Goal: Information Seeking & Learning: Check status

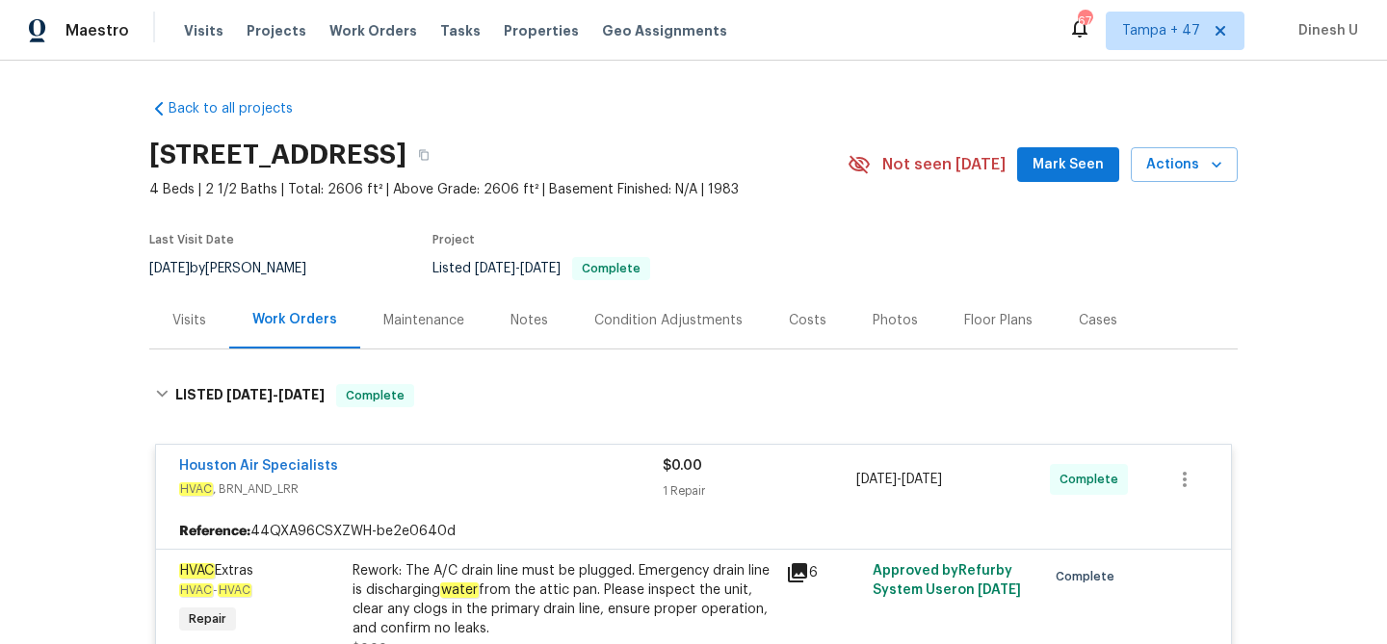
scroll to position [82, 0]
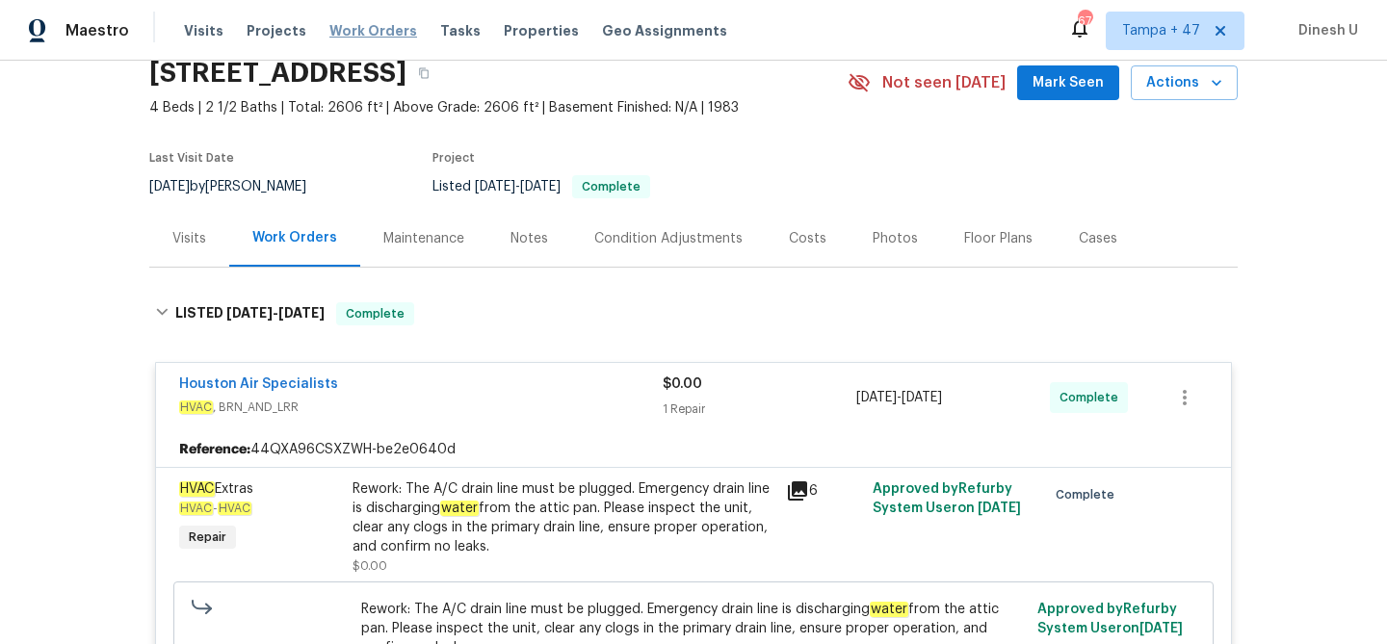
click at [364, 25] on span "Work Orders" at bounding box center [373, 30] width 88 height 19
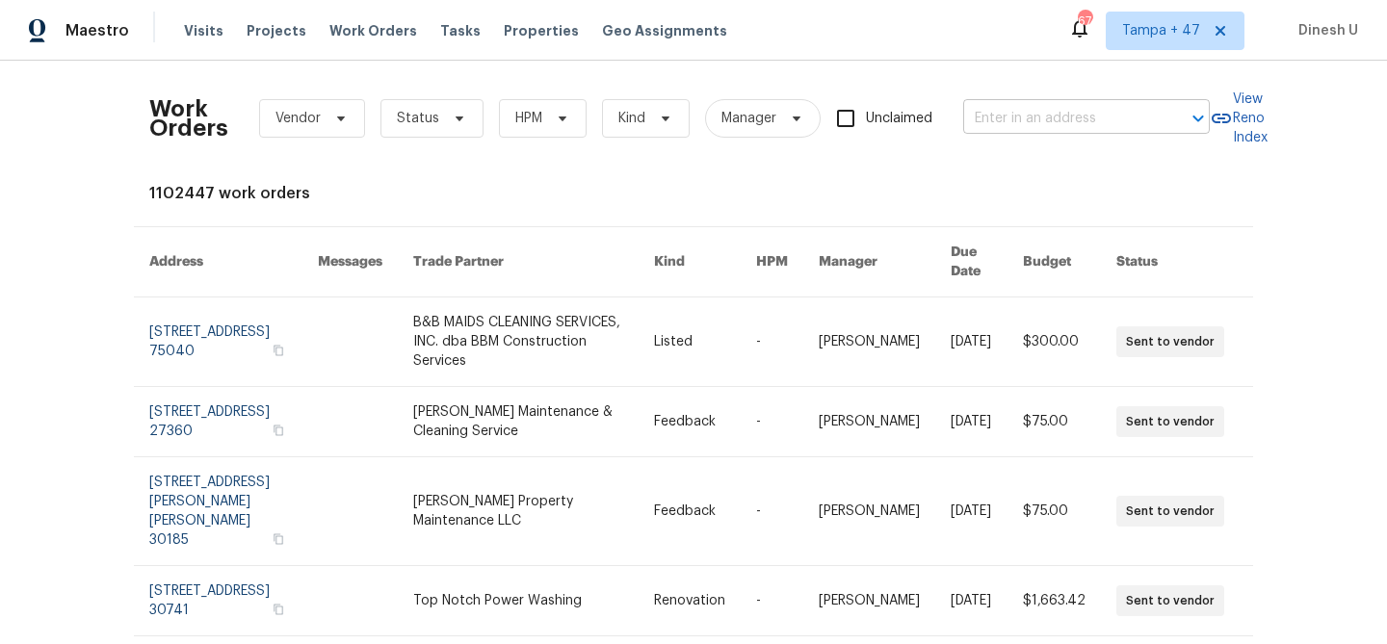
click at [1025, 124] on input "text" at bounding box center [1059, 119] width 193 height 30
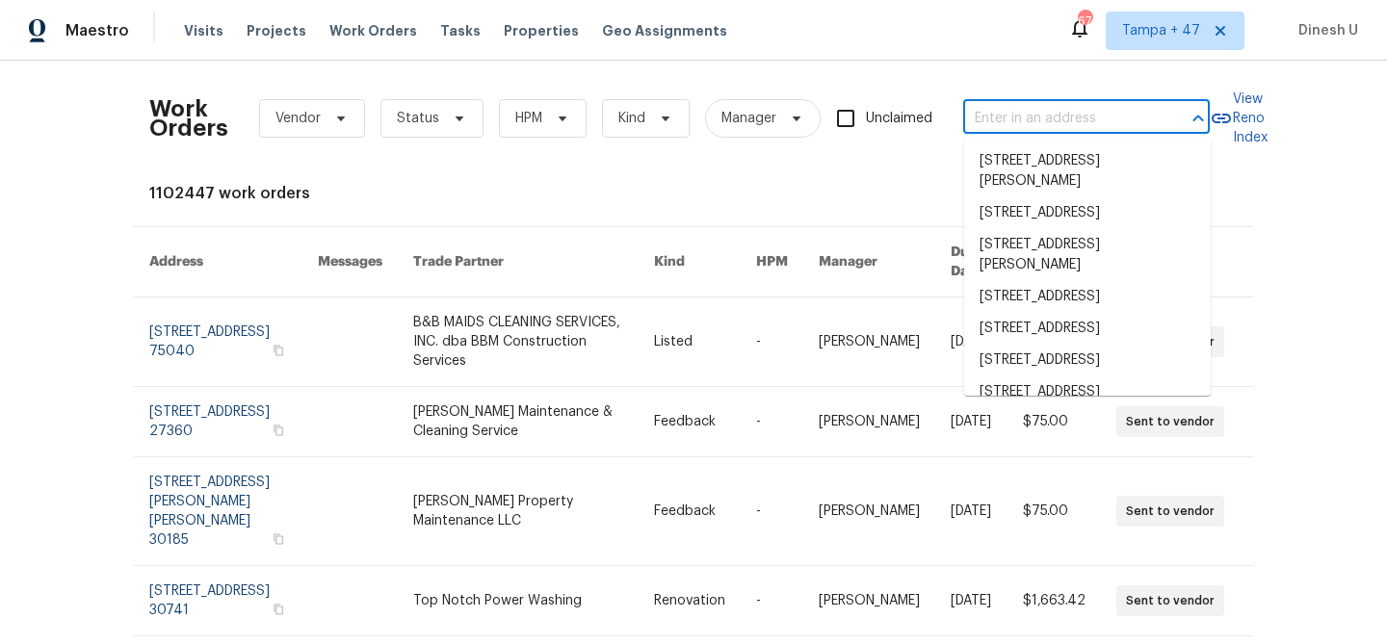
paste input "1920 N H St Apt 251, Oxnard, CA 93036"
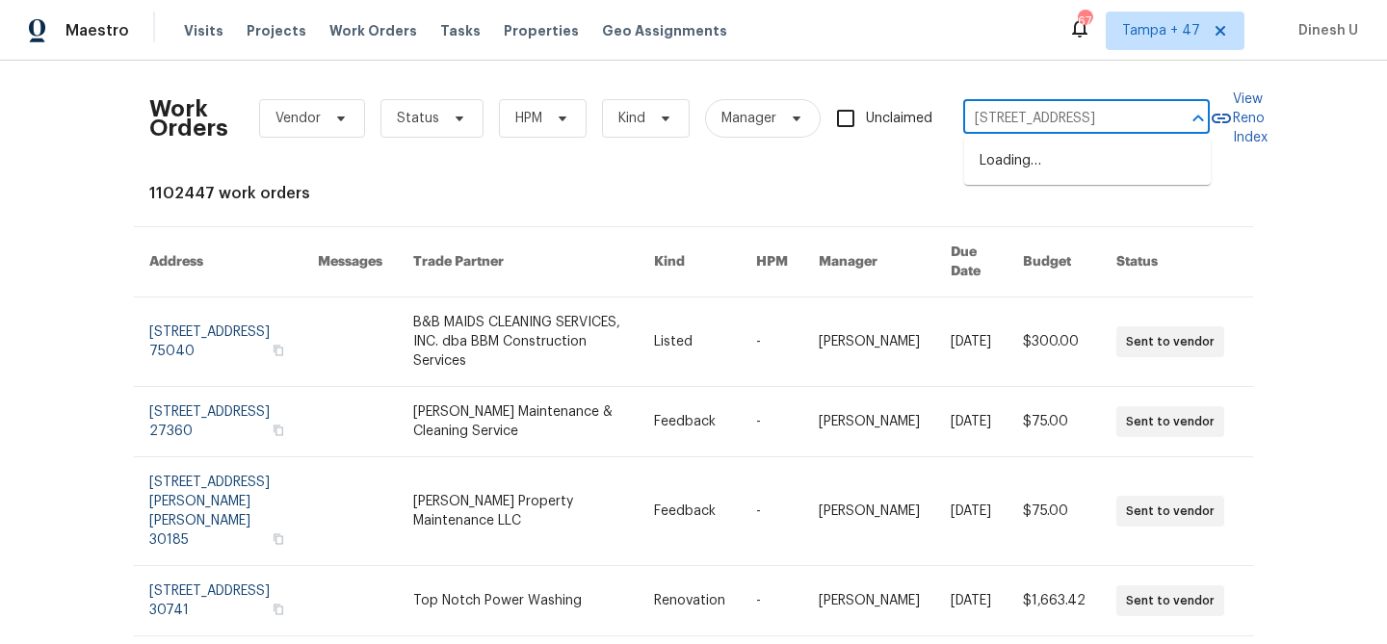
type input "1920 N H St"
click at [1011, 164] on li "1920 N H St Apt 251, Oxnard, CA 93036" at bounding box center [1087, 161] width 247 height 32
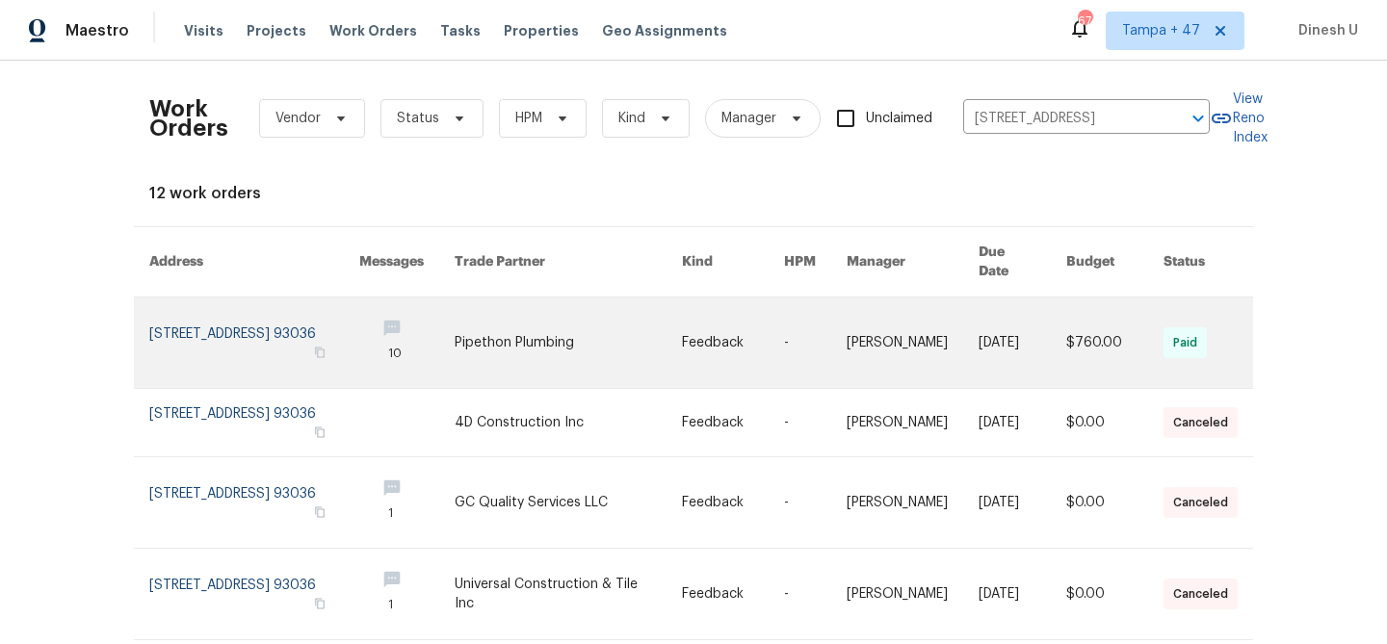
click at [203, 321] on link at bounding box center [254, 343] width 210 height 91
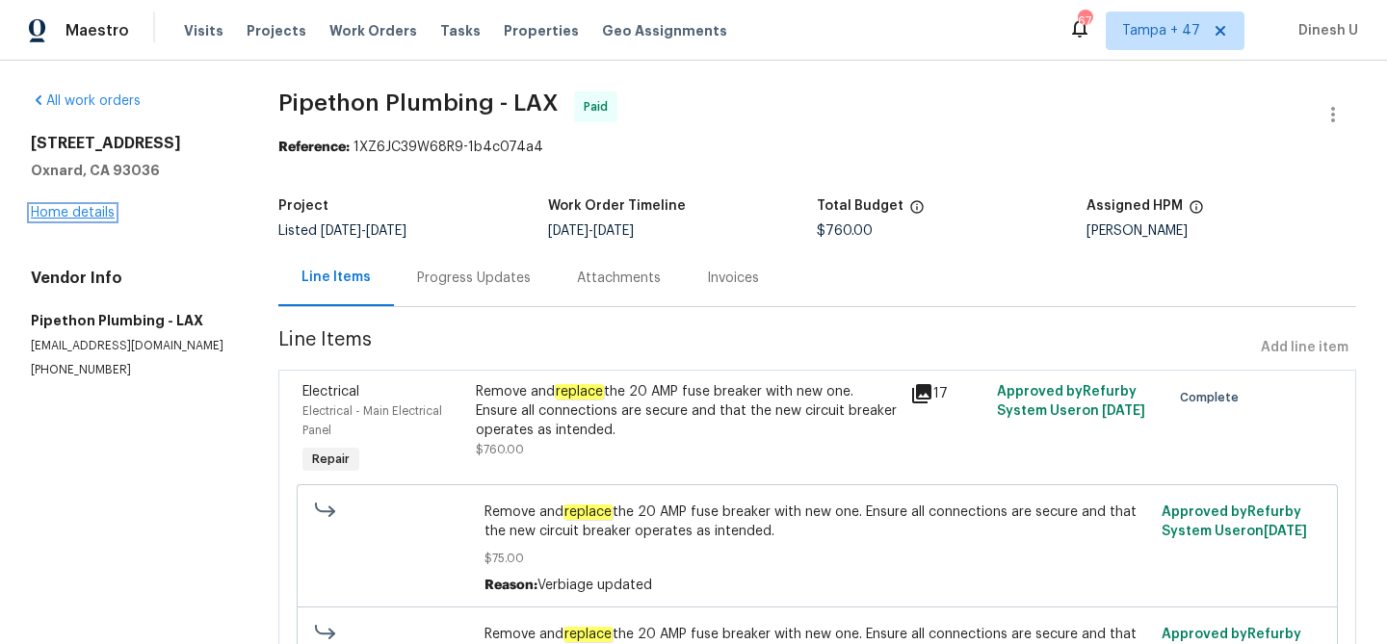
click at [68, 212] on link "Home details" at bounding box center [73, 212] width 84 height 13
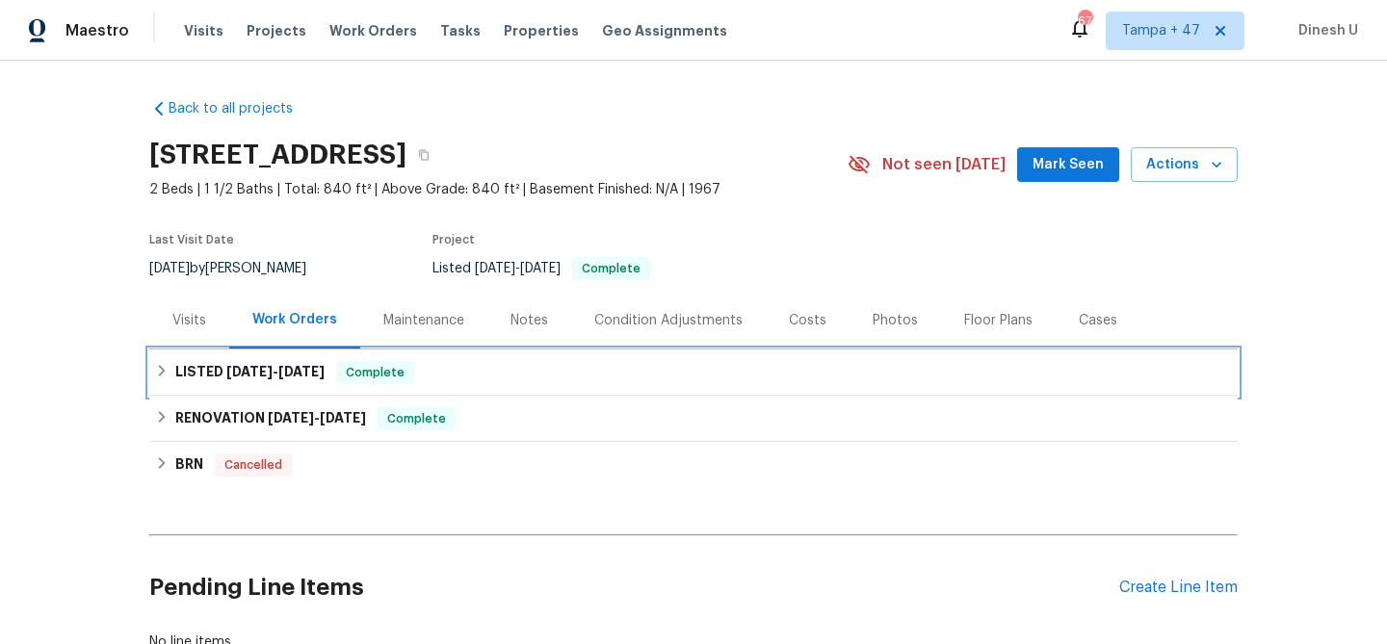
click at [282, 378] on span "1/21/25" at bounding box center [301, 371] width 46 height 13
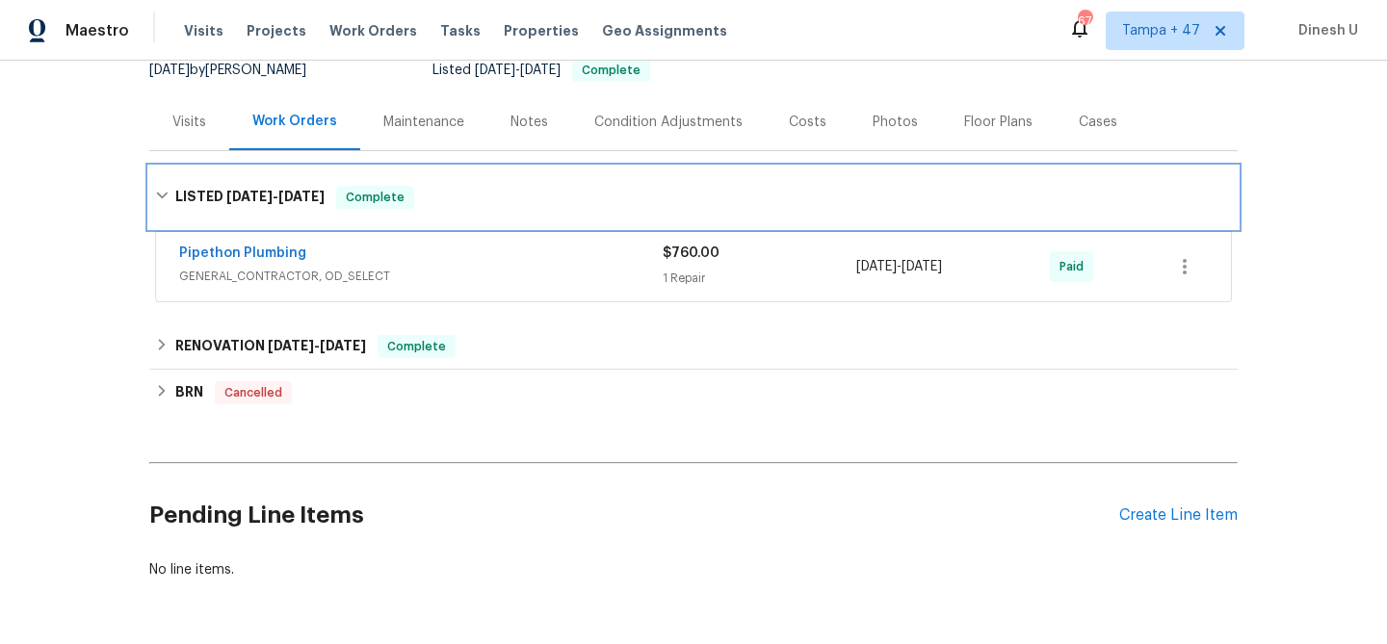
scroll to position [215, 0]
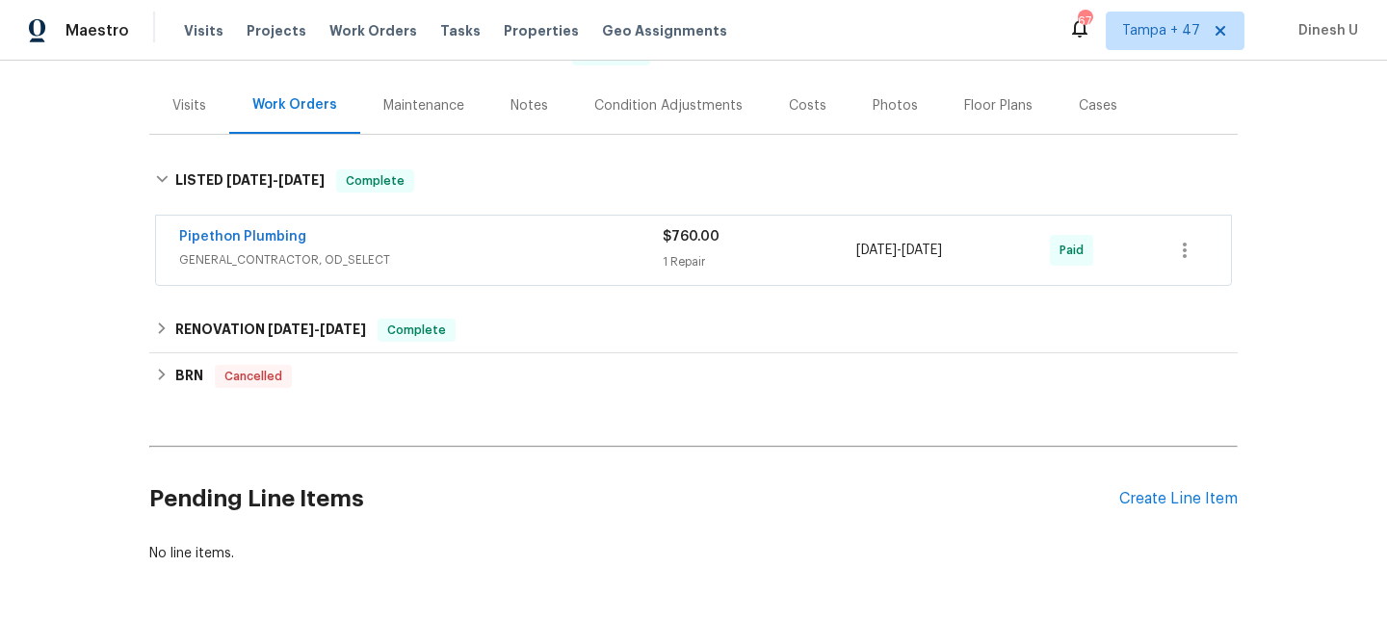
click at [702, 272] on div "1 Repair" at bounding box center [759, 261] width 194 height 19
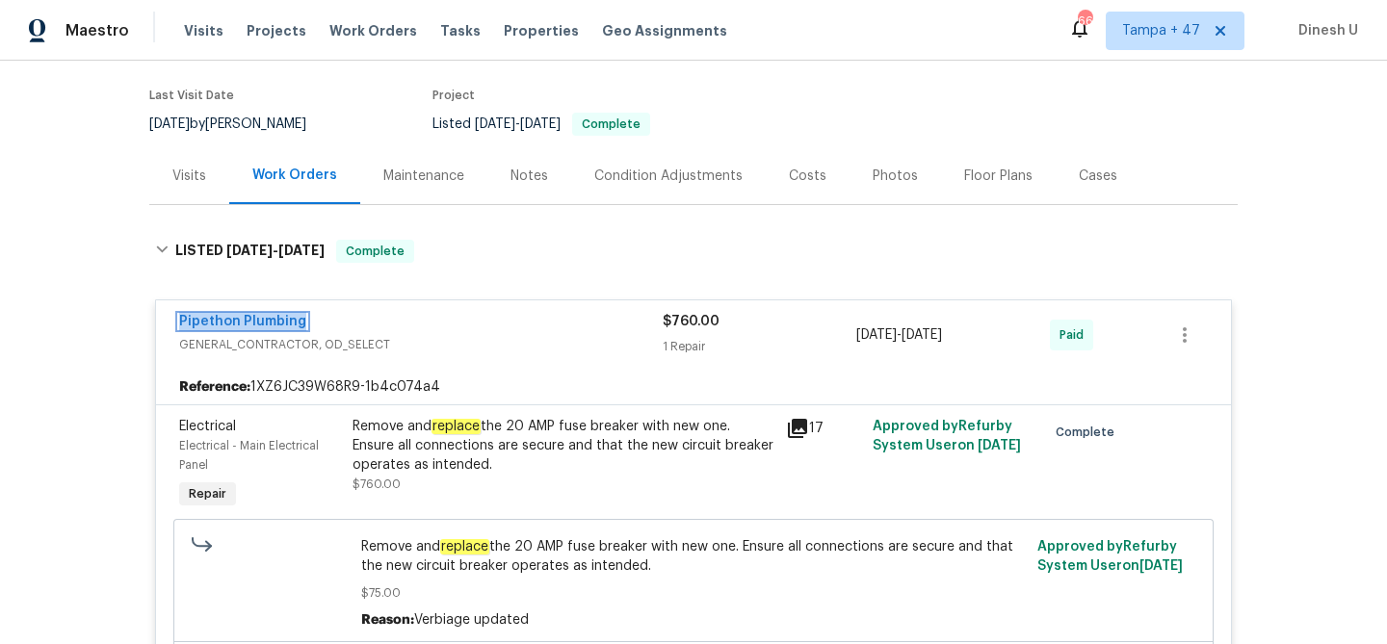
scroll to position [221, 0]
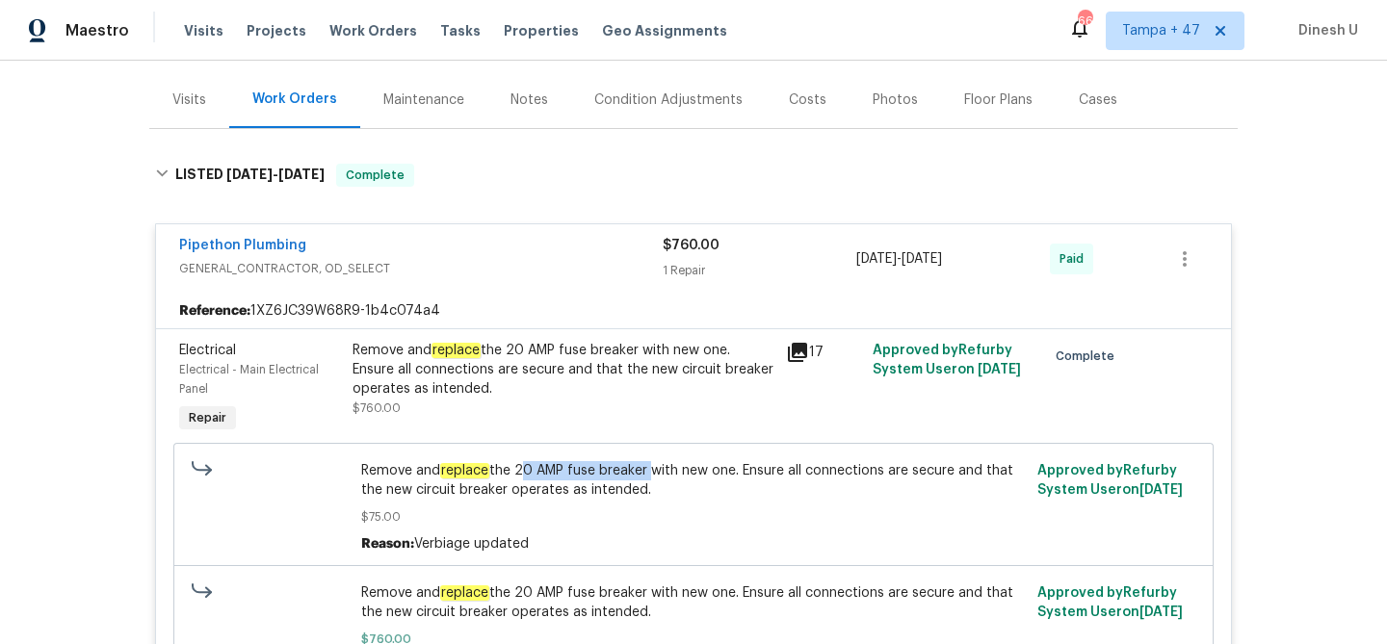
drag, startPoint x: 518, startPoint y: 482, endPoint x: 649, endPoint y: 485, distance: 131.0
click at [649, 485] on span "Remove and replace the 20 AMP fuse breaker with new one. Ensure all connections…" at bounding box center [693, 480] width 665 height 39
copy span "20 AMP fuse breaker"
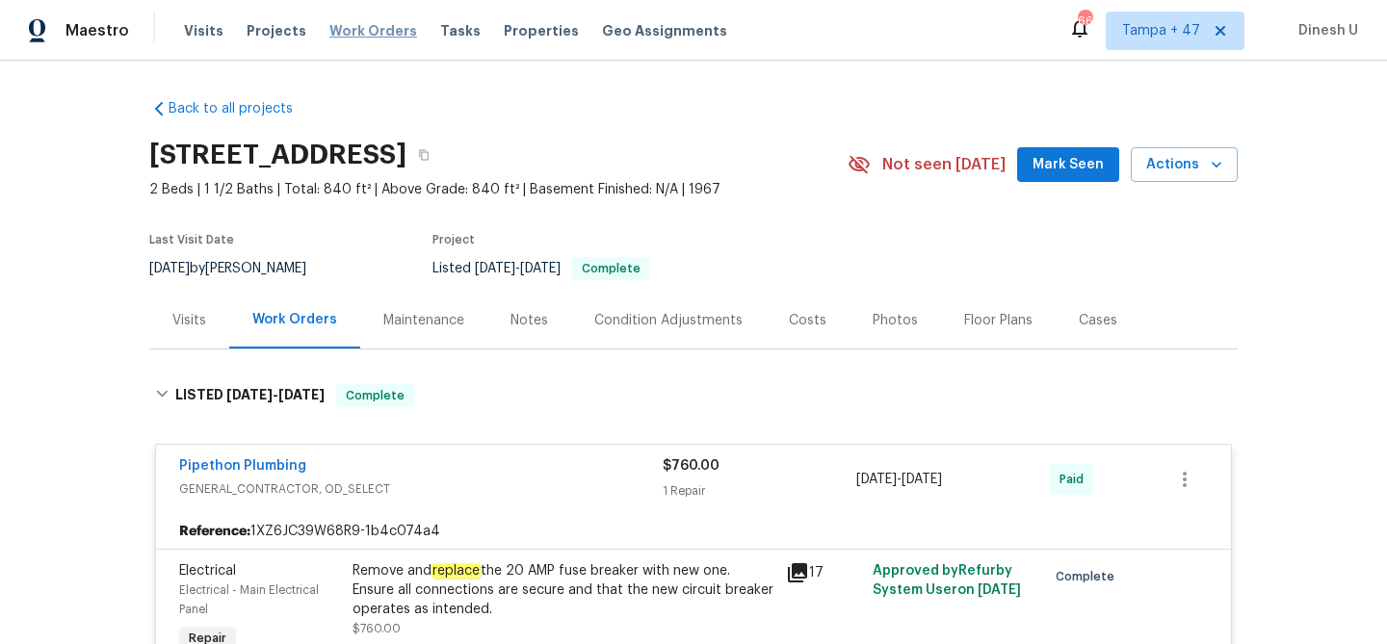
click at [375, 31] on span "Work Orders" at bounding box center [373, 30] width 88 height 19
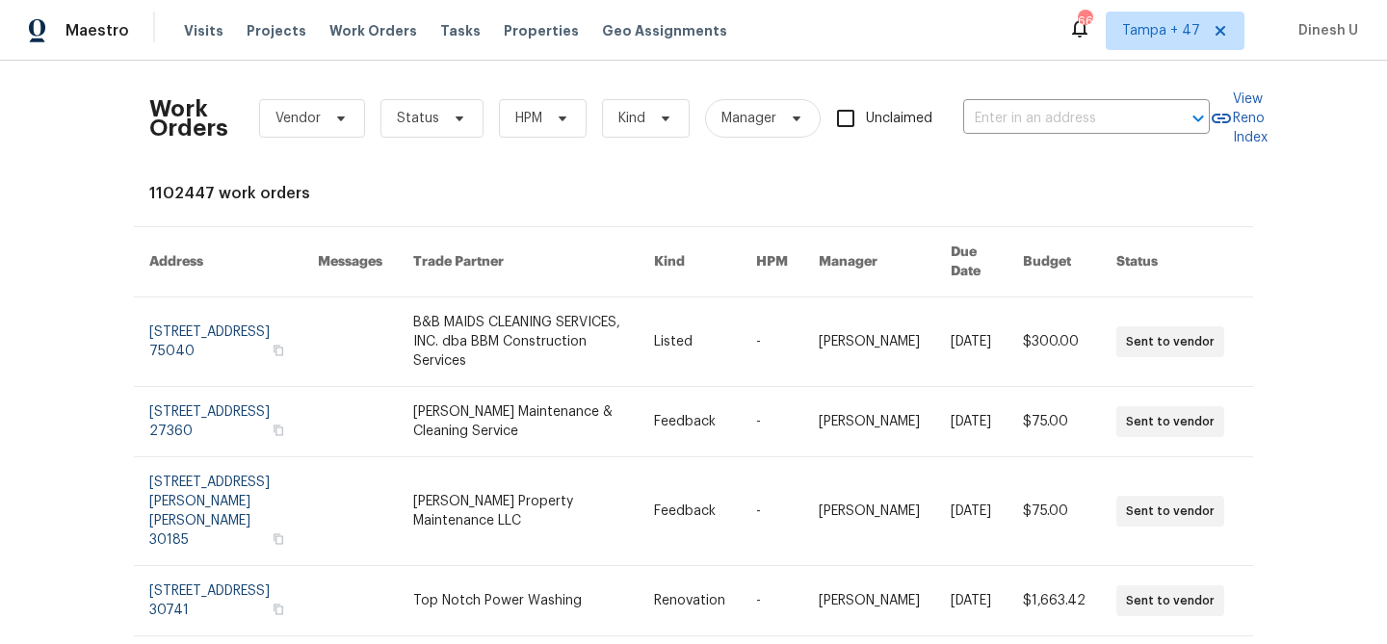
click at [1045, 100] on div "Work Orders Vendor Status HPM Kind Manager Unclaimed ​" at bounding box center [679, 118] width 1060 height 85
click at [1012, 129] on input "text" at bounding box center [1059, 119] width 193 height 30
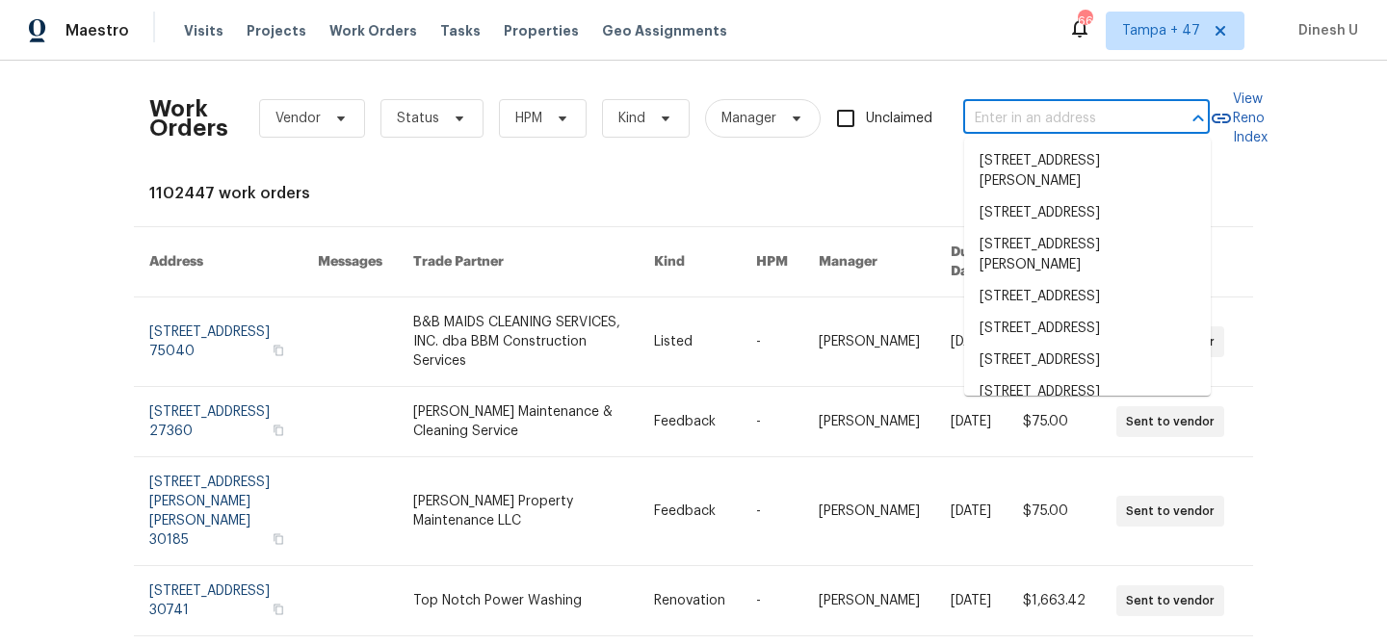
paste input "7202 Sand Pine Dr, Rowlett, TX 75089"
type input "7202 Sand Pine Dr, Rowlett, TX 75089"
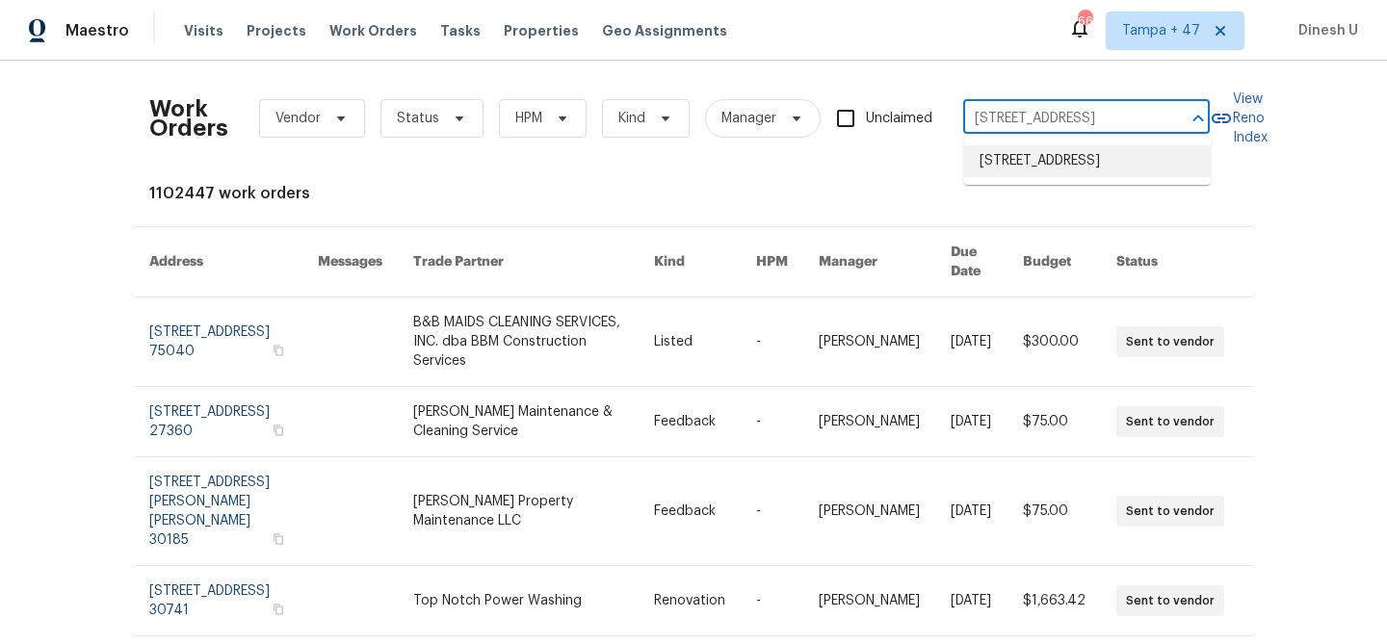
click at [994, 164] on li "7202 Sand Pine Dr, Rowlett, TX 75089" at bounding box center [1087, 161] width 247 height 32
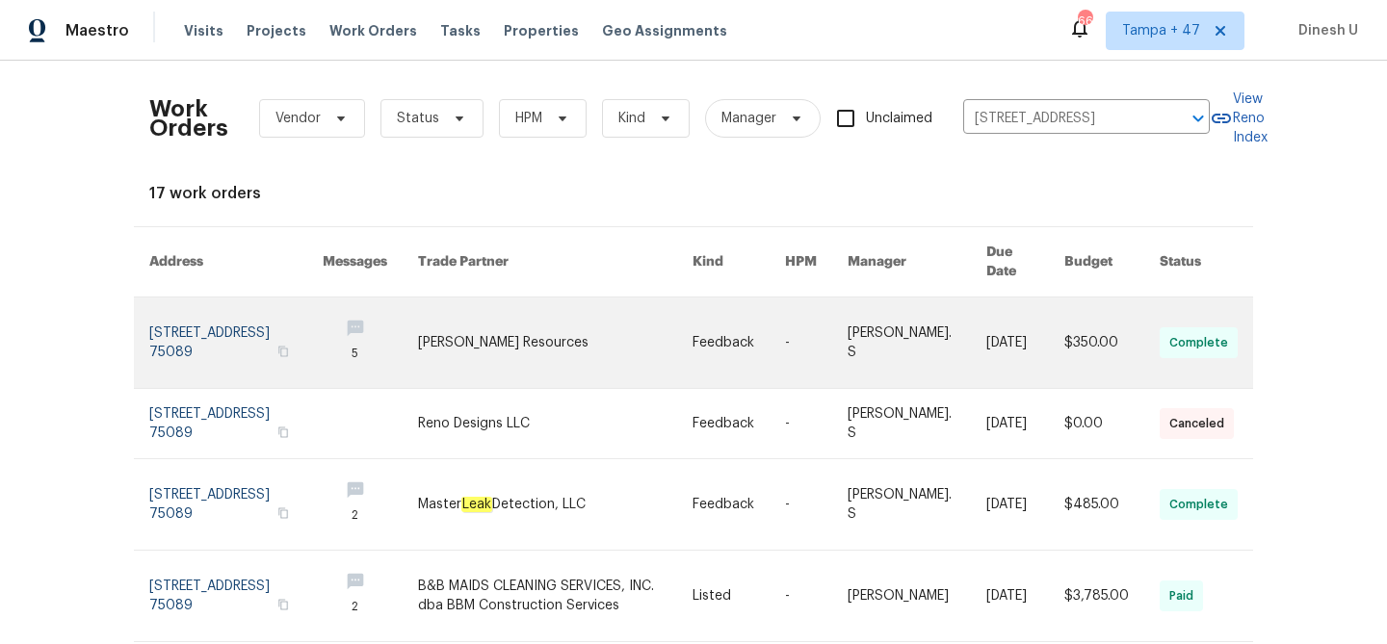
click at [193, 322] on link at bounding box center [235, 343] width 173 height 91
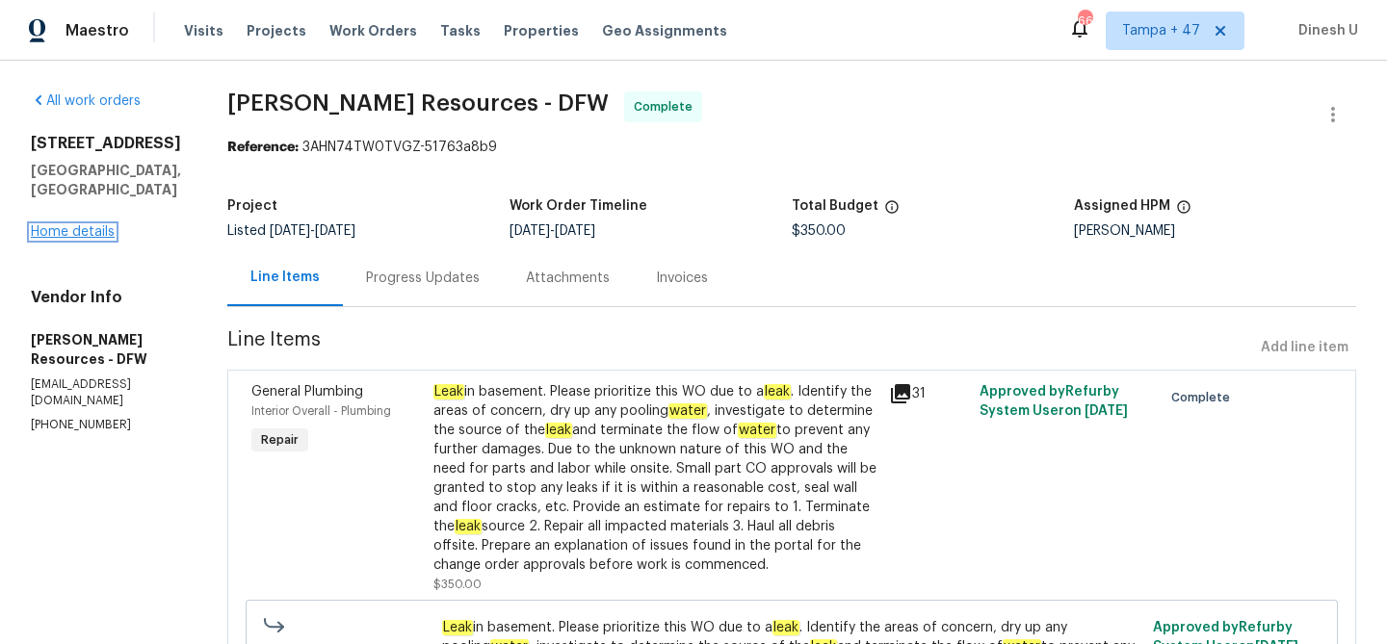
click at [64, 225] on link "Home details" at bounding box center [73, 231] width 84 height 13
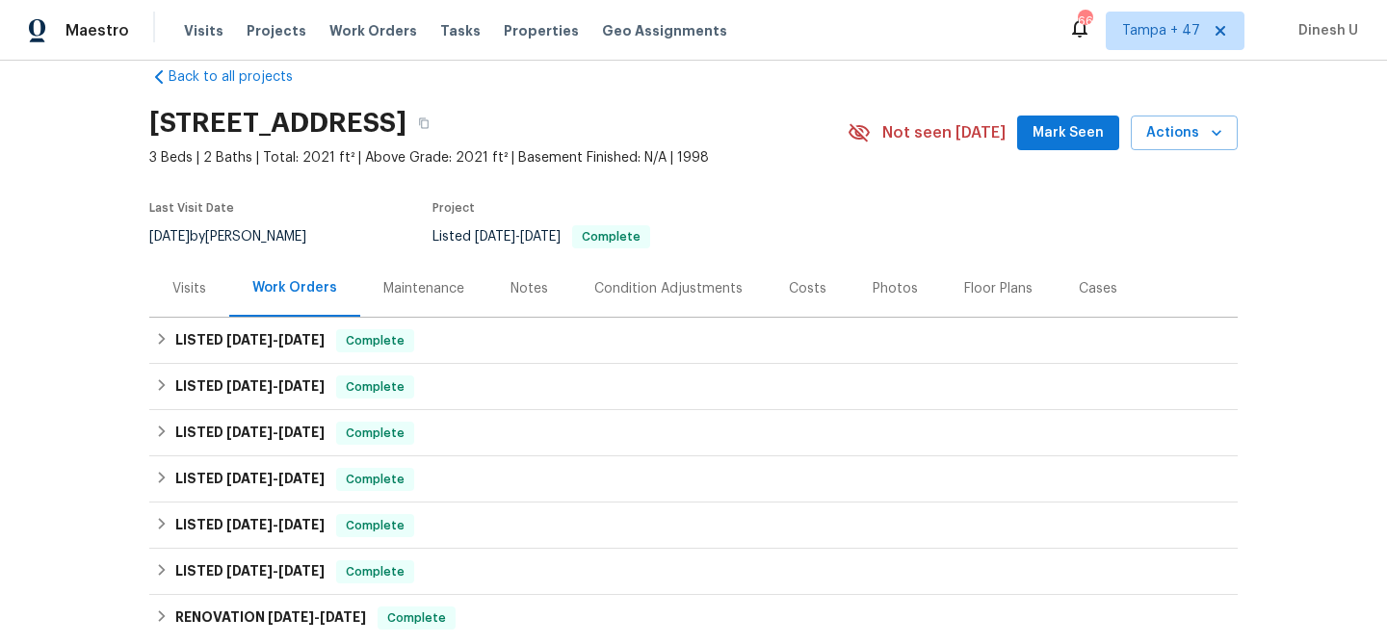
scroll to position [72, 0]
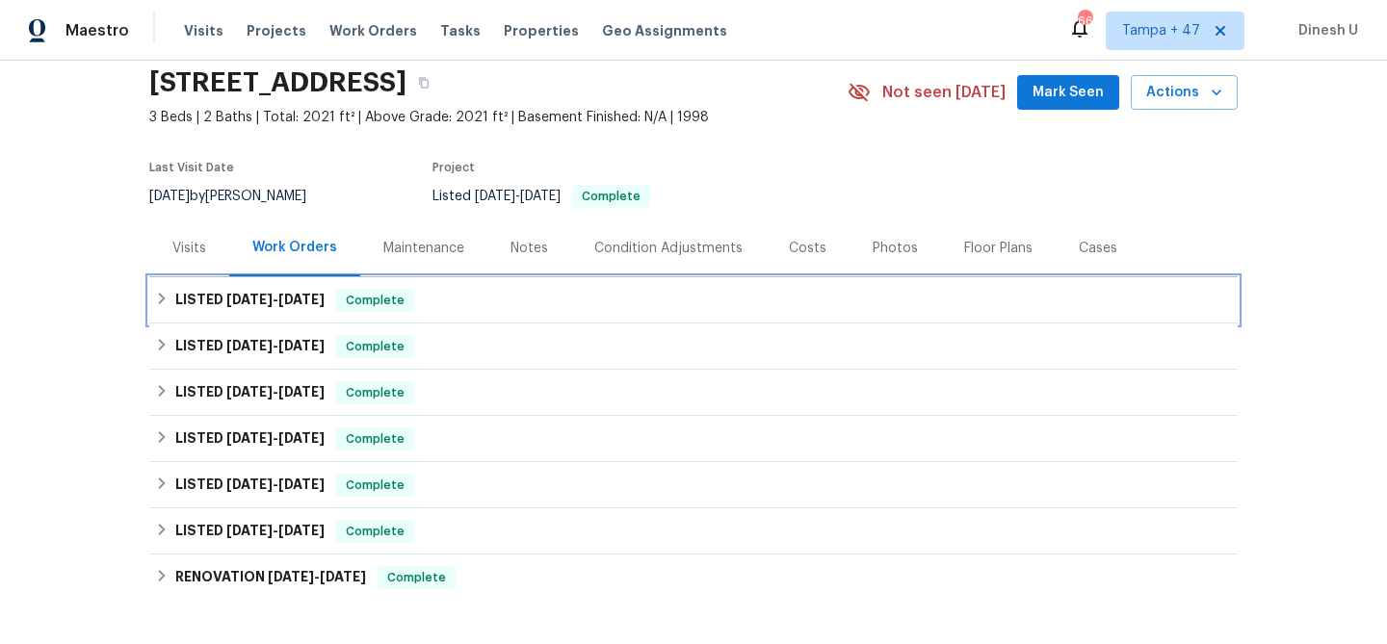
click at [248, 294] on span "8/14/25" at bounding box center [249, 299] width 46 height 13
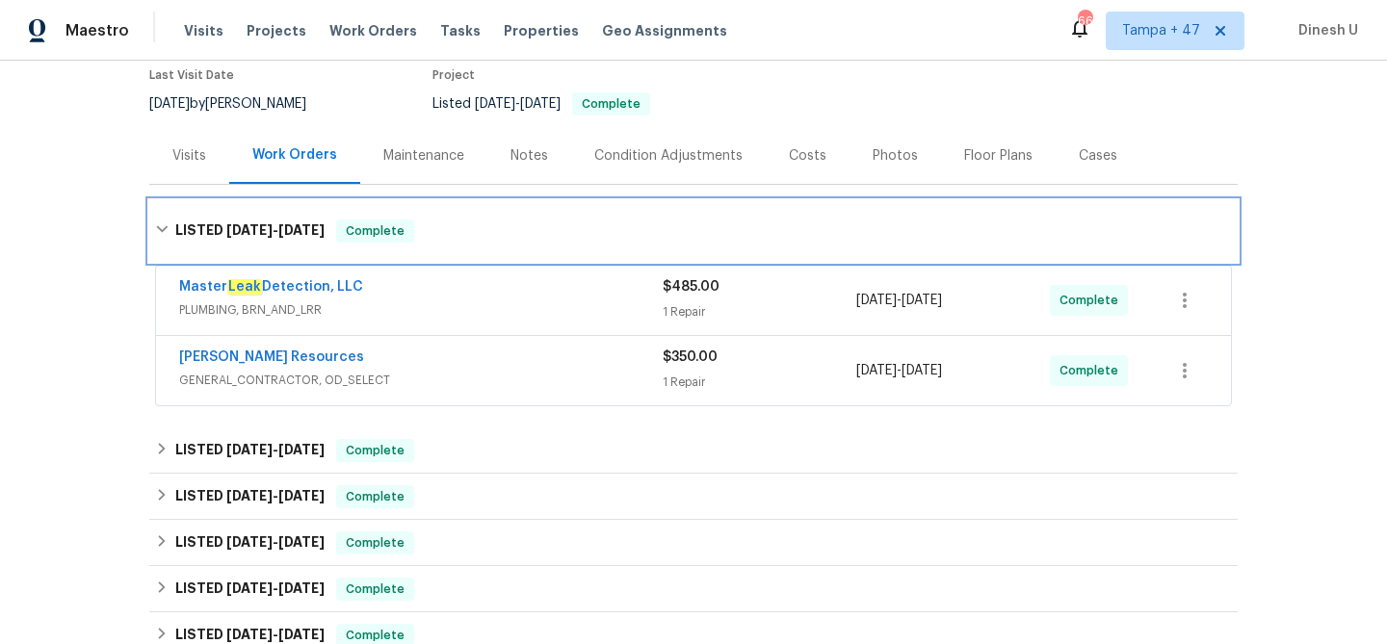
scroll to position [258, 0]
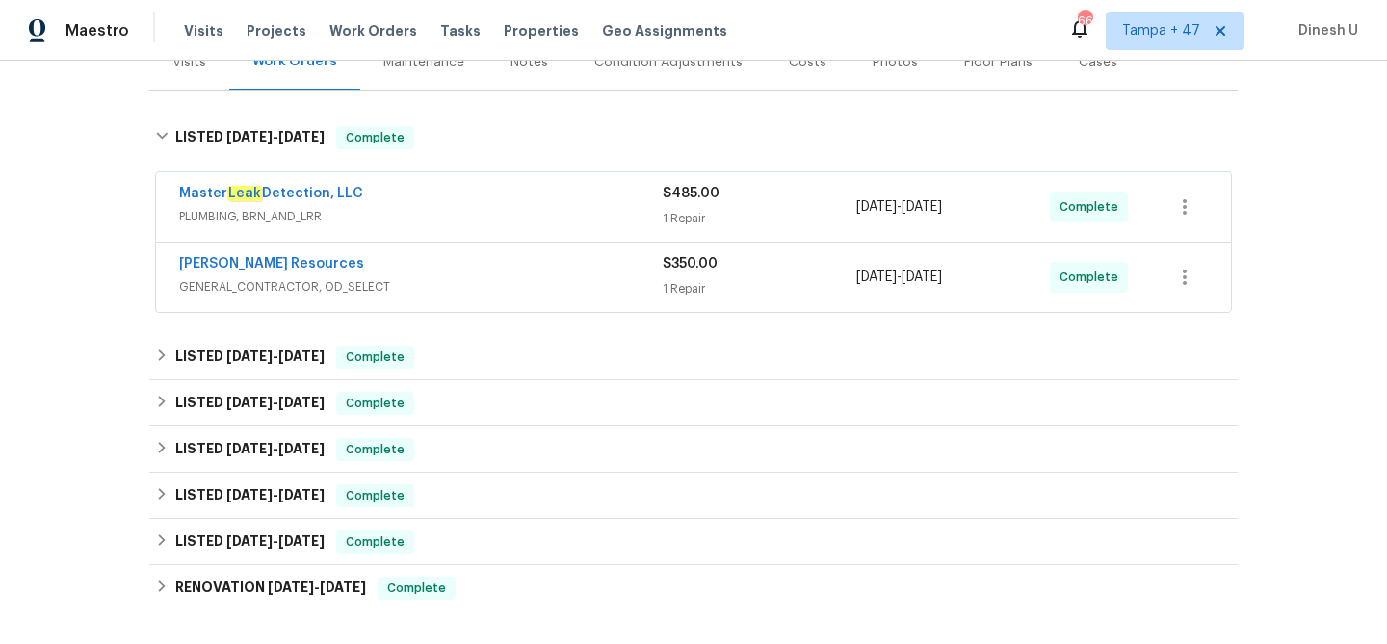
click at [680, 216] on div "1 Repair" at bounding box center [759, 218] width 194 height 19
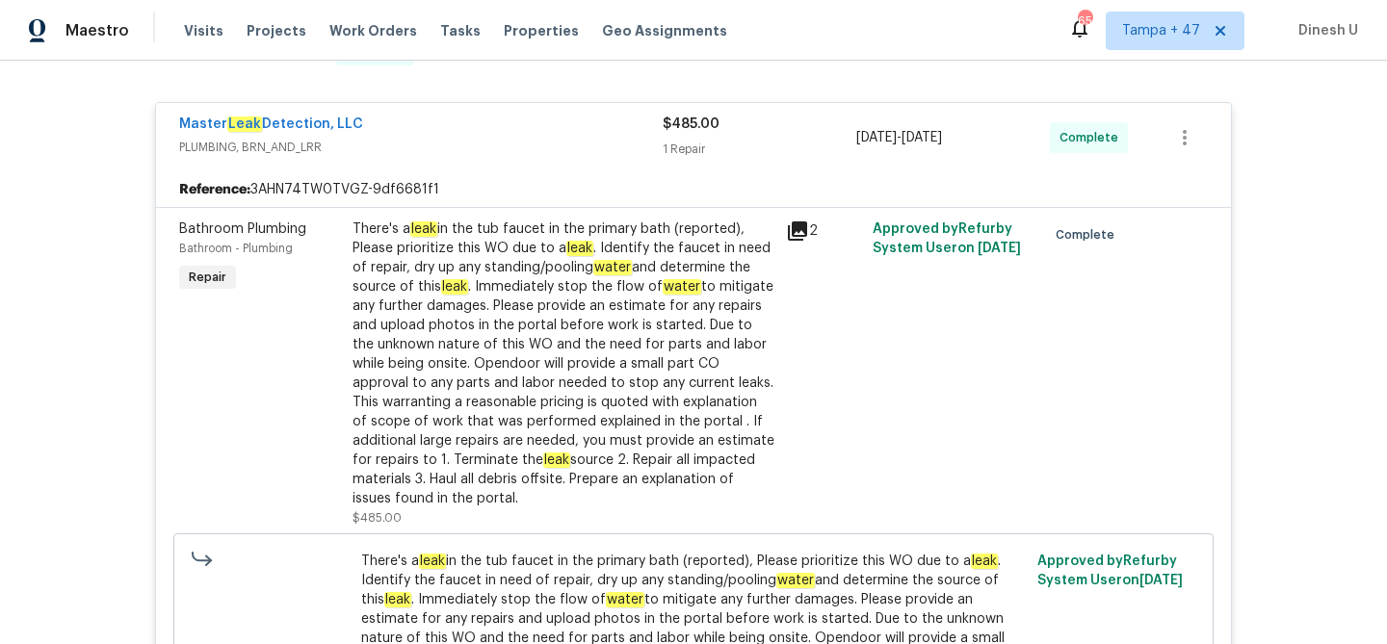
scroll to position [339, 0]
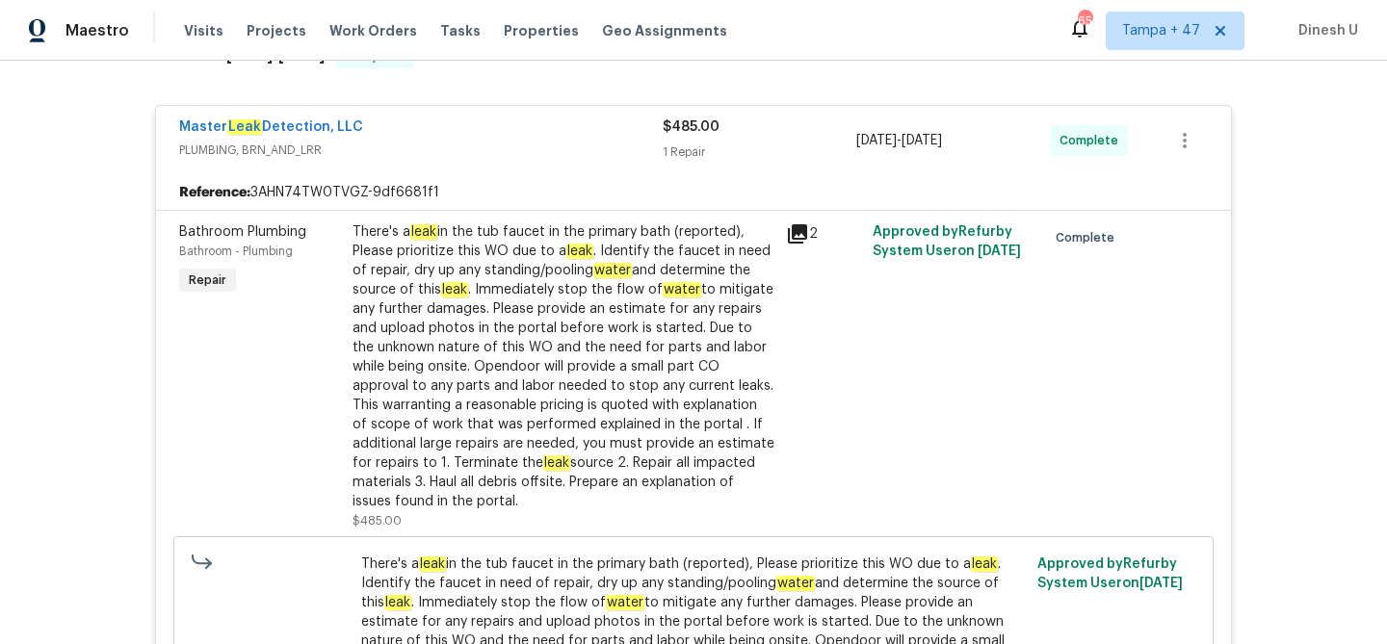
click at [801, 232] on icon at bounding box center [797, 233] width 19 height 19
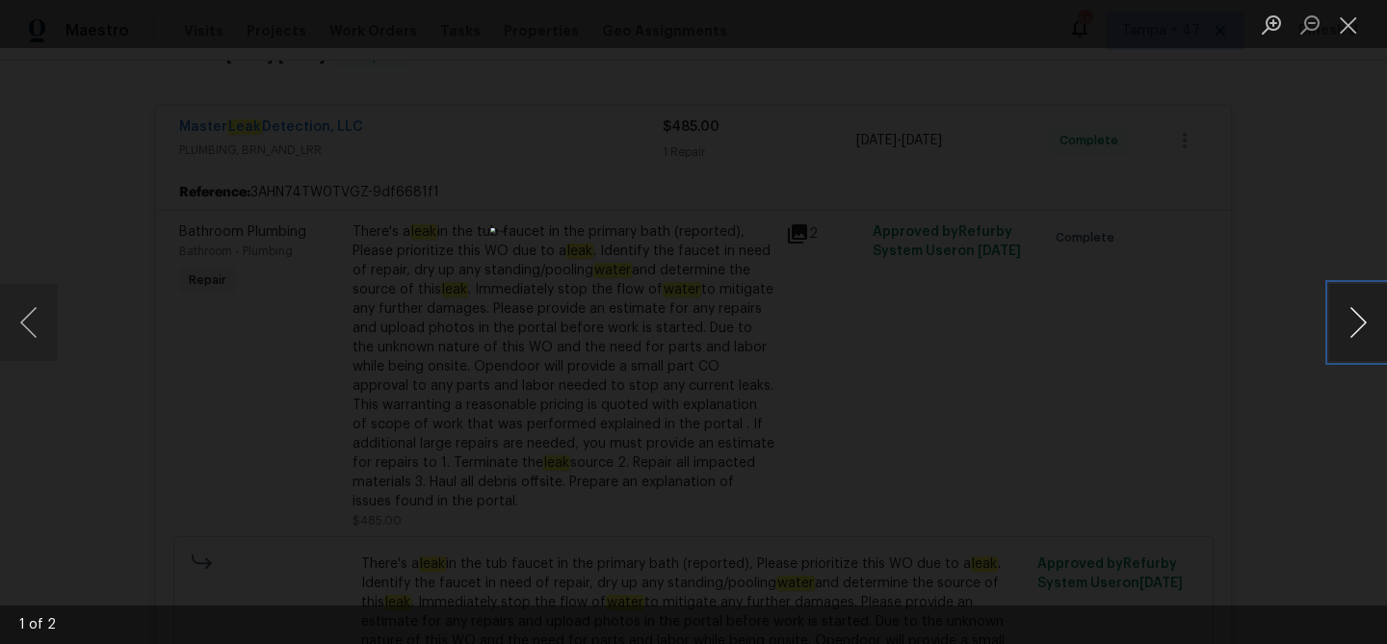
click at [1359, 322] on button "Next image" at bounding box center [1358, 322] width 58 height 77
click at [1346, 14] on button "Close lightbox" at bounding box center [1348, 25] width 39 height 34
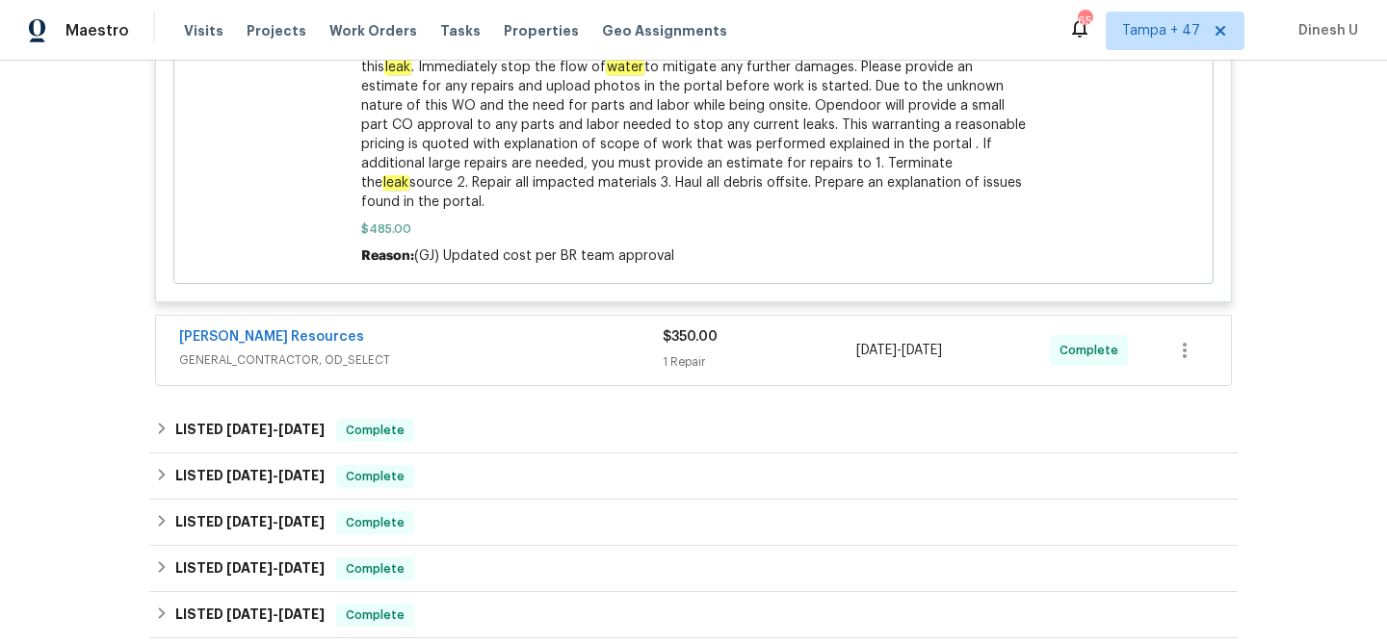
scroll to position [903, 0]
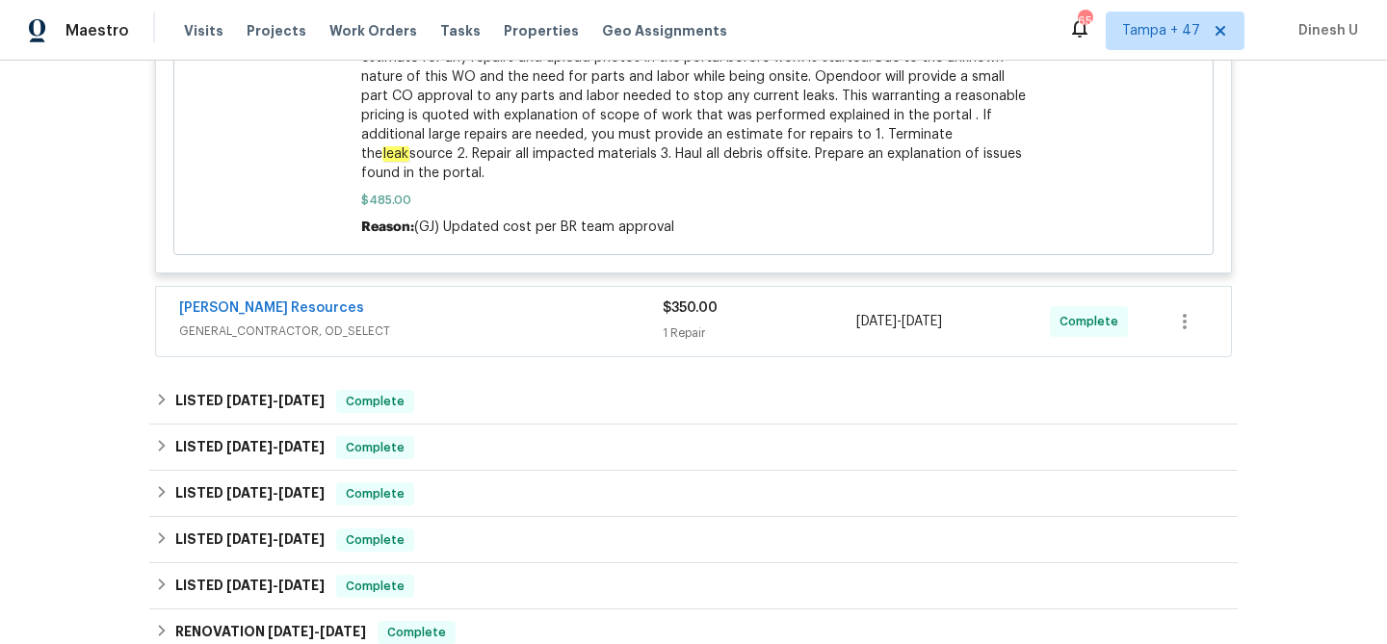
click at [702, 324] on div "1 Repair" at bounding box center [759, 333] width 194 height 19
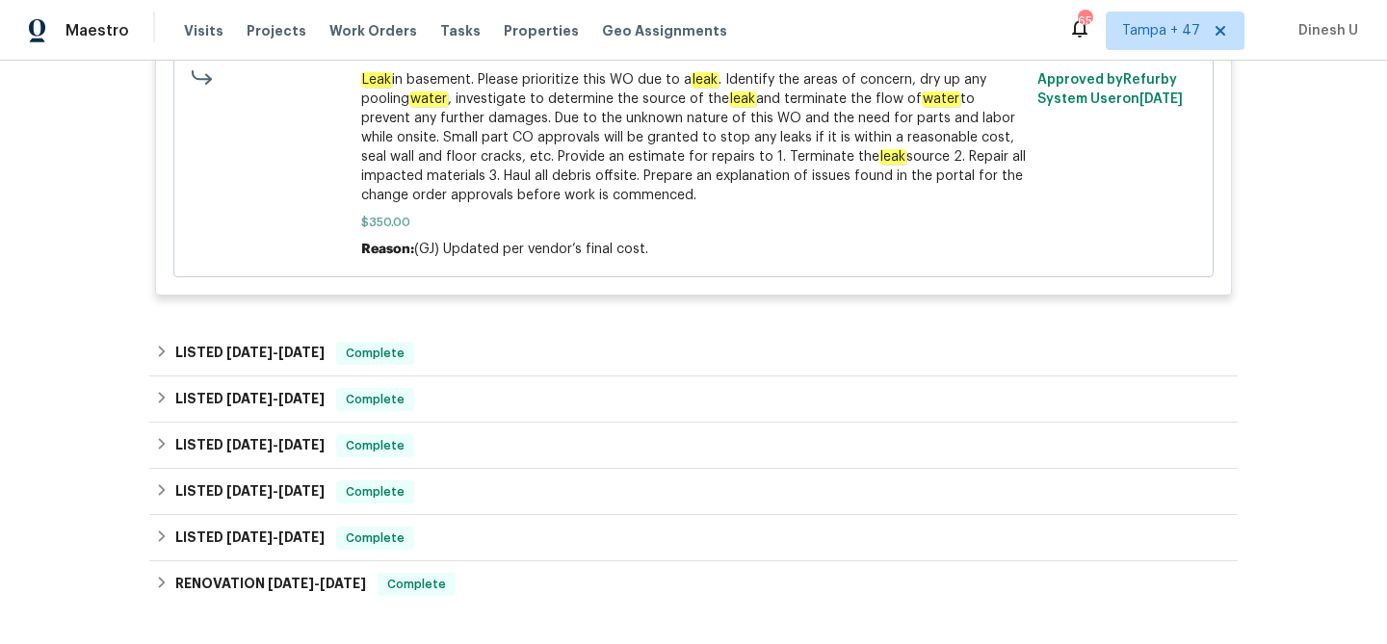
scroll to position [1725, 0]
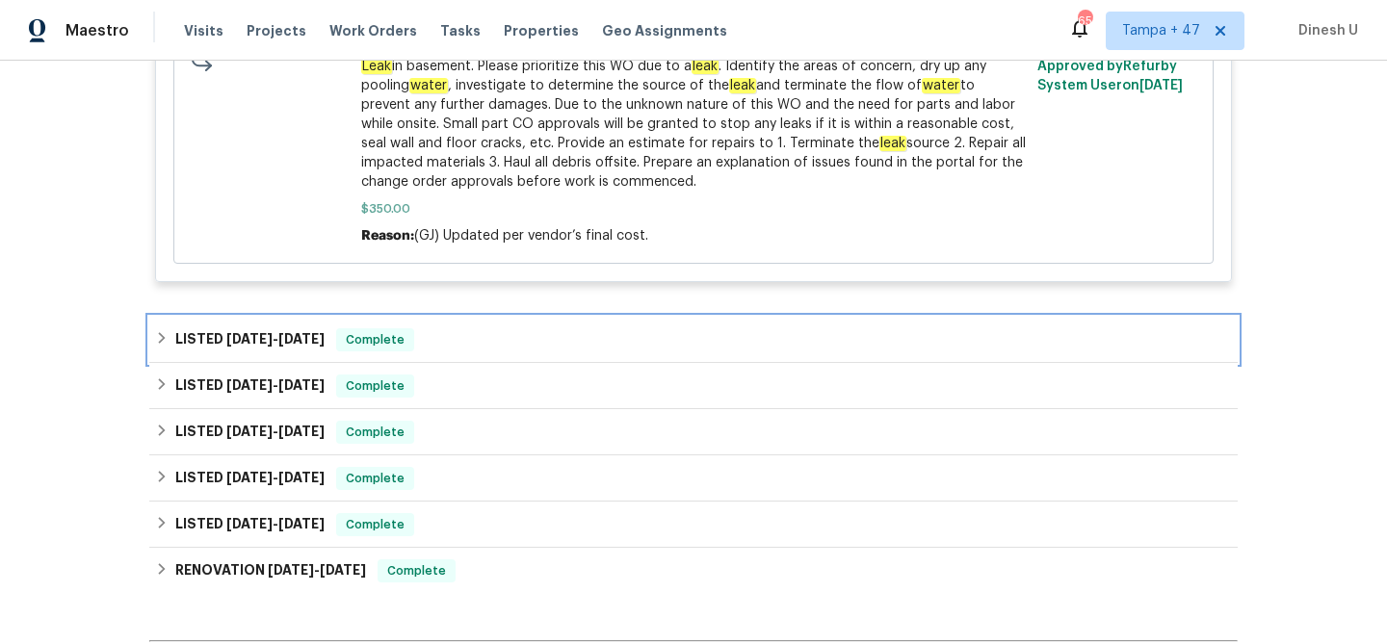
click at [272, 332] on span "6/6/25 - 6/16/25" at bounding box center [275, 338] width 98 height 13
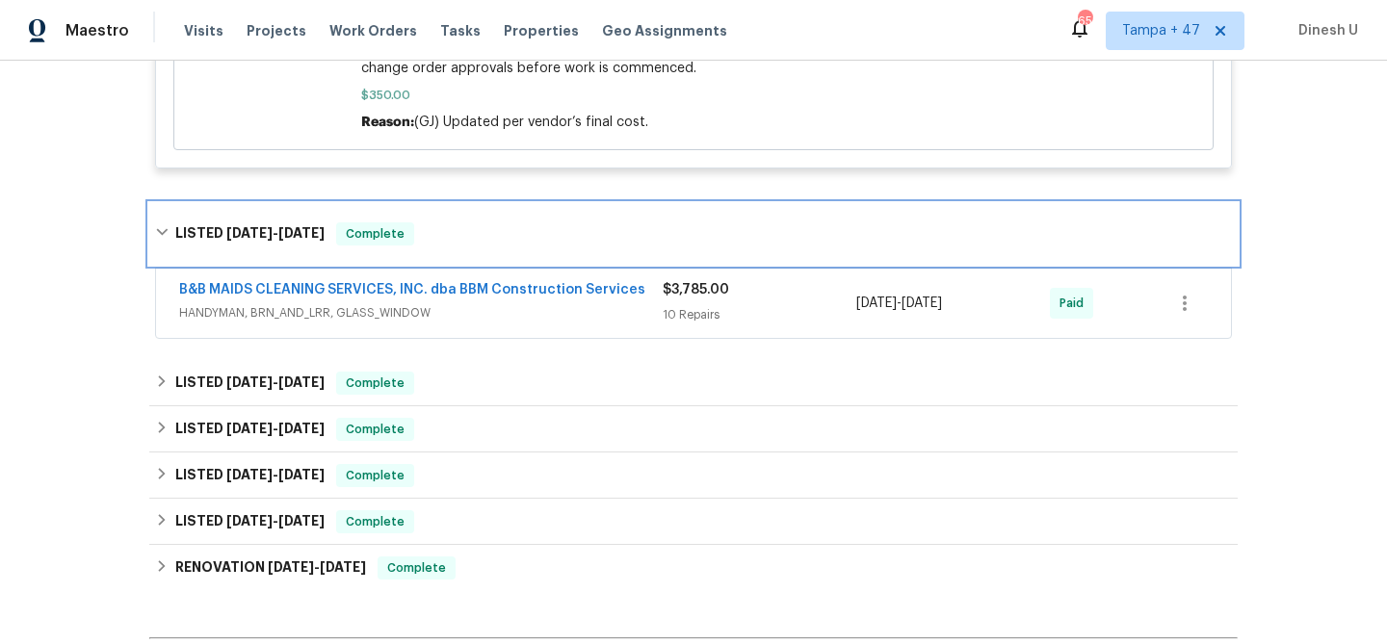
scroll to position [1850, 0]
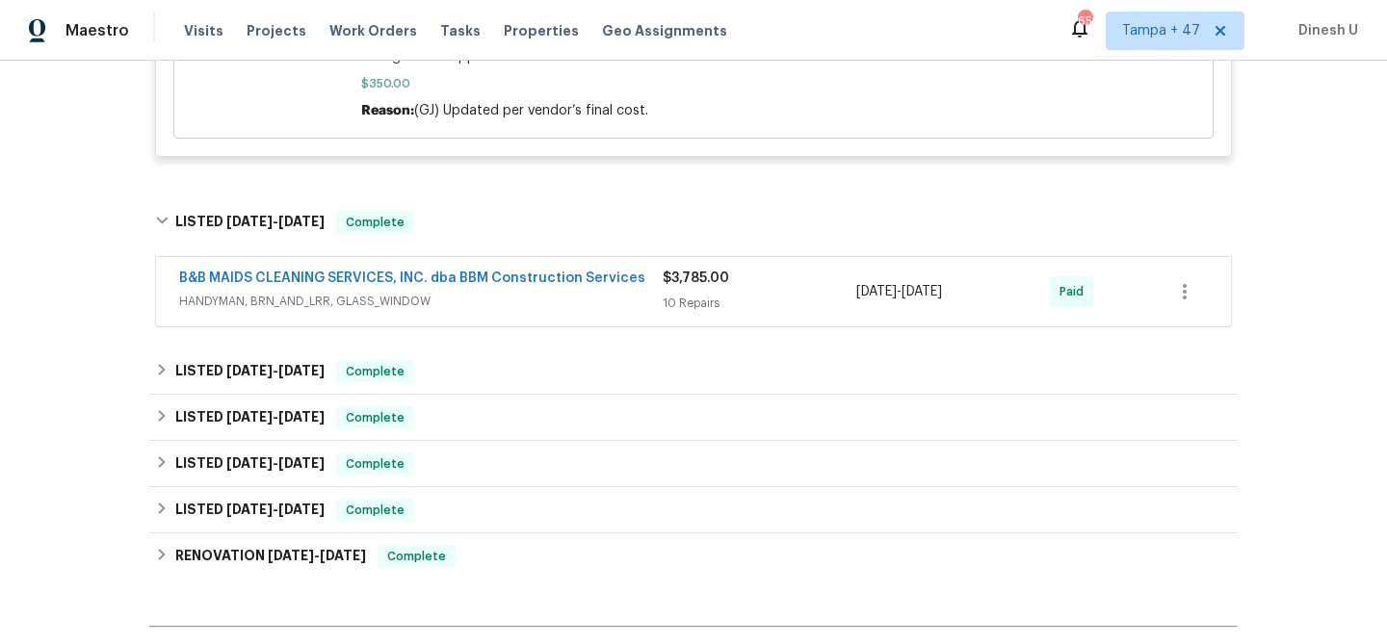
click at [684, 294] on div "10 Repairs" at bounding box center [759, 303] width 194 height 19
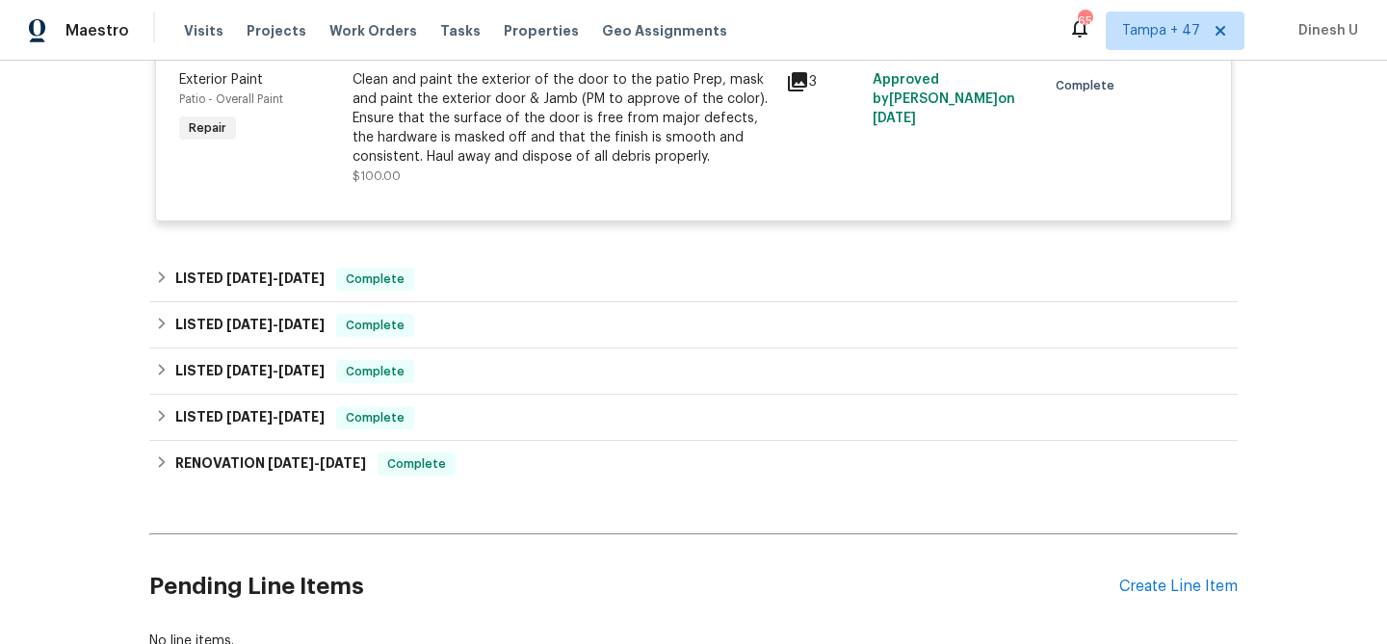
scroll to position [3815, 0]
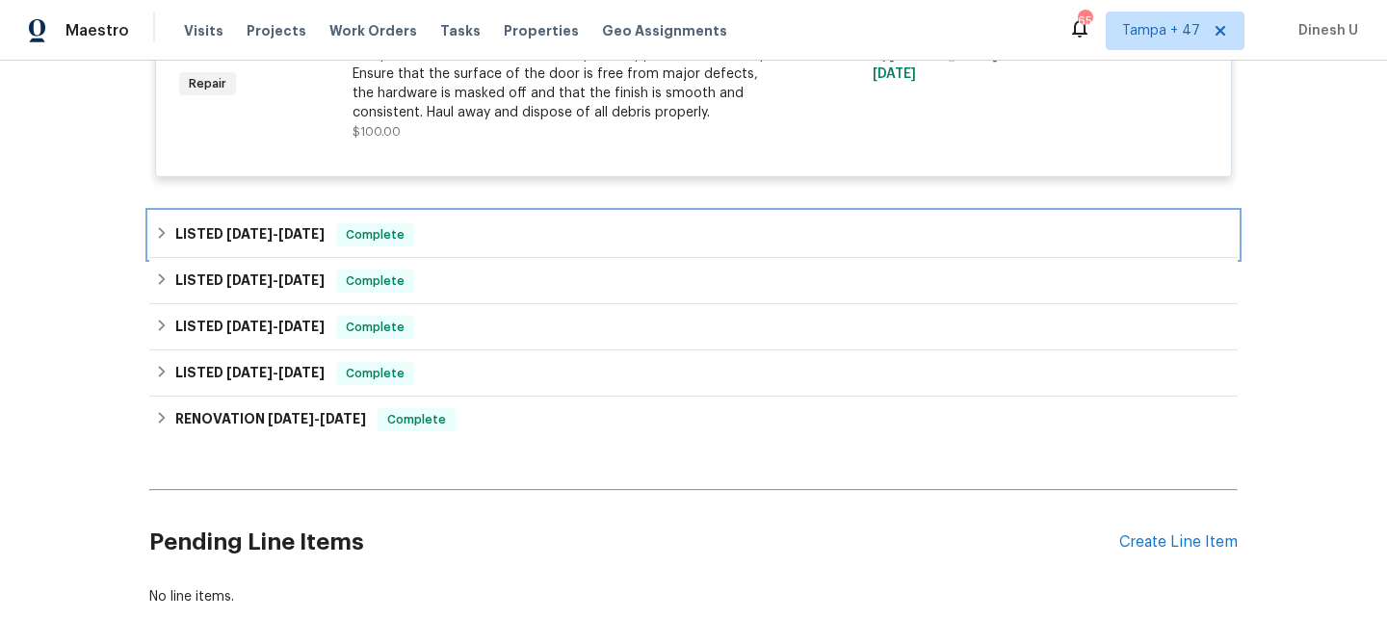
click at [293, 247] on h6 "LISTED 5/1/25 - 5/5/25" at bounding box center [249, 234] width 149 height 23
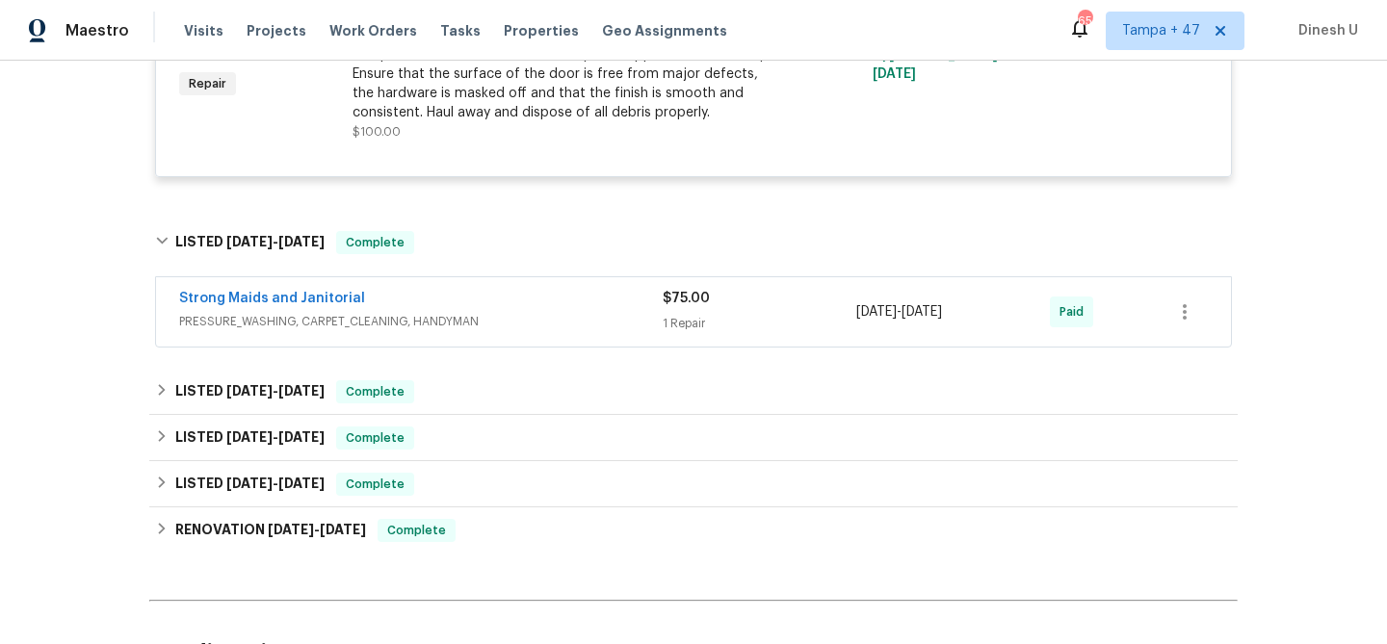
click at [680, 333] on div "1 Repair" at bounding box center [759, 323] width 194 height 19
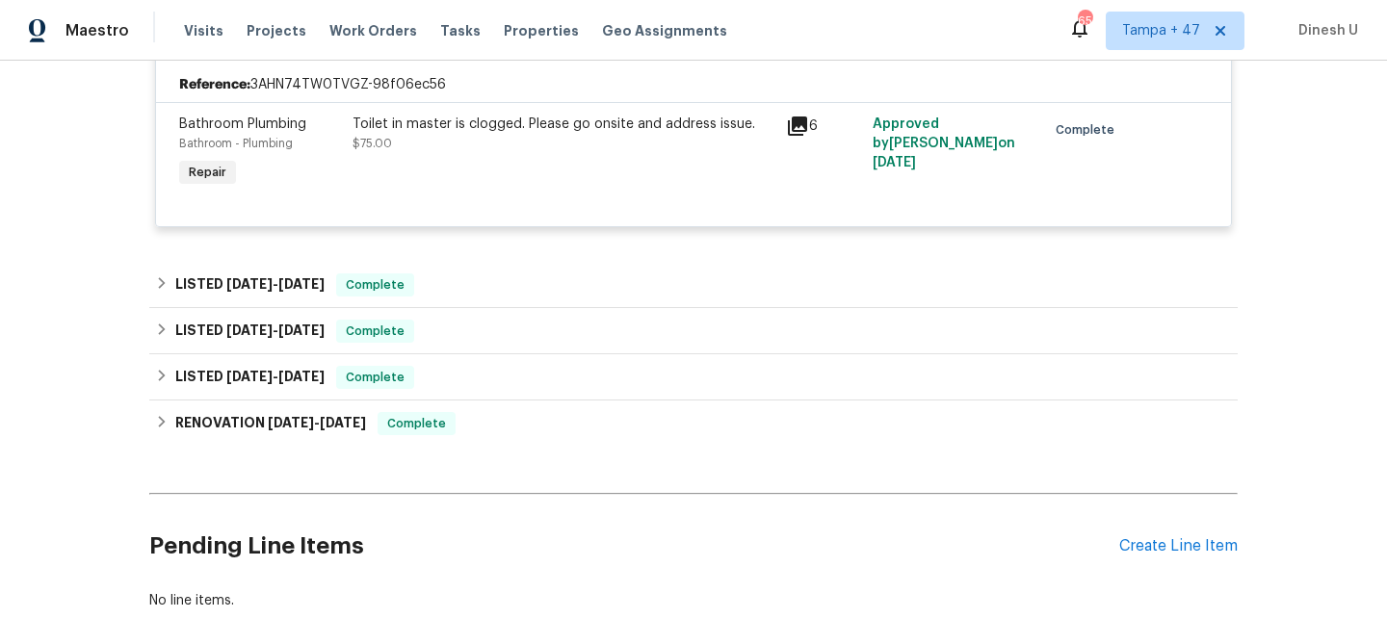
scroll to position [4122, 0]
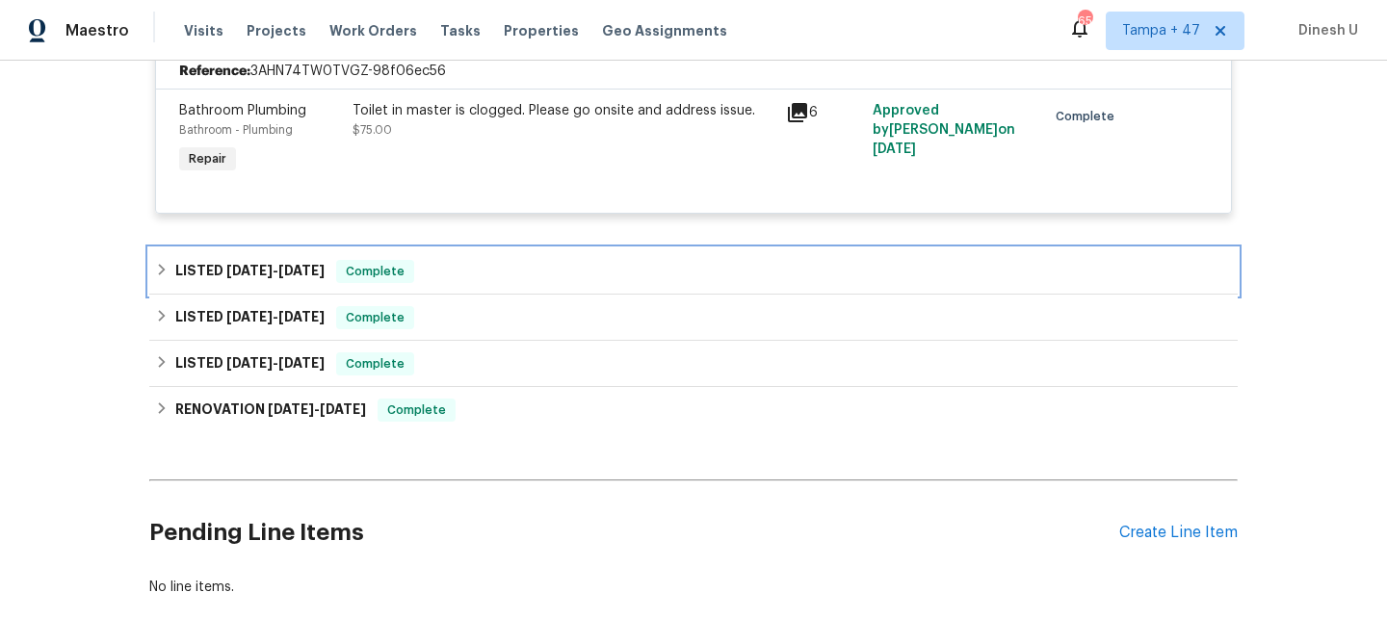
click at [248, 284] on div "LISTED 4/17/25 - 4/19/25 Complete" at bounding box center [693, 271] width 1088 height 46
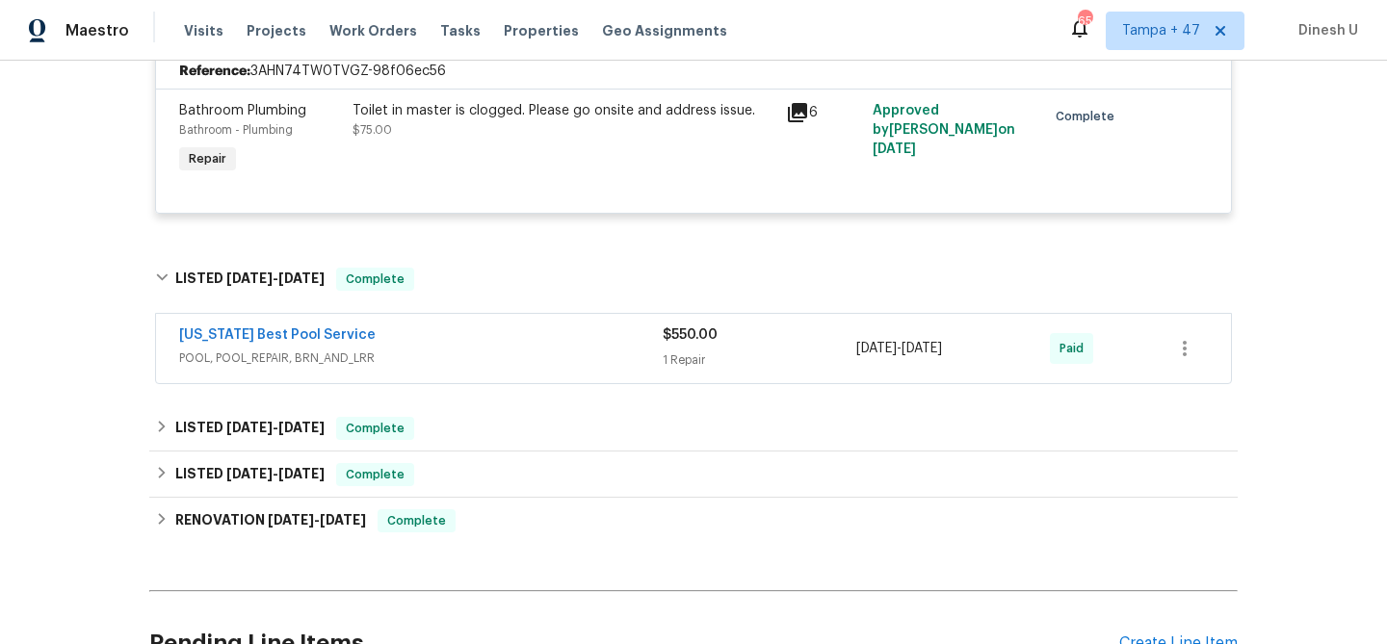
click at [682, 370] on div "1 Repair" at bounding box center [759, 359] width 194 height 19
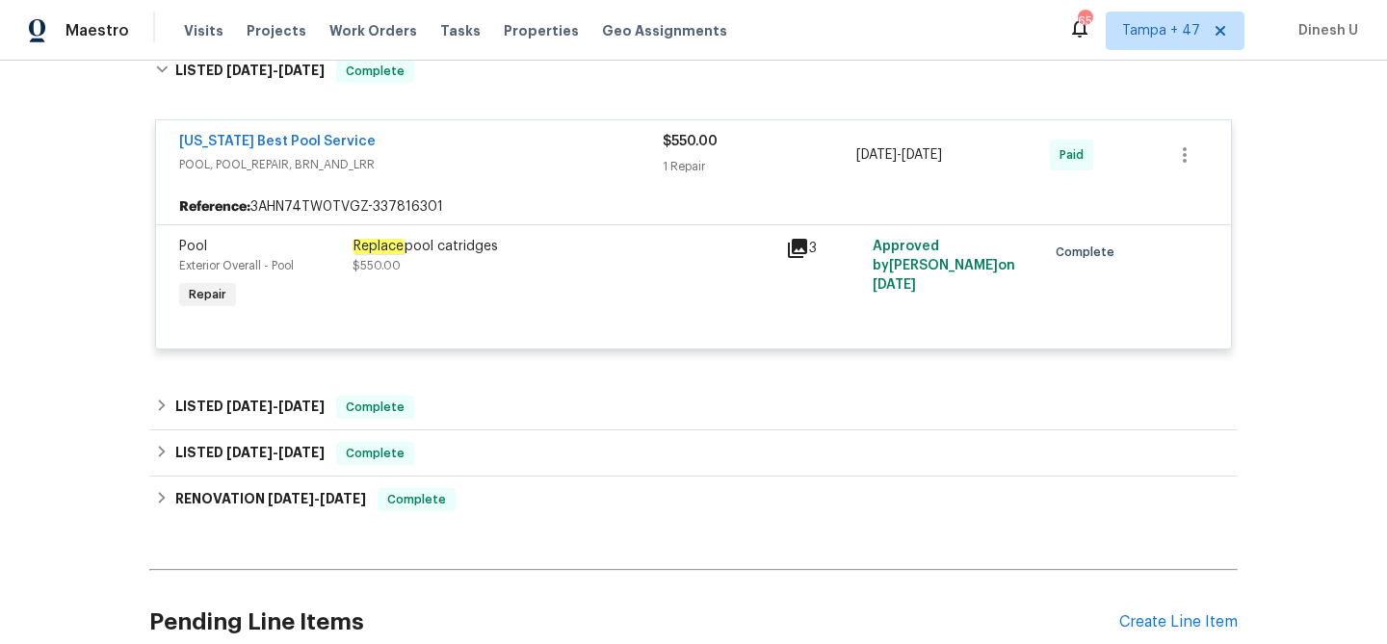
scroll to position [4394, 0]
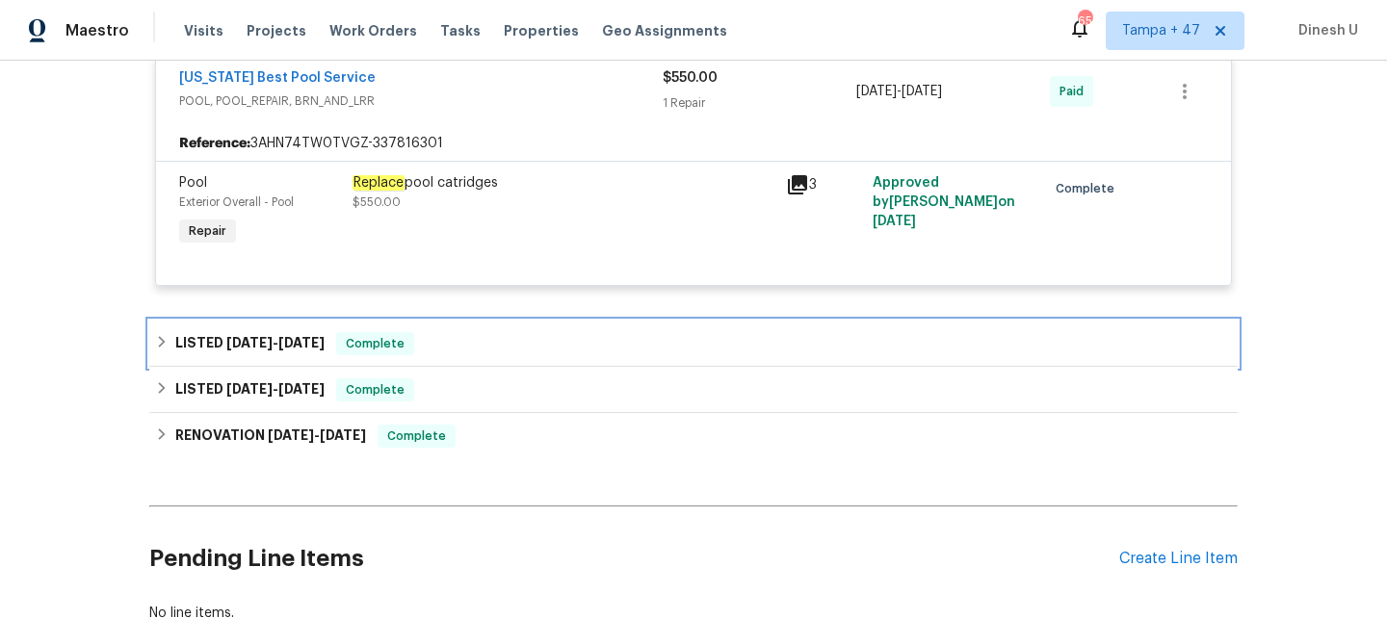
click at [301, 354] on div "LISTED 2/28/25 - 4/15/25 Complete" at bounding box center [693, 344] width 1088 height 46
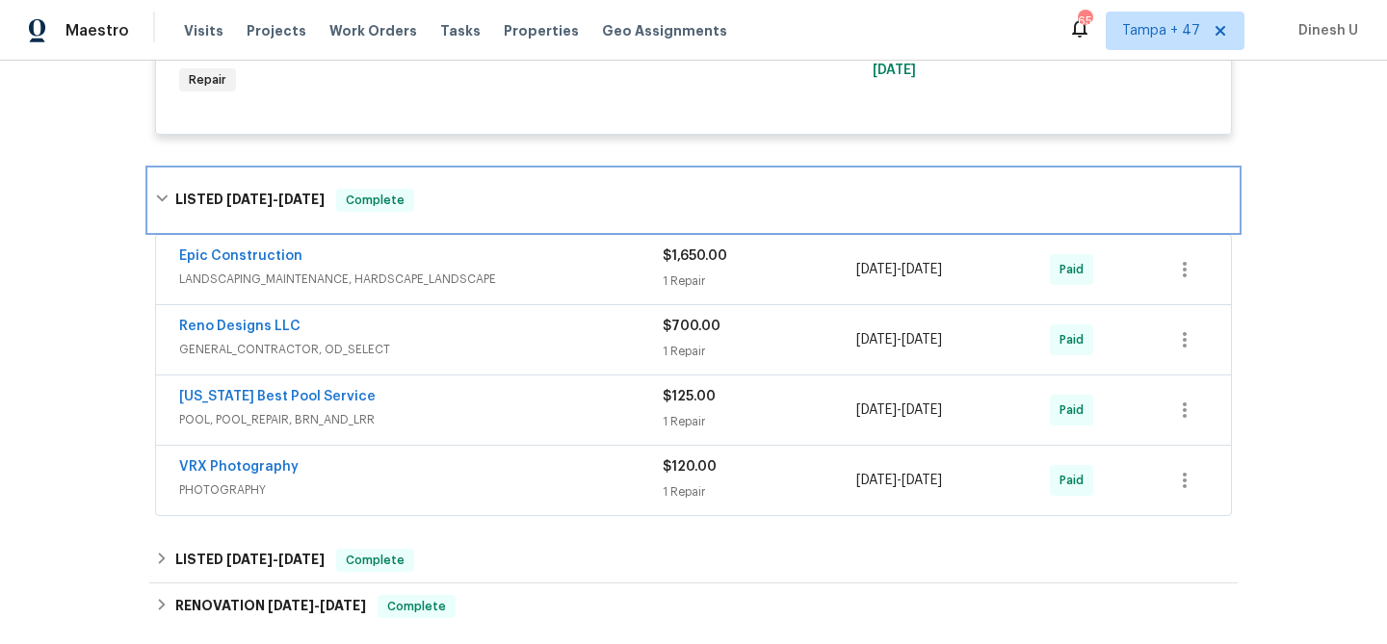
scroll to position [4571, 0]
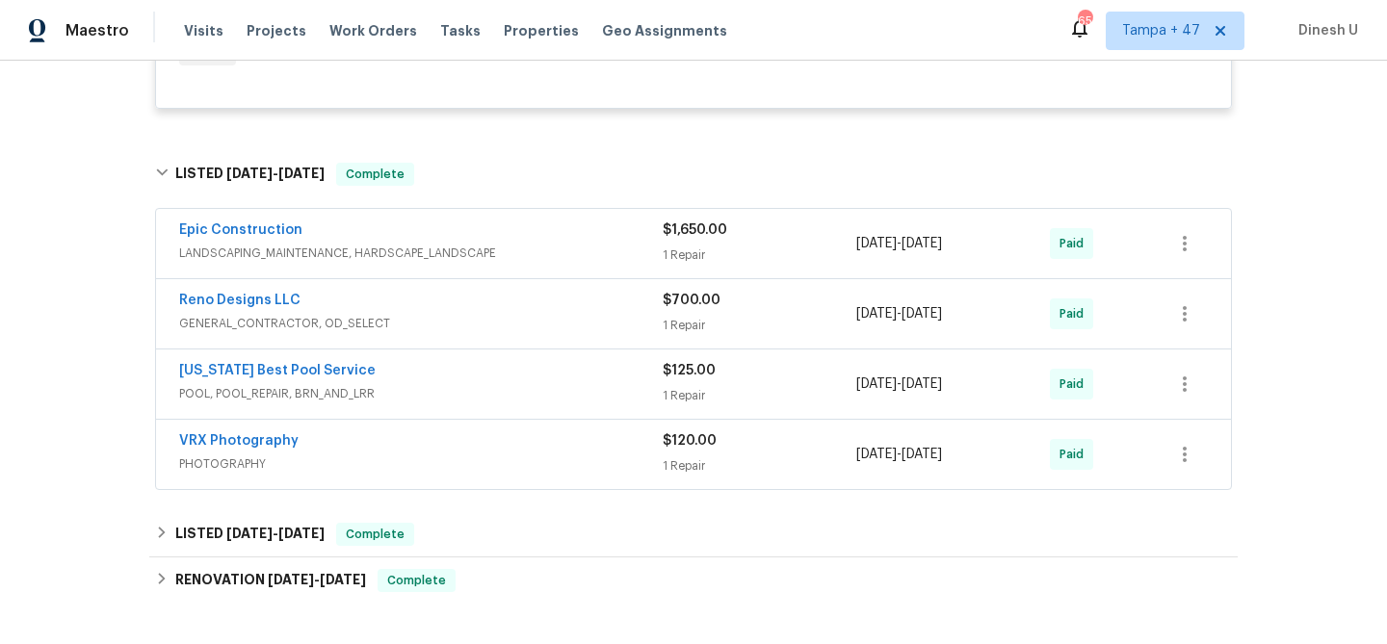
click at [675, 267] on div "$1,650.00 1 Repair" at bounding box center [759, 244] width 194 height 46
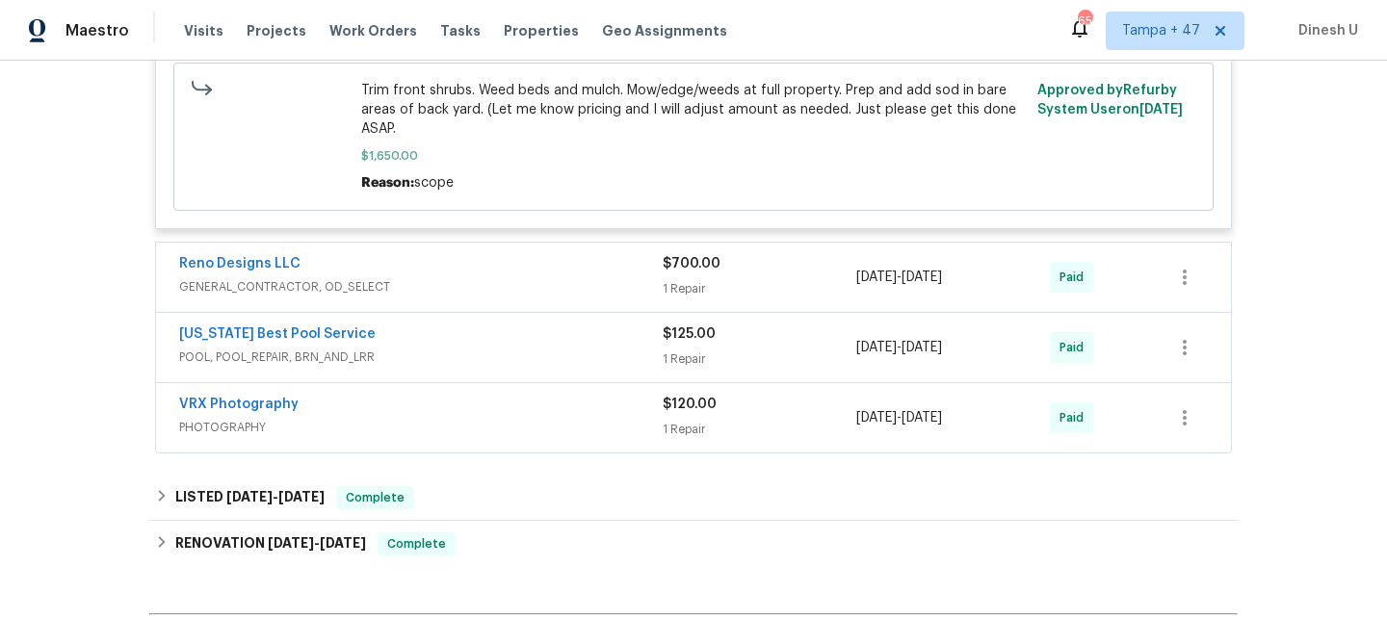
scroll to position [4967, 0]
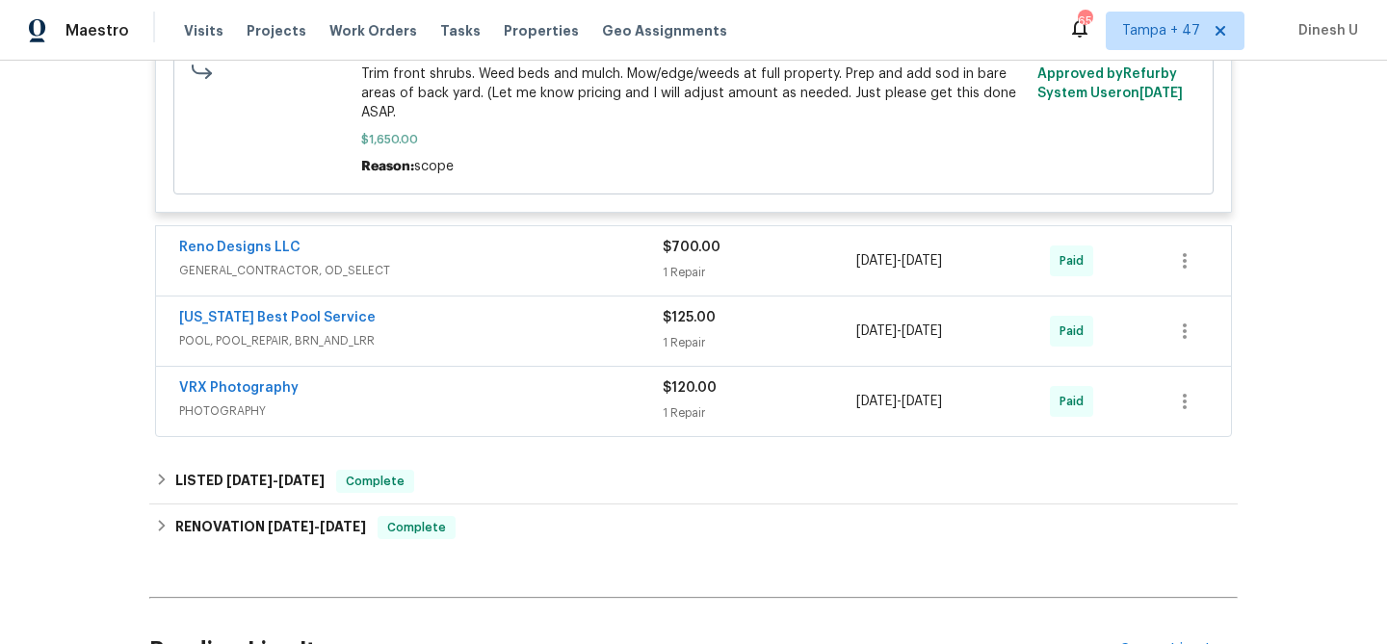
click at [680, 282] on div "1 Repair" at bounding box center [759, 272] width 194 height 19
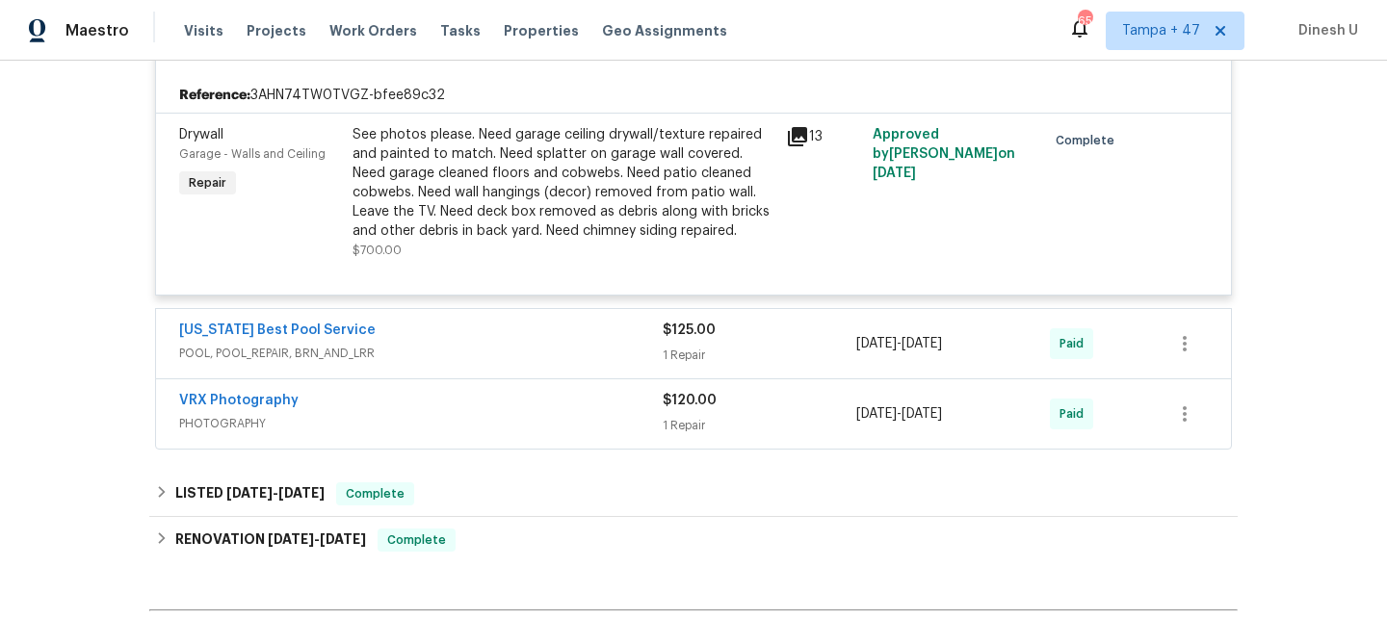
scroll to position [5203, 0]
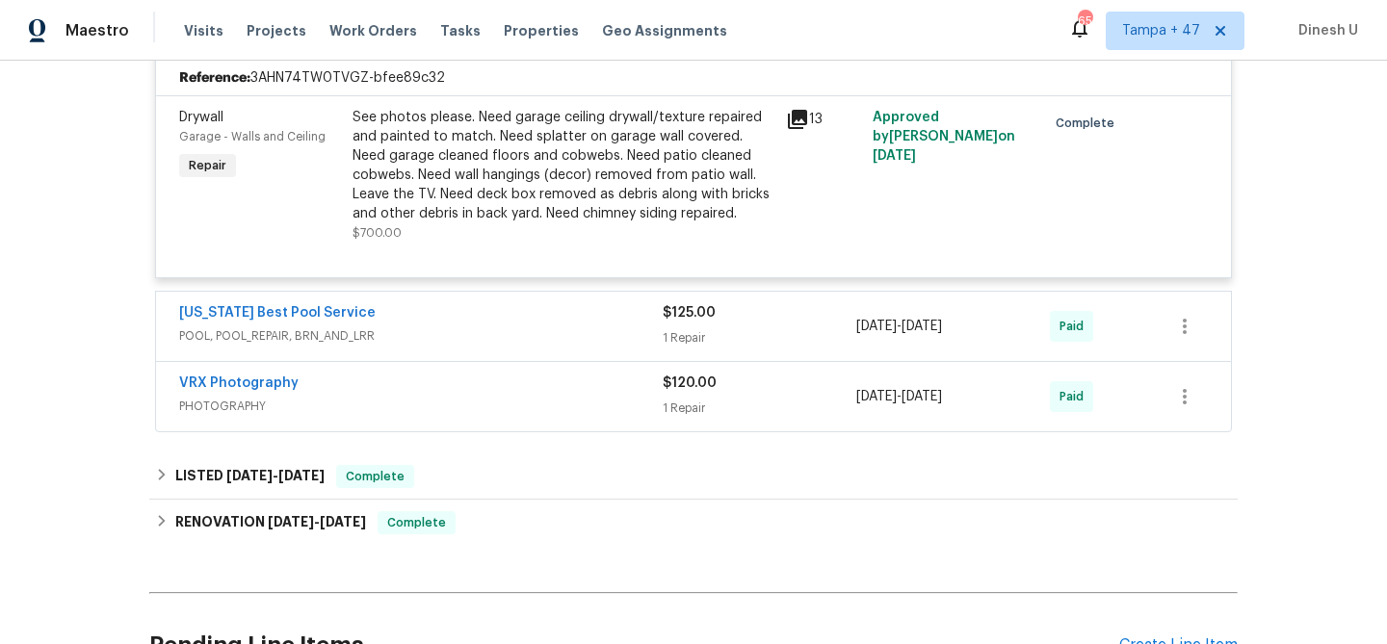
click at [695, 350] on div "$125.00 1 Repair" at bounding box center [759, 326] width 194 height 46
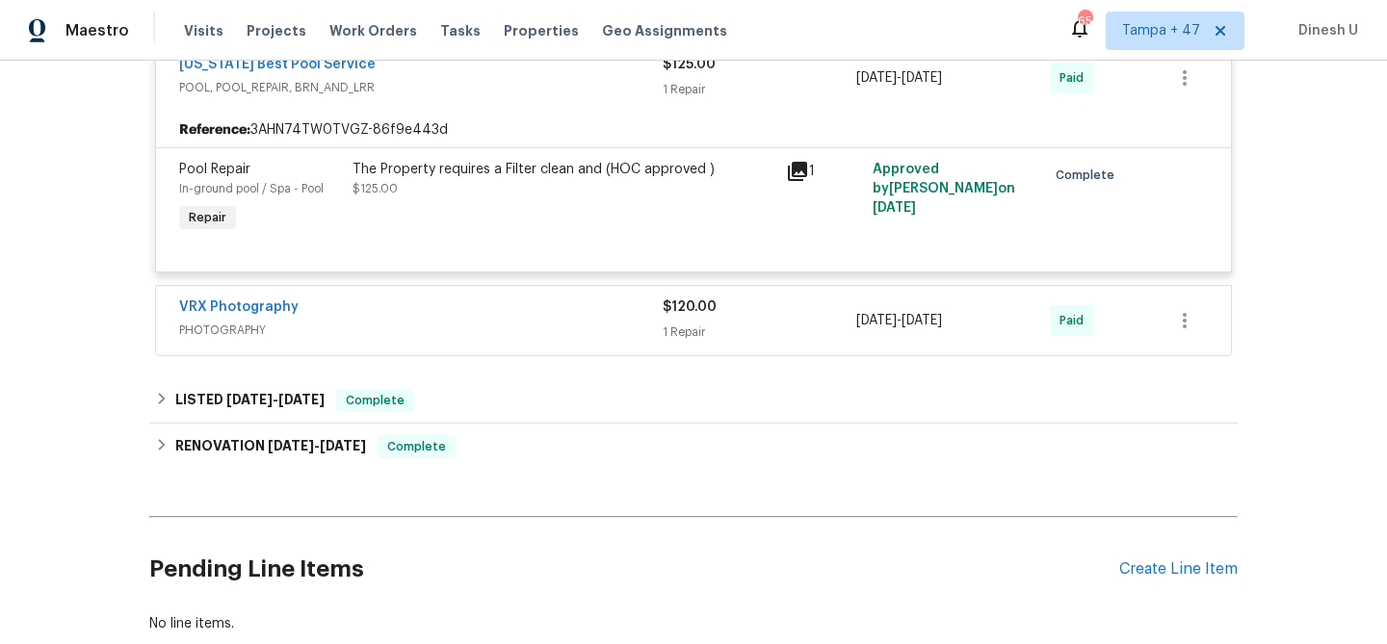
scroll to position [5502, 0]
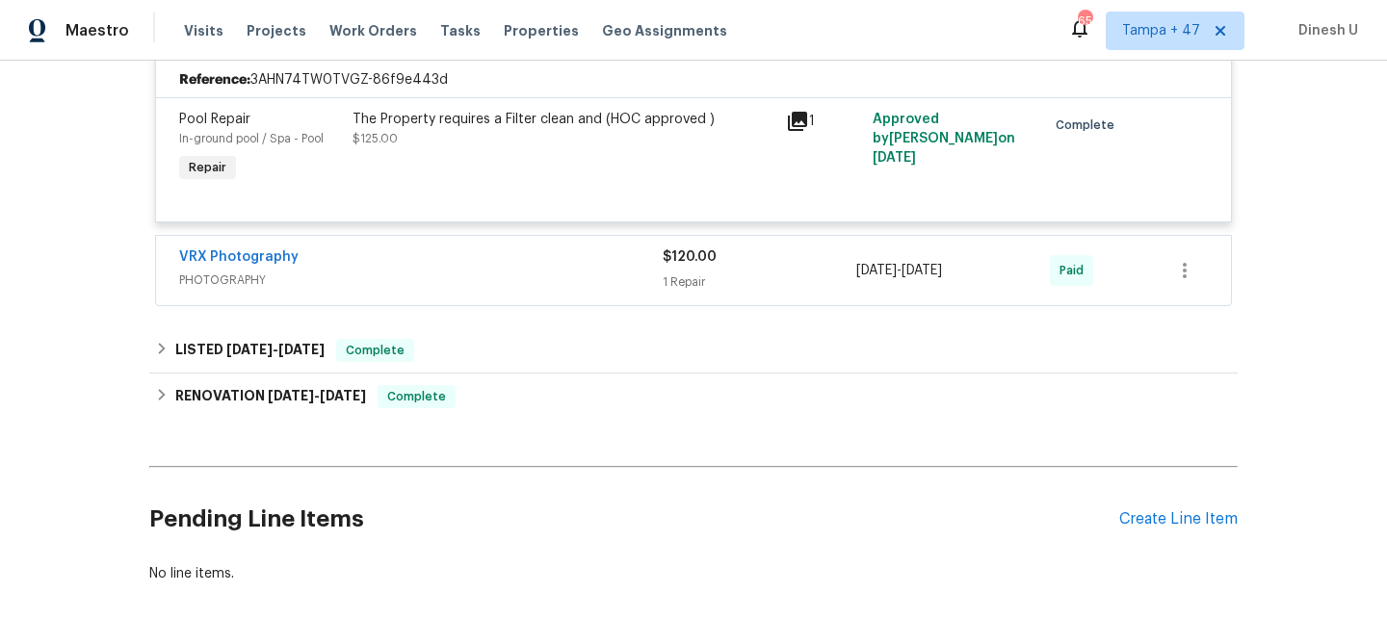
click at [680, 292] on div "1 Repair" at bounding box center [759, 281] width 194 height 19
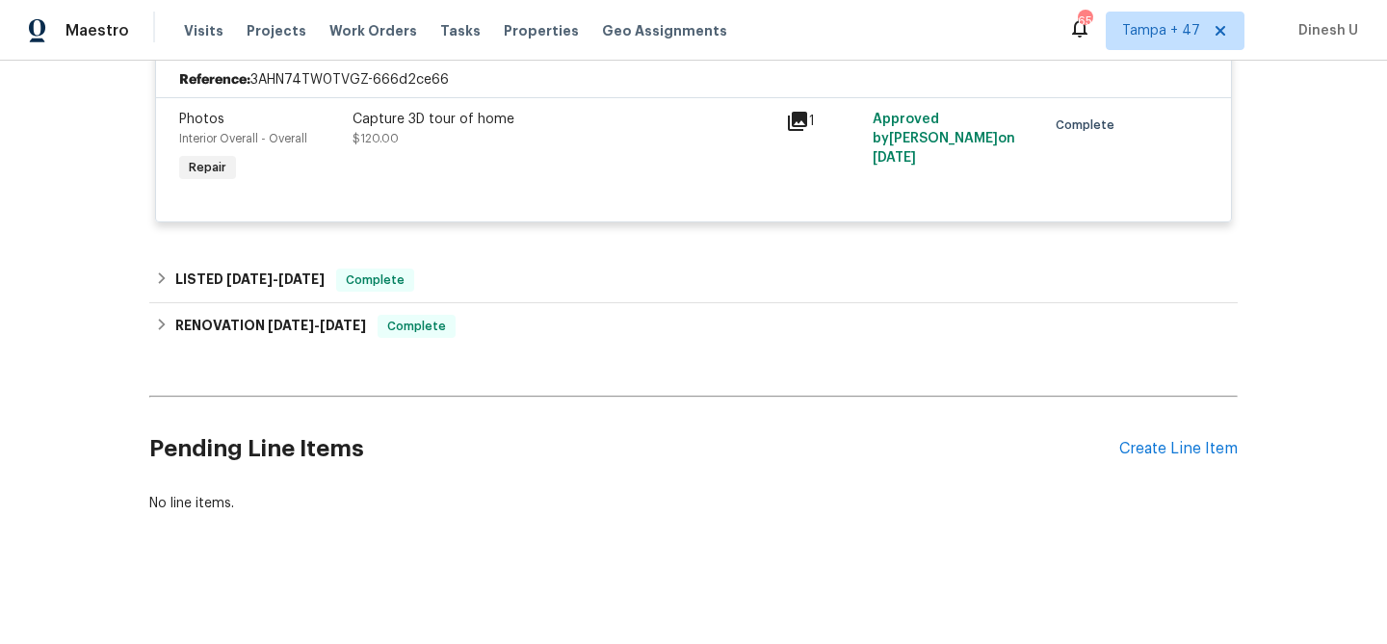
scroll to position [5760, 0]
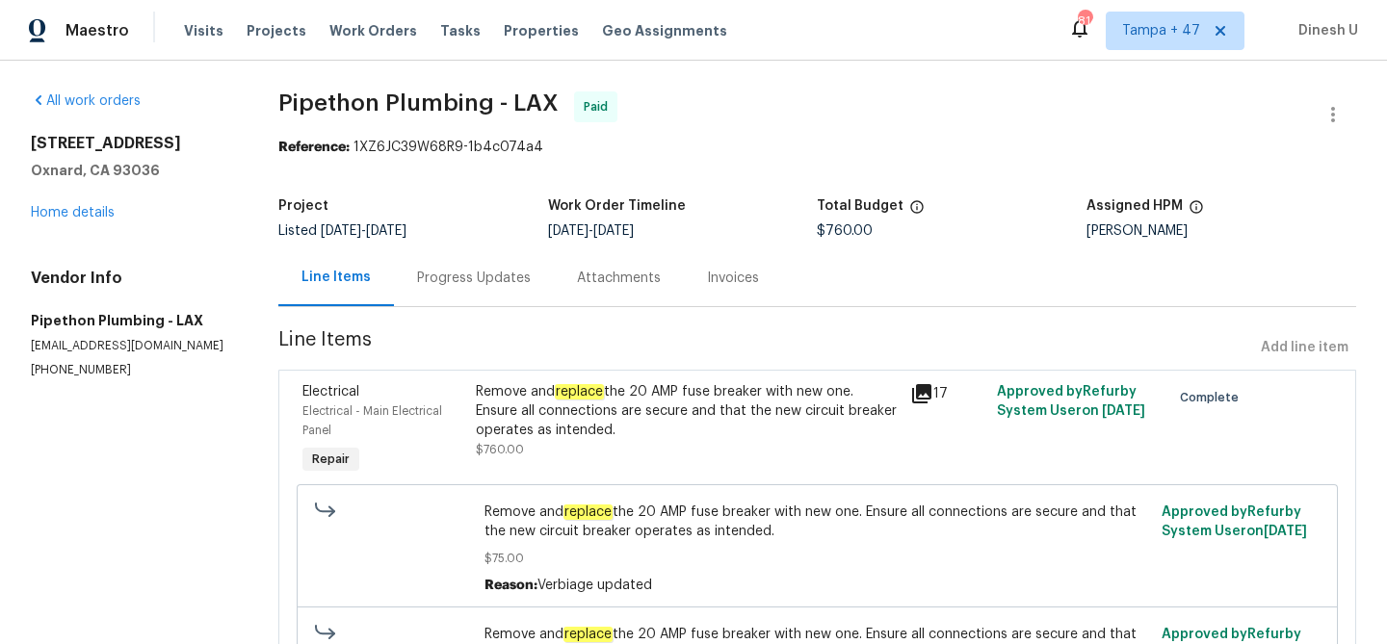
click at [75, 315] on h5 "Pipethon Plumbing - LAX" at bounding box center [131, 320] width 201 height 19
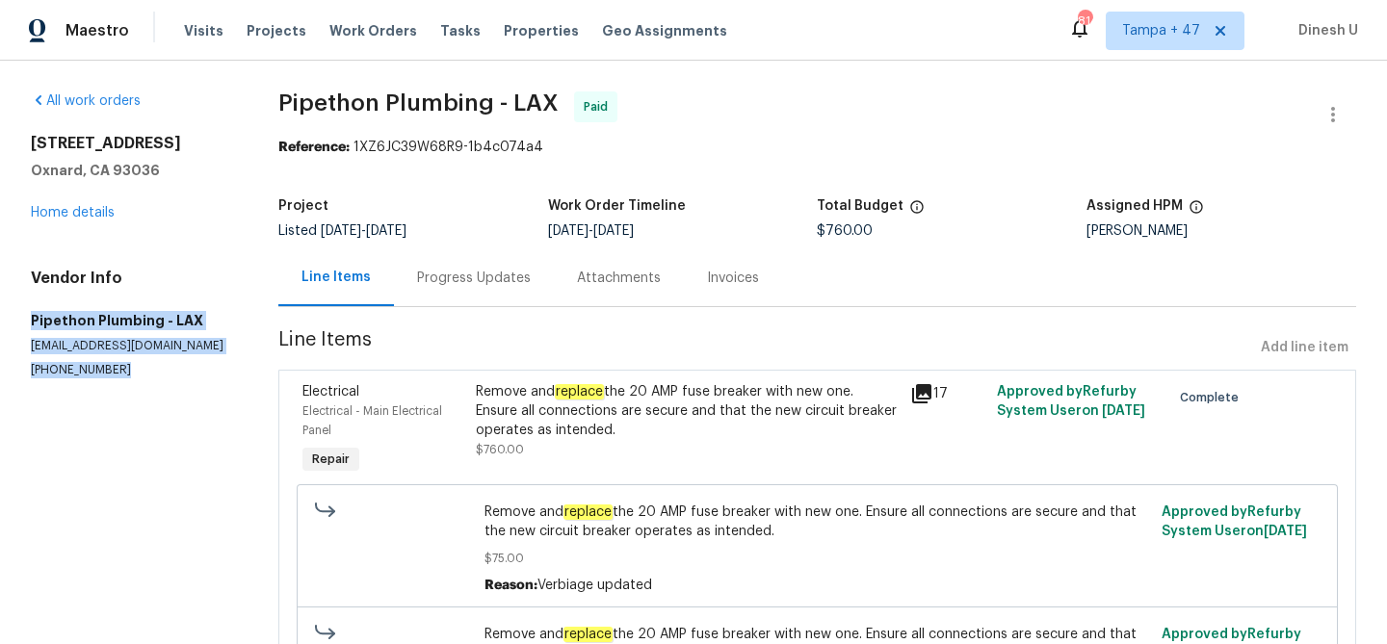
copy div "Pipethon Plumbing - LAX service@pipethonplumbing.com (323) 328-6363"
click at [584, 390] on em "replace" at bounding box center [579, 391] width 49 height 15
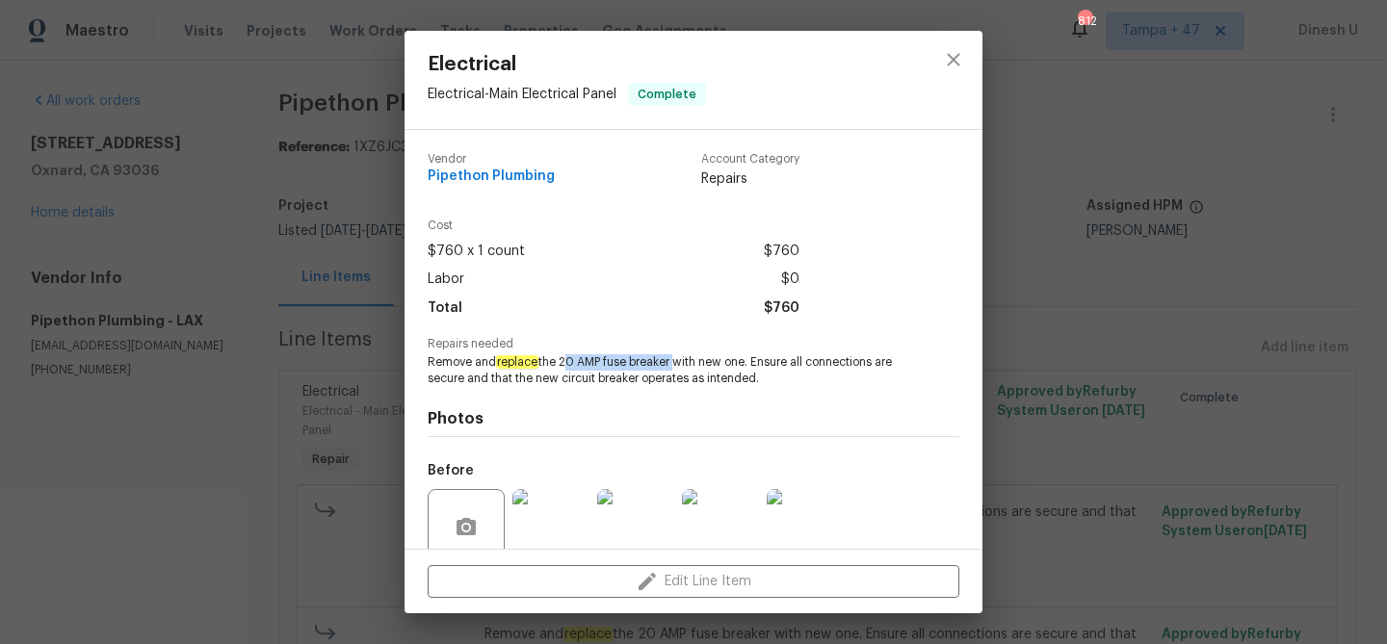
drag, startPoint x: 562, startPoint y: 363, endPoint x: 675, endPoint y: 366, distance: 112.7
click at [675, 366] on span "Remove and replace the 20 AMP fuse breaker with new one. Ensure all connections…" at bounding box center [667, 370] width 479 height 33
copy span "20 AMP fuse breaker"
click at [298, 22] on div "Electrical Electrical - Main Electrical Panel Complete Vendor Pipethon Plumbing…" at bounding box center [693, 322] width 1387 height 644
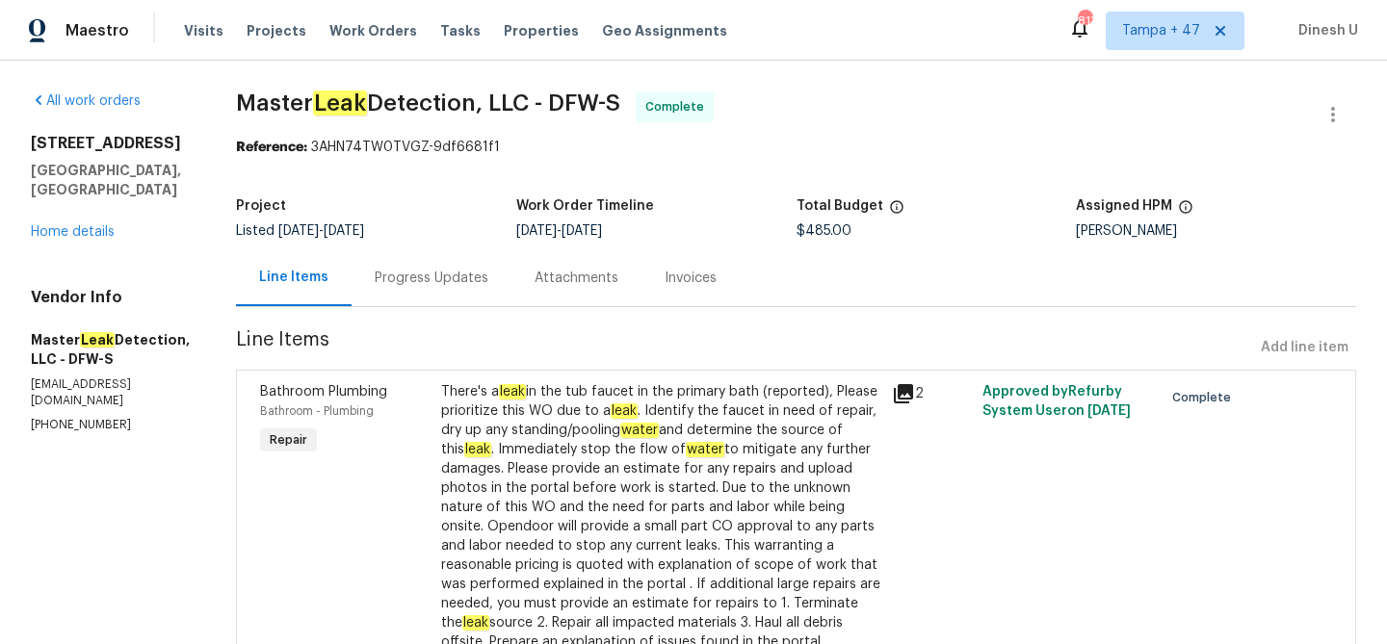
click at [421, 275] on div "Progress Updates" at bounding box center [432, 278] width 114 height 19
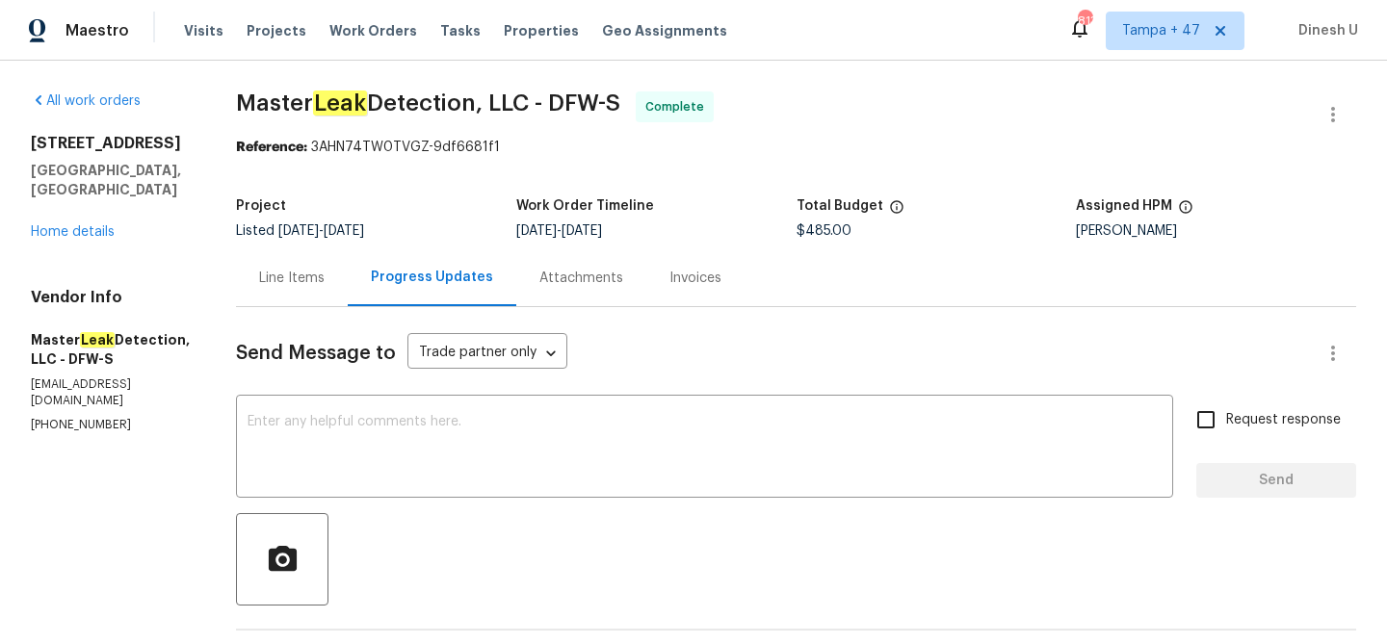
click at [692, 272] on div "Invoices" at bounding box center [695, 278] width 52 height 19
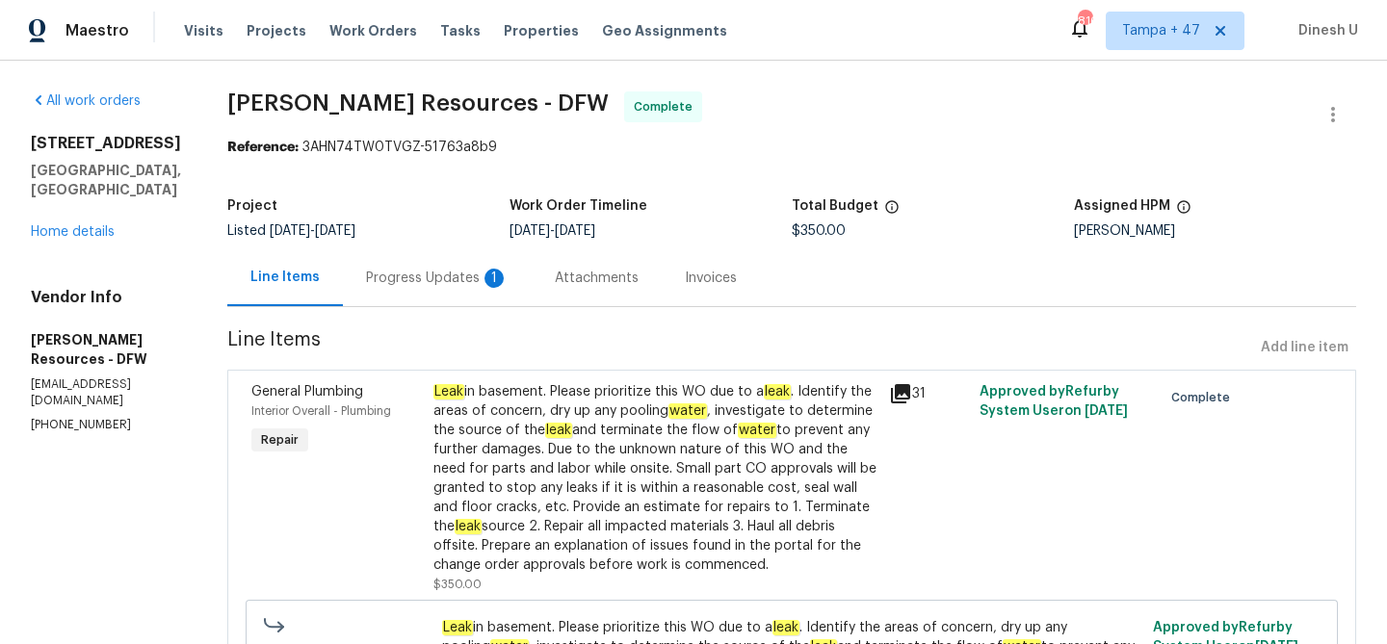
click at [432, 278] on div "Progress Updates 1" at bounding box center [437, 278] width 143 height 19
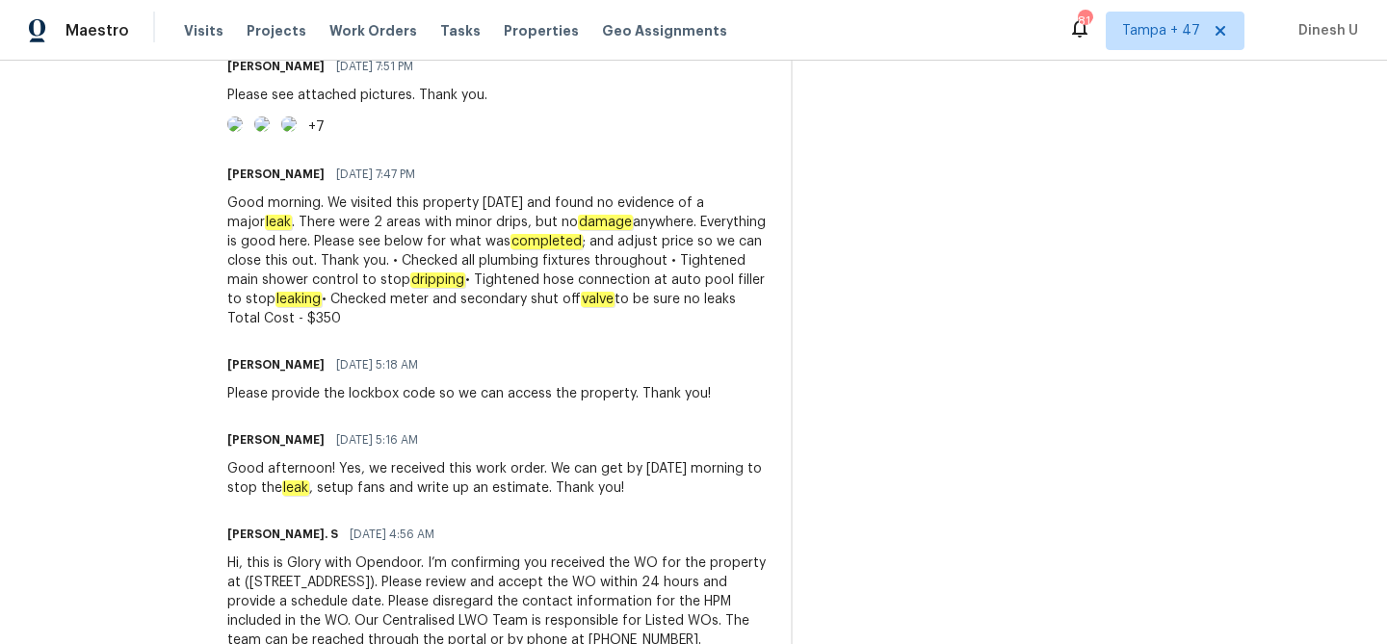
scroll to position [1051, 0]
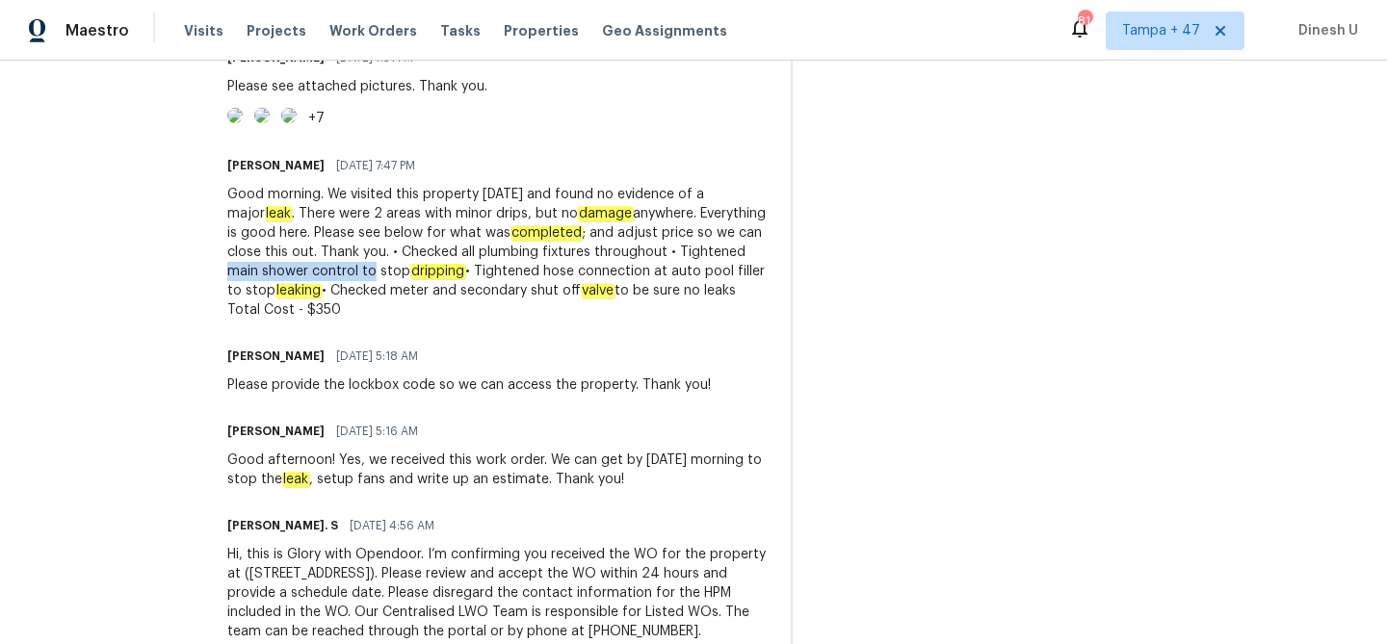
drag, startPoint x: 422, startPoint y: 432, endPoint x: 562, endPoint y: 433, distance: 140.6
click at [562, 320] on div "Good morning. We visited this property [DATE] and found no evidence of a major …" at bounding box center [497, 252] width 540 height 135
click at [356, 320] on div "Good morning. We visited this property yesterday and found no evidence of a maj…" at bounding box center [497, 252] width 540 height 135
drag, startPoint x: 352, startPoint y: 427, endPoint x: 656, endPoint y: 434, distance: 303.4
click at [656, 320] on div "Good morning. We visited this property yesterday and found no evidence of a maj…" at bounding box center [497, 252] width 540 height 135
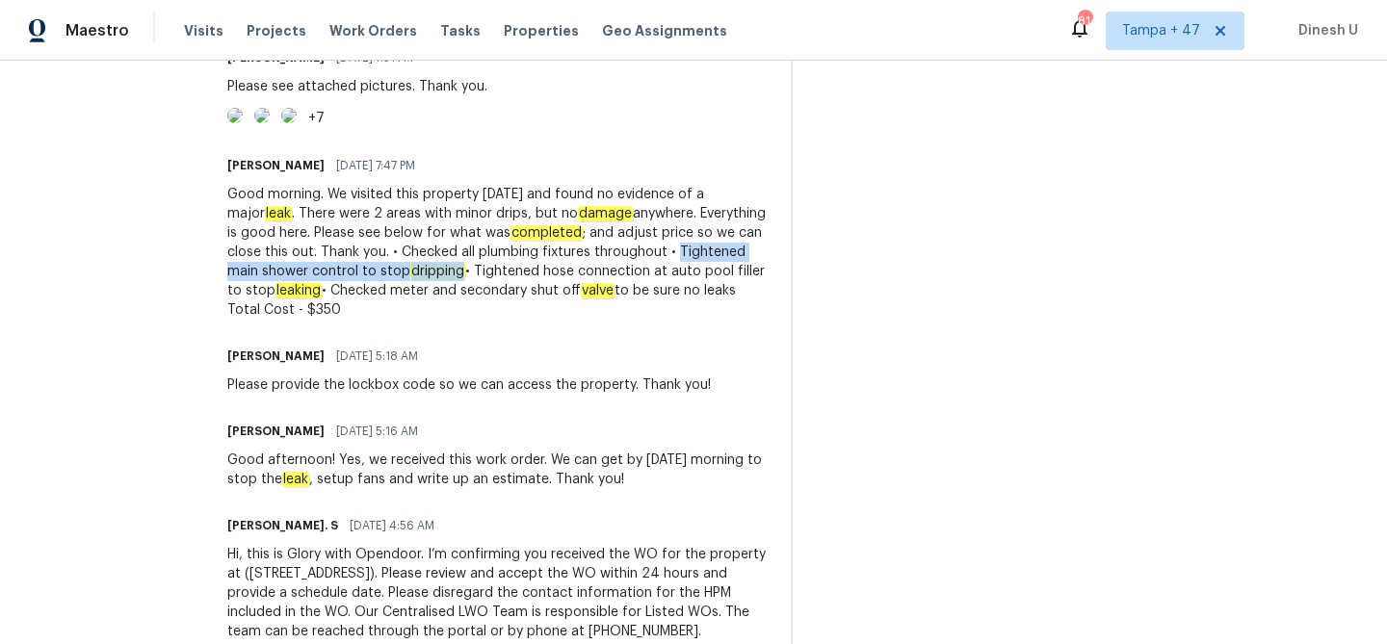
copy div "Tightened main shower control to stop dripping"
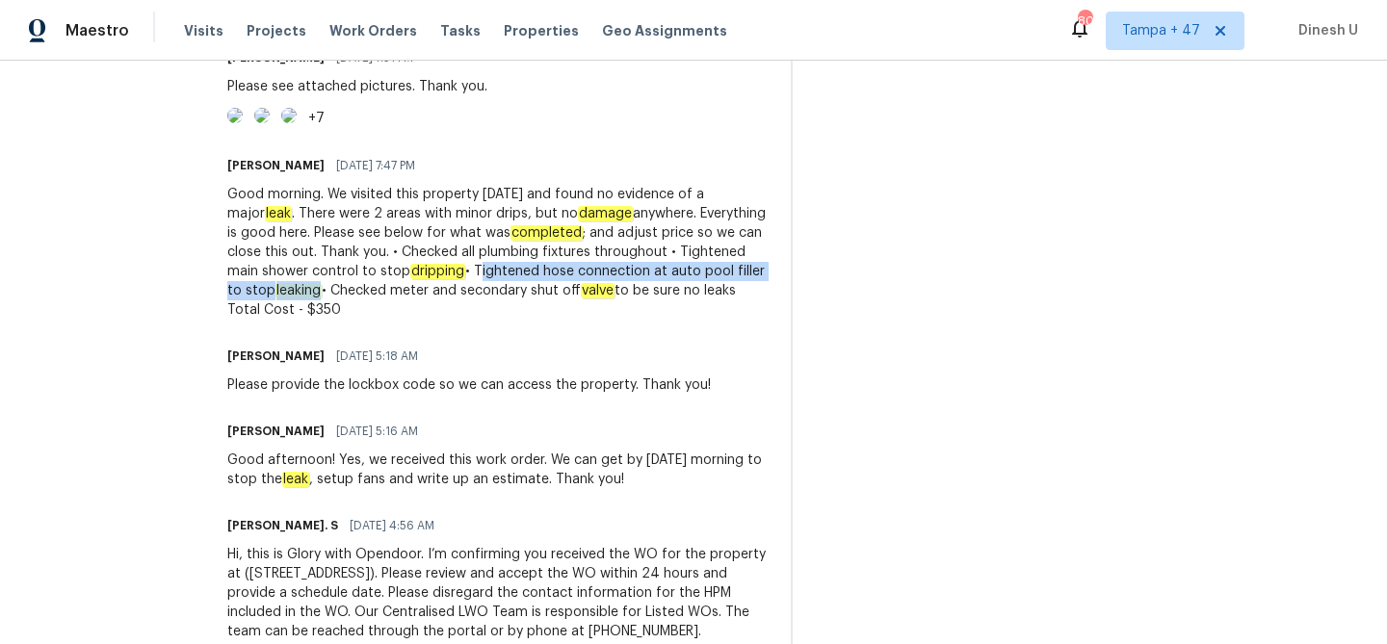
drag, startPoint x: 669, startPoint y: 430, endPoint x: 550, endPoint y: 449, distance: 120.8
click at [550, 320] on div "Good morning. We visited this property yesterday and found no evidence of a maj…" at bounding box center [497, 252] width 540 height 135
copy div "Tightened hose connection at auto pool filler to stop leaking"
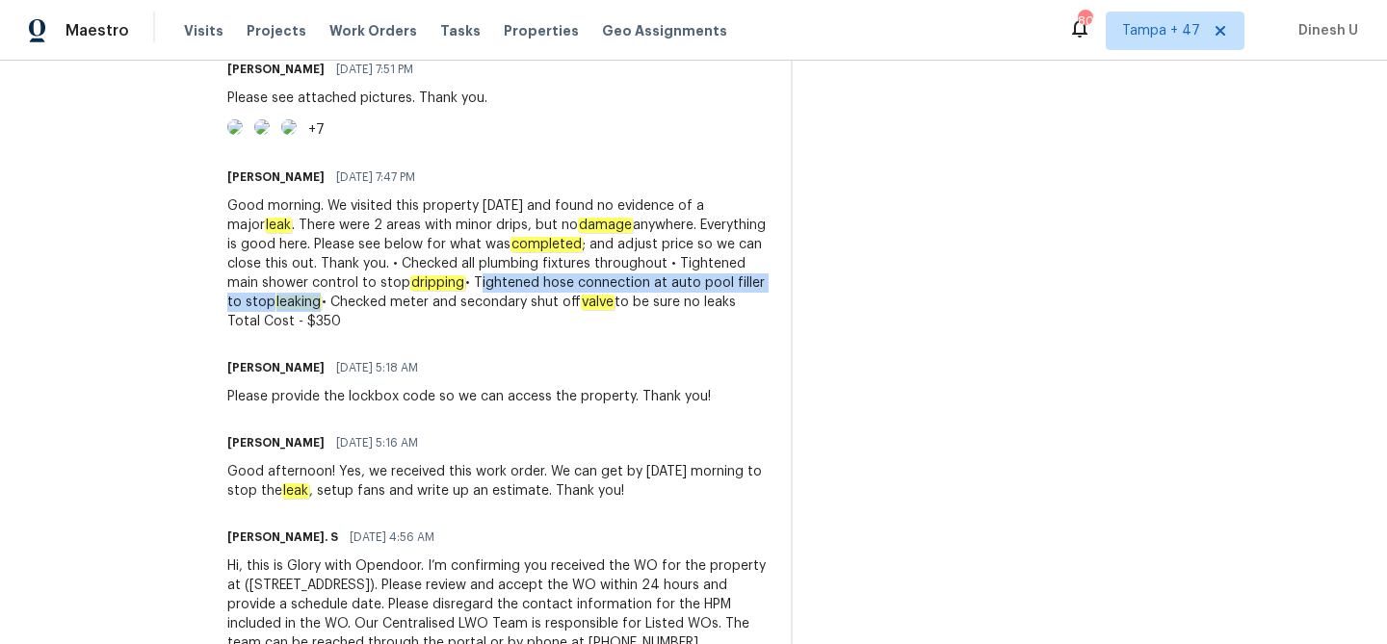
scroll to position [1032, 0]
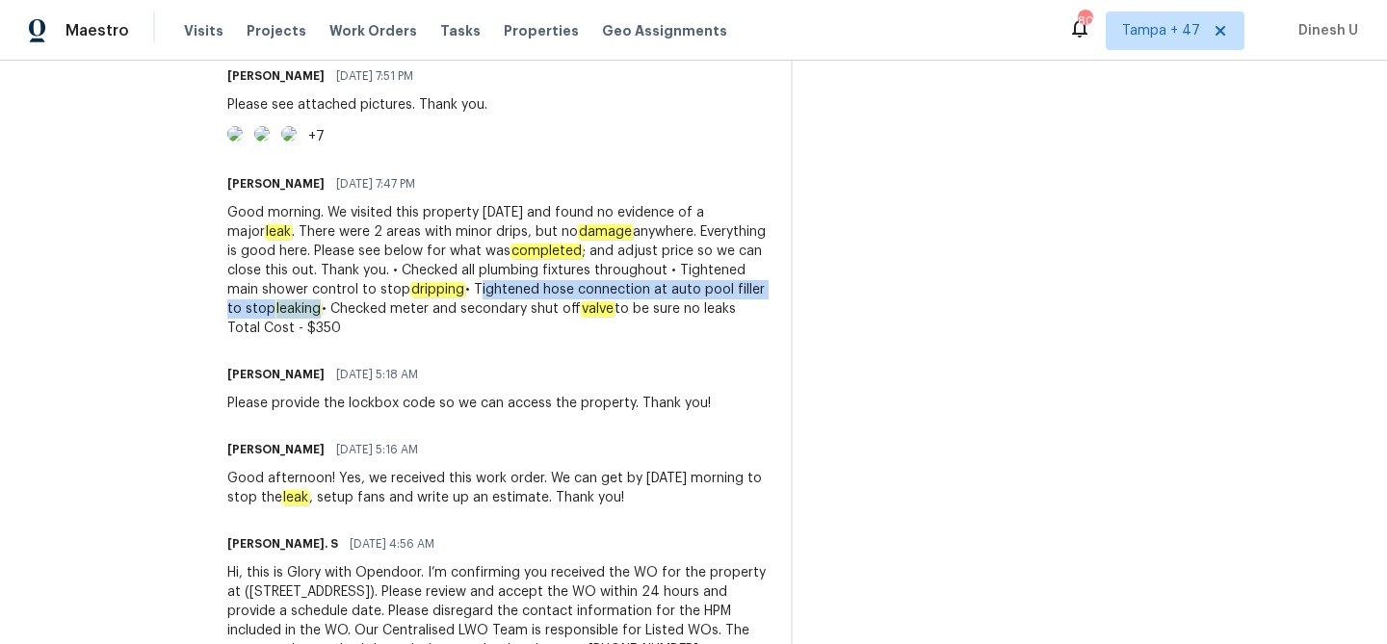
click at [243, 142] on img at bounding box center [234, 133] width 15 height 15
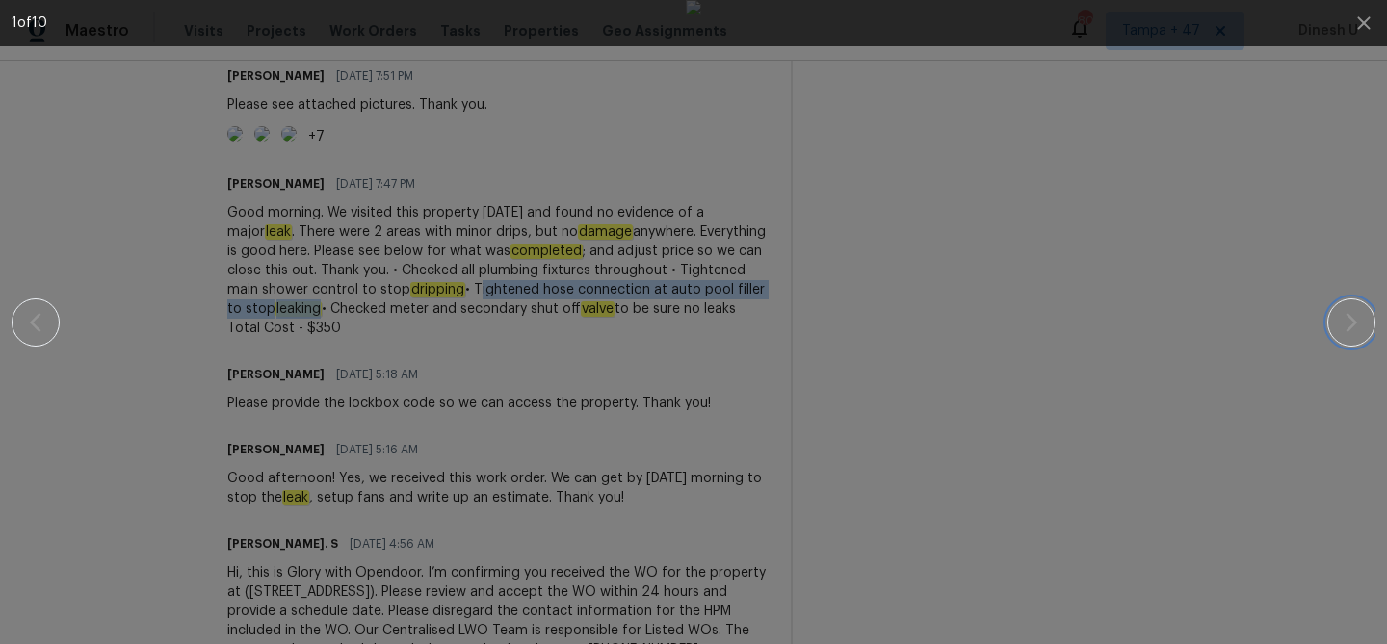
click at [1332, 326] on button "button" at bounding box center [1351, 322] width 48 height 48
click at [1346, 315] on icon "button" at bounding box center [1350, 322] width 23 height 23
click at [1359, 16] on icon "button" at bounding box center [1363, 23] width 23 height 23
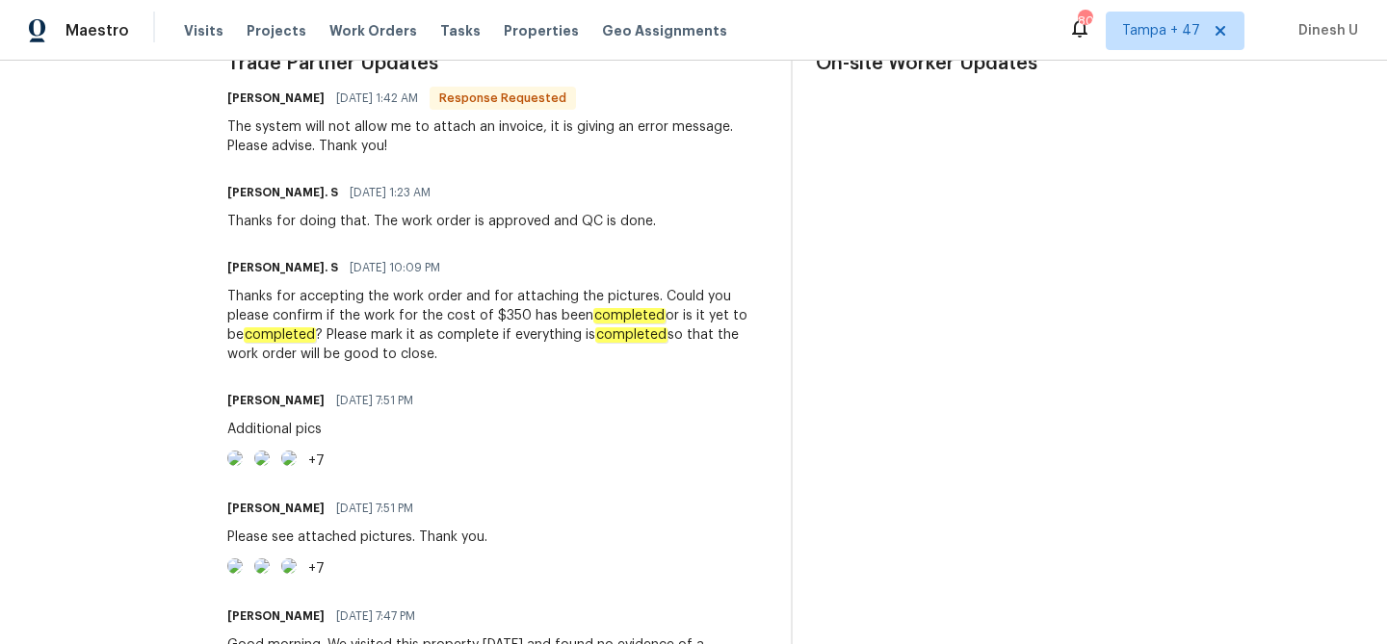
scroll to position [538, 0]
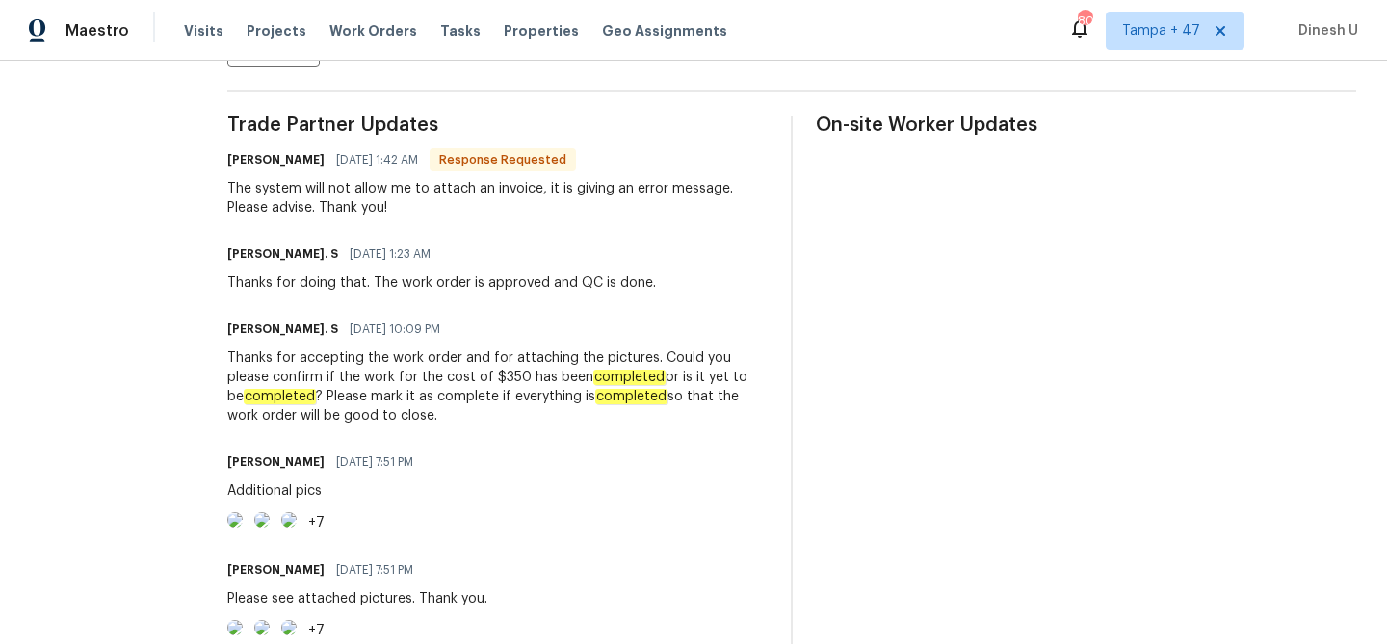
click at [243, 528] on img at bounding box center [234, 519] width 15 height 15
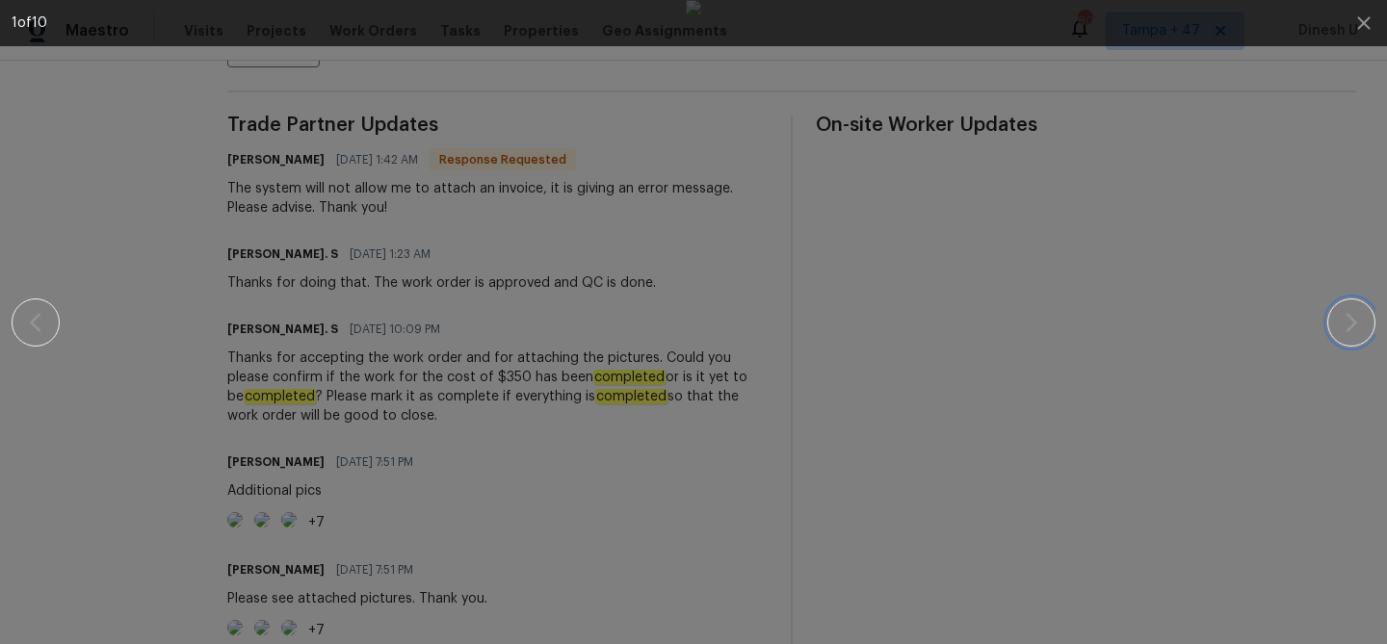
click at [1338, 335] on button "button" at bounding box center [1351, 322] width 48 height 48
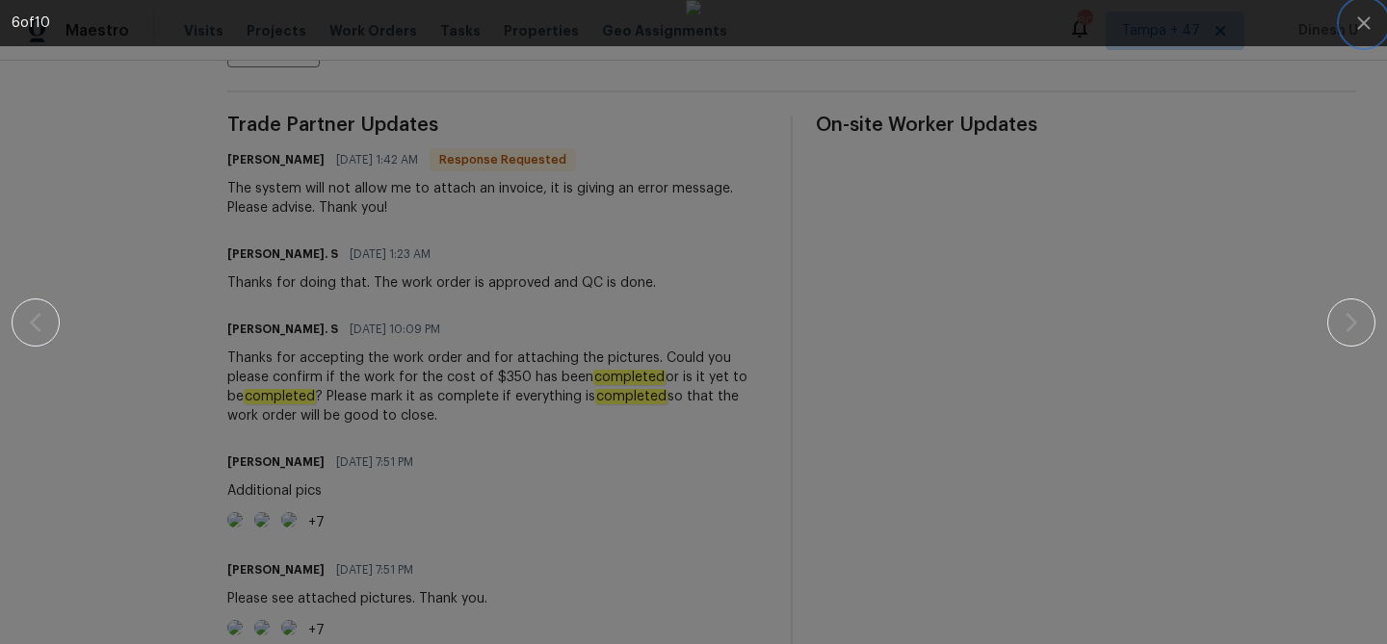
click at [1373, 16] on icon "button" at bounding box center [1363, 23] width 23 height 23
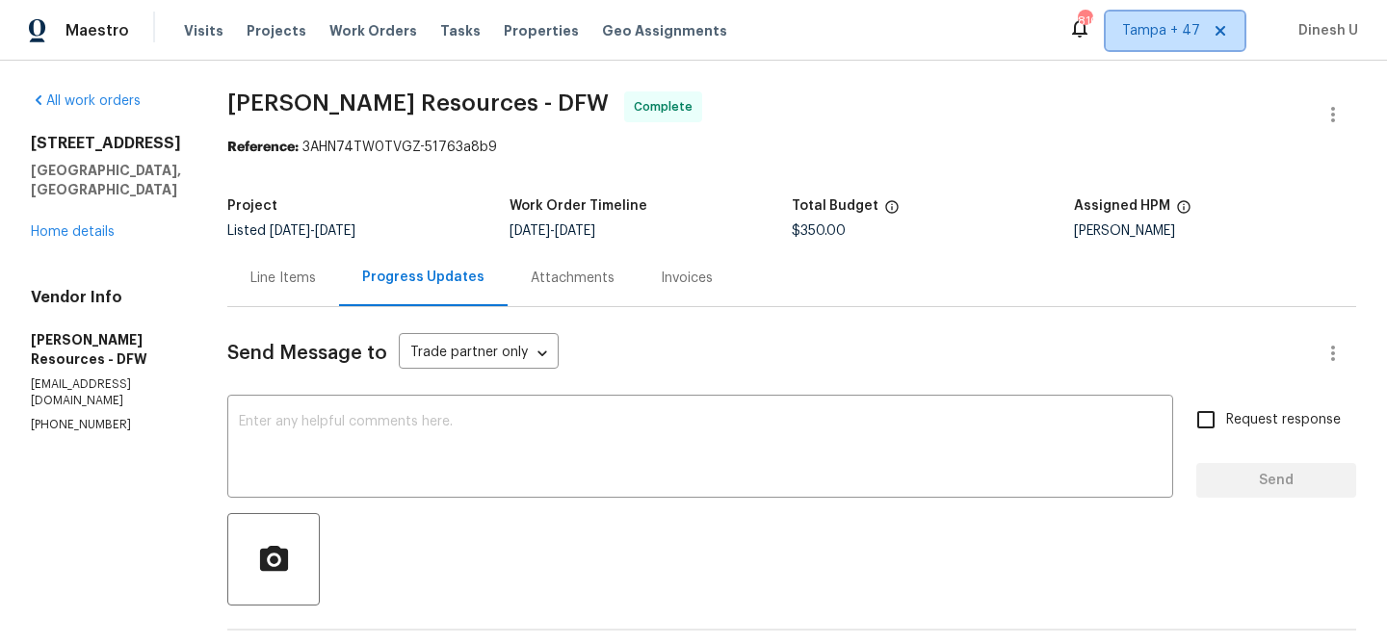
click at [1146, 30] on span "Tampa + 47" at bounding box center [1161, 30] width 78 height 19
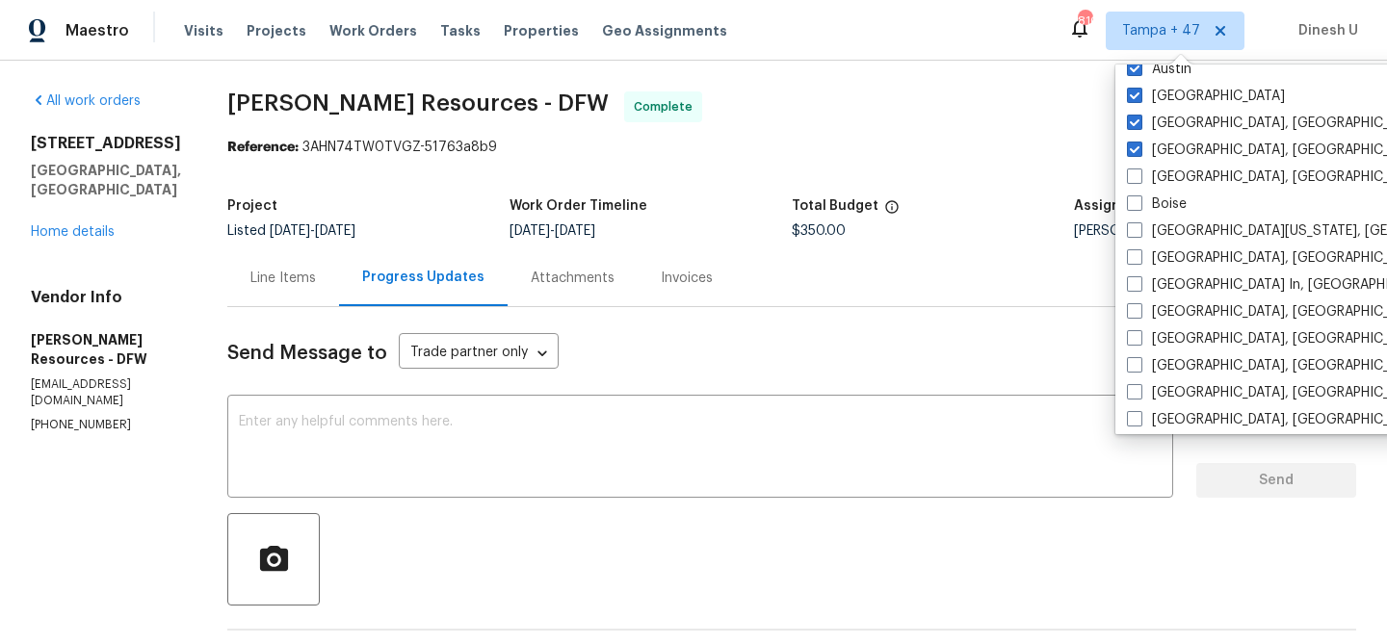
scroll to position [1161, 0]
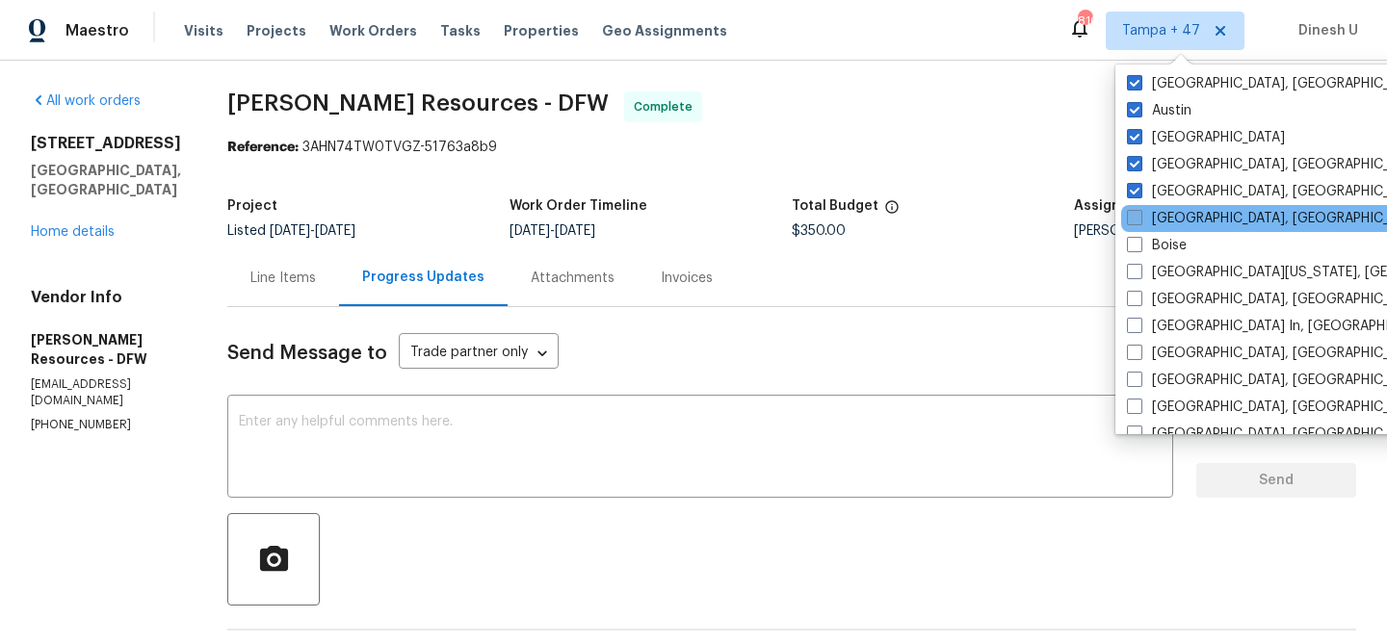
click at [1133, 221] on span at bounding box center [1134, 217] width 15 height 15
click at [1133, 221] on input "[GEOGRAPHIC_DATA], [GEOGRAPHIC_DATA]" at bounding box center [1133, 215] width 13 height 13
checkbox input "true"
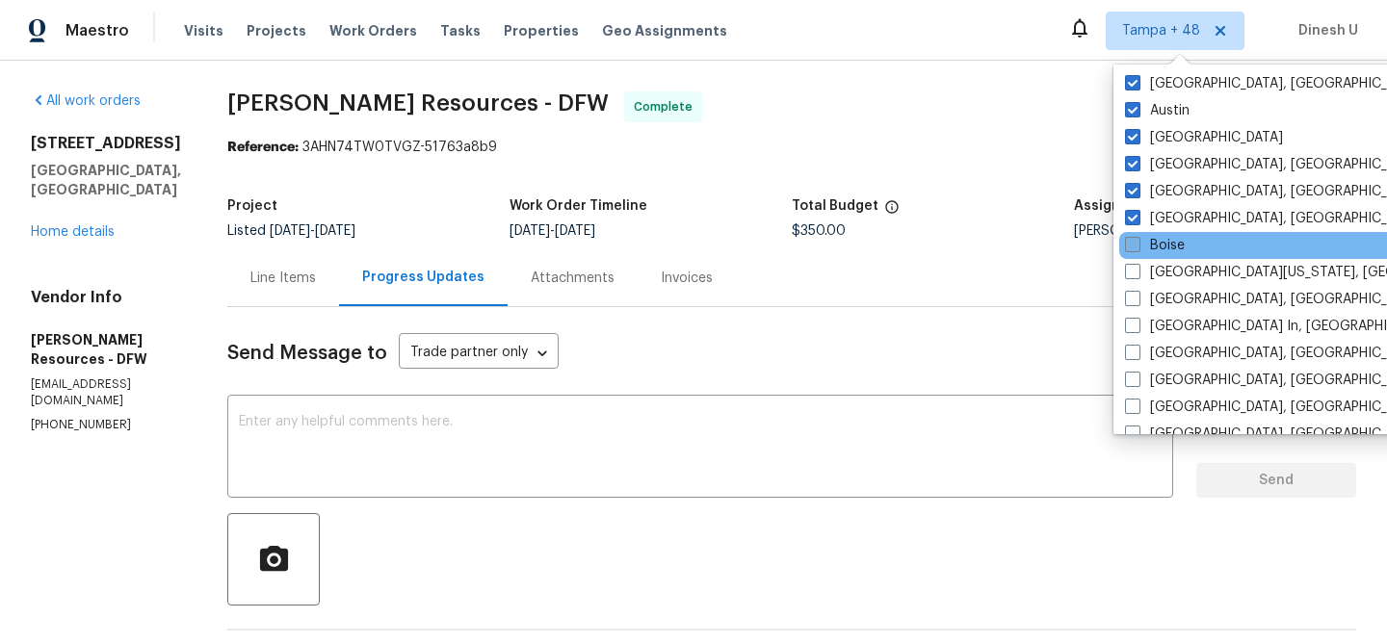
click at [1140, 248] on label "Boise" at bounding box center [1155, 245] width 60 height 19
click at [1137, 248] on input "Boise" at bounding box center [1131, 242] width 13 height 13
checkbox input "true"
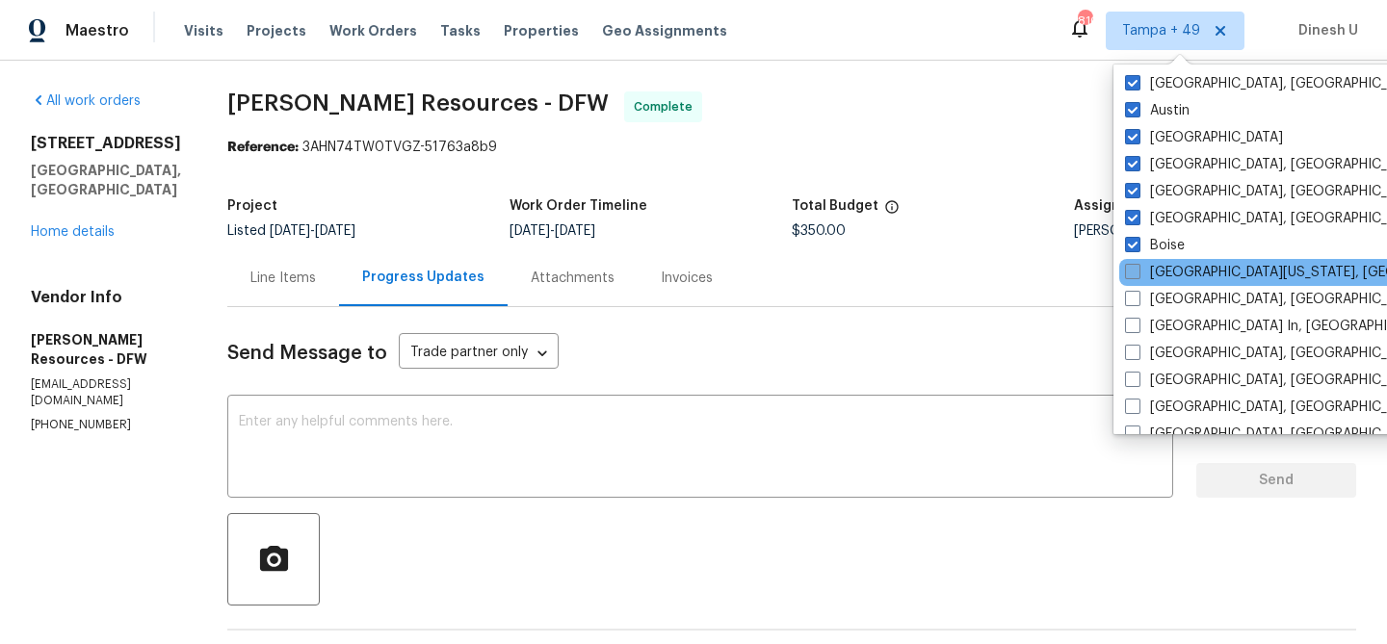
click at [1143, 272] on label "[GEOGRAPHIC_DATA][US_STATE], [GEOGRAPHIC_DATA]" at bounding box center [1310, 272] width 371 height 19
click at [1137, 272] on input "Central California, CA" at bounding box center [1131, 269] width 13 height 13
checkbox input "true"
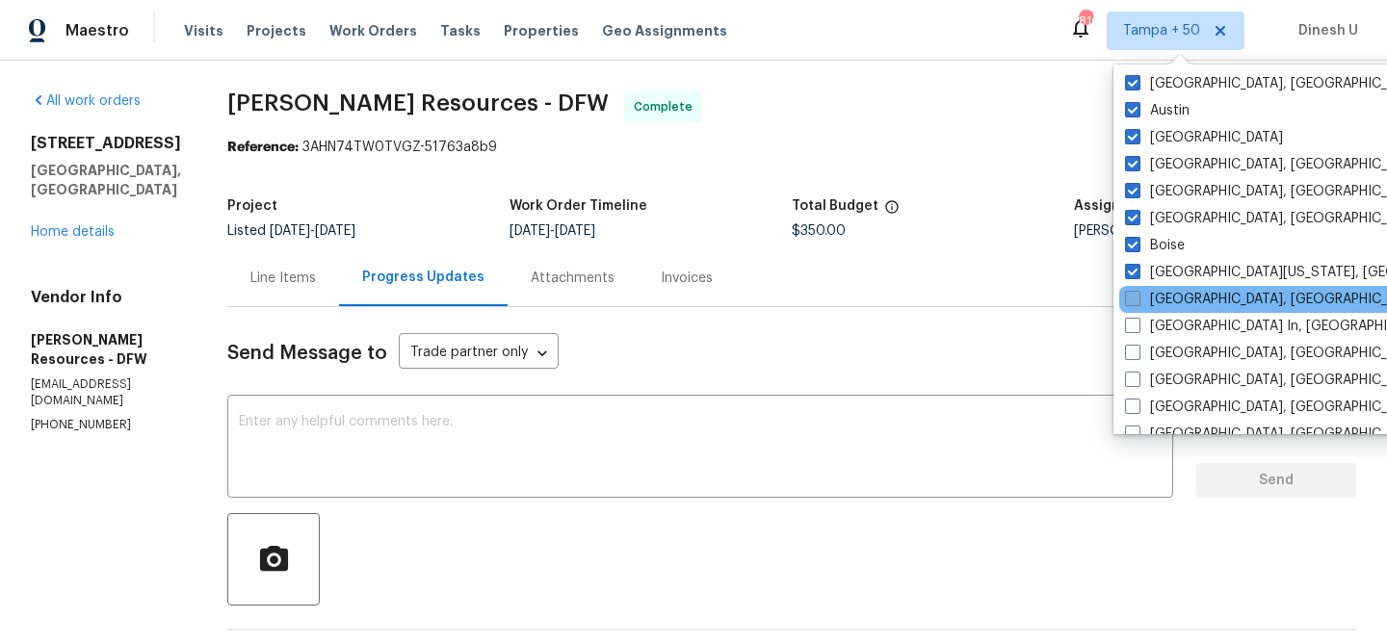
click at [1144, 299] on label "Chicago, IL" at bounding box center [1274, 299] width 298 height 19
click at [1137, 299] on input "Chicago, IL" at bounding box center [1131, 296] width 13 height 13
checkbox input "true"
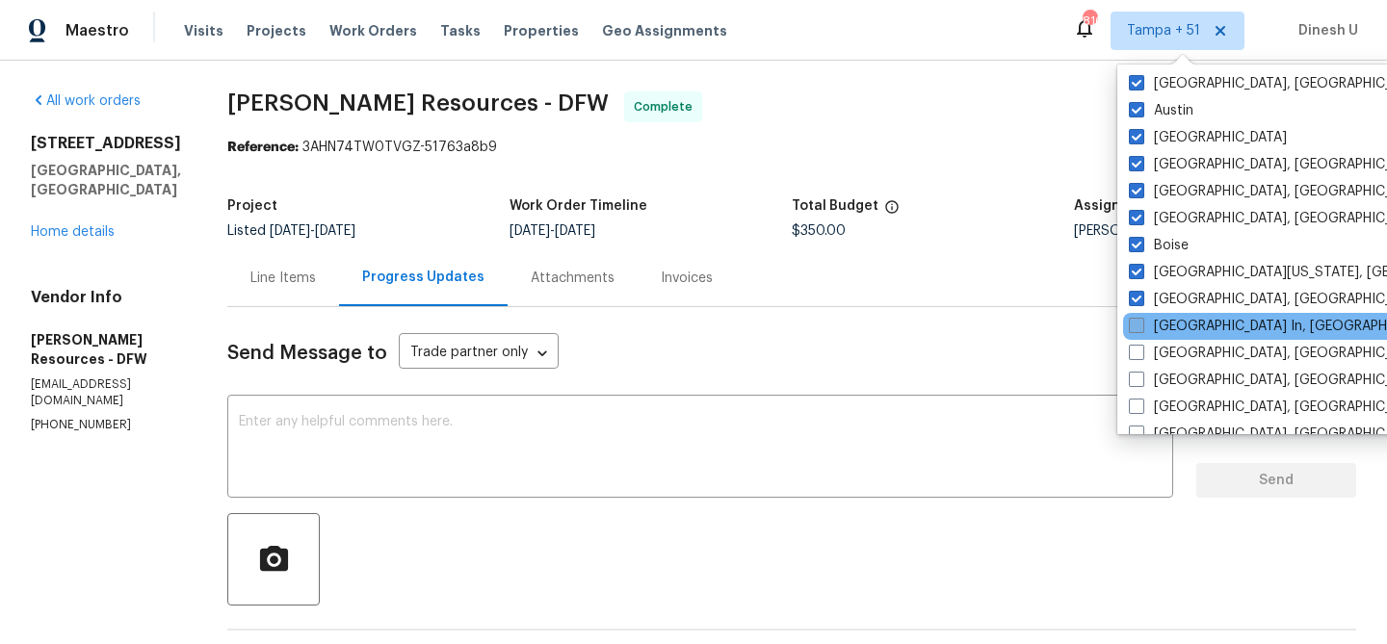
click at [1149, 326] on label "Louisville In, KY" at bounding box center [1286, 326] width 314 height 19
click at [1141, 326] on input "Louisville In, KY" at bounding box center [1135, 323] width 13 height 13
checkbox input "true"
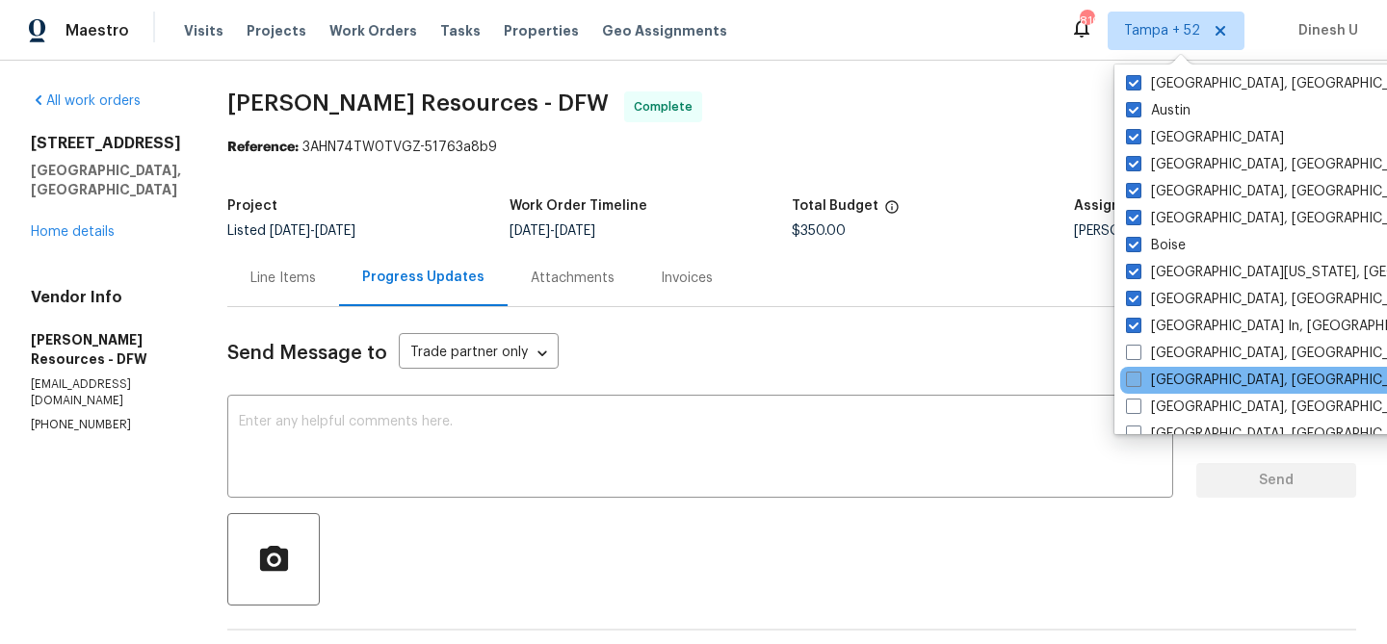
click at [1160, 371] on label "Philadelphia, PA" at bounding box center [1275, 380] width 298 height 19
click at [1138, 371] on input "Philadelphia, PA" at bounding box center [1132, 377] width 13 height 13
checkbox input "true"
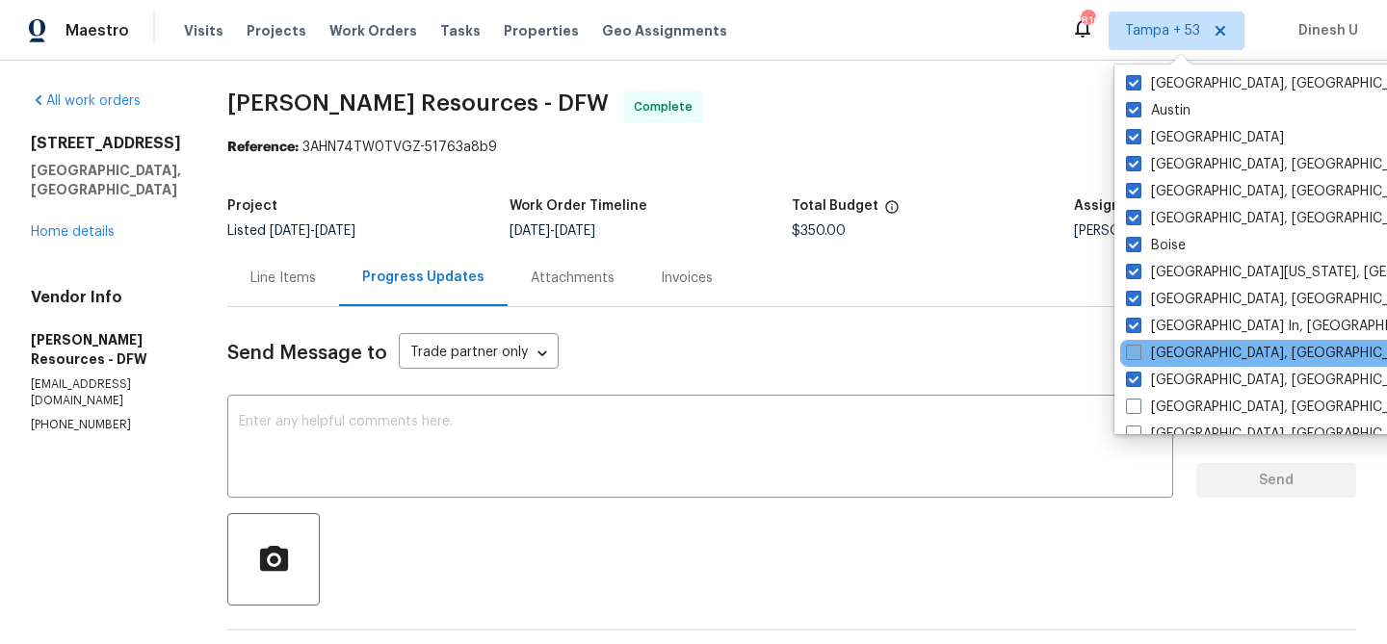
click at [1164, 353] on label "Memphis, TN" at bounding box center [1275, 353] width 298 height 19
click at [1138, 353] on input "Memphis, TN" at bounding box center [1132, 350] width 13 height 13
checkbox input "true"
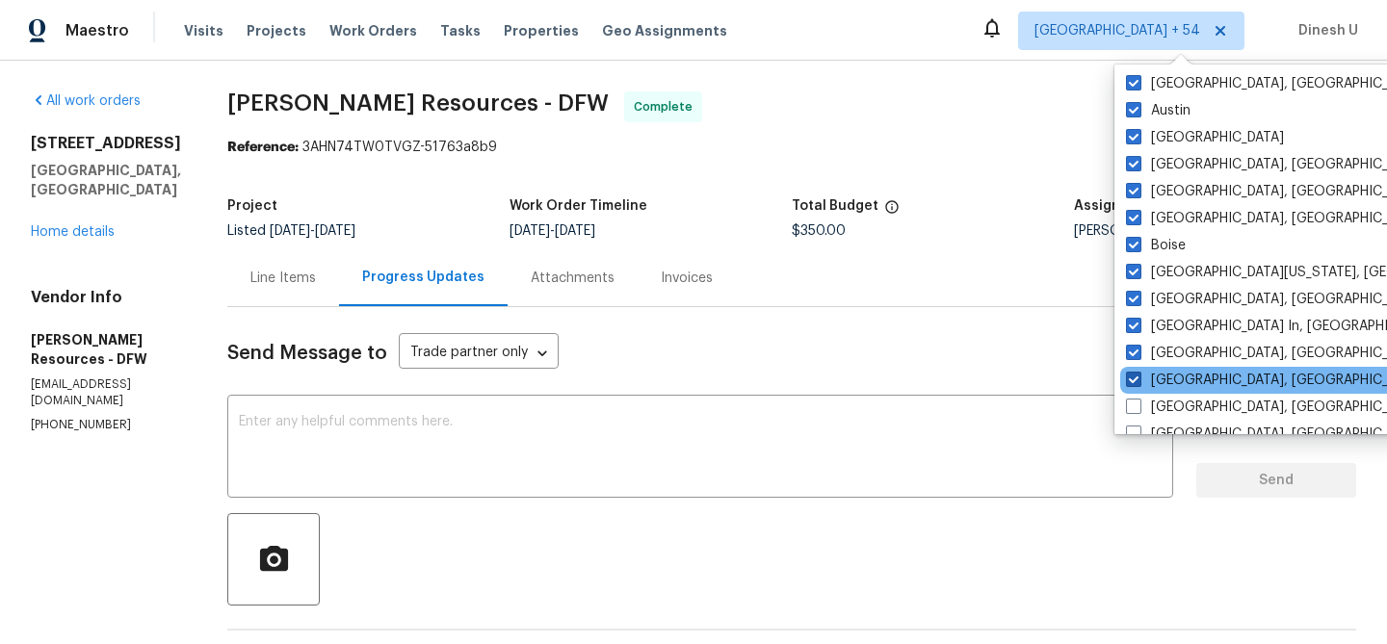
click at [1169, 386] on label "Philadelphia, PA" at bounding box center [1275, 380] width 298 height 19
click at [1138, 383] on input "Philadelphia, PA" at bounding box center [1132, 377] width 13 height 13
click at [1169, 386] on label "Philadelphia, PA" at bounding box center [1275, 380] width 298 height 19
click at [1138, 383] on input "Philadelphia, PA" at bounding box center [1132, 377] width 13 height 13
checkbox input "true"
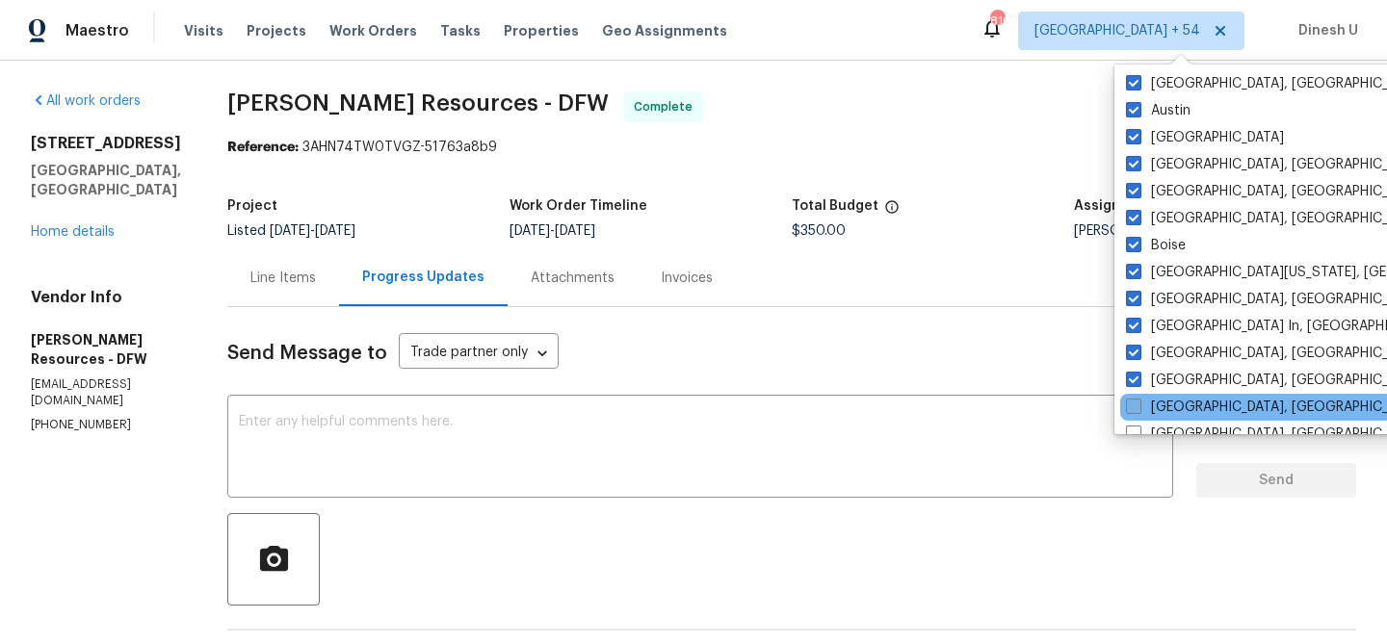
click at [1169, 410] on label "Reno, NV" at bounding box center [1275, 407] width 298 height 19
click at [1138, 410] on input "Reno, NV" at bounding box center [1132, 404] width 13 height 13
checkbox input "true"
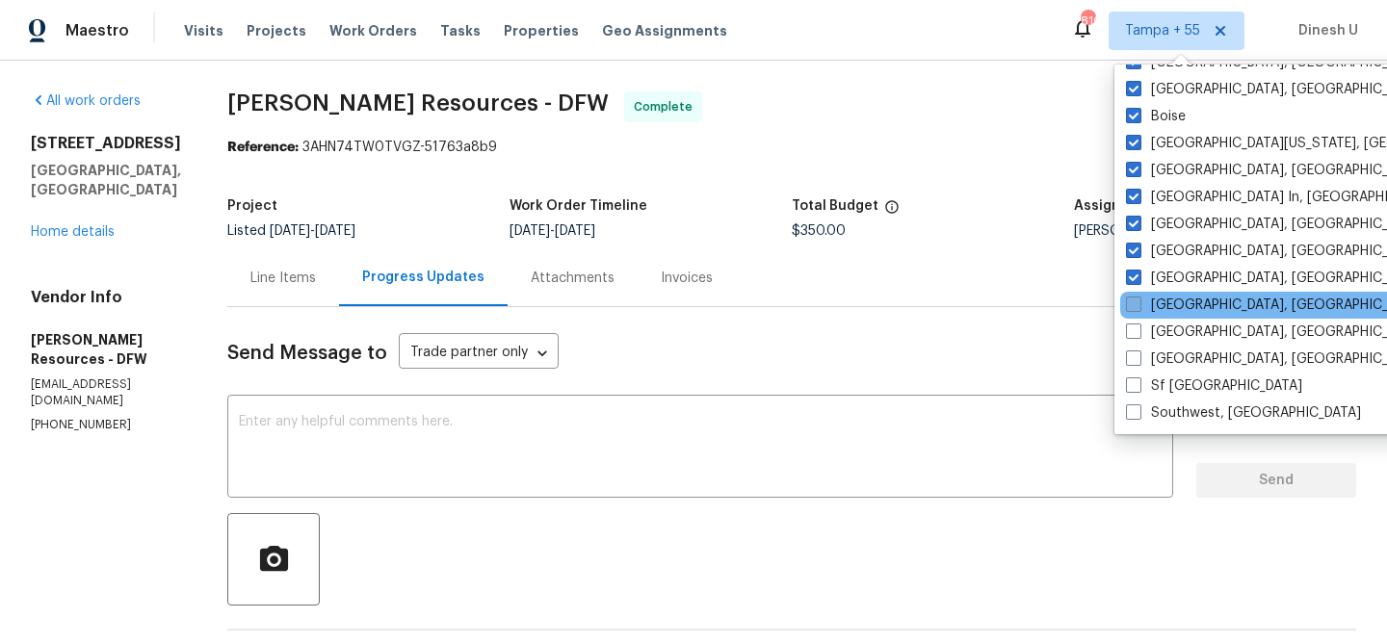
click at [1156, 303] on label "San Diego, CA" at bounding box center [1275, 305] width 298 height 19
click at [1138, 303] on input "San Diego, CA" at bounding box center [1132, 302] width 13 height 13
checkbox input "true"
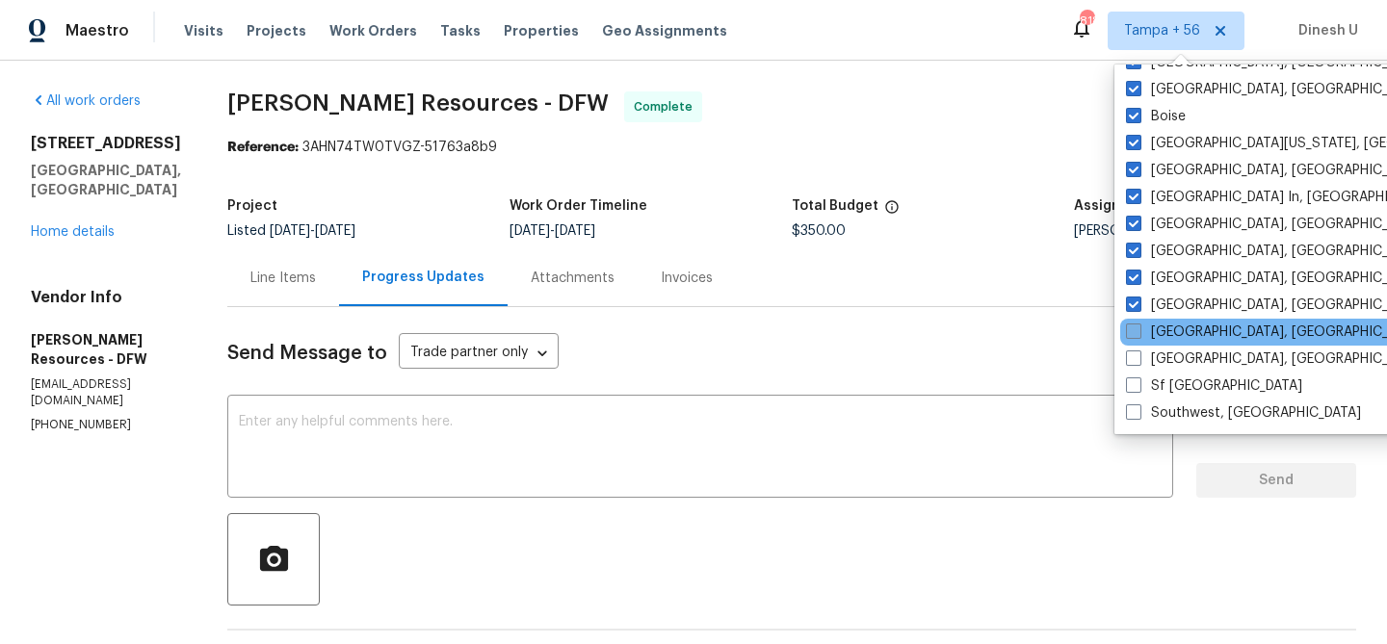
click at [1165, 328] on label "Savannah, GA" at bounding box center [1275, 332] width 298 height 19
click at [1138, 328] on input "Savannah, GA" at bounding box center [1132, 329] width 13 height 13
checkbox input "true"
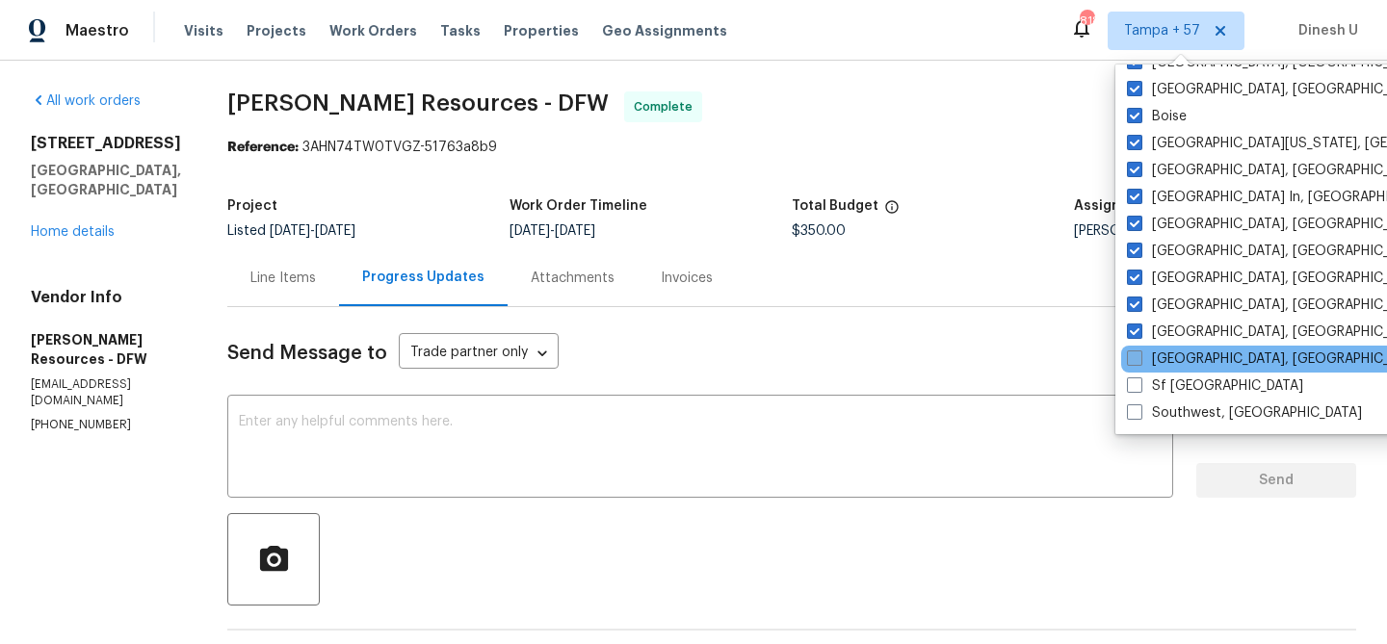
click at [1175, 358] on label "Seattle, WA" at bounding box center [1276, 359] width 298 height 19
click at [1139, 358] on input "Seattle, WA" at bounding box center [1133, 356] width 13 height 13
checkbox input "true"
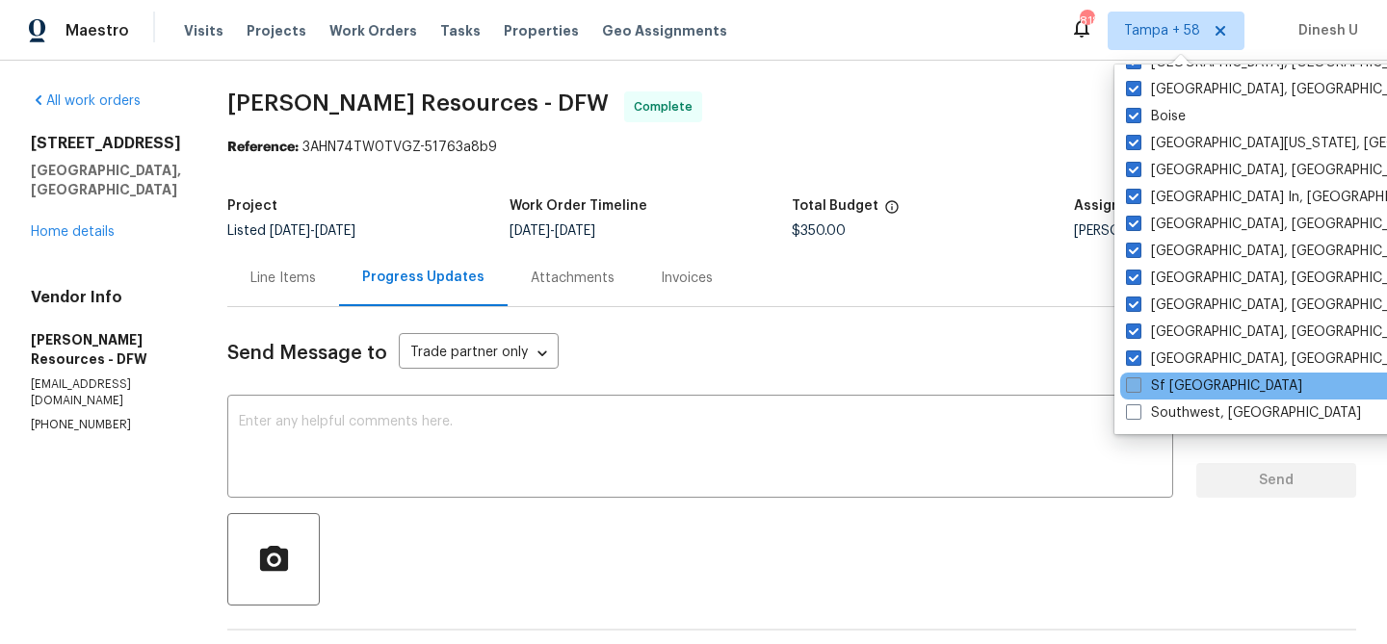
click at [1181, 394] on label "Sf Bay Area" at bounding box center [1214, 385] width 176 height 19
click at [1138, 389] on input "Sf Bay Area" at bounding box center [1132, 382] width 13 height 13
checkbox input "true"
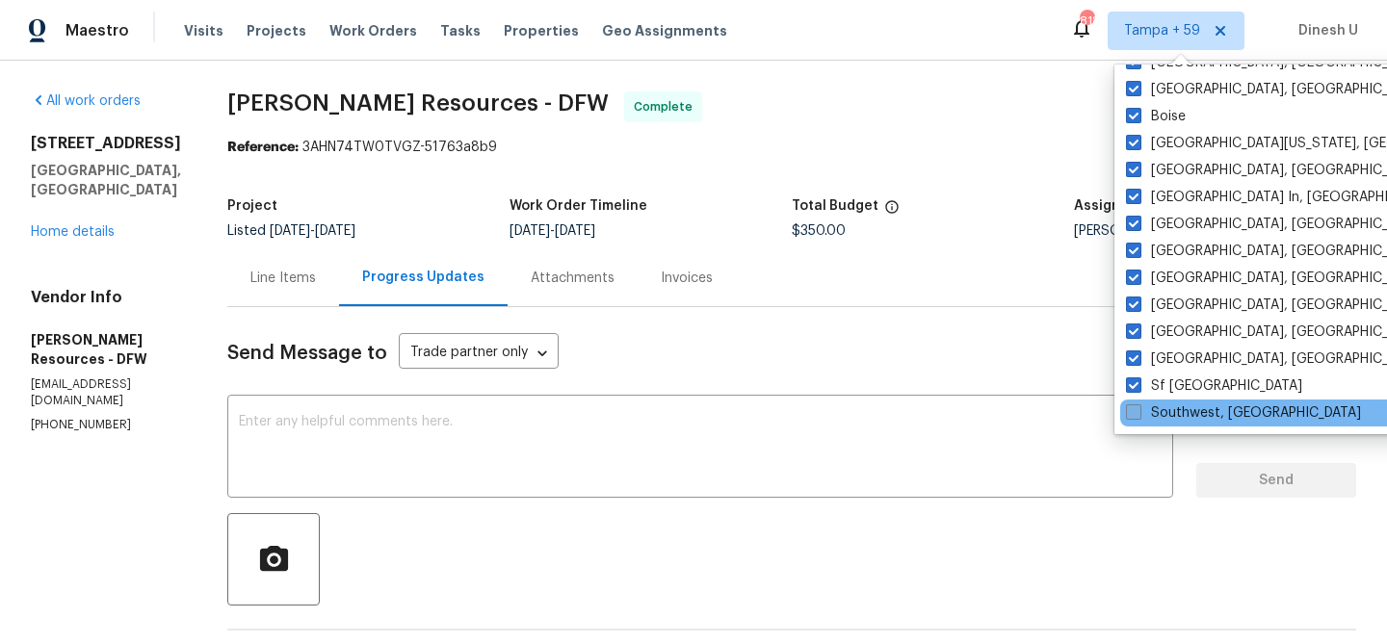
click at [1182, 414] on label "Southwest, FL" at bounding box center [1243, 412] width 235 height 19
click at [1138, 414] on input "Southwest, FL" at bounding box center [1132, 409] width 13 height 13
checkbox input "true"
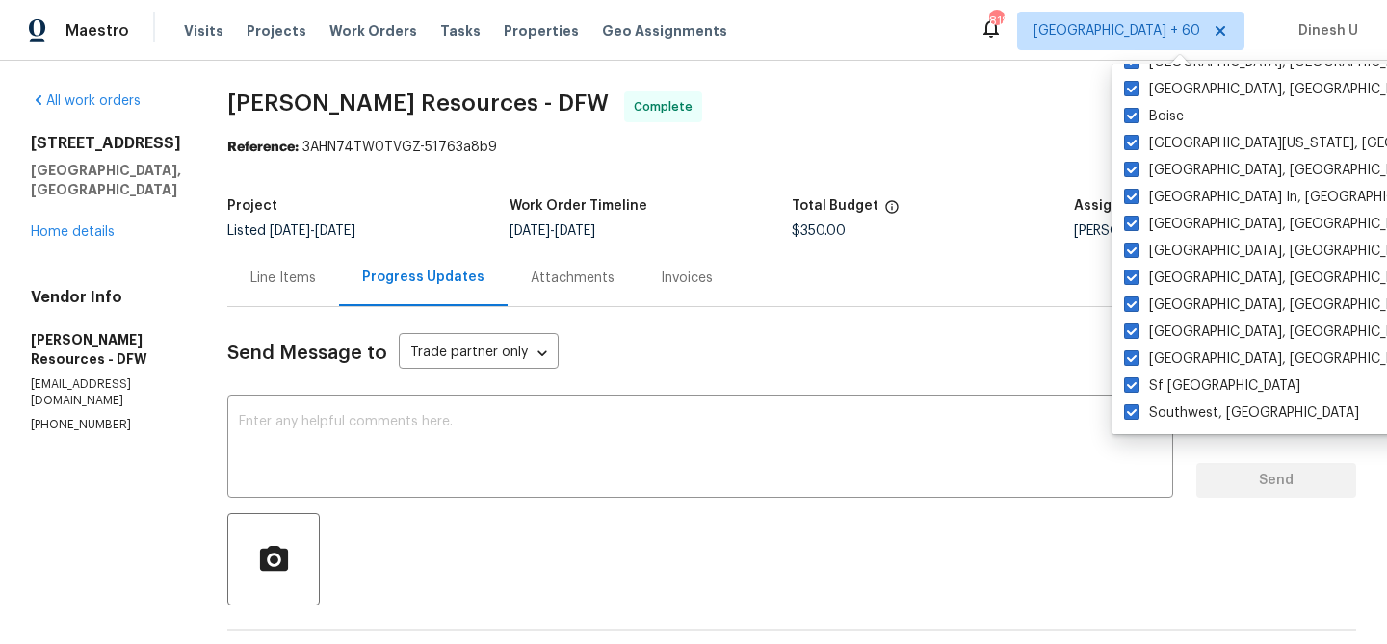
click at [879, 125] on span "Lawrence Resources - DFW Complete" at bounding box center [768, 114] width 1082 height 46
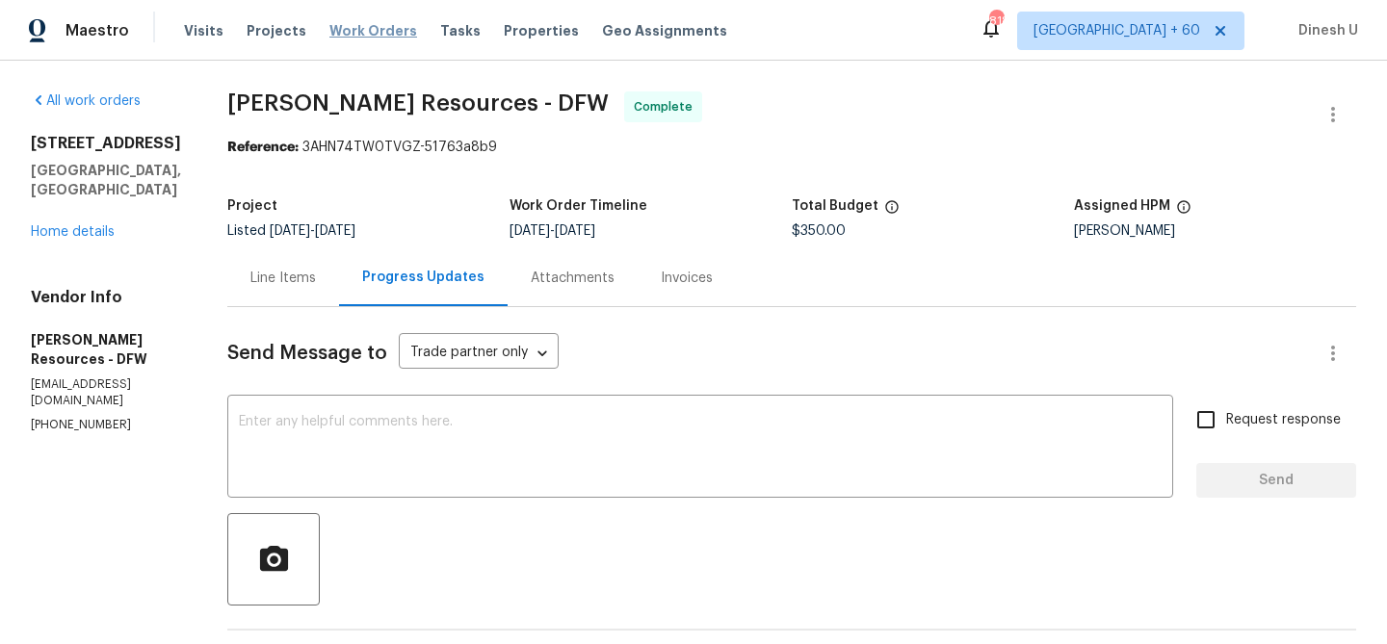
click at [329, 31] on span "Work Orders" at bounding box center [373, 30] width 88 height 19
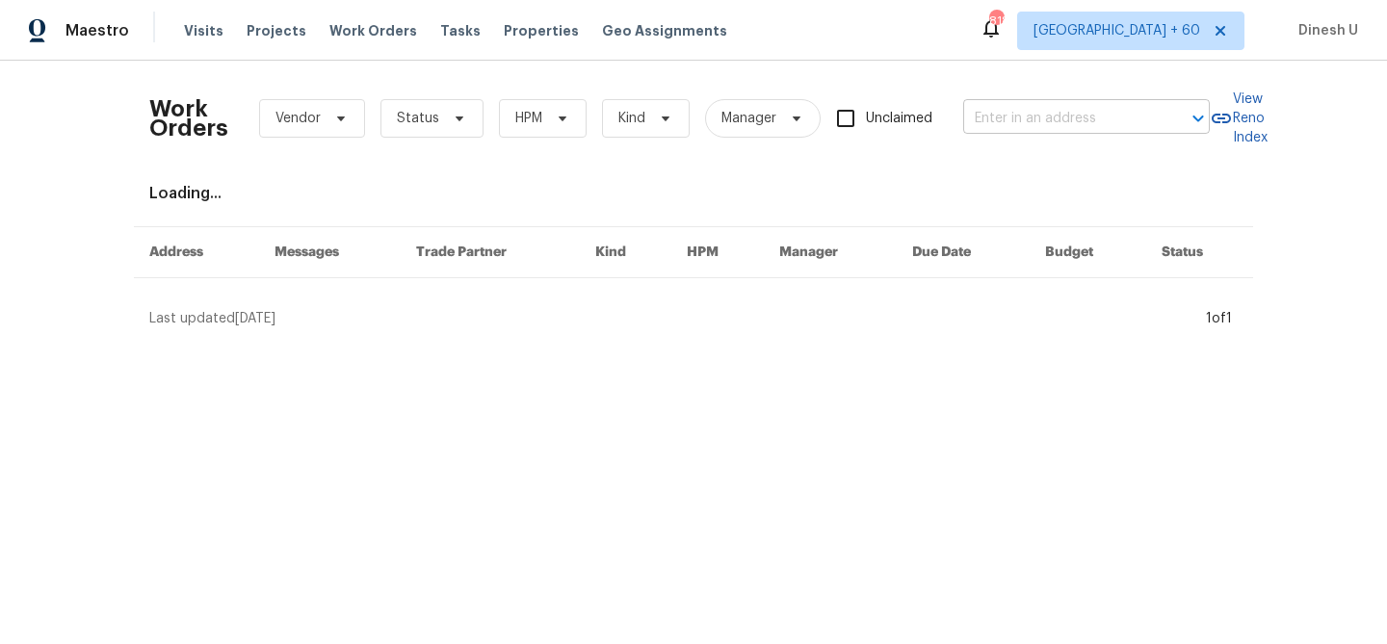
click at [1000, 119] on input "text" at bounding box center [1059, 119] width 193 height 30
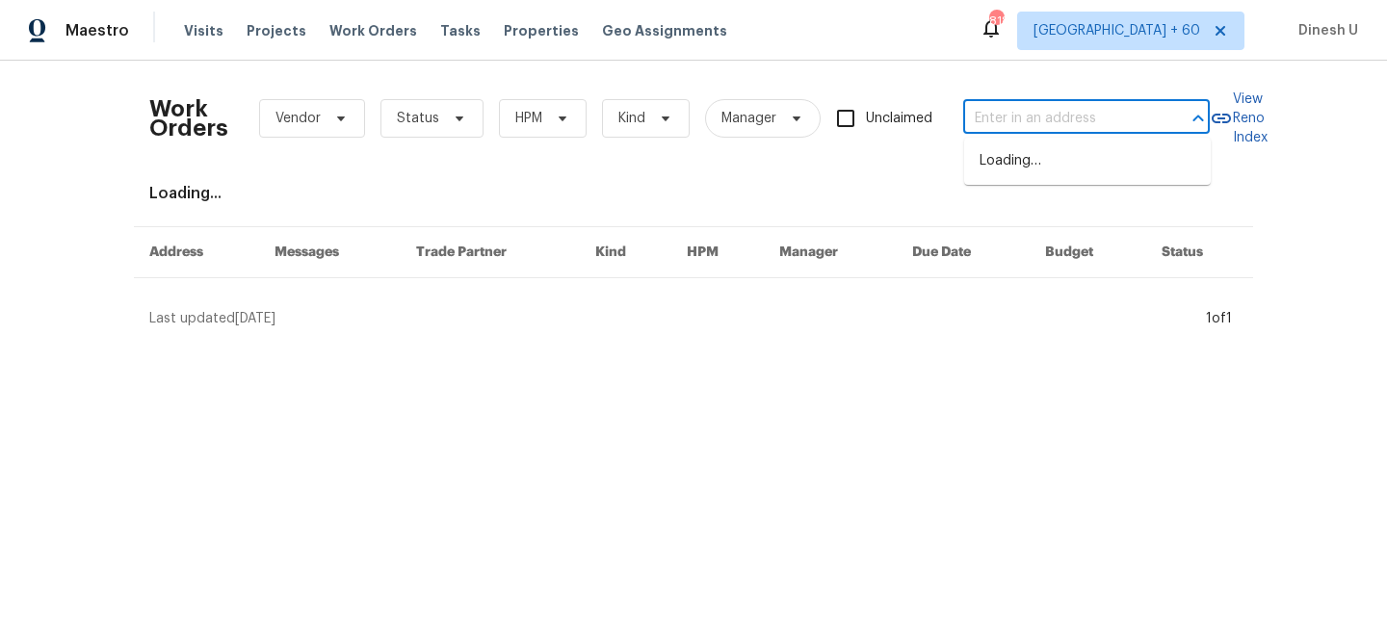
paste input "2 Wehner Pl, Allendale, NJ 07401"
type input "2 Wehner Pl, Allendale, NJ 07401"
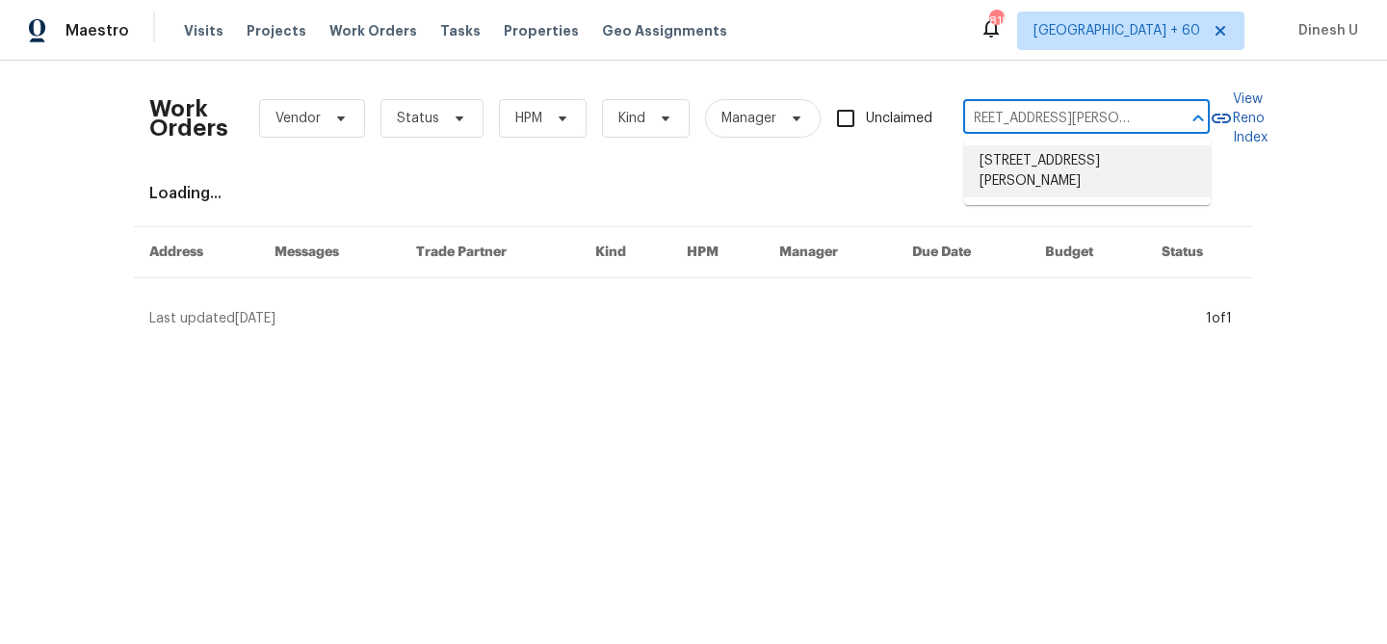
click at [1004, 161] on li "2 Wehner Pl, Allendale, NJ 07401" at bounding box center [1087, 171] width 247 height 52
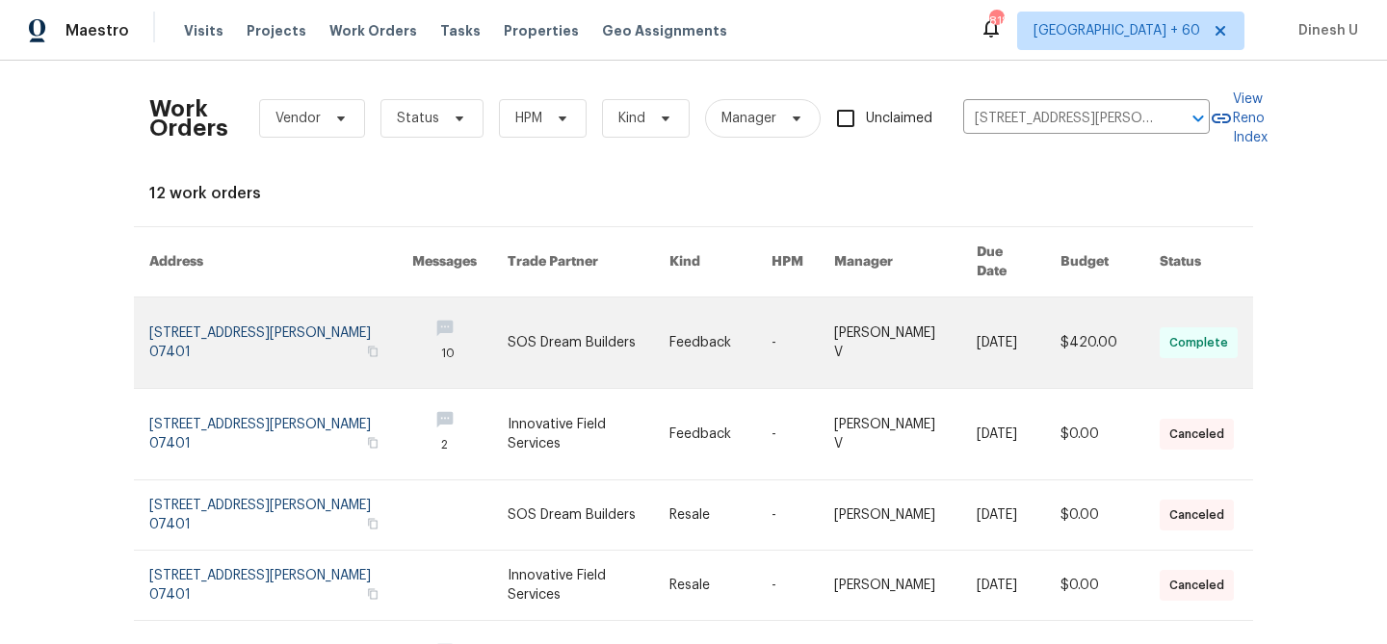
click at [219, 326] on link at bounding box center [280, 343] width 263 height 91
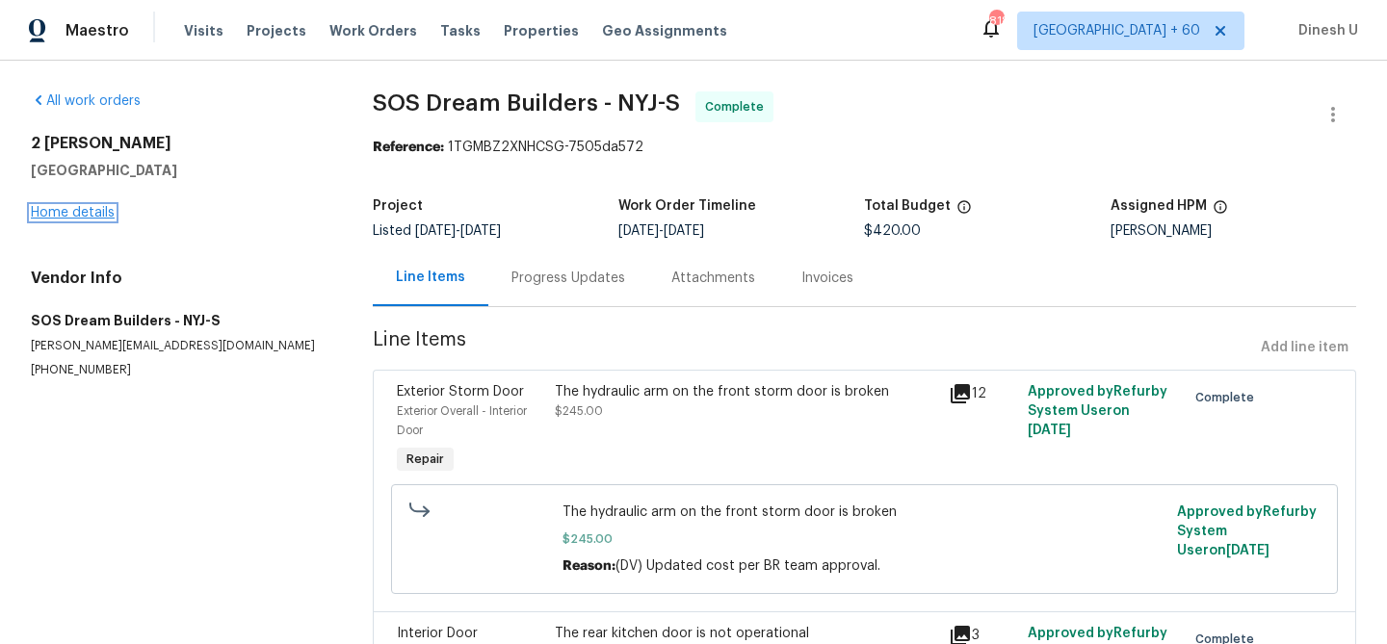
click at [55, 215] on link "Home details" at bounding box center [73, 212] width 84 height 13
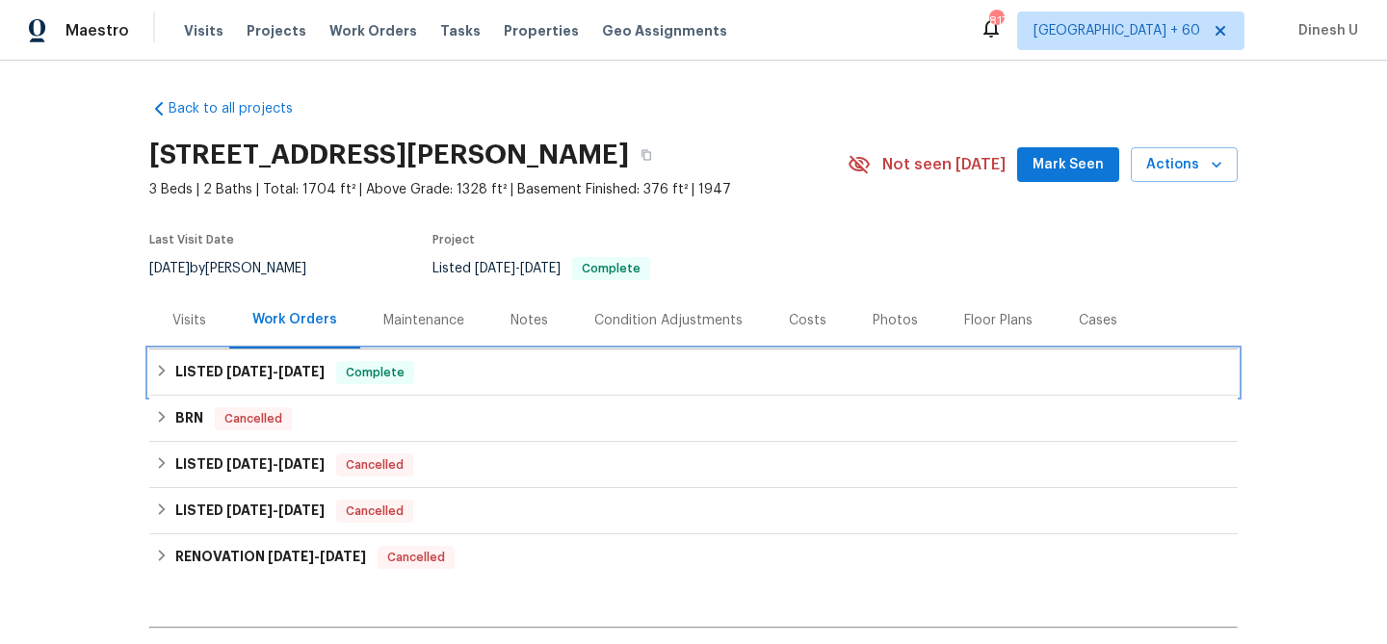
click at [308, 366] on span "8/15/25" at bounding box center [301, 371] width 46 height 13
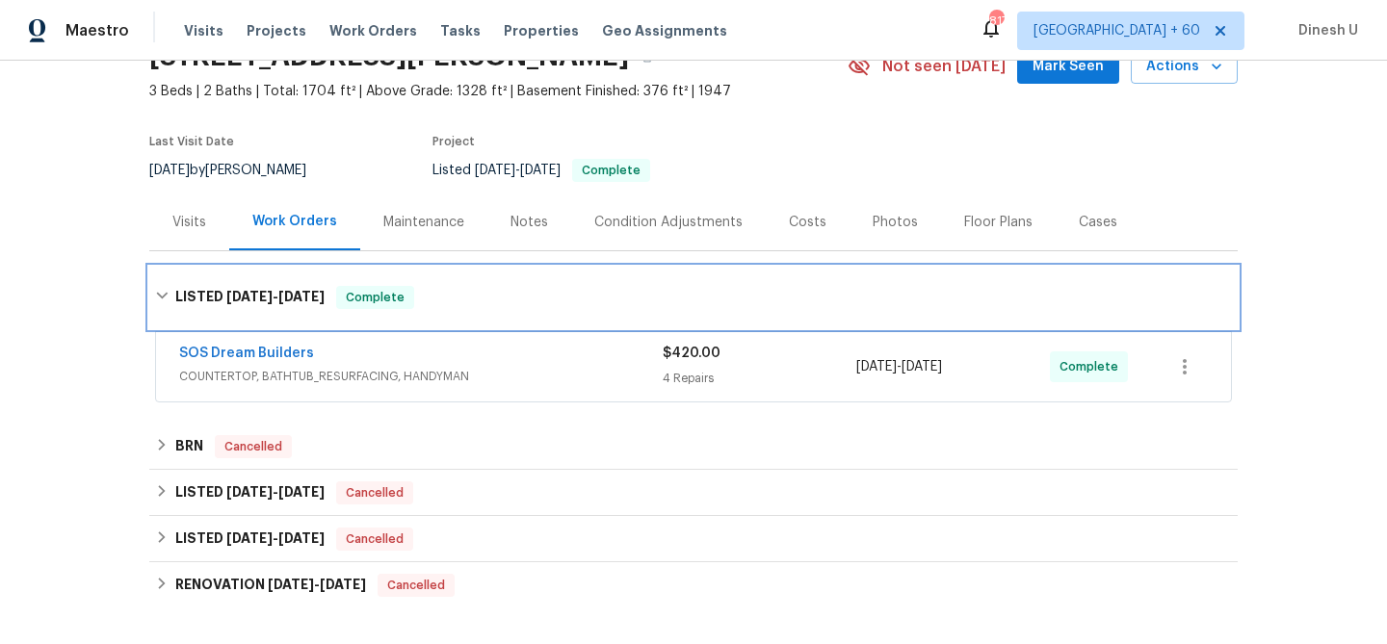
scroll to position [105, 0]
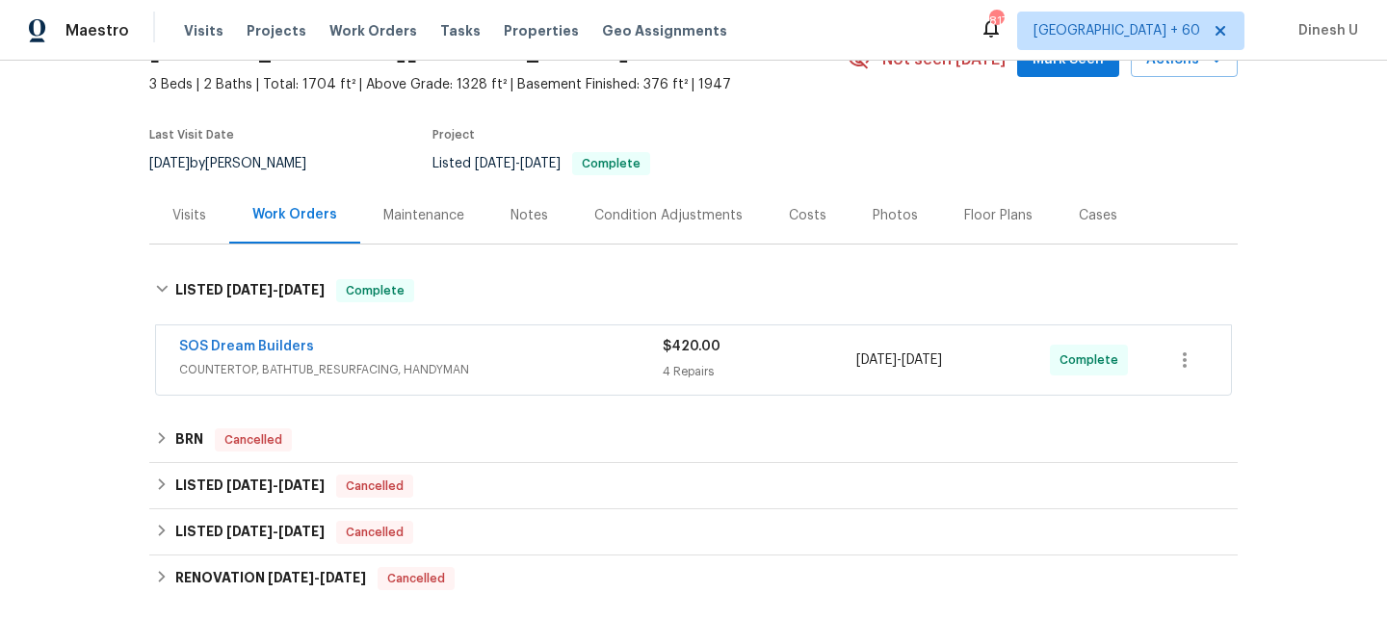
click at [710, 377] on div "4 Repairs" at bounding box center [759, 371] width 194 height 19
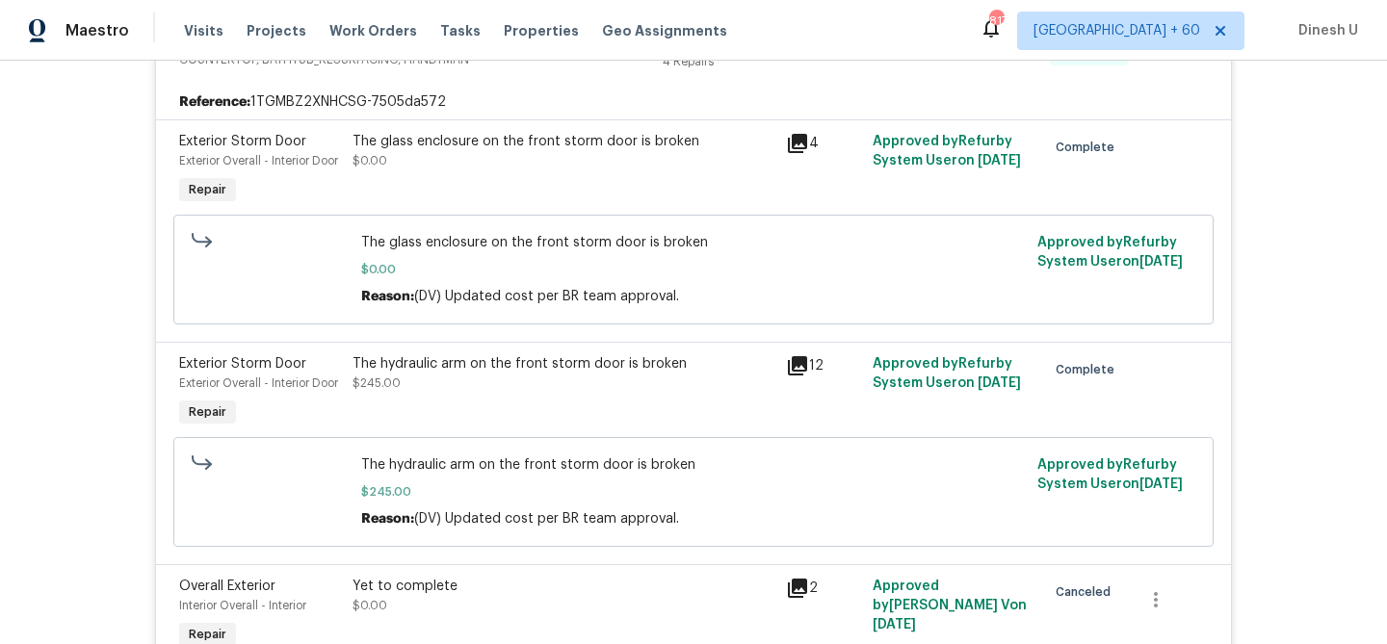
scroll to position [453, 0]
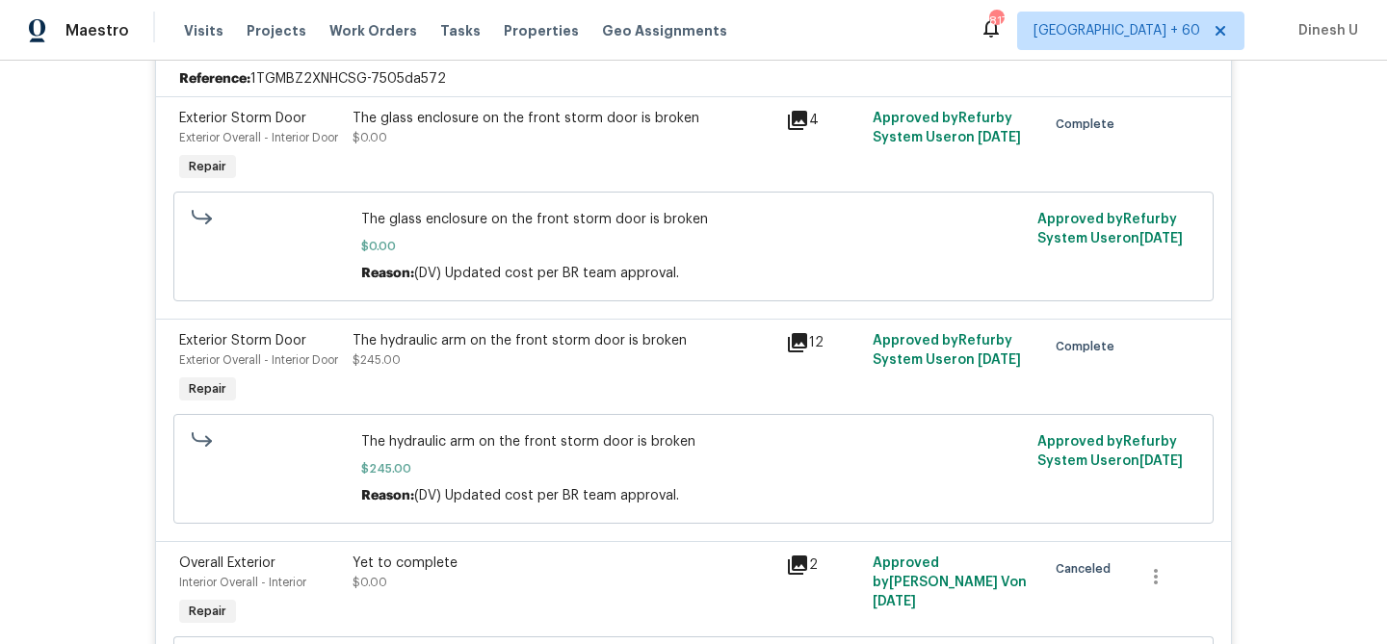
click at [459, 229] on span "The glass enclosure on the front storm door is broken" at bounding box center [693, 219] width 665 height 19
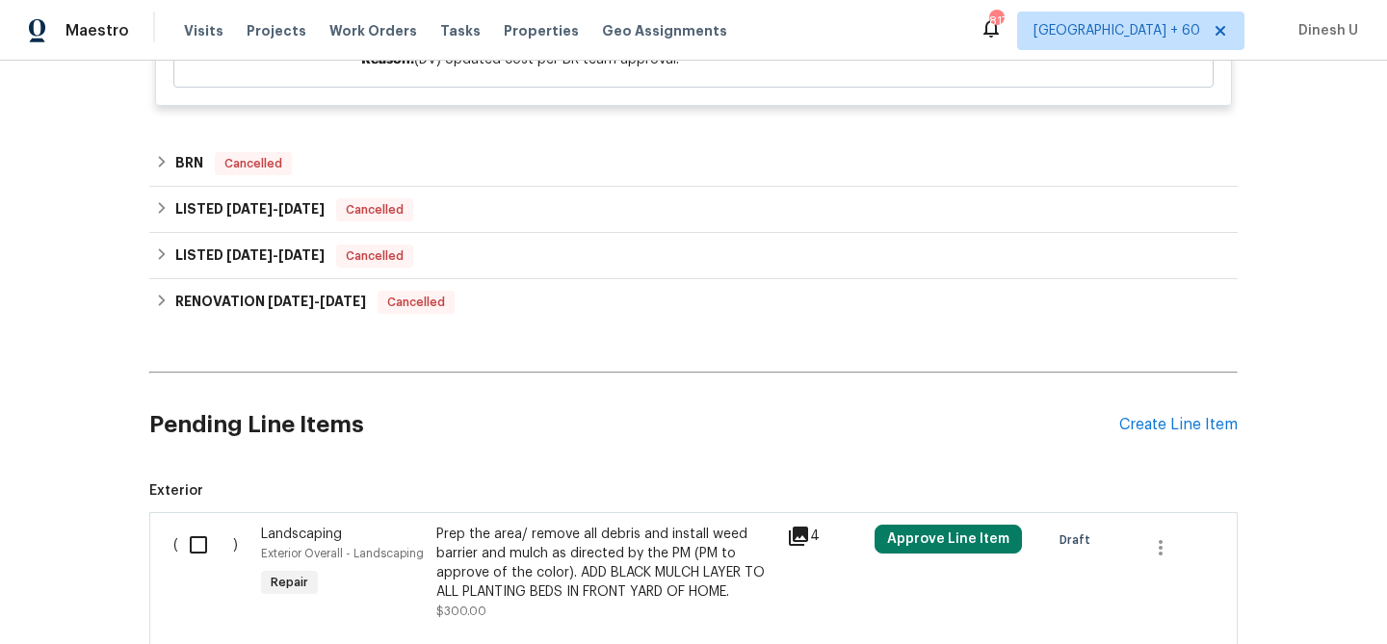
scroll to position [1429, 0]
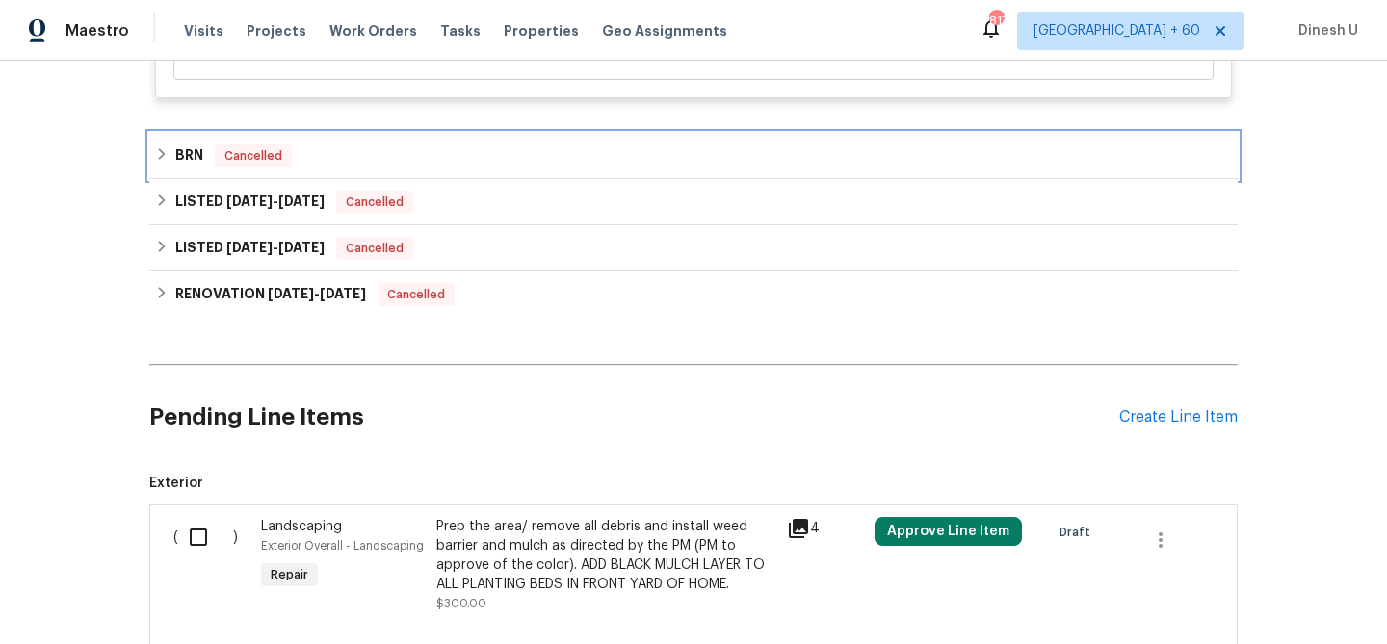
click at [231, 166] on span "Cancelled" at bounding box center [253, 155] width 73 height 19
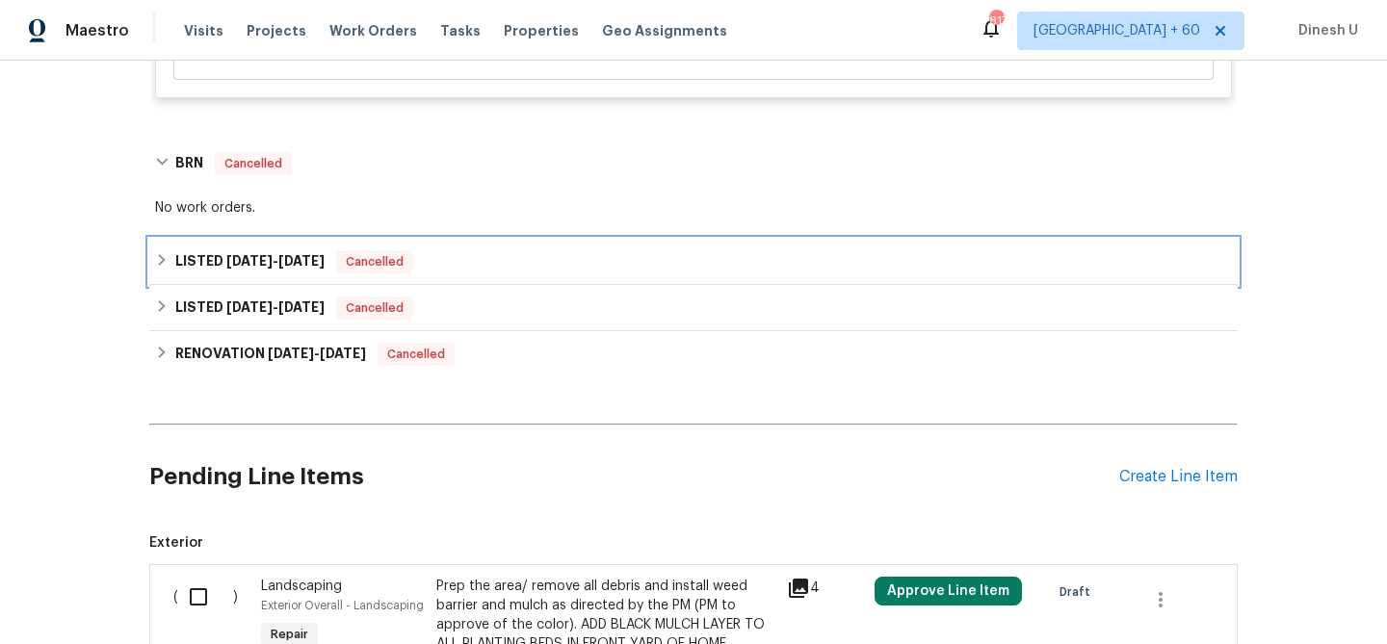
click at [295, 273] on h6 "LISTED 2/21/25 - 2/26/25" at bounding box center [249, 261] width 149 height 23
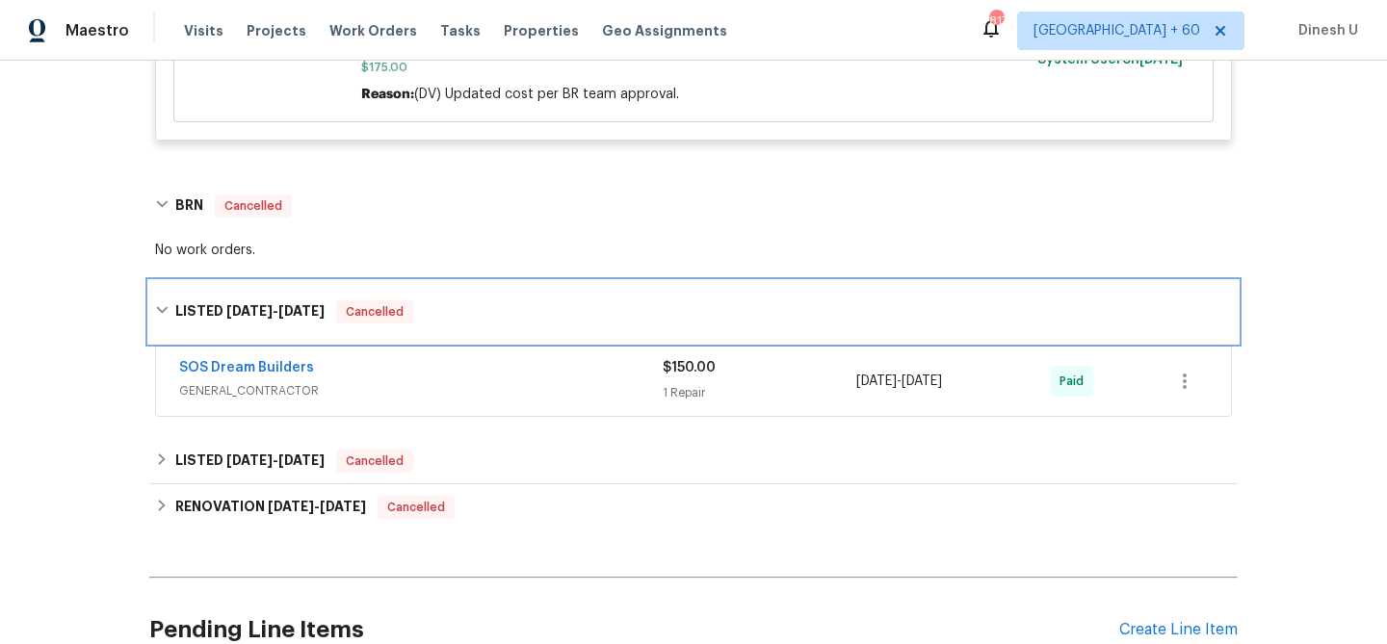
scroll to position [1405, 0]
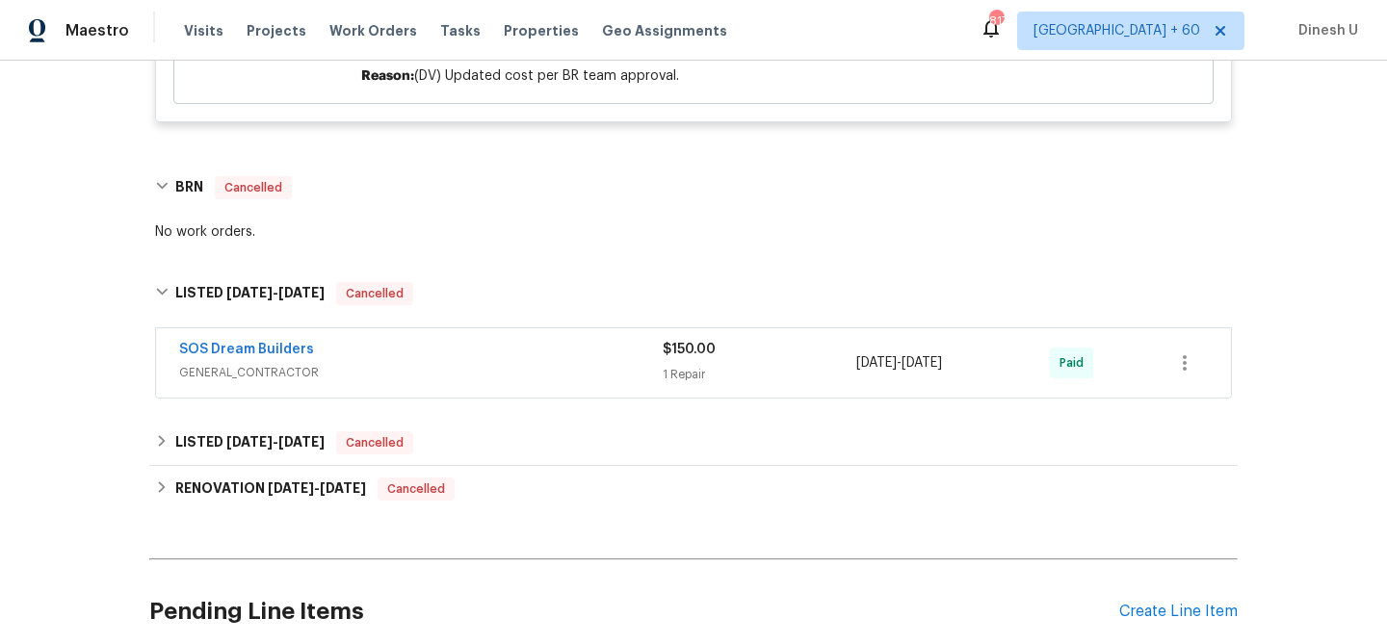
click at [670, 384] on div "1 Repair" at bounding box center [759, 374] width 194 height 19
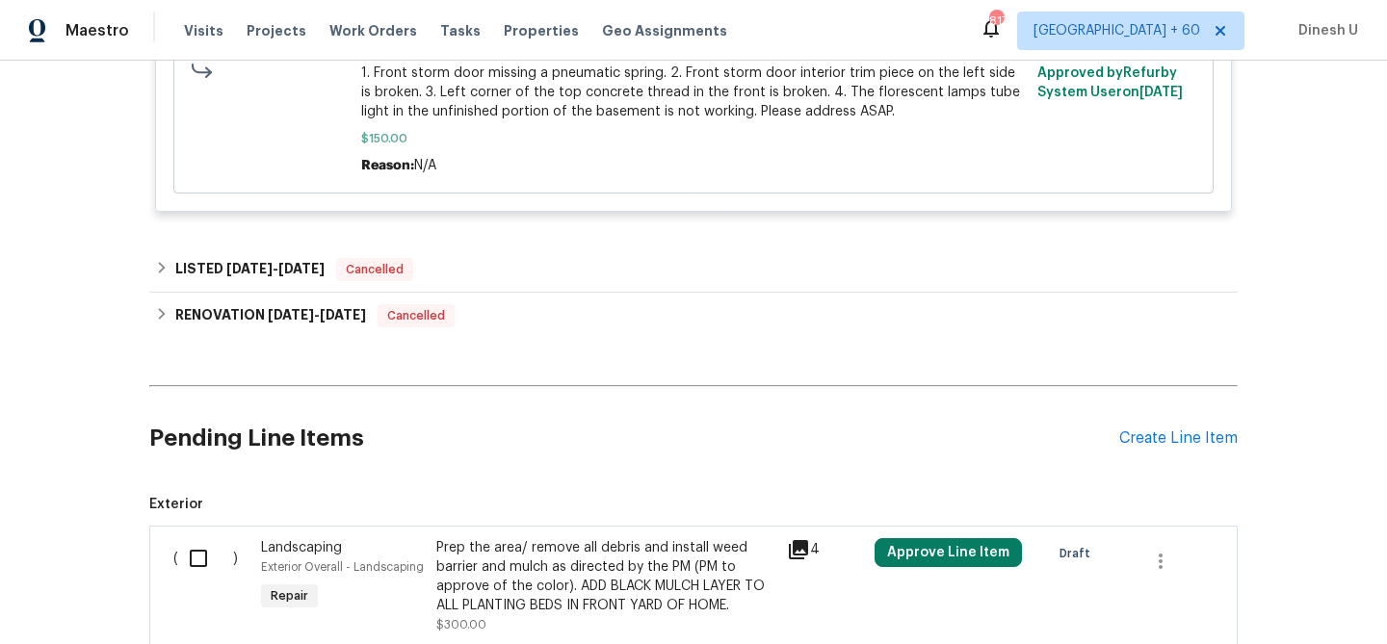
scroll to position [1955, 0]
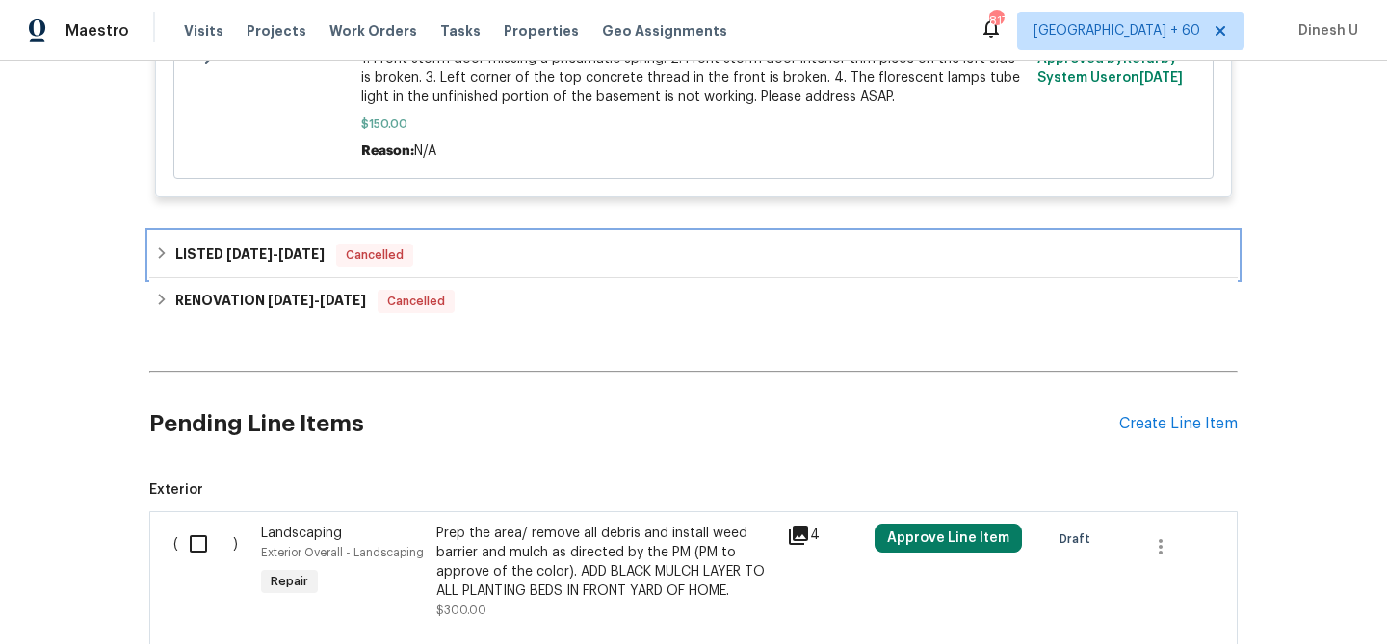
click at [282, 278] on div "LISTED 12/23/24 - 12/23/24 Cancelled" at bounding box center [693, 255] width 1088 height 46
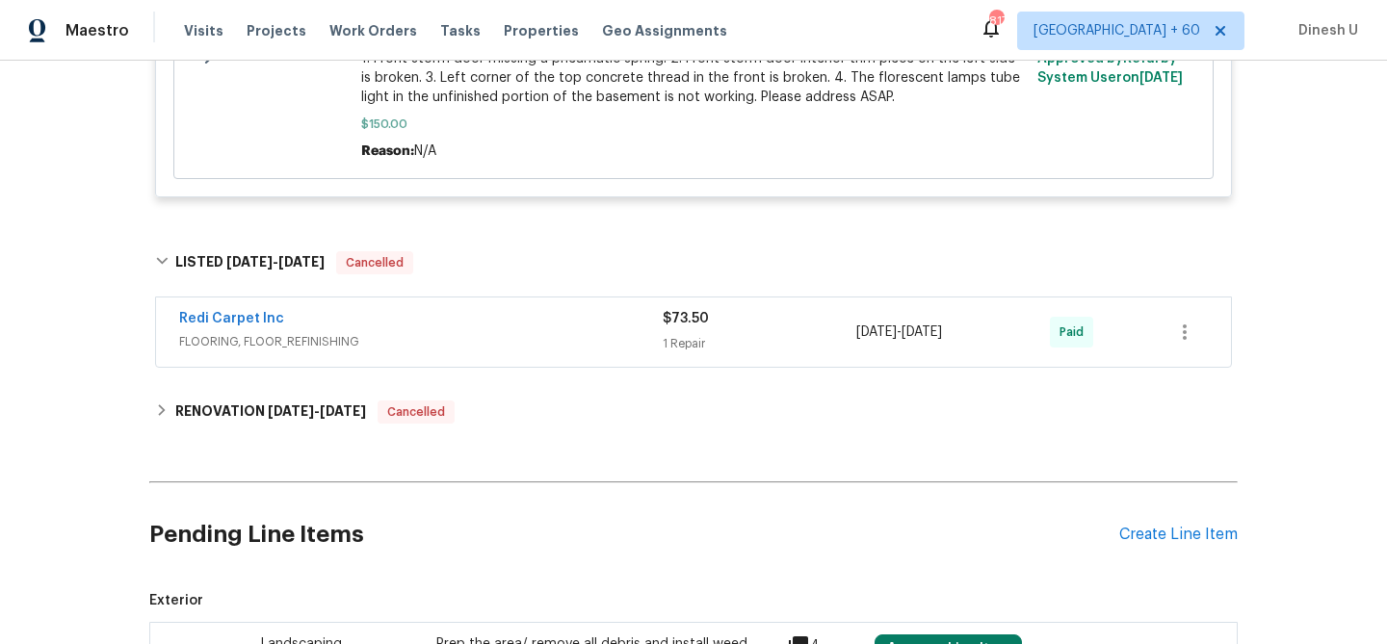
click at [686, 355] on div "$73.50 1 Repair" at bounding box center [759, 332] width 194 height 46
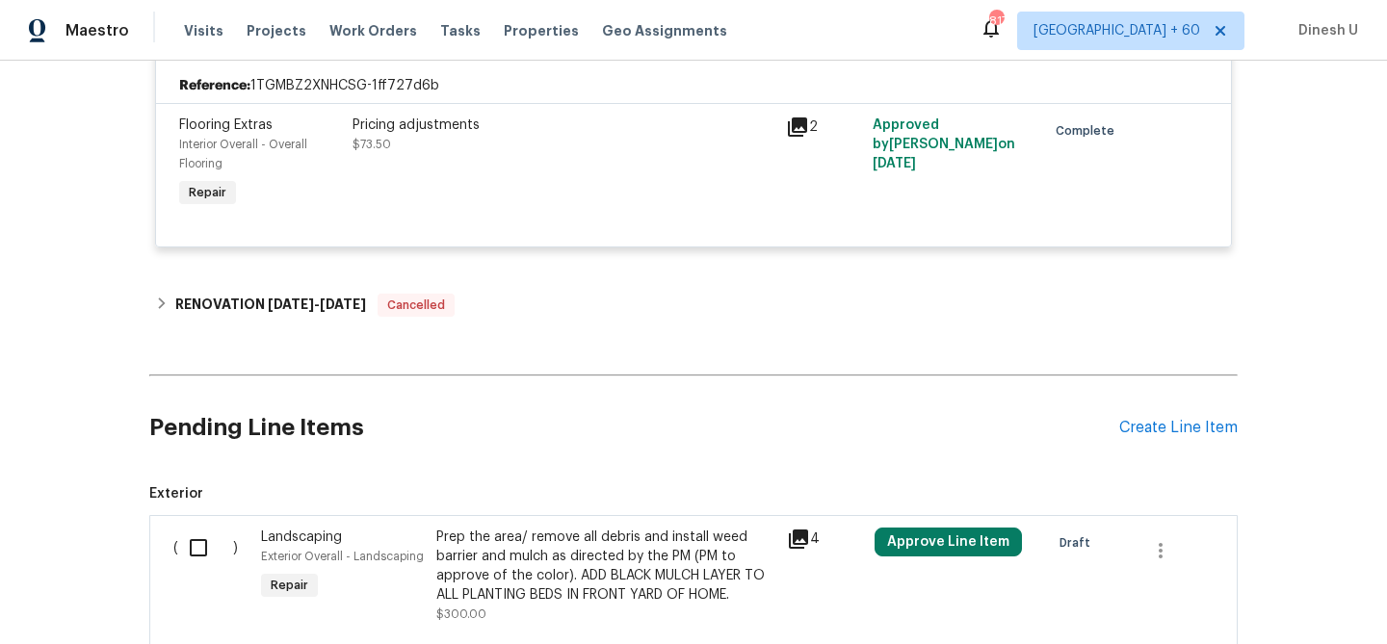
scroll to position [2216, 0]
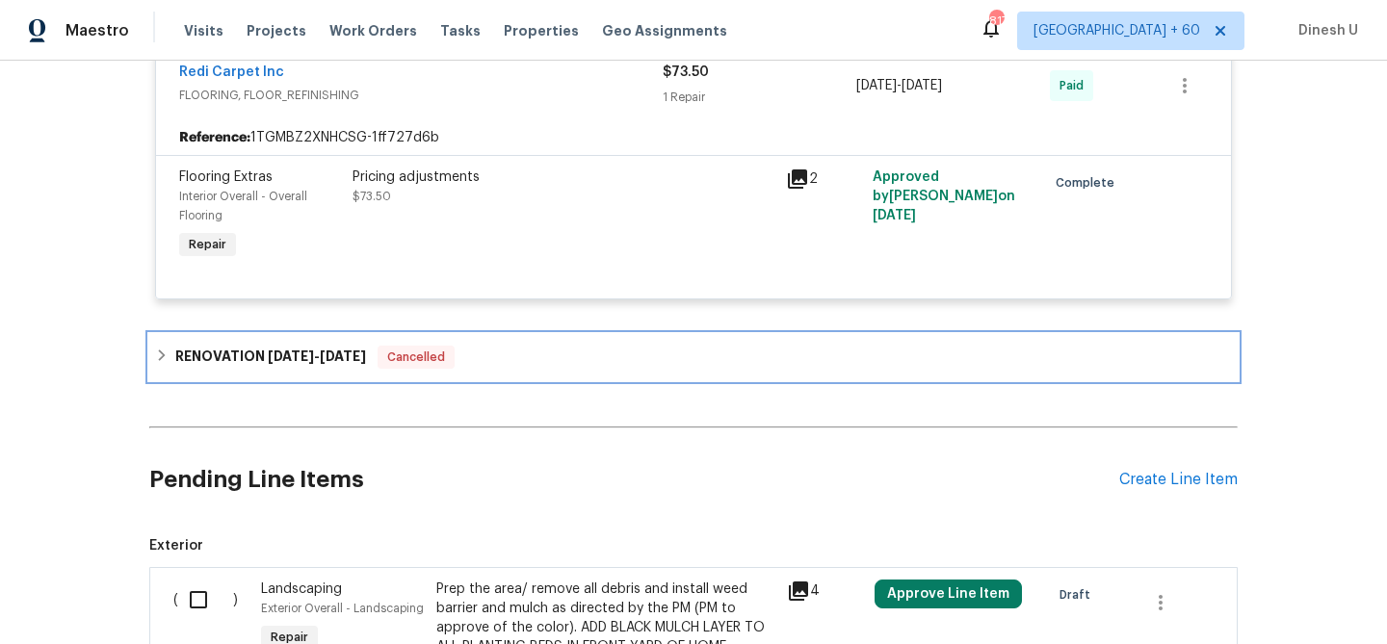
click at [300, 369] on h6 "RENOVATION 11/14/24 - 11/28/24" at bounding box center [270, 357] width 191 height 23
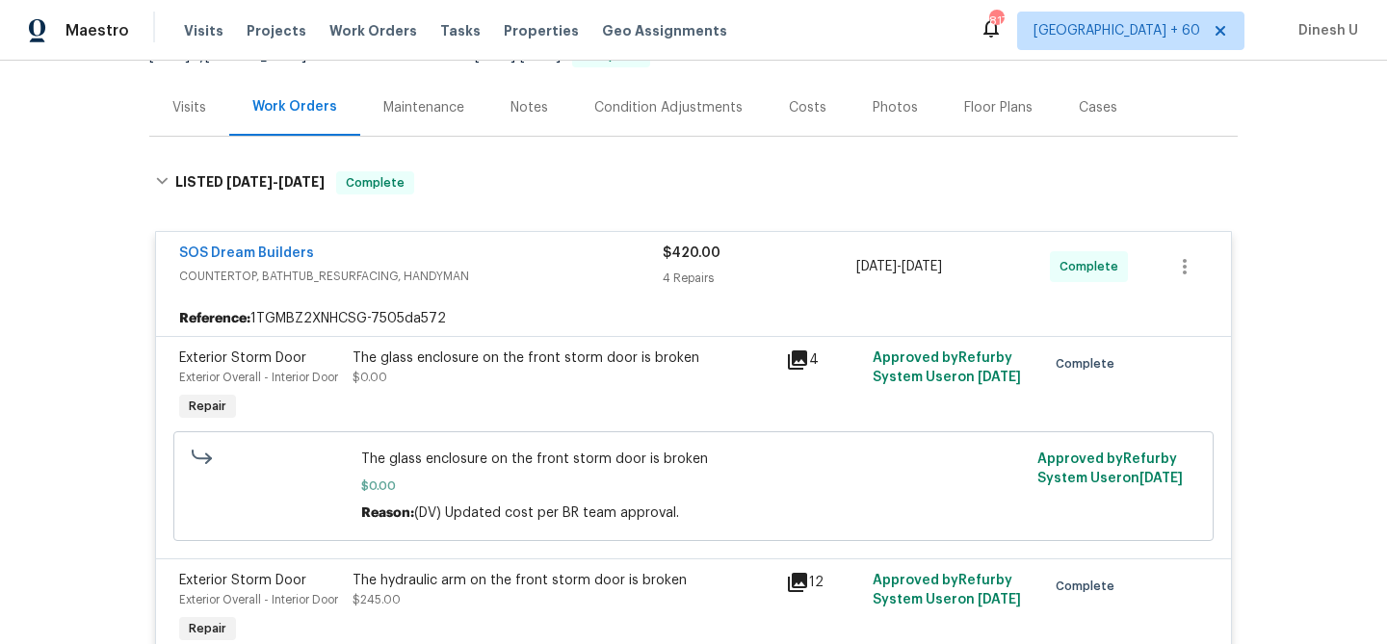
scroll to position [0, 0]
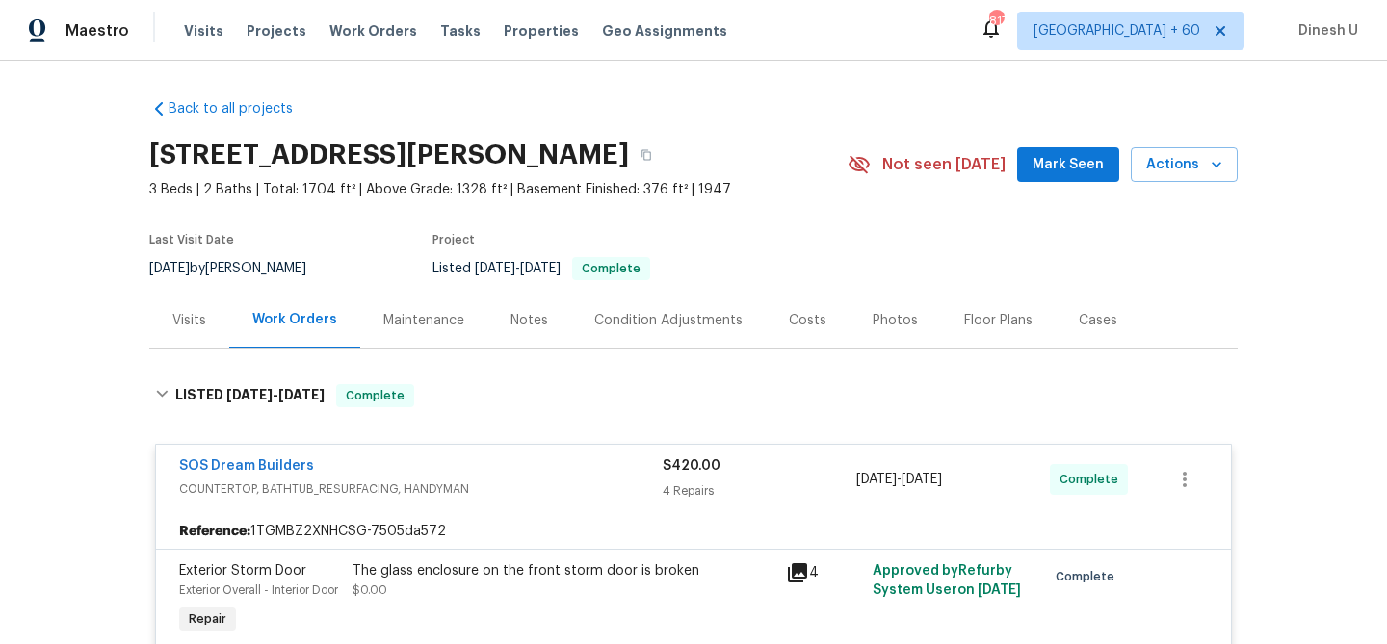
click at [203, 324] on div "Visits" at bounding box center [189, 320] width 34 height 19
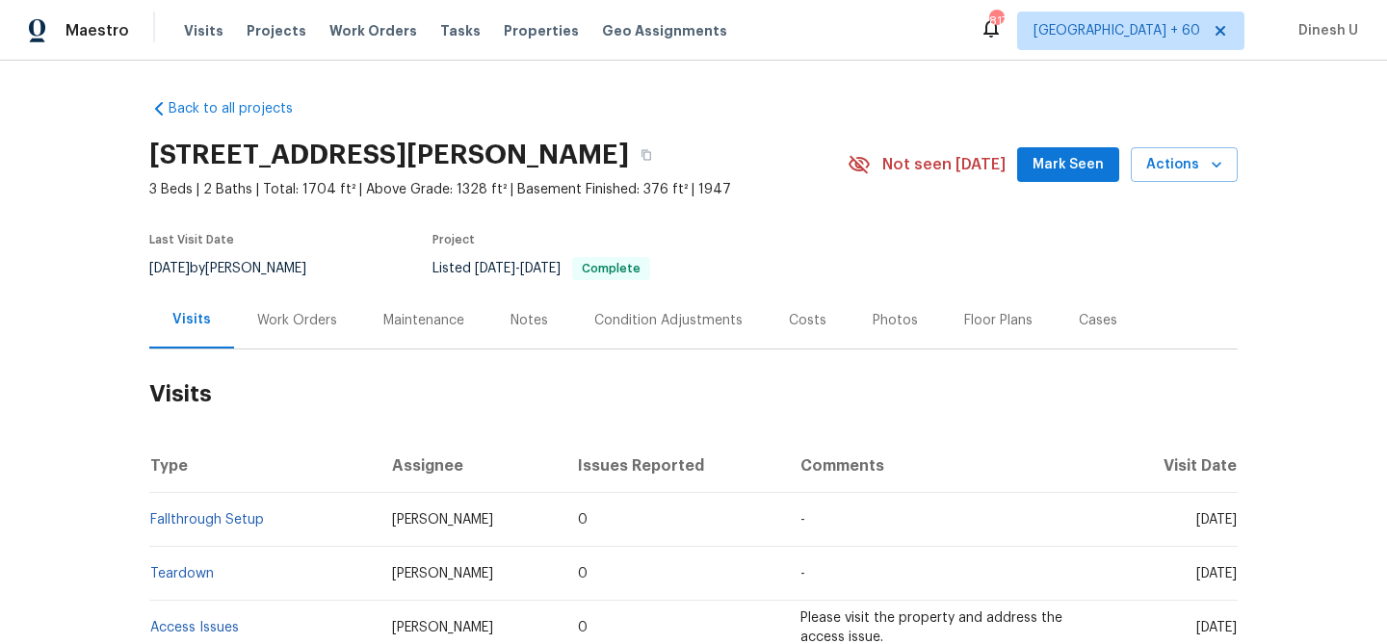
click at [295, 319] on div "Work Orders" at bounding box center [297, 320] width 80 height 19
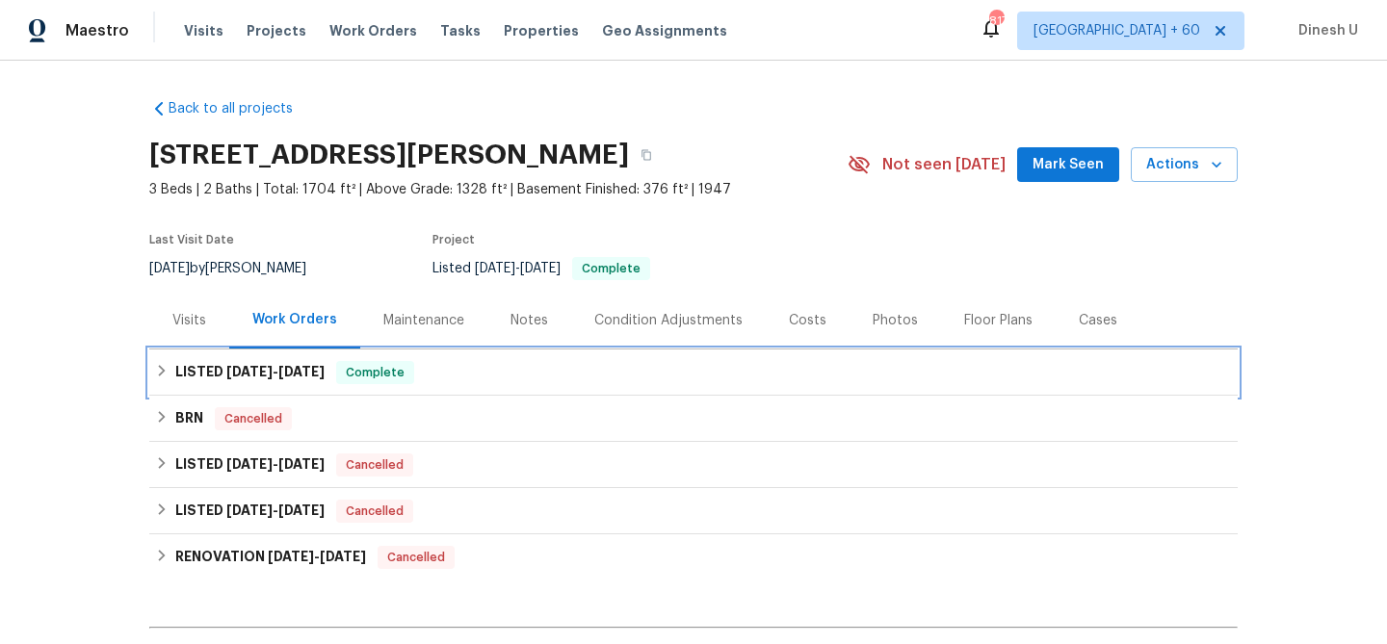
click at [301, 359] on div "LISTED 7/29/25 - 8/15/25 Complete" at bounding box center [693, 373] width 1088 height 46
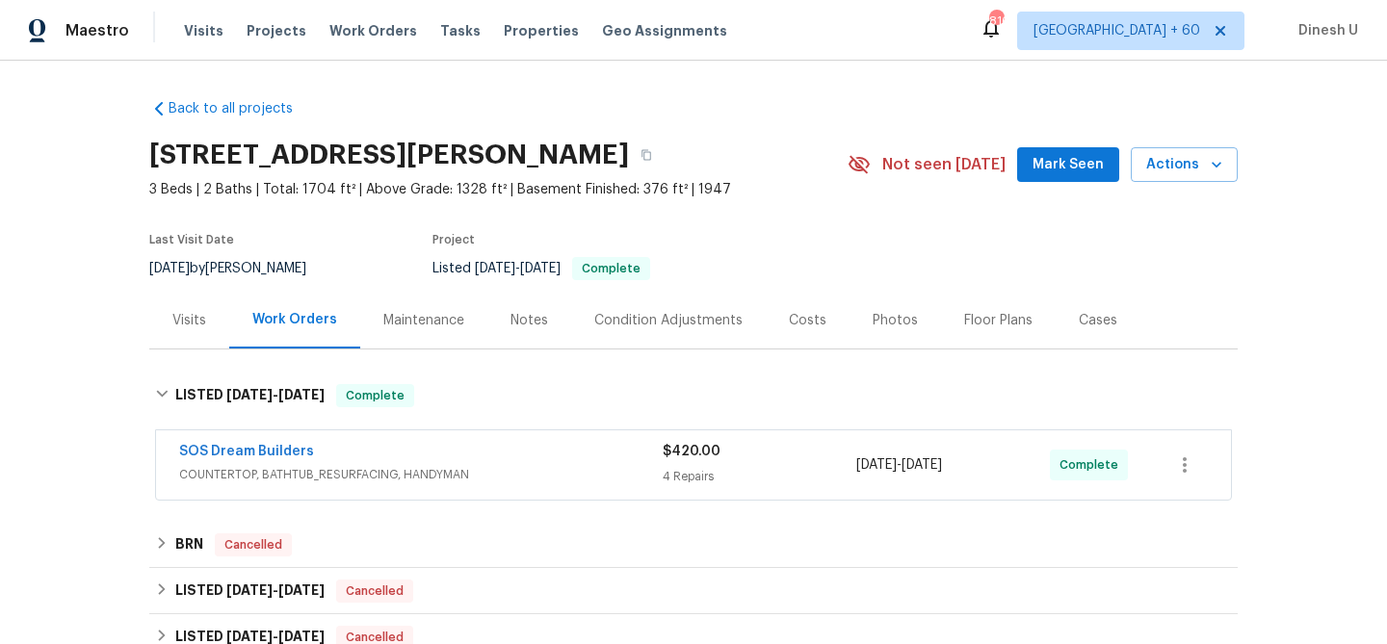
click at [680, 496] on div "SOS Dream Builders COUNTERTOP, BATHTUB_RESURFACING, HANDYMAN $420.00 4 Repairs …" at bounding box center [693, 464] width 1075 height 69
click at [669, 480] on div "4 Repairs" at bounding box center [759, 476] width 194 height 19
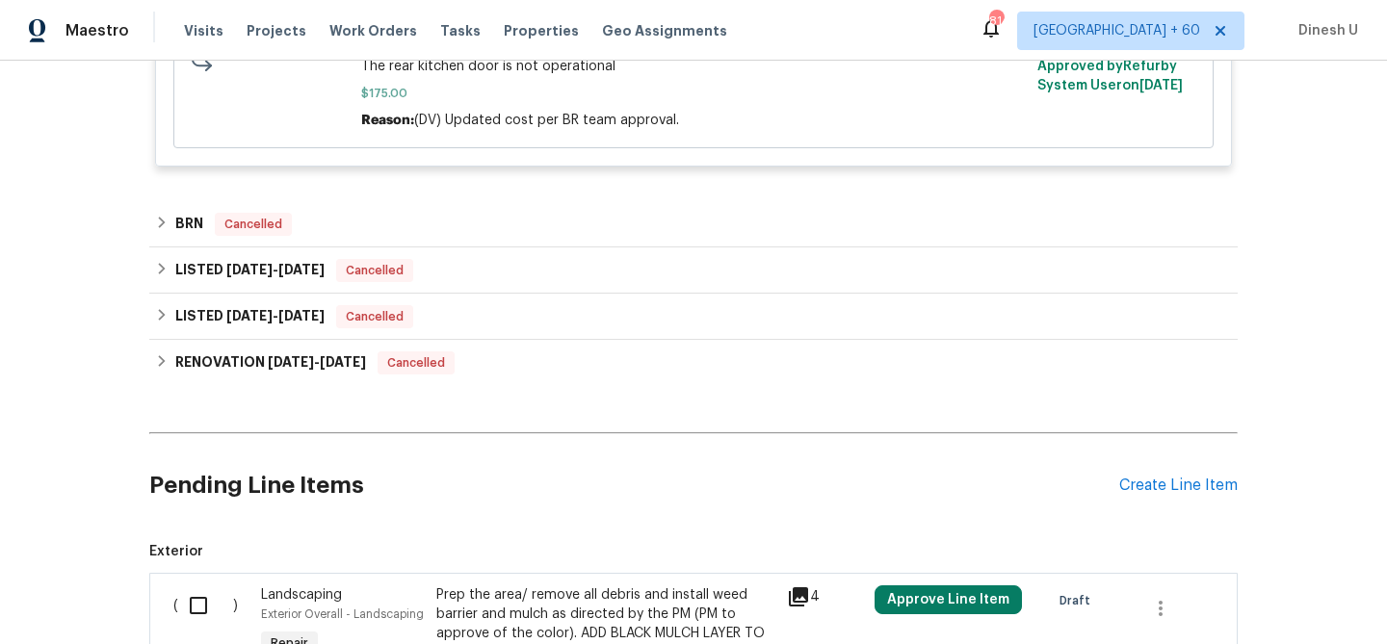
scroll to position [1362, 0]
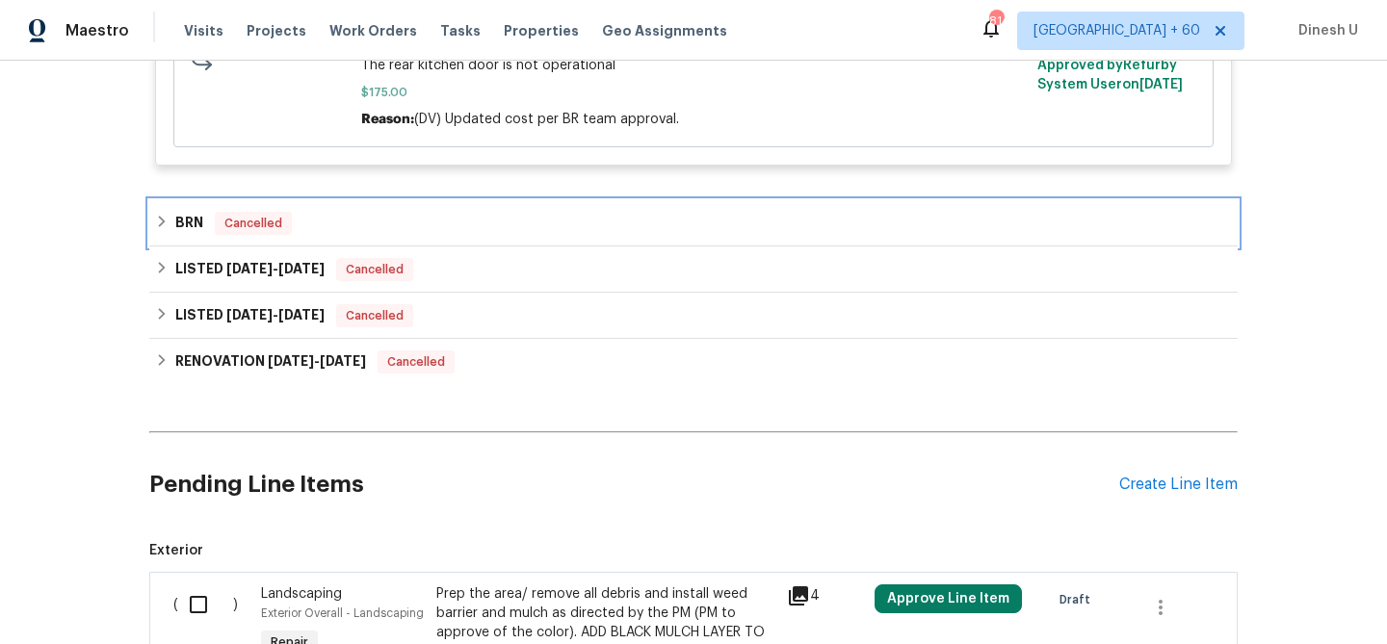
click at [199, 235] on h6 "BRN" at bounding box center [189, 223] width 28 height 23
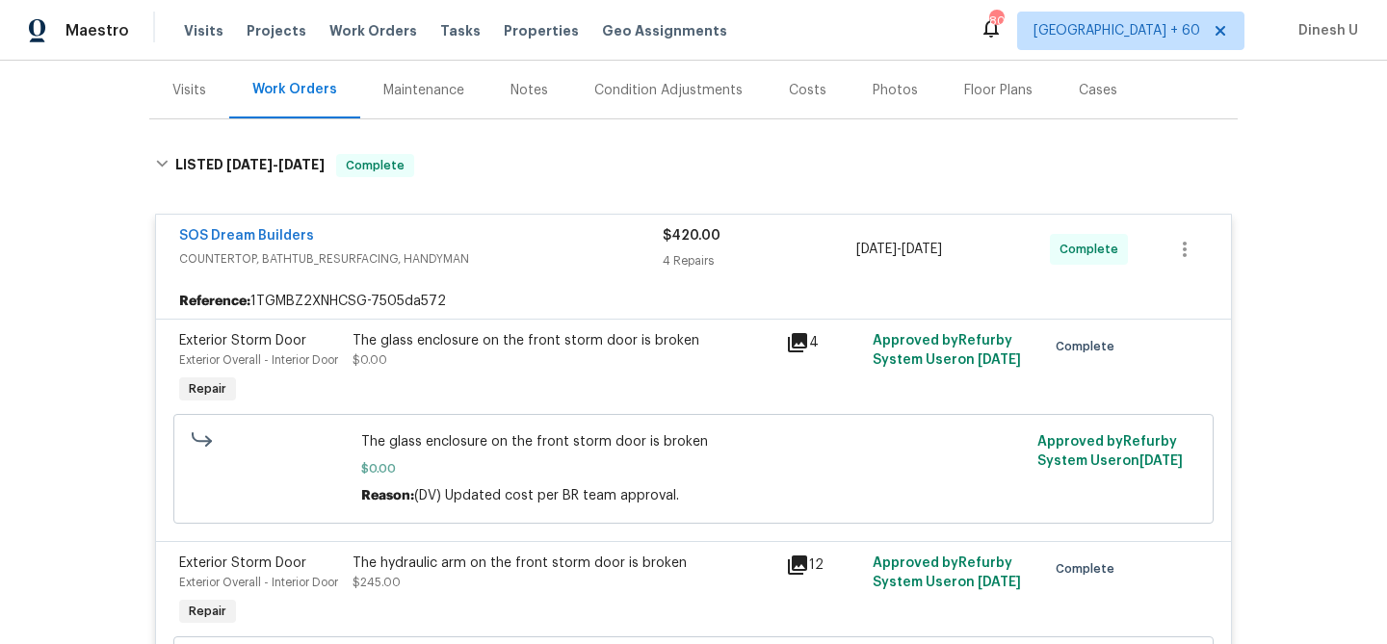
scroll to position [0, 0]
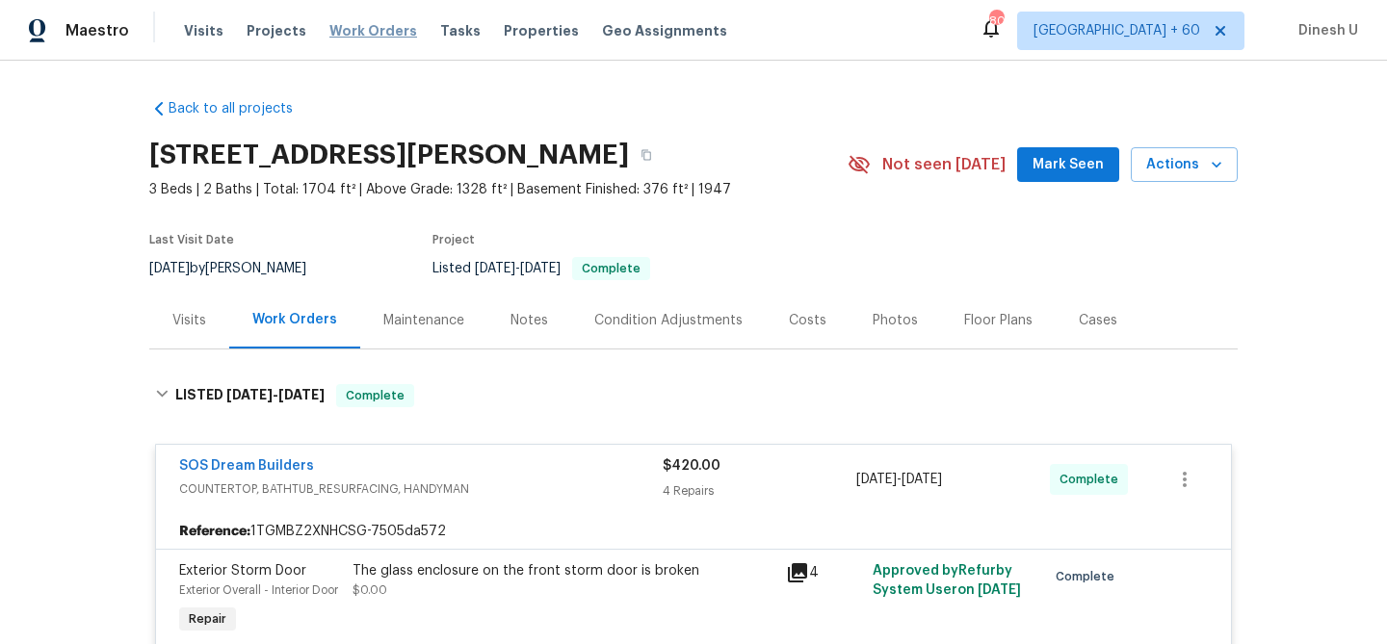
click at [350, 31] on span "Work Orders" at bounding box center [373, 30] width 88 height 19
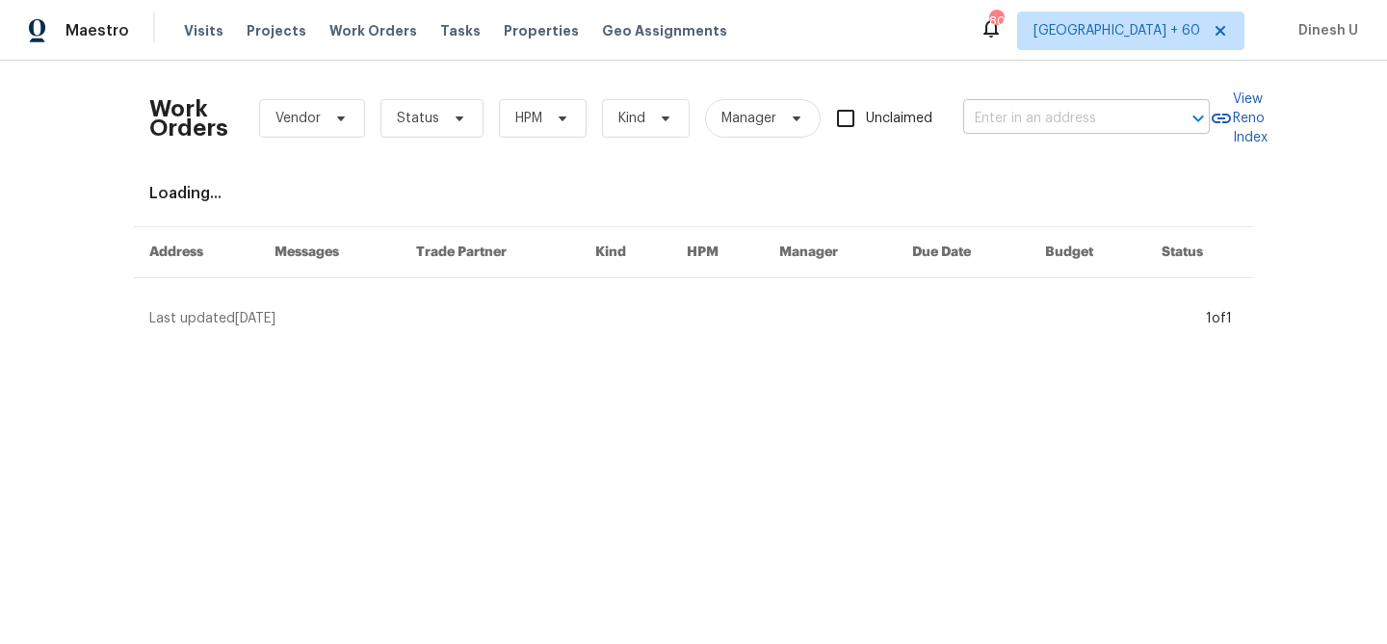
click at [1022, 112] on input "text" at bounding box center [1059, 119] width 193 height 30
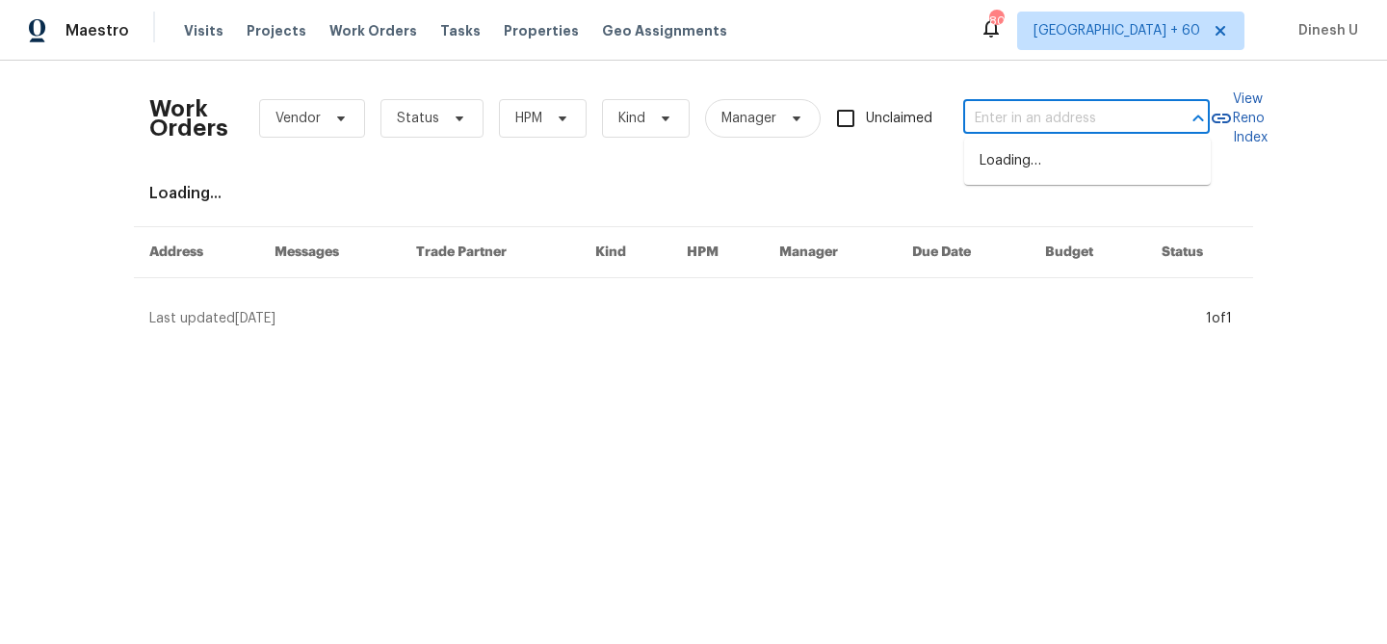
paste input "549 Florida Ave Herndon true 204, VA 20170"
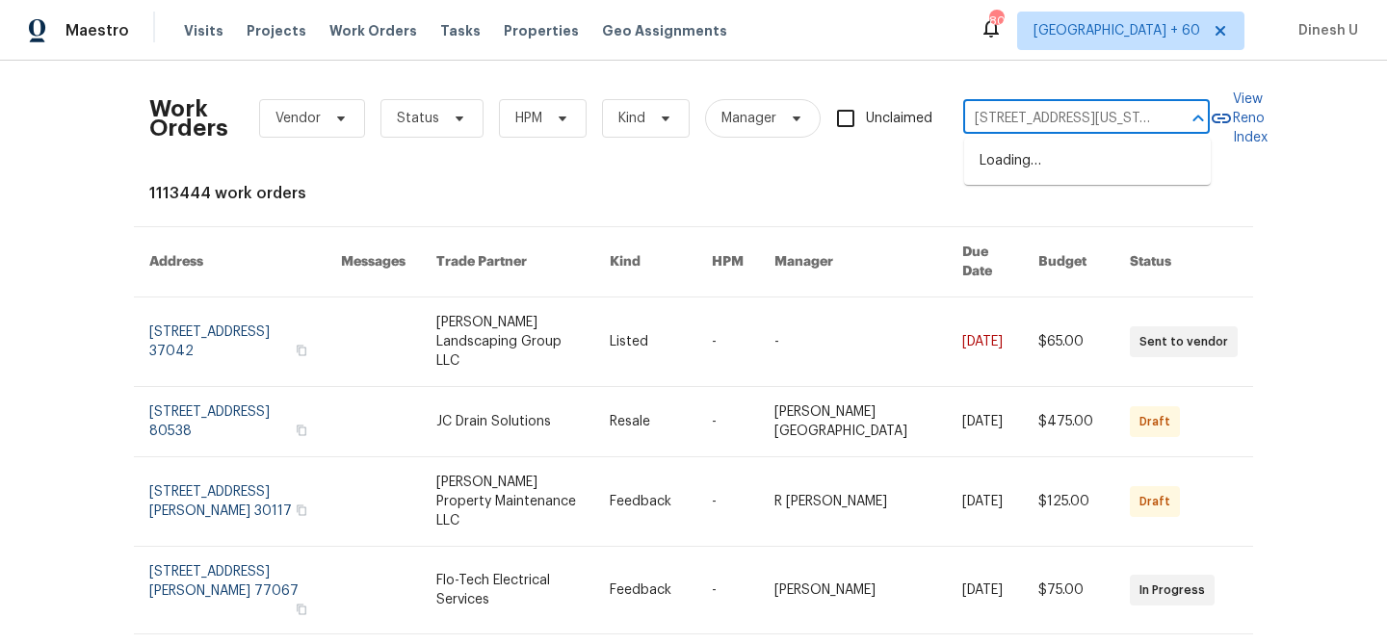
type input "549 Florida Ave"
click at [1010, 169] on li "549 Florida Ave Apt 204, Herndon, VA 20170" at bounding box center [1087, 161] width 247 height 32
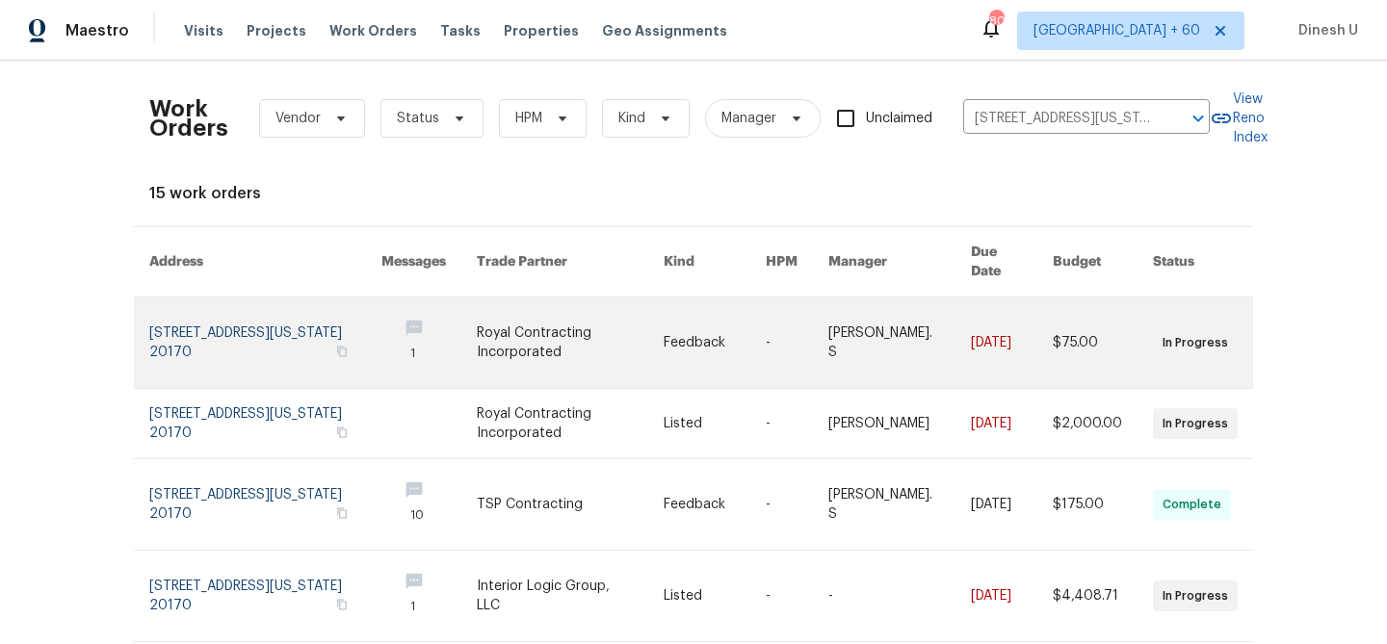
click at [271, 324] on link at bounding box center [265, 343] width 232 height 91
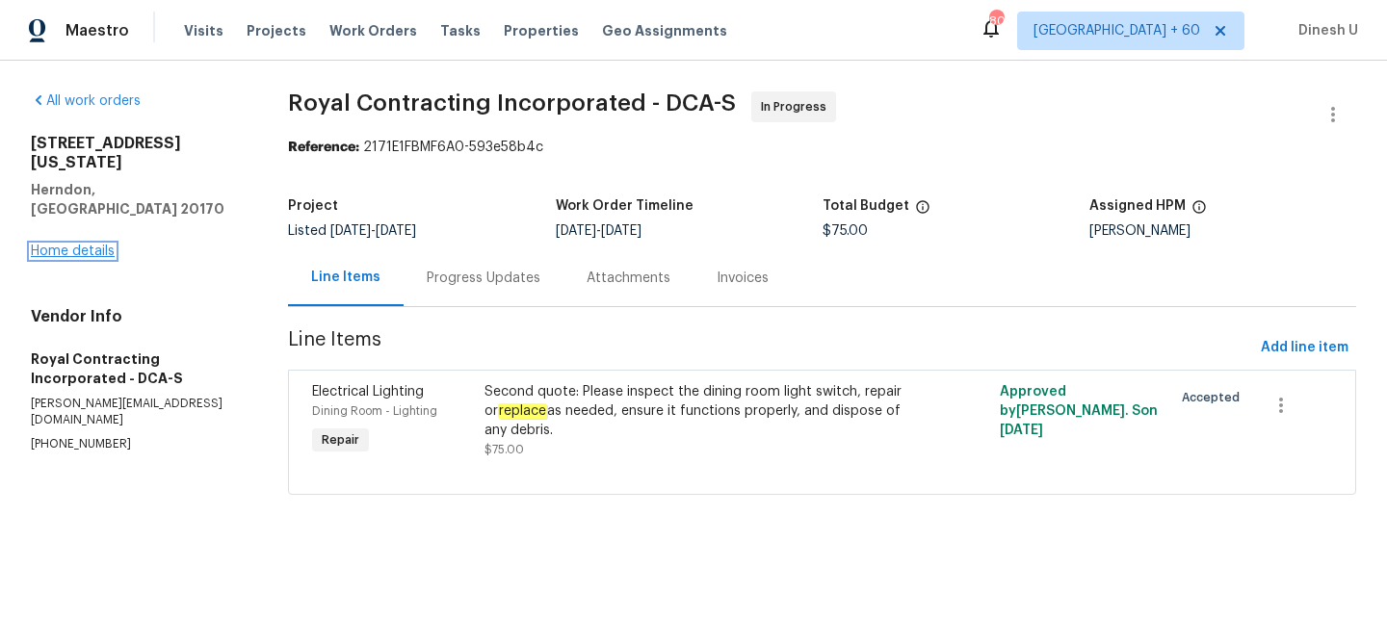
click at [81, 245] on link "Home details" at bounding box center [73, 251] width 84 height 13
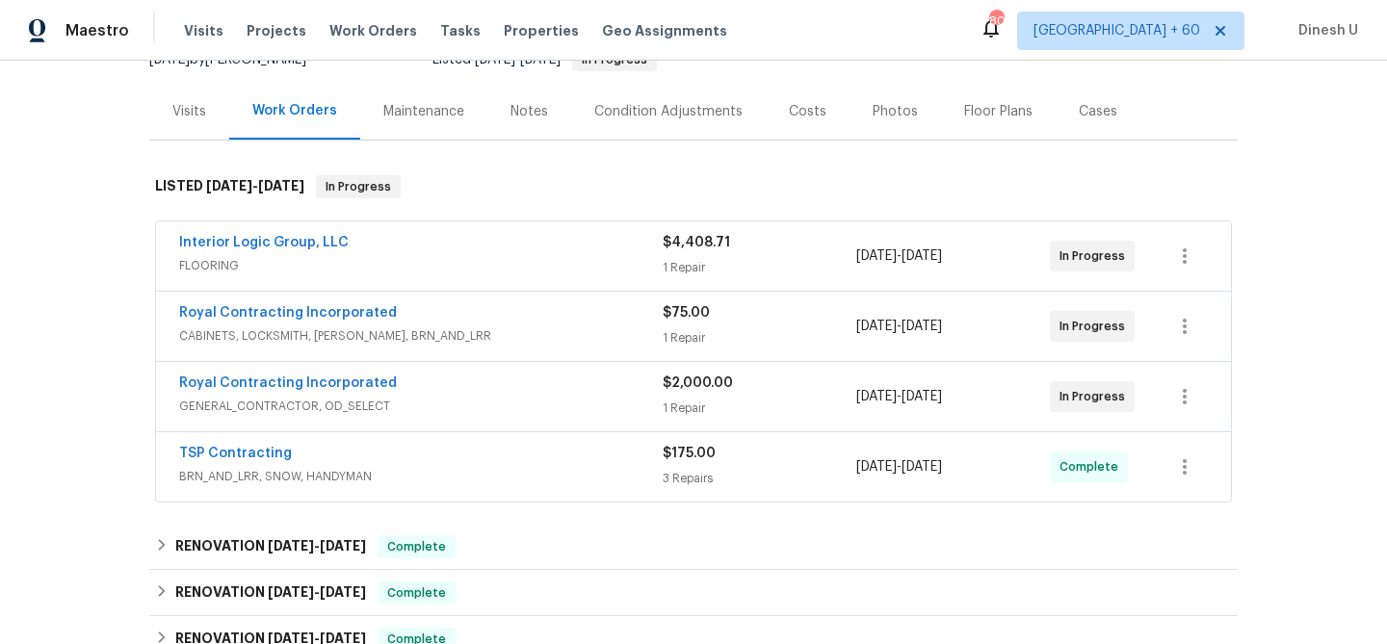
scroll to position [221, 0]
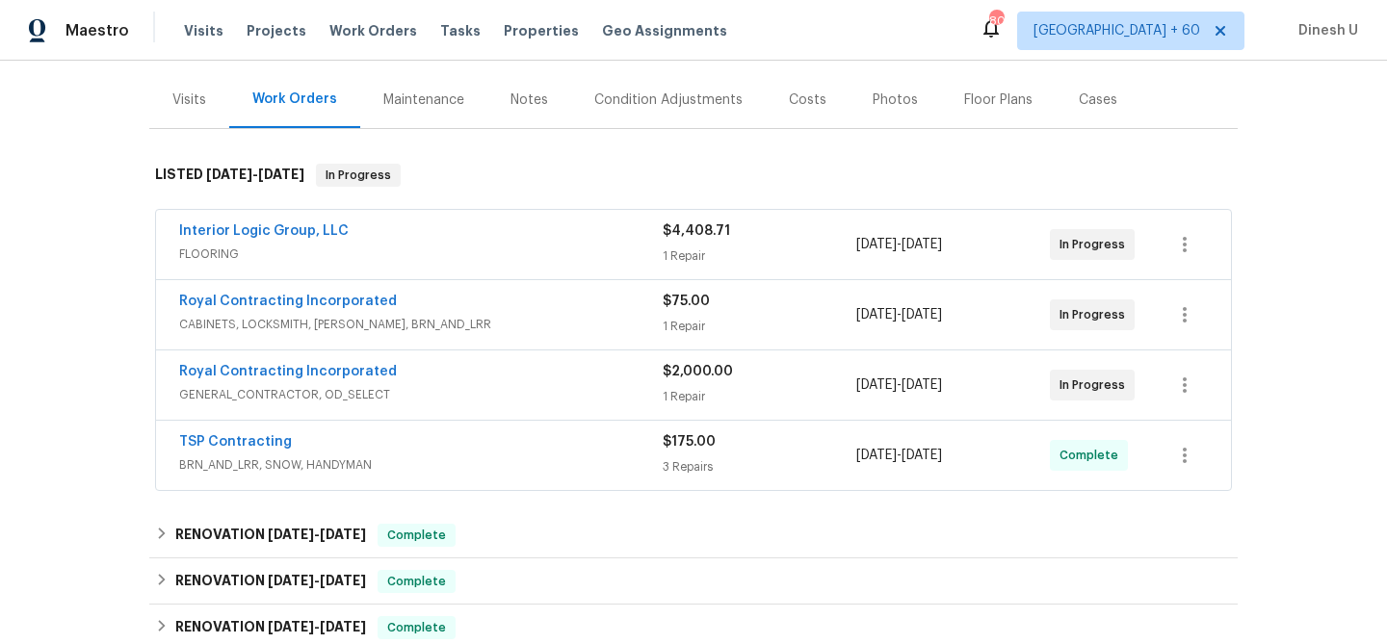
click at [685, 255] on div "1 Repair" at bounding box center [759, 256] width 194 height 19
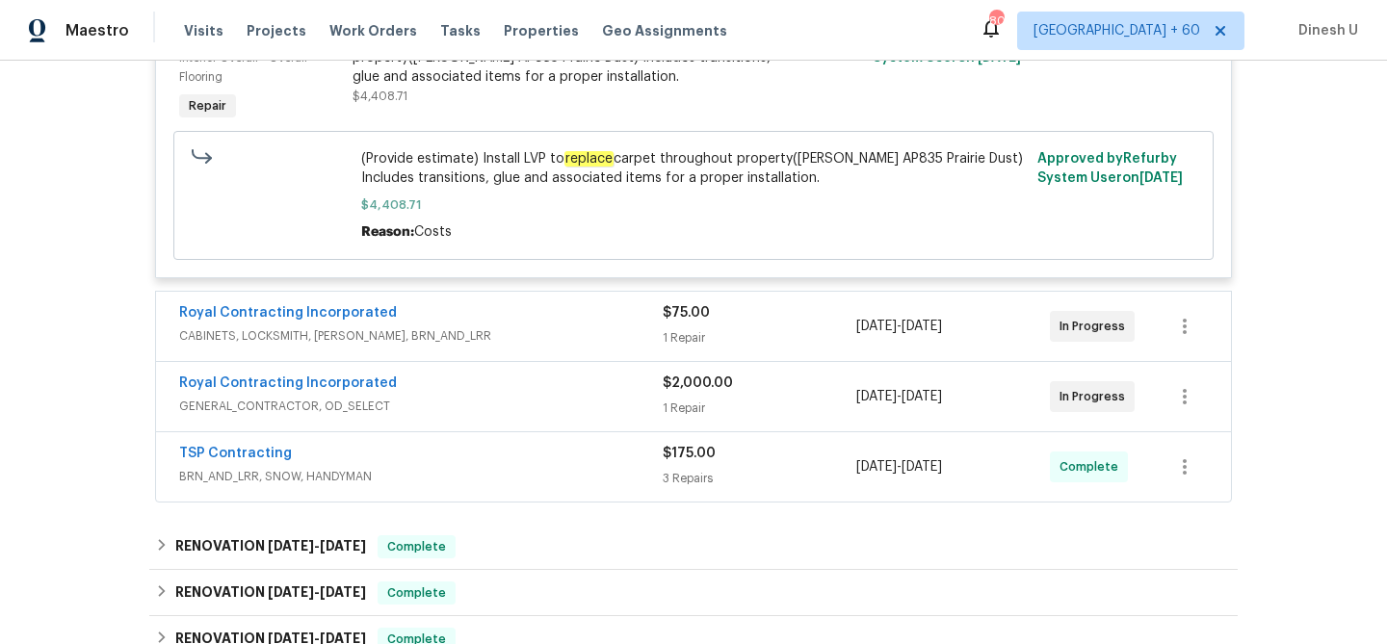
scroll to position [586, 0]
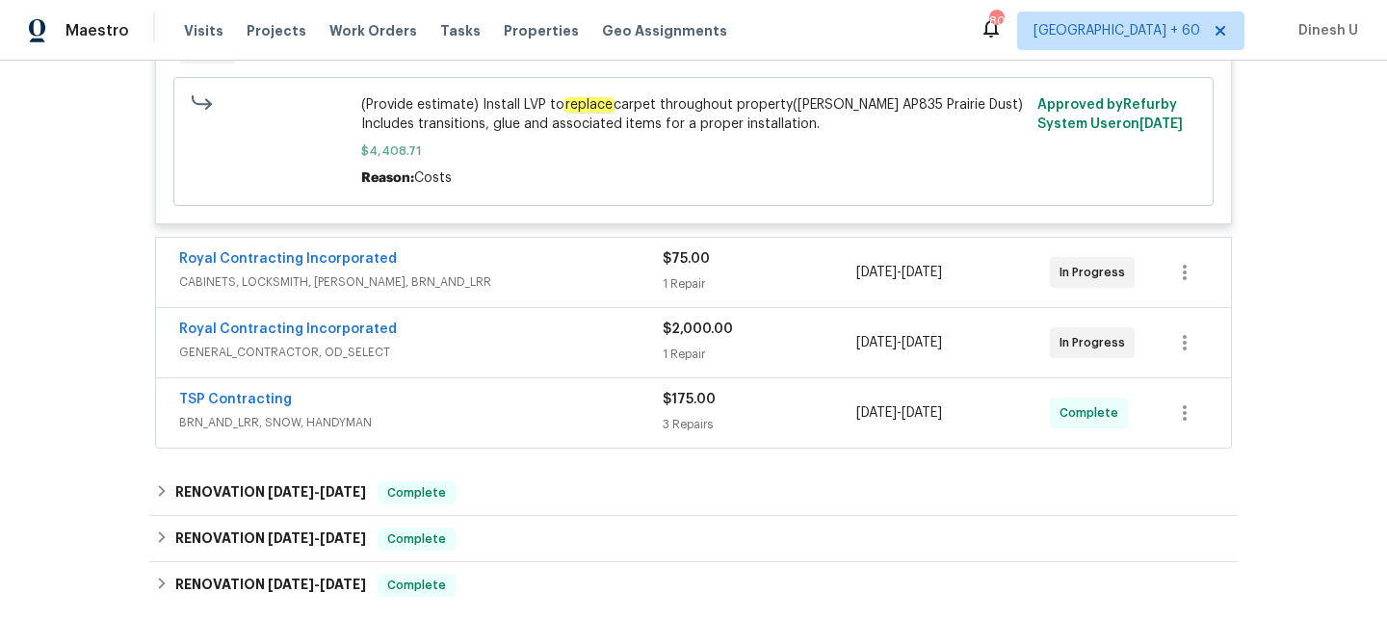
click at [685, 282] on div "1 Repair" at bounding box center [759, 283] width 194 height 19
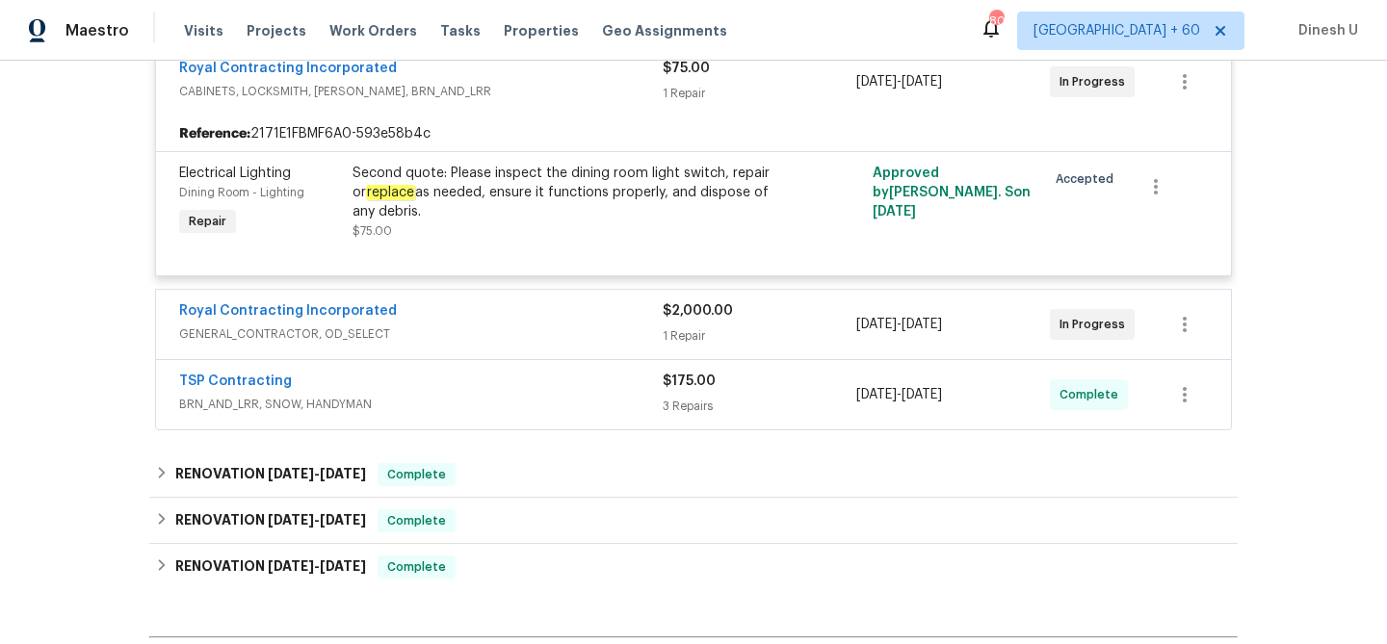
scroll to position [796, 0]
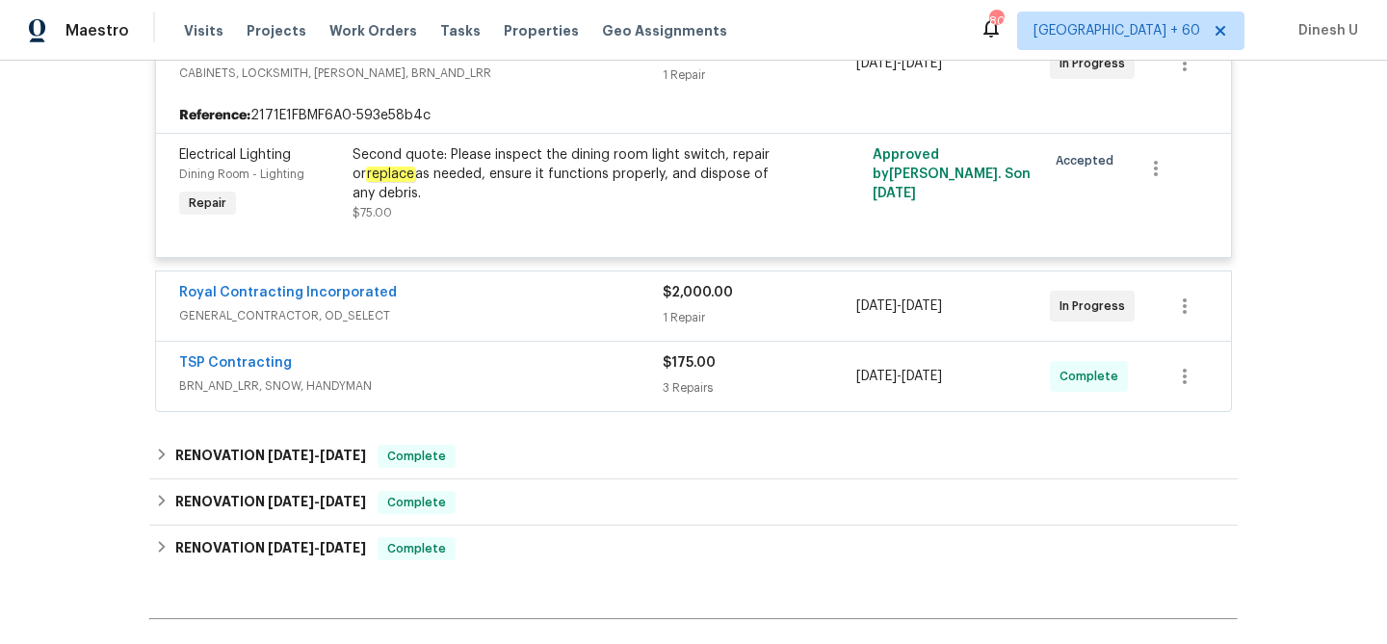
click at [682, 312] on div "1 Repair" at bounding box center [759, 317] width 194 height 19
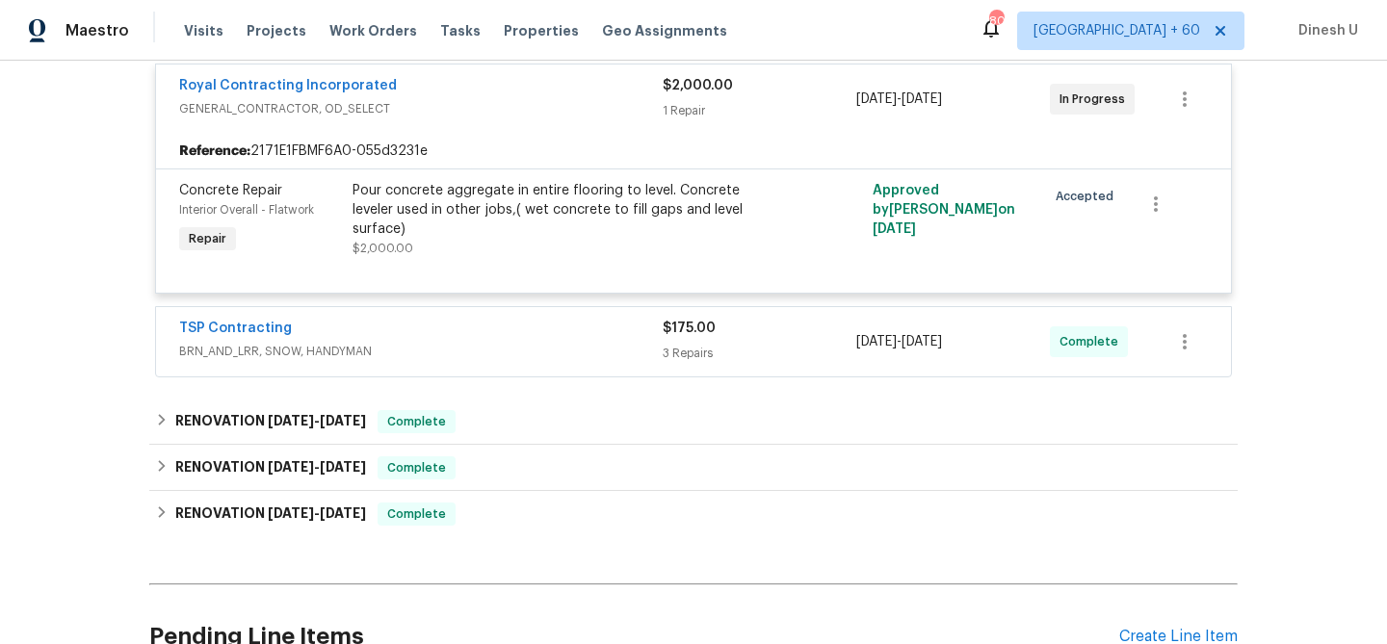
scroll to position [1022, 0]
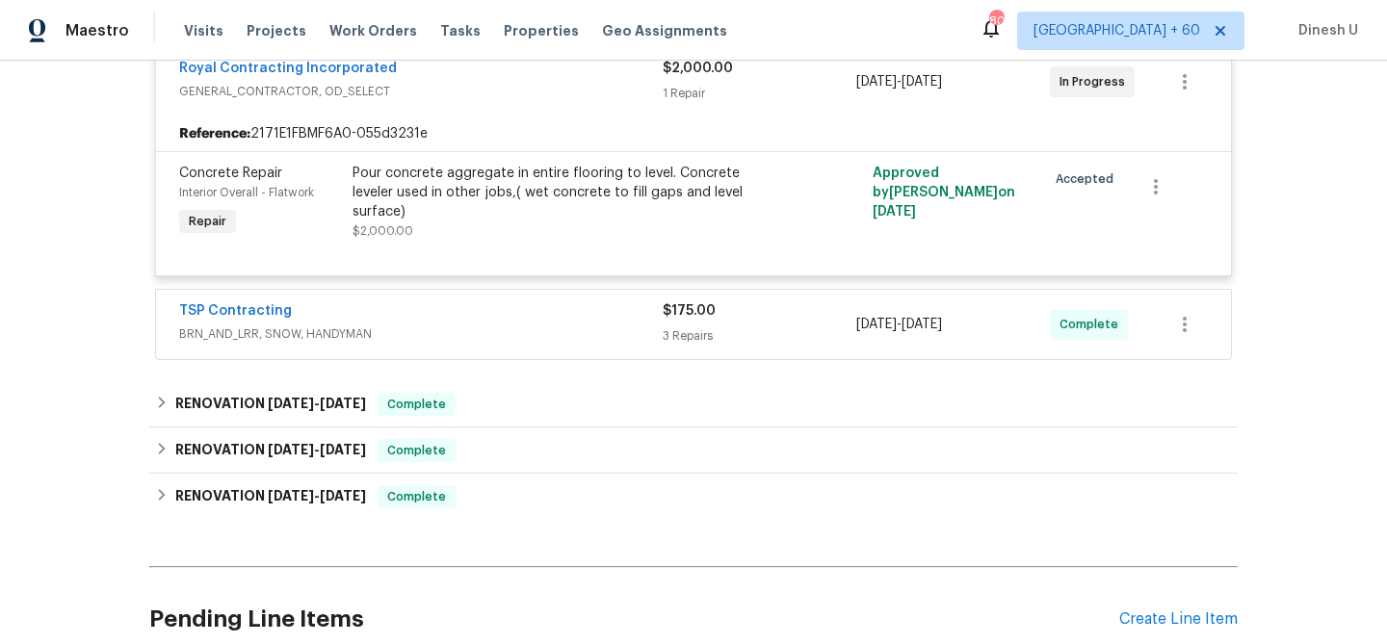
click at [706, 338] on div "3 Repairs" at bounding box center [759, 335] width 194 height 19
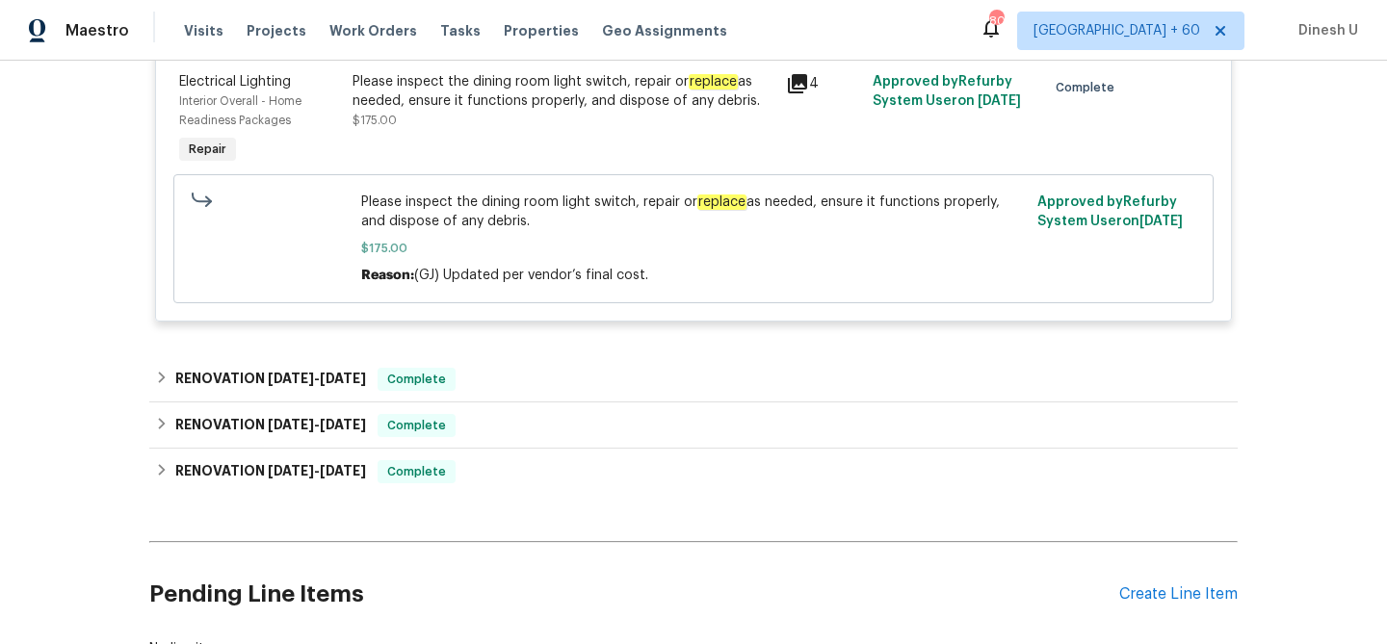
scroll to position [1802, 0]
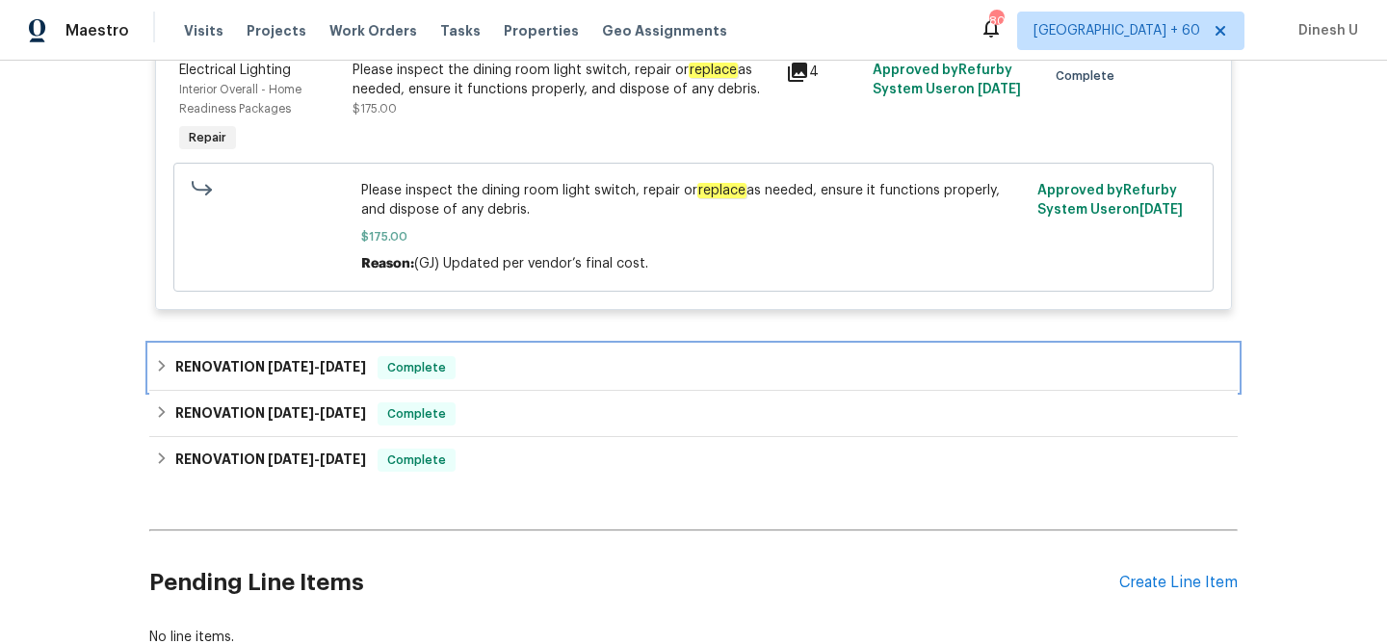
click at [293, 360] on span "4/28/25" at bounding box center [291, 366] width 46 height 13
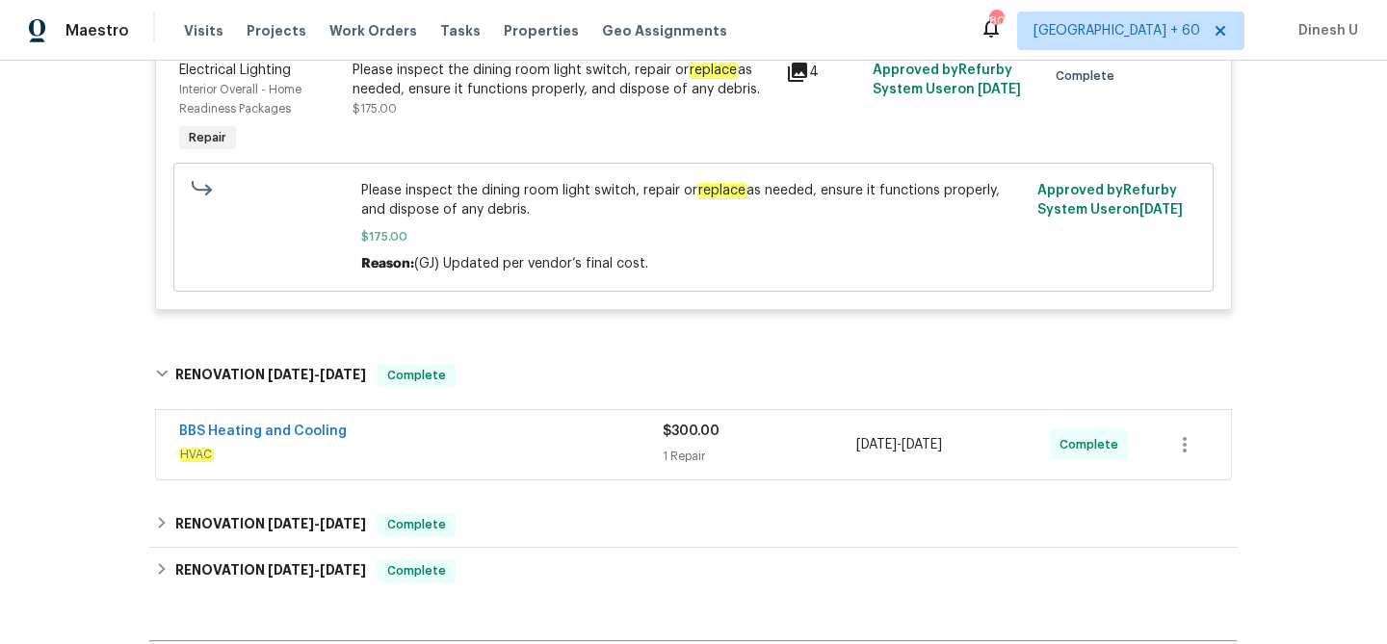
click at [690, 422] on div "$300.00 1 Repair" at bounding box center [759, 445] width 194 height 46
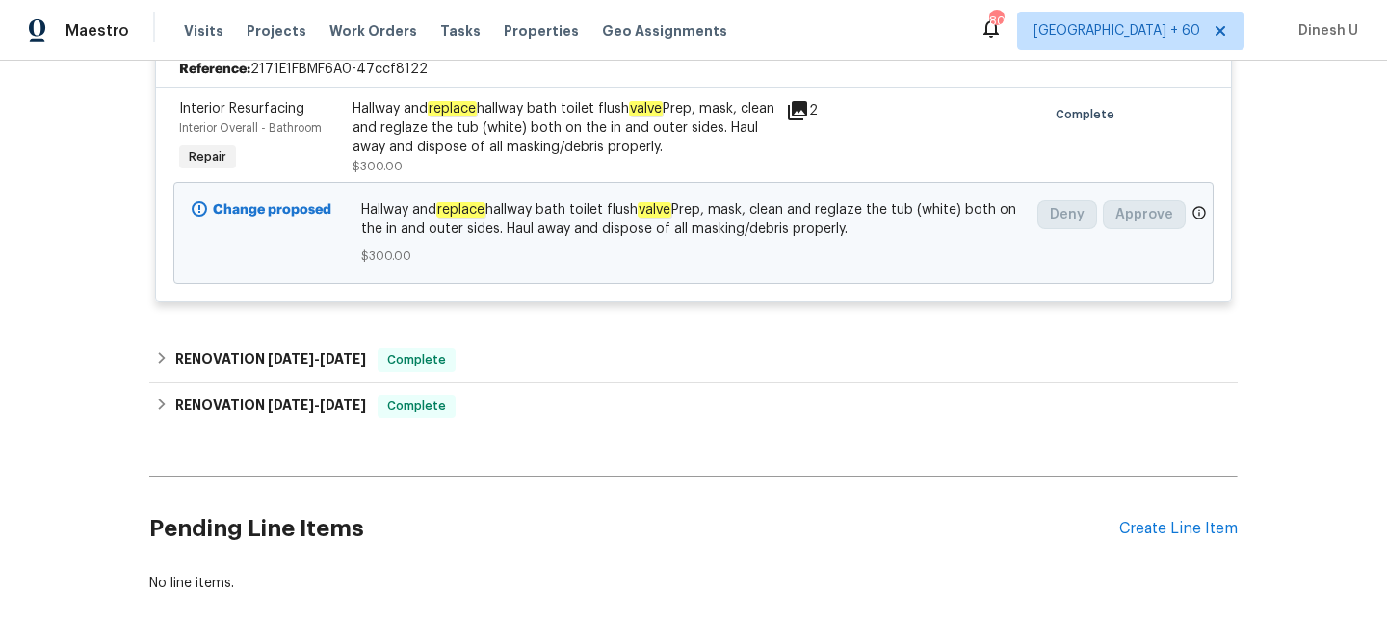
scroll to position [2291, 0]
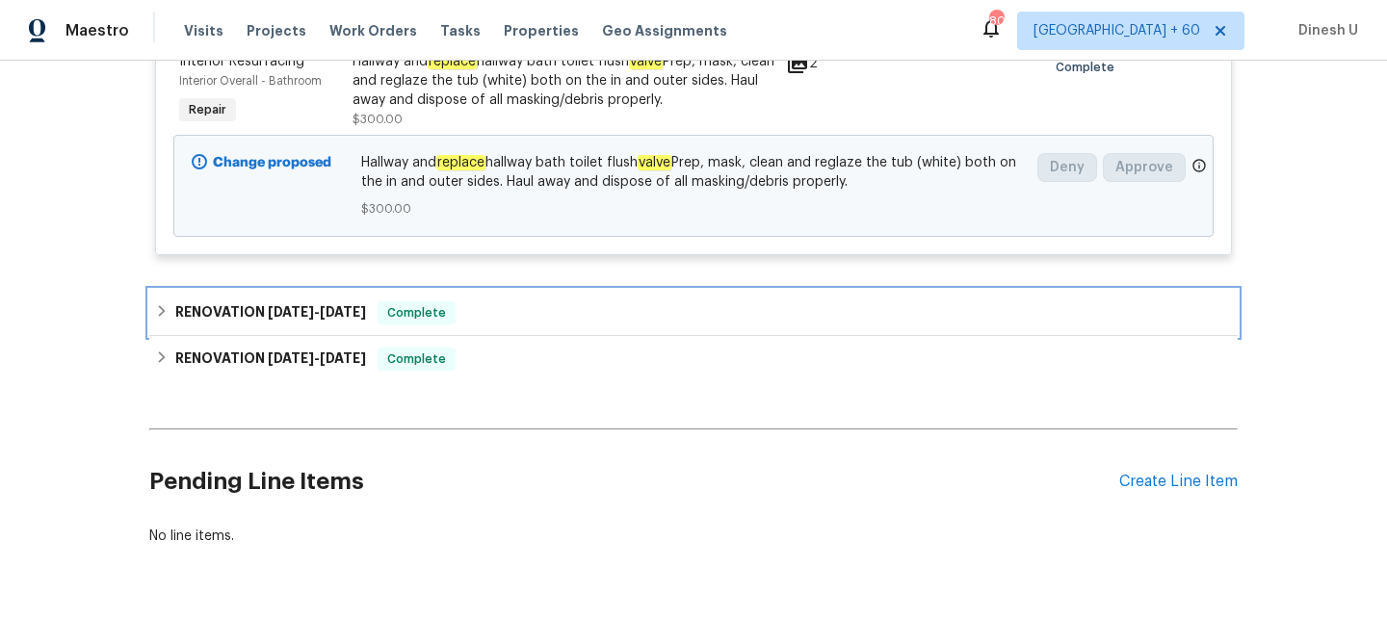
click at [299, 290] on div "RENOVATION 4/28/25 - 4/28/25 Complete" at bounding box center [693, 313] width 1088 height 46
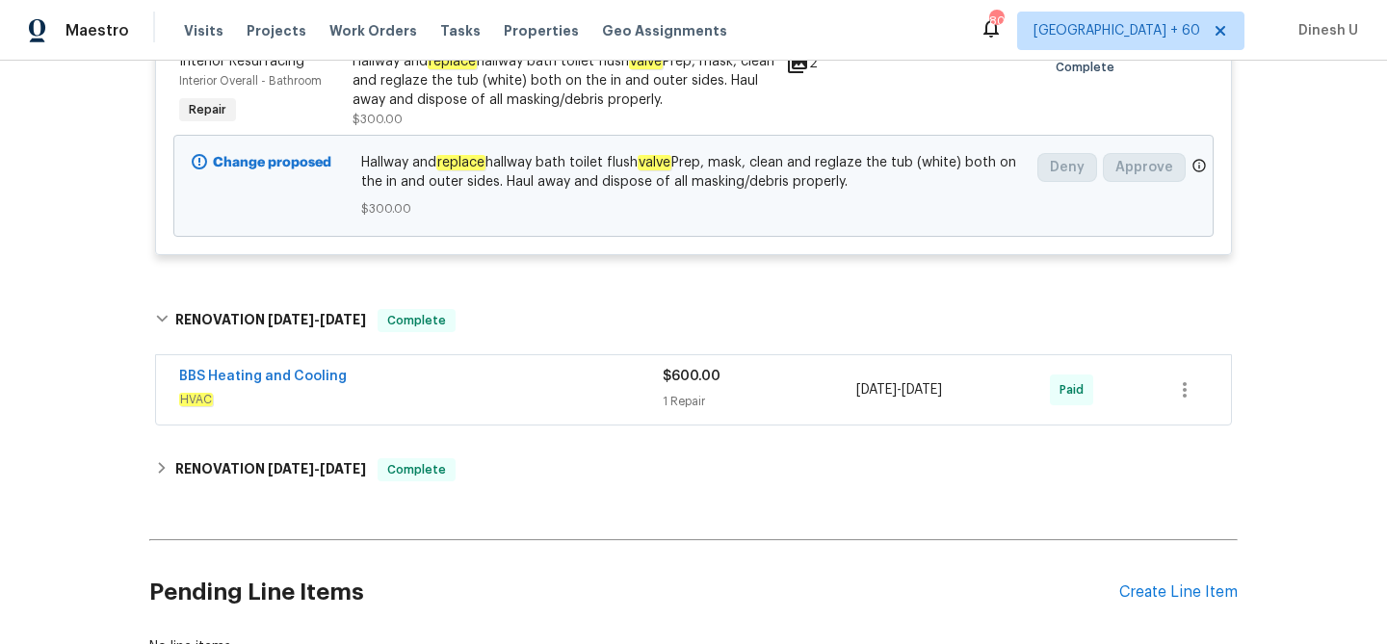
click at [710, 367] on div "$600.00 1 Repair" at bounding box center [759, 390] width 194 height 46
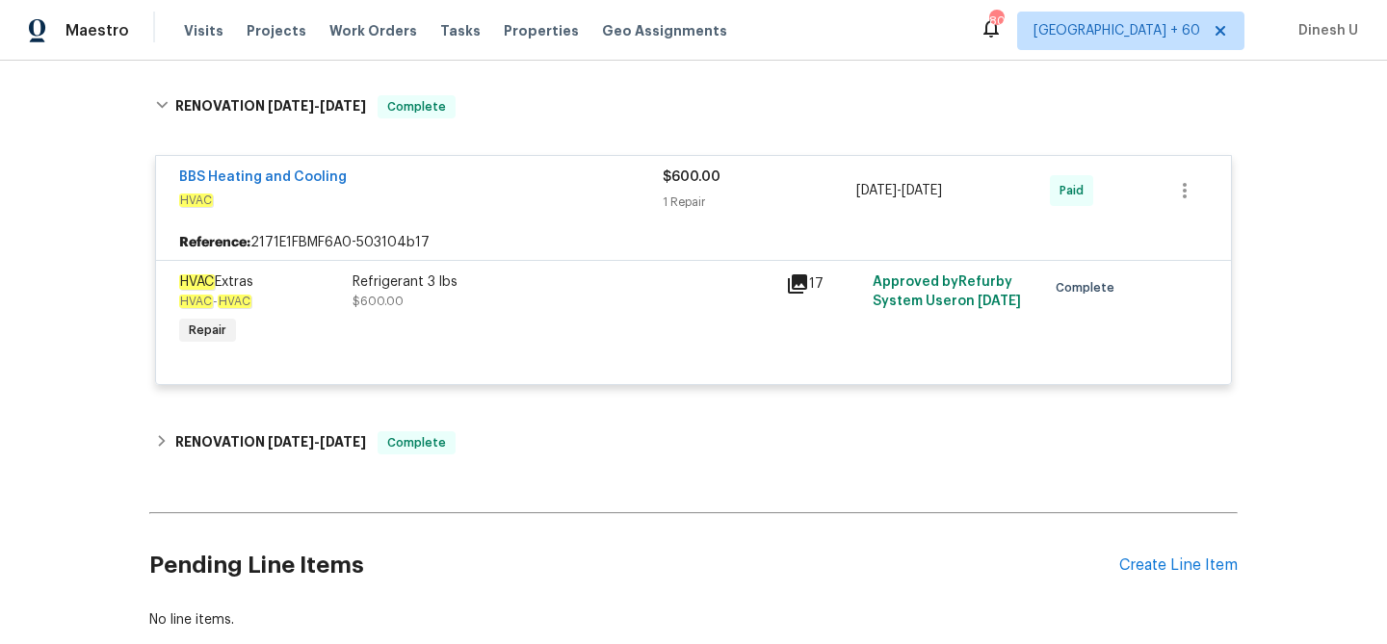
scroll to position [2520, 0]
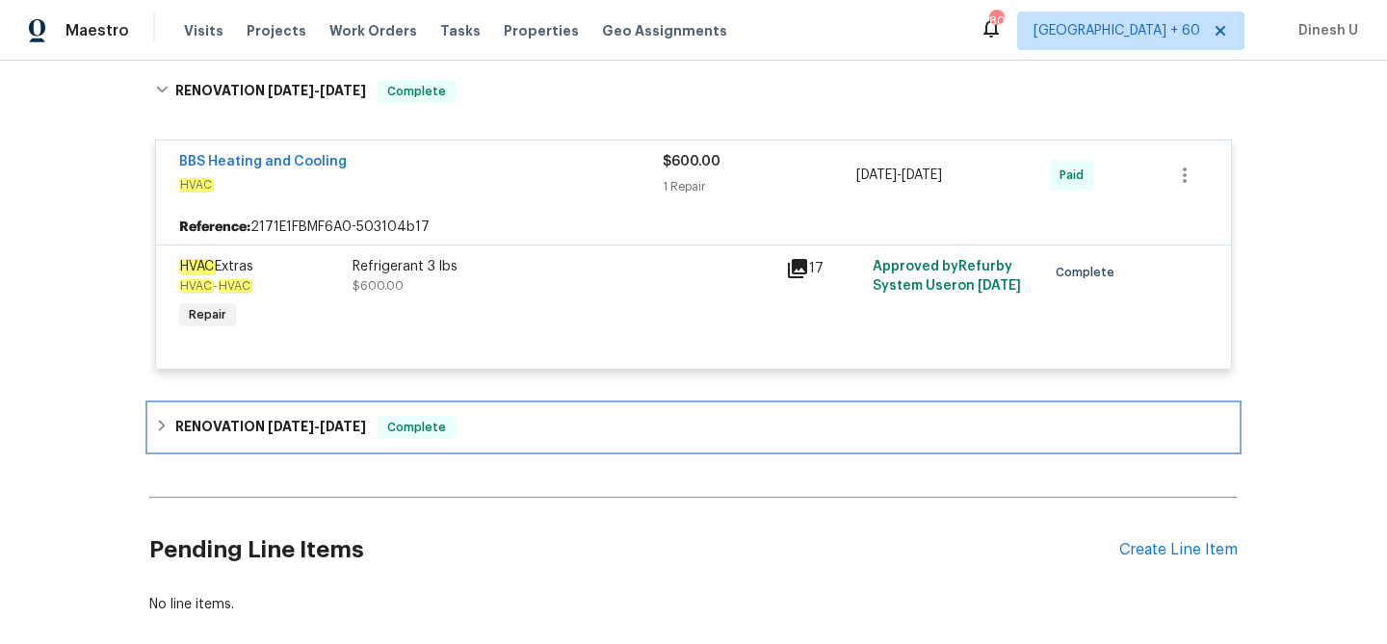
click at [281, 420] on span "4/21/25" at bounding box center [291, 426] width 46 height 13
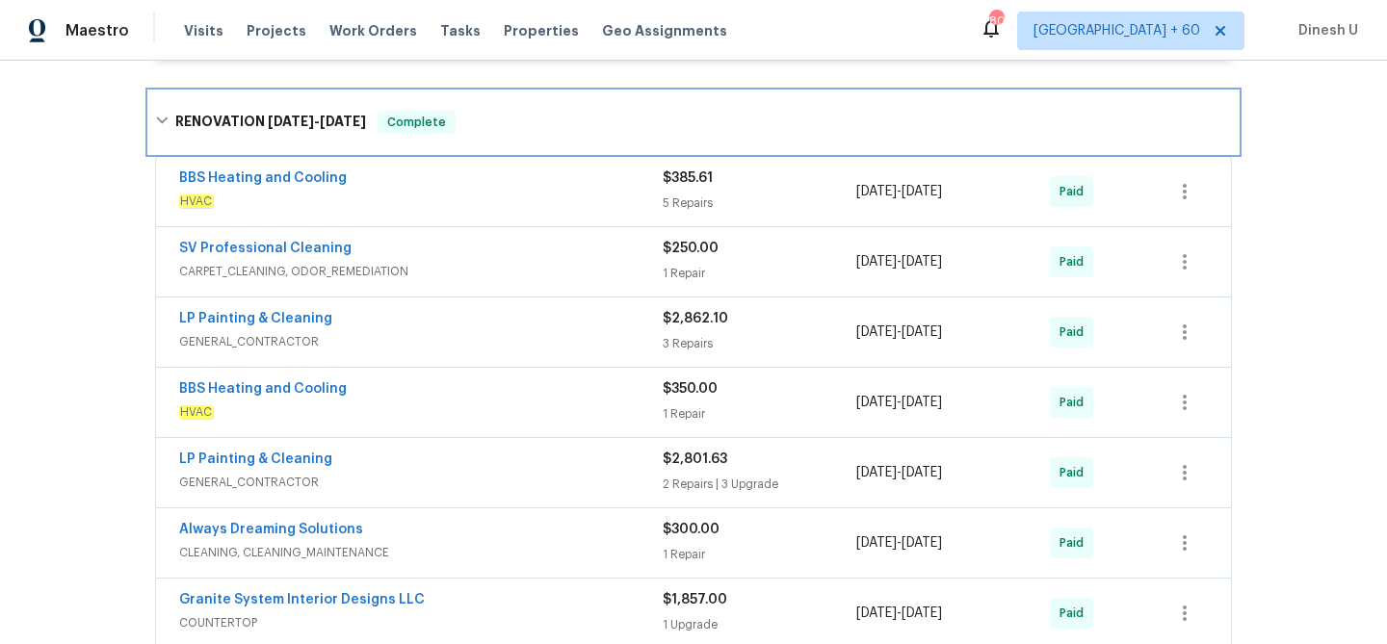
scroll to position [2836, 0]
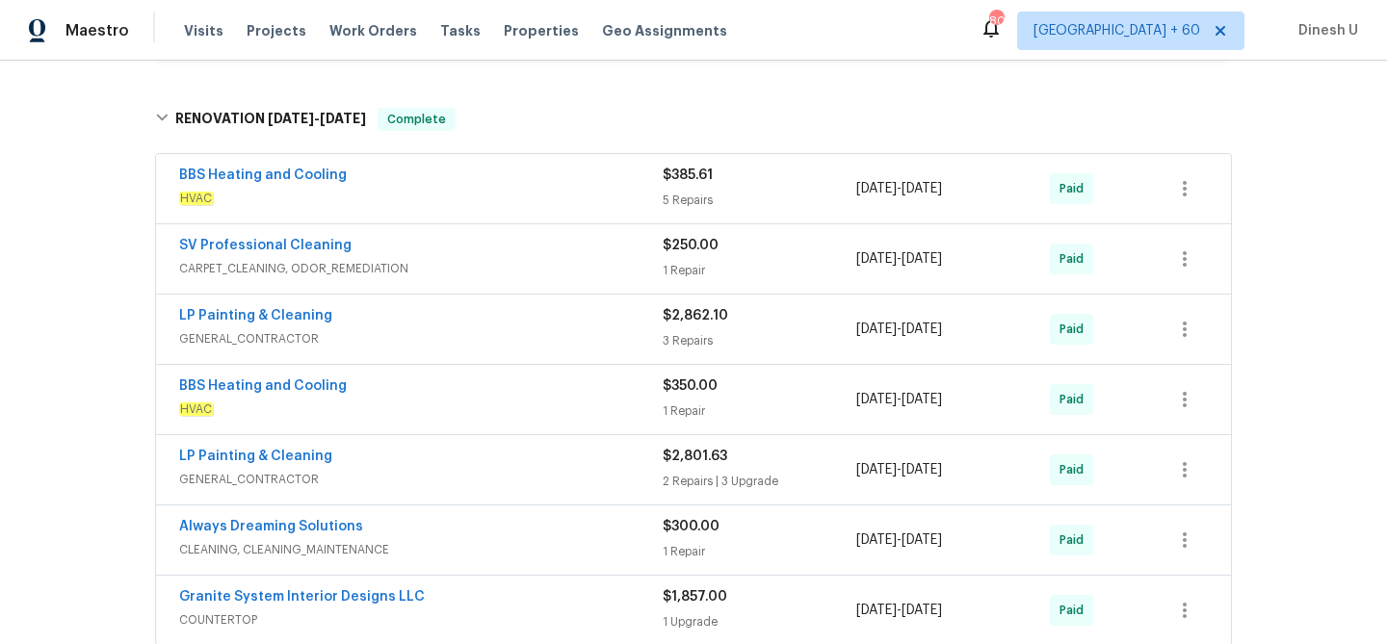
click at [693, 331] on div "3 Repairs" at bounding box center [759, 340] width 194 height 19
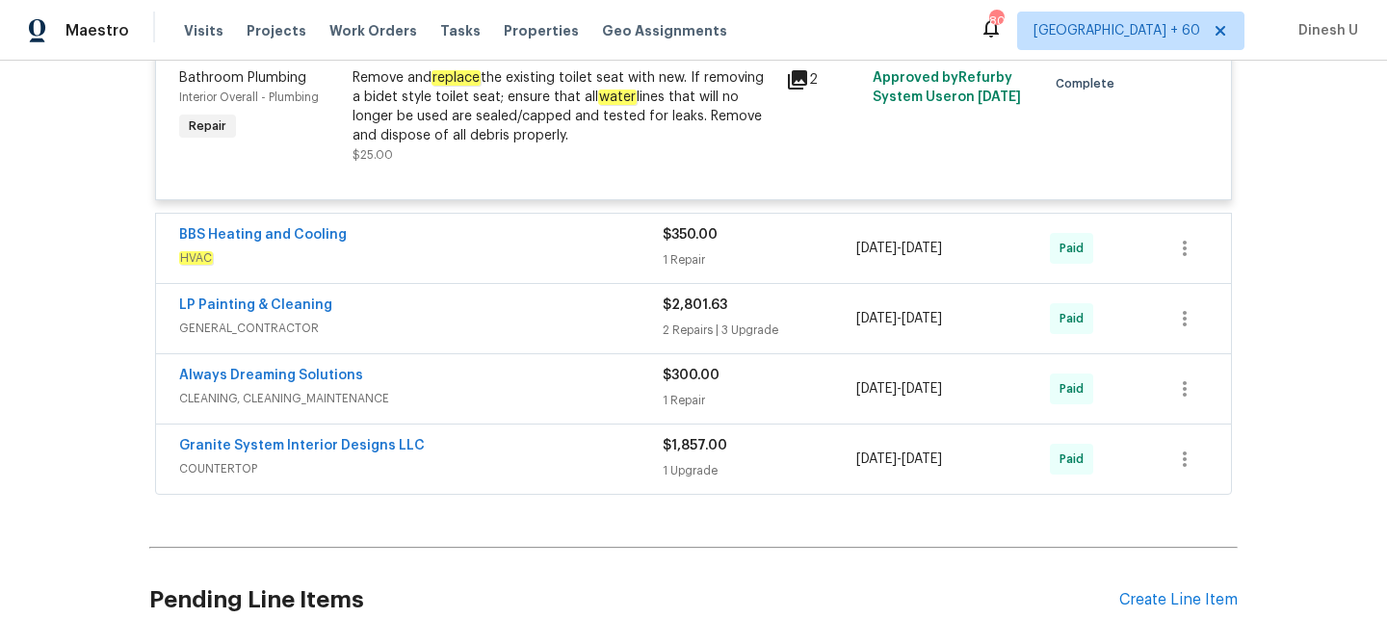
scroll to position [3672, 0]
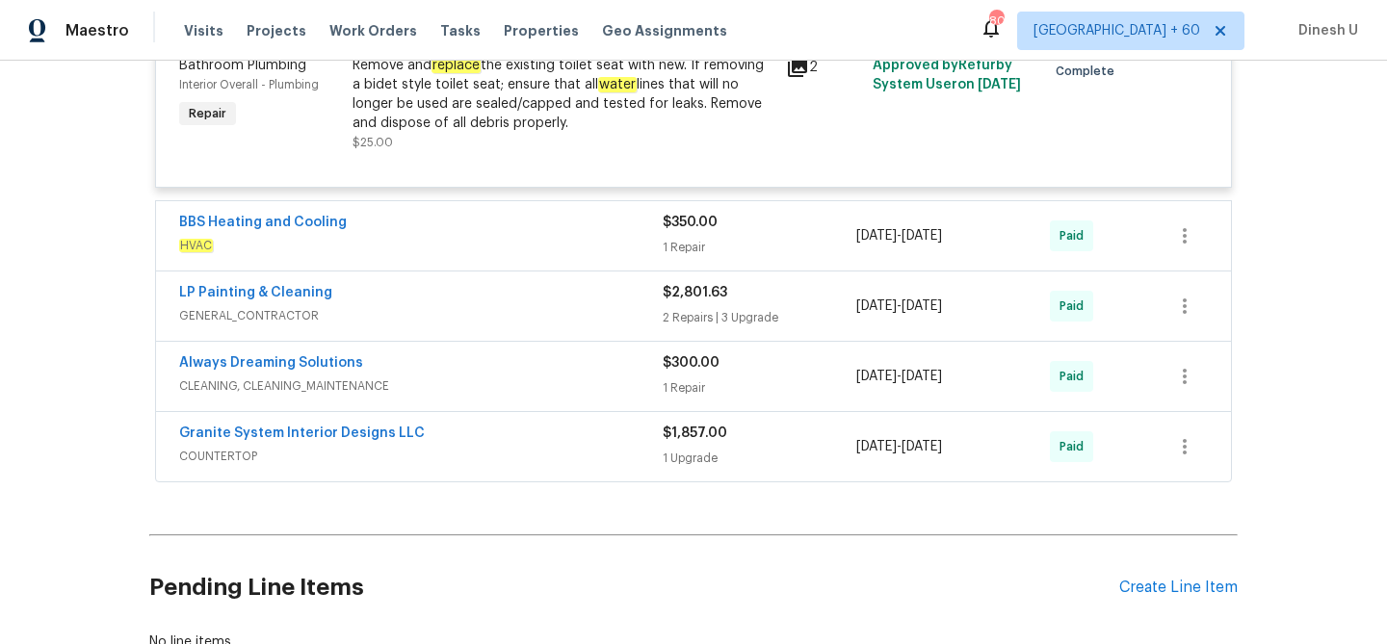
click at [687, 308] on div "2 Repairs | 3 Upgrade" at bounding box center [759, 317] width 194 height 19
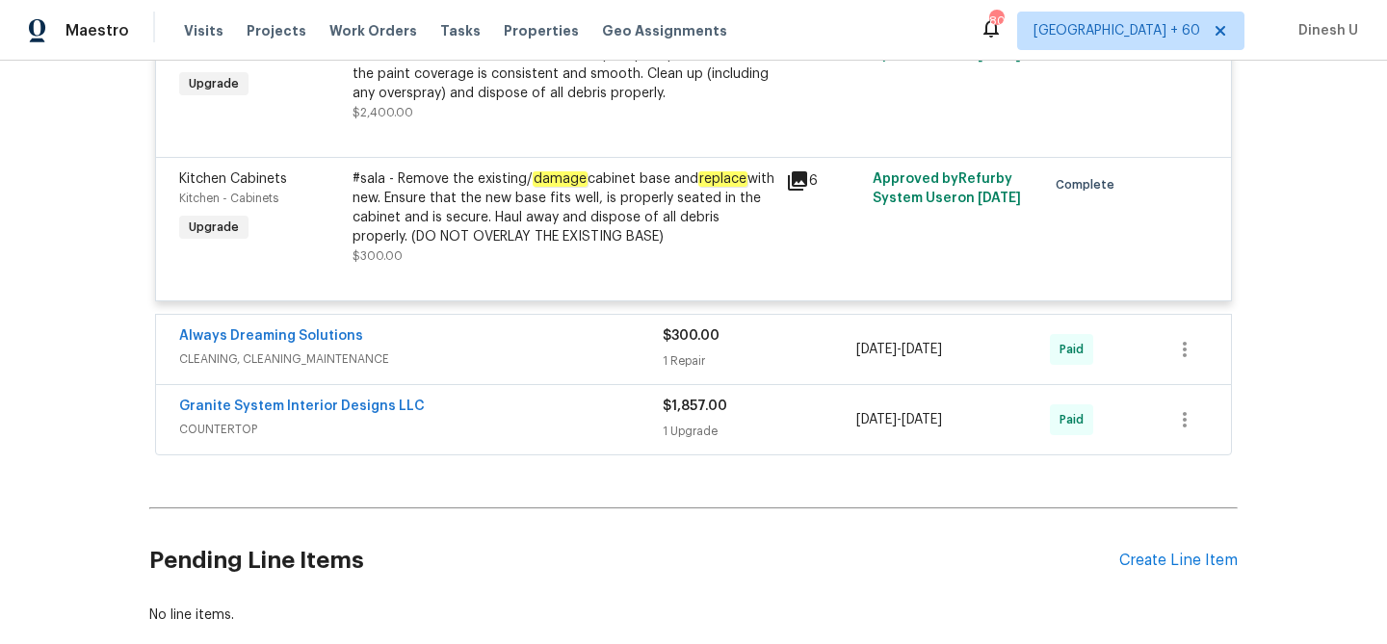
scroll to position [4823, 0]
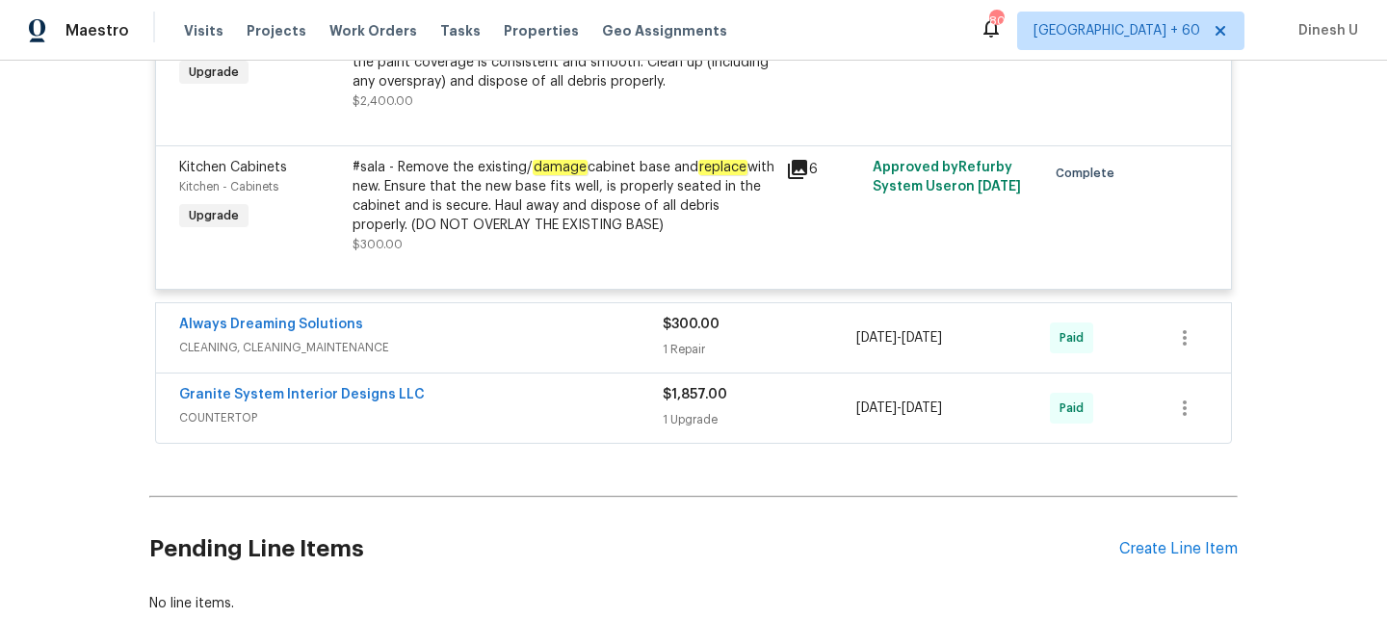
click at [687, 340] on div "1 Repair" at bounding box center [759, 349] width 194 height 19
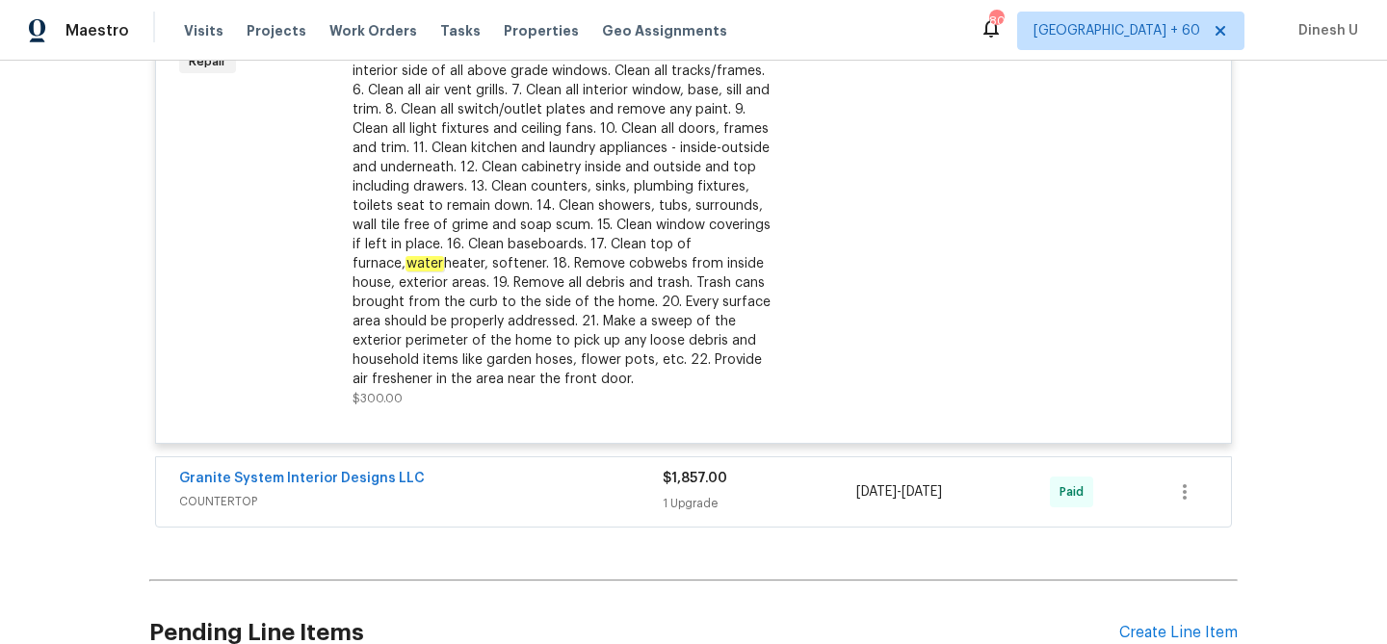
scroll to position [5293, 0]
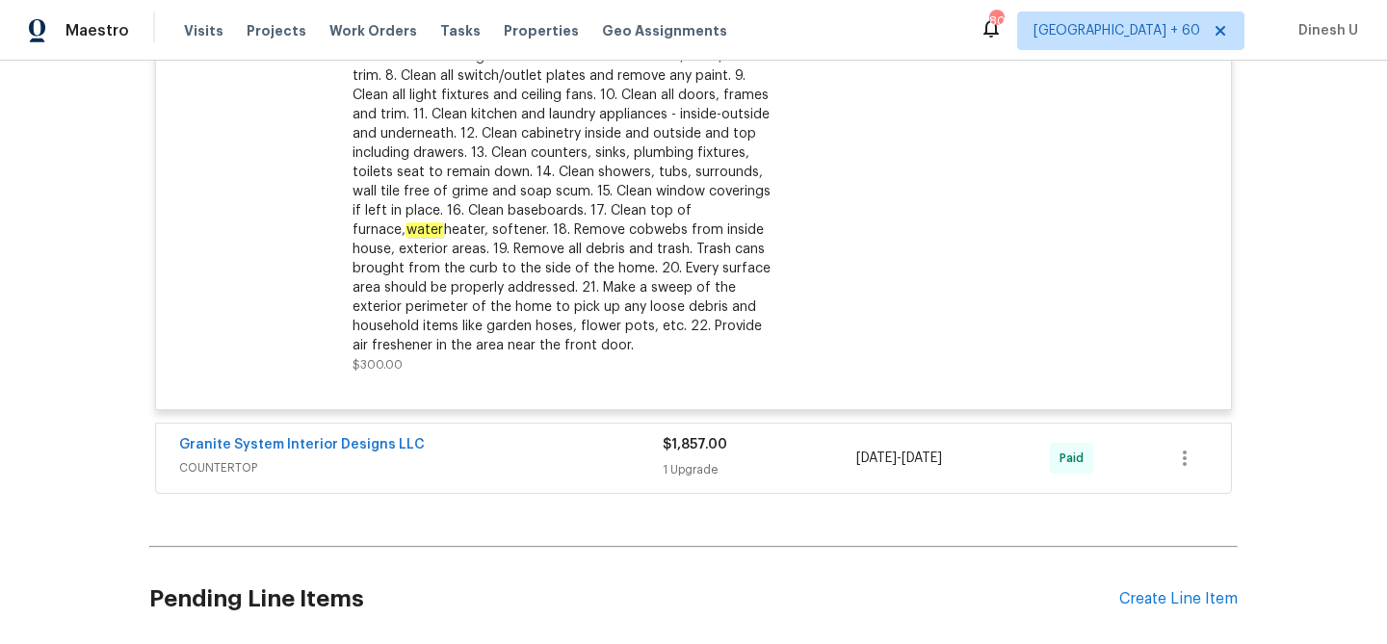
click at [679, 460] on div "1 Upgrade" at bounding box center [759, 469] width 194 height 19
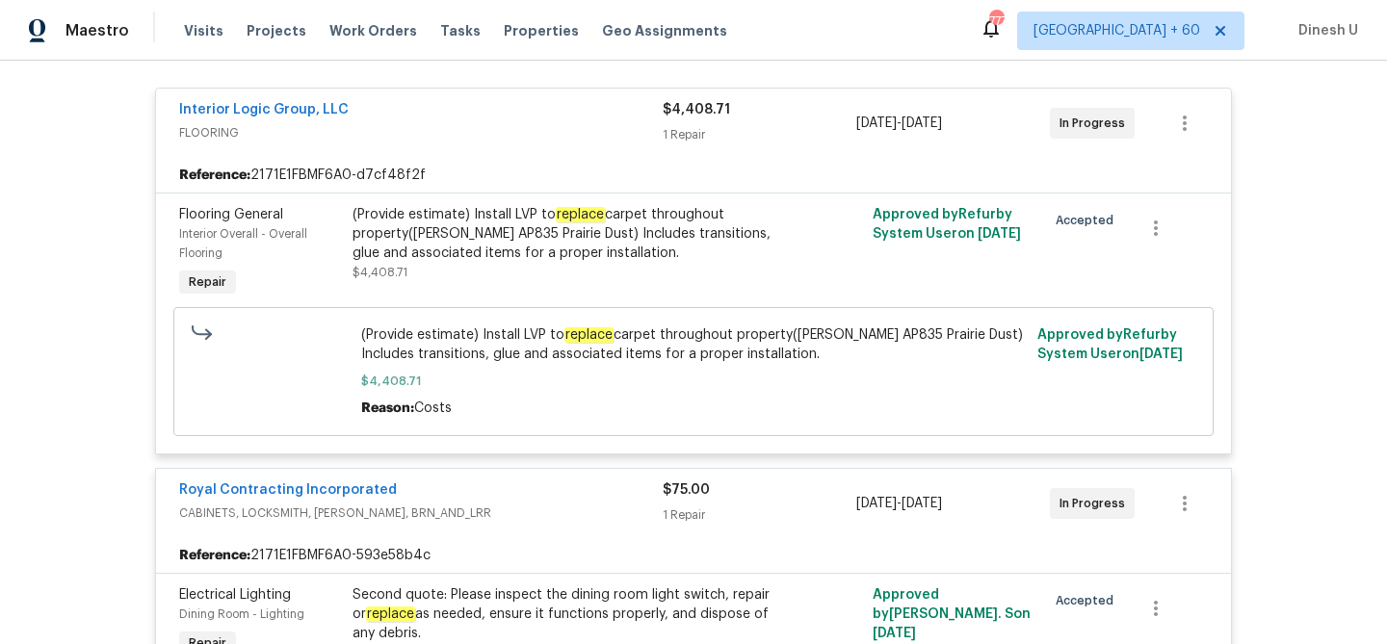
scroll to position [0, 0]
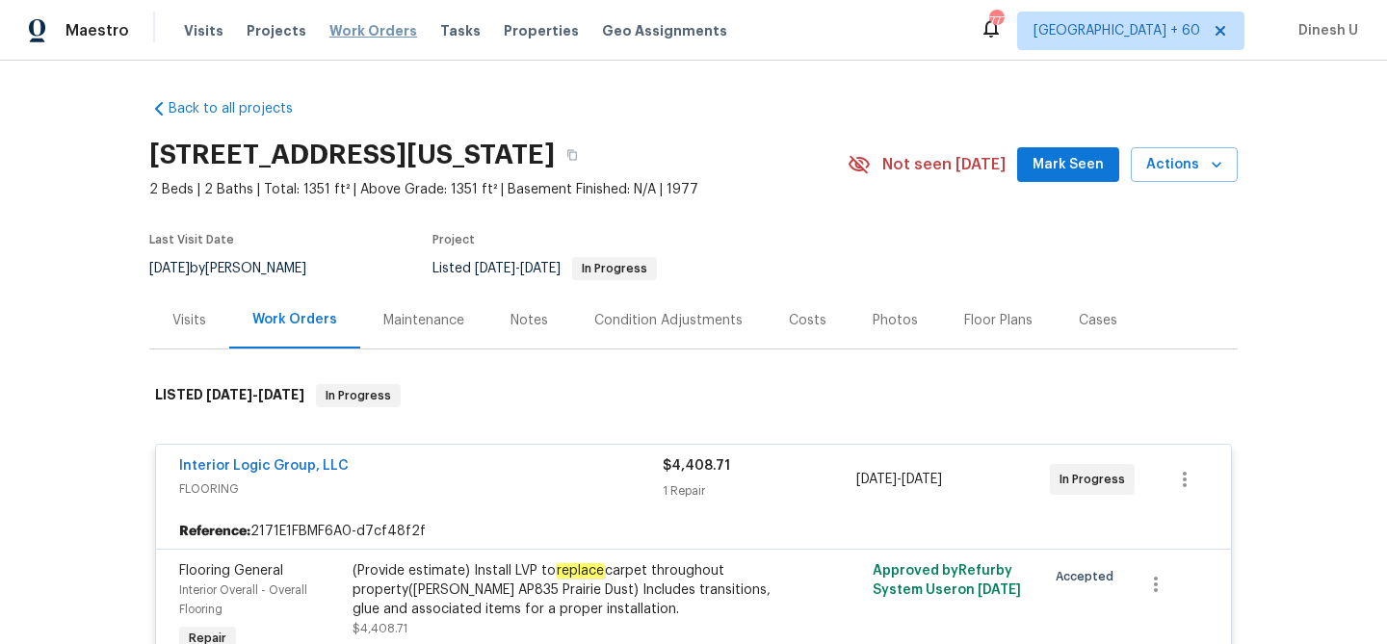
click at [336, 38] on span "Work Orders" at bounding box center [373, 30] width 88 height 19
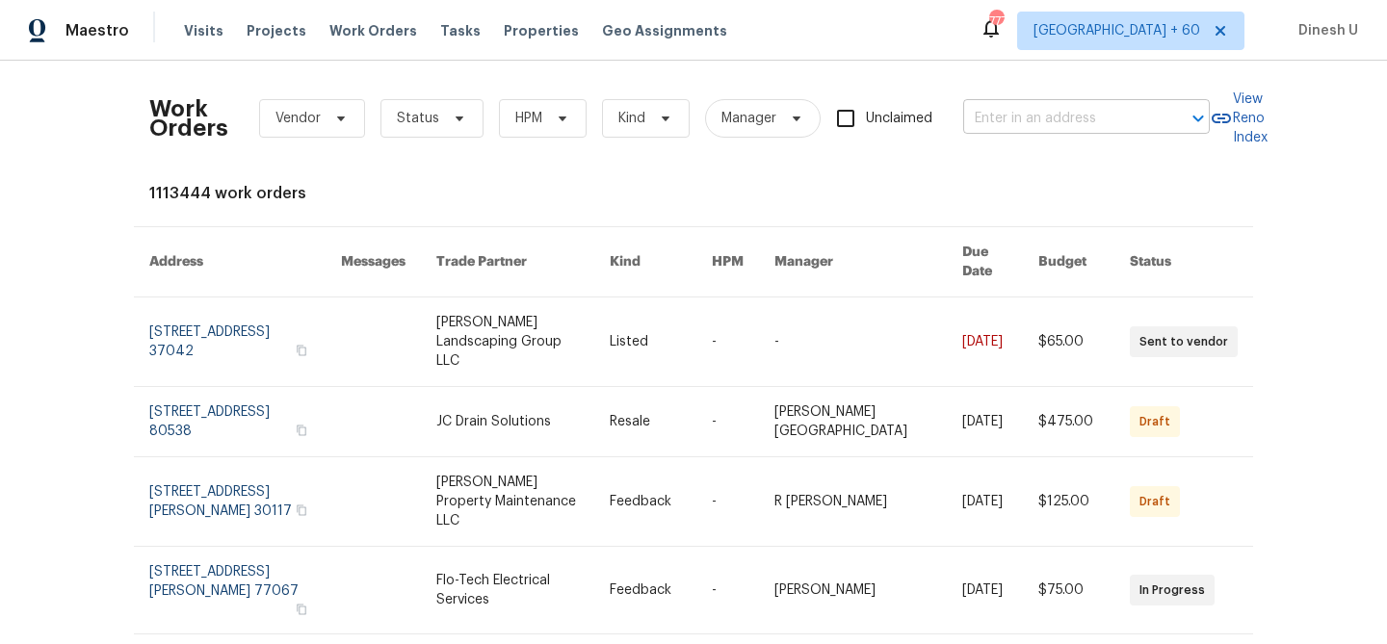
click at [993, 113] on input "text" at bounding box center [1059, 119] width 193 height 30
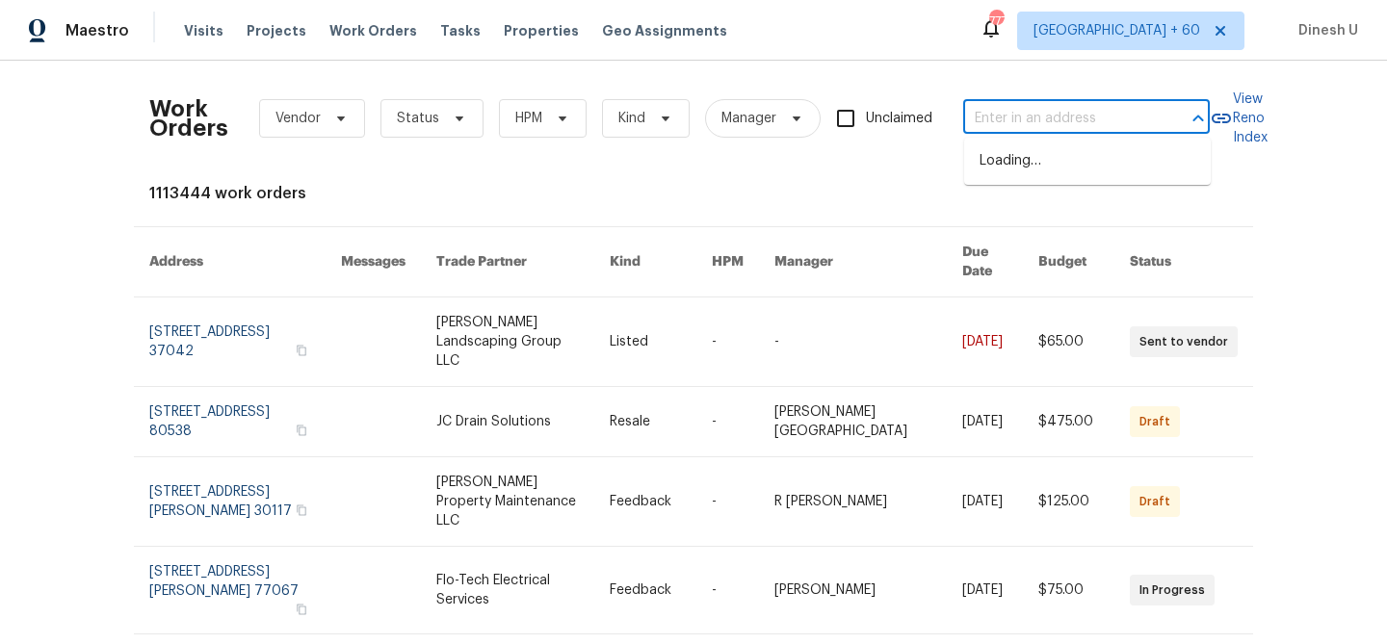
paste input "[STREET_ADDRESS][PERSON_NAME]"
type input "[STREET_ADDRESS][PERSON_NAME]"
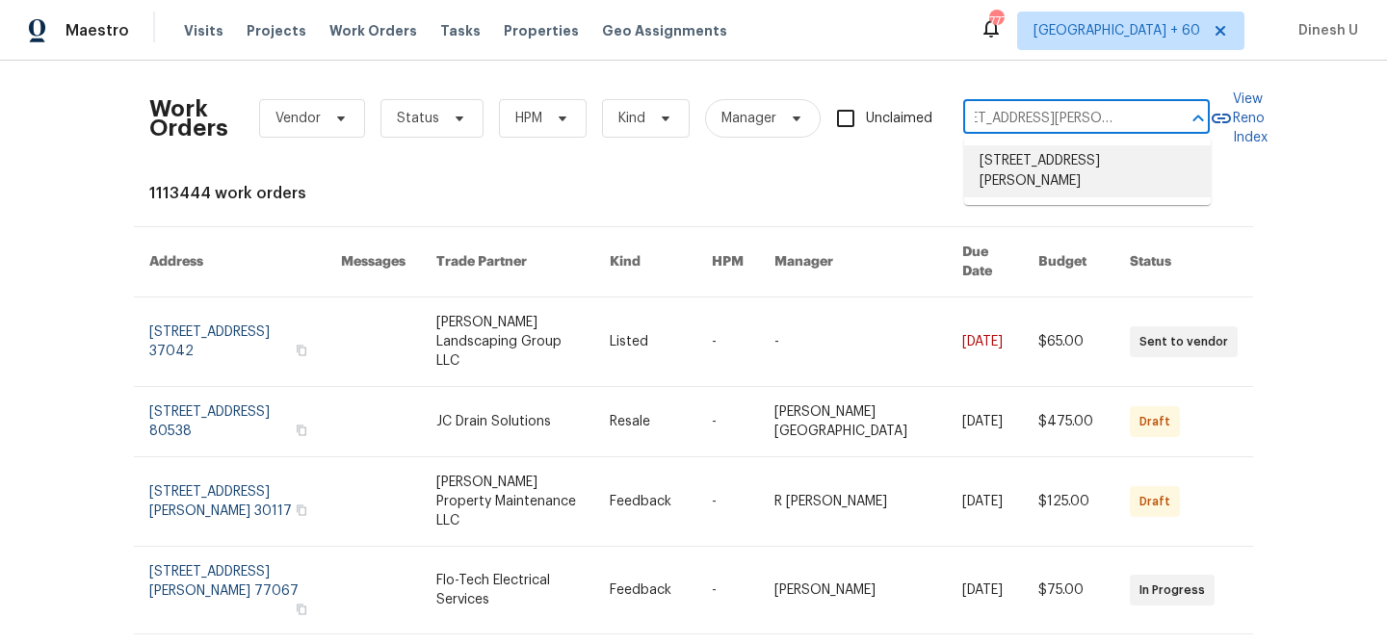
click at [993, 152] on li "[STREET_ADDRESS][PERSON_NAME]" at bounding box center [1087, 171] width 247 height 52
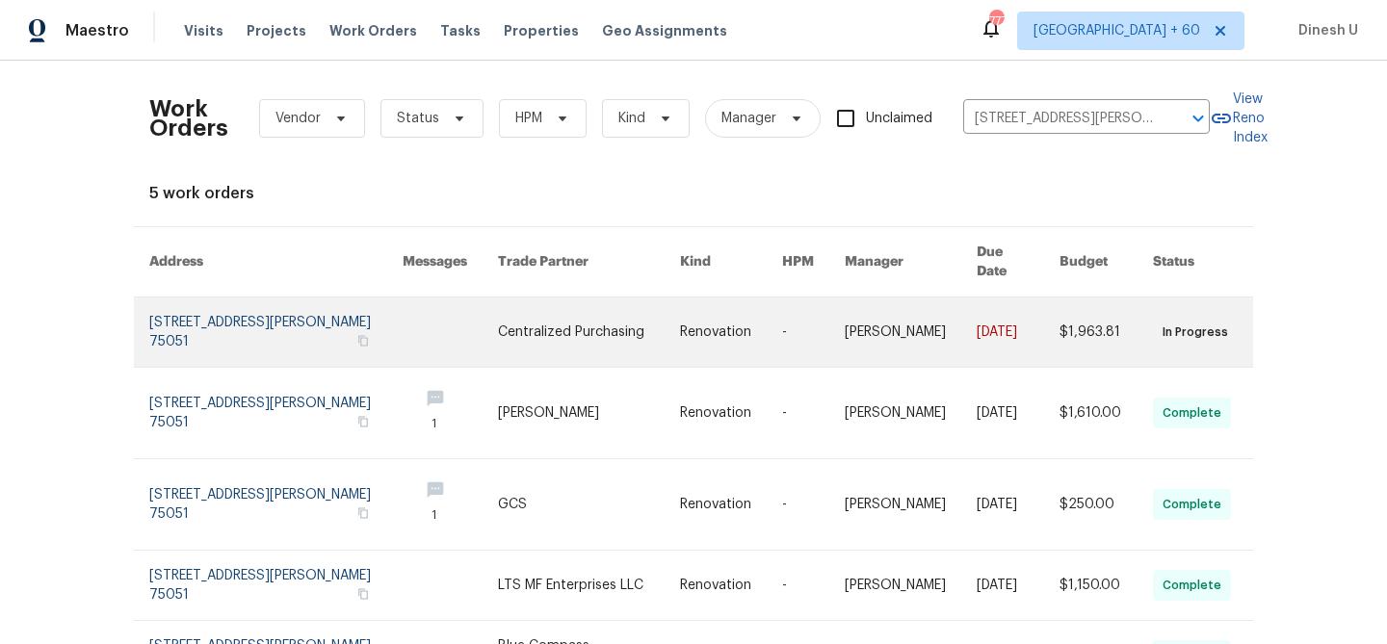
click at [157, 299] on link at bounding box center [275, 332] width 253 height 69
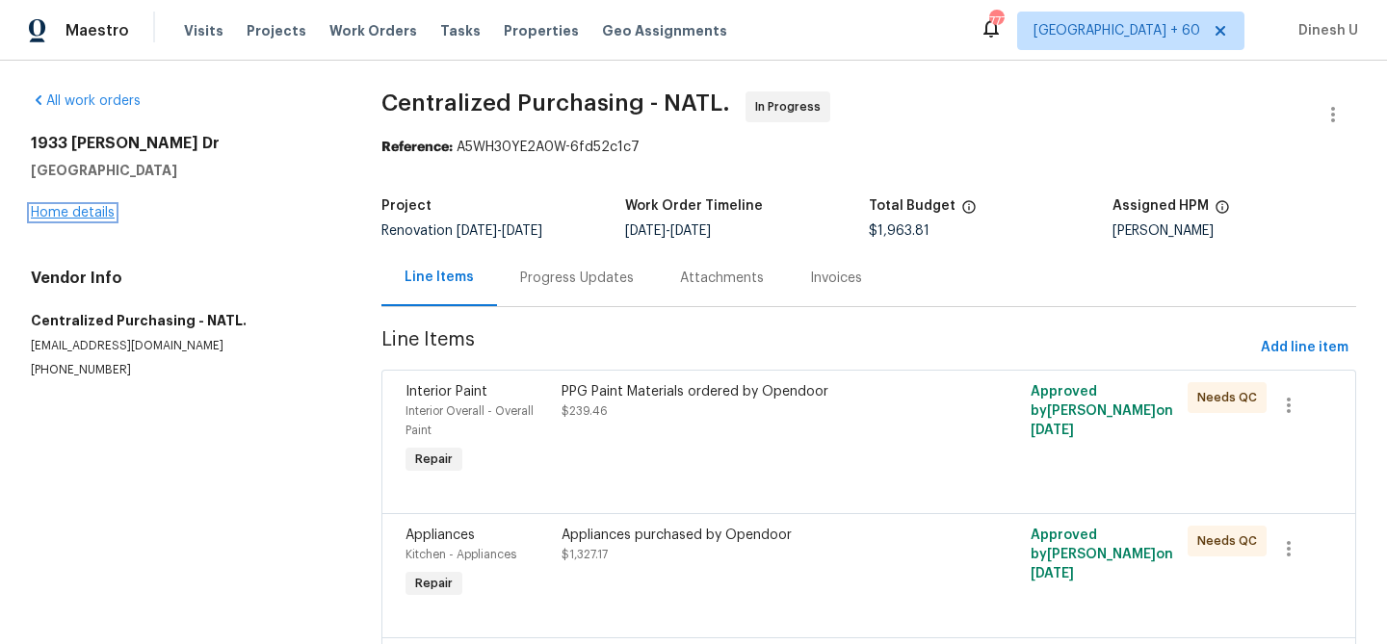
click at [87, 211] on link "Home details" at bounding box center [73, 212] width 84 height 13
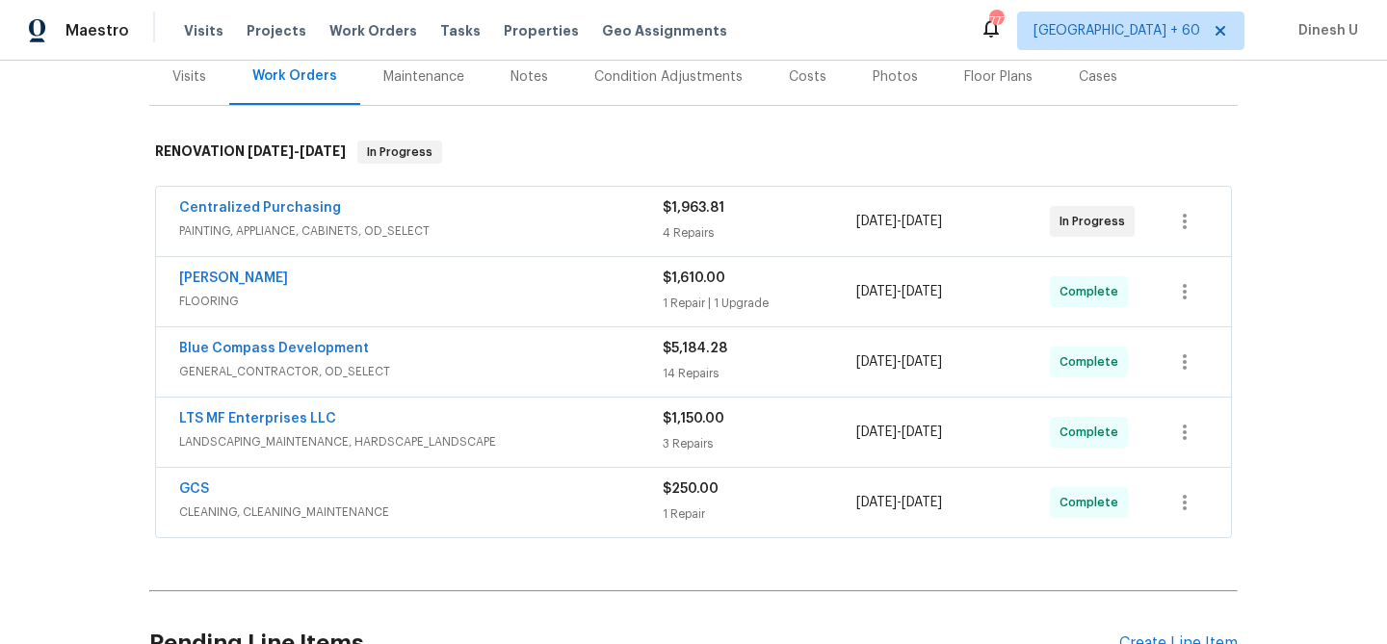
scroll to position [245, 0]
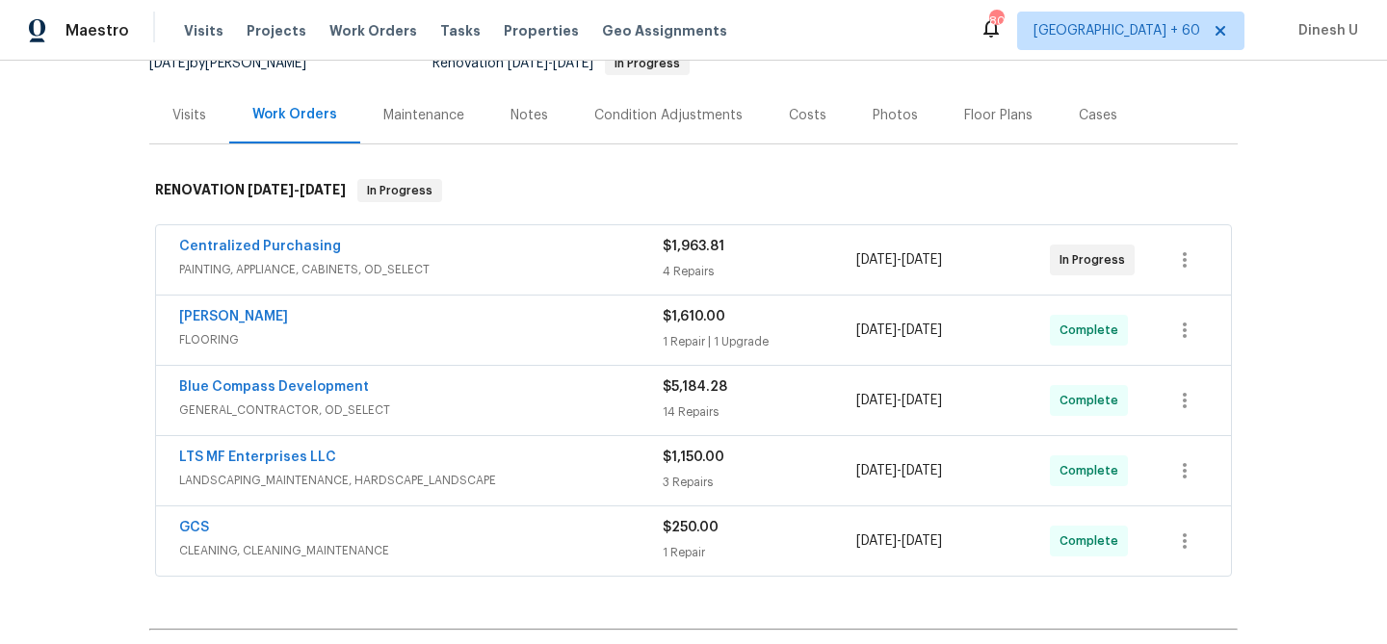
scroll to position [197, 0]
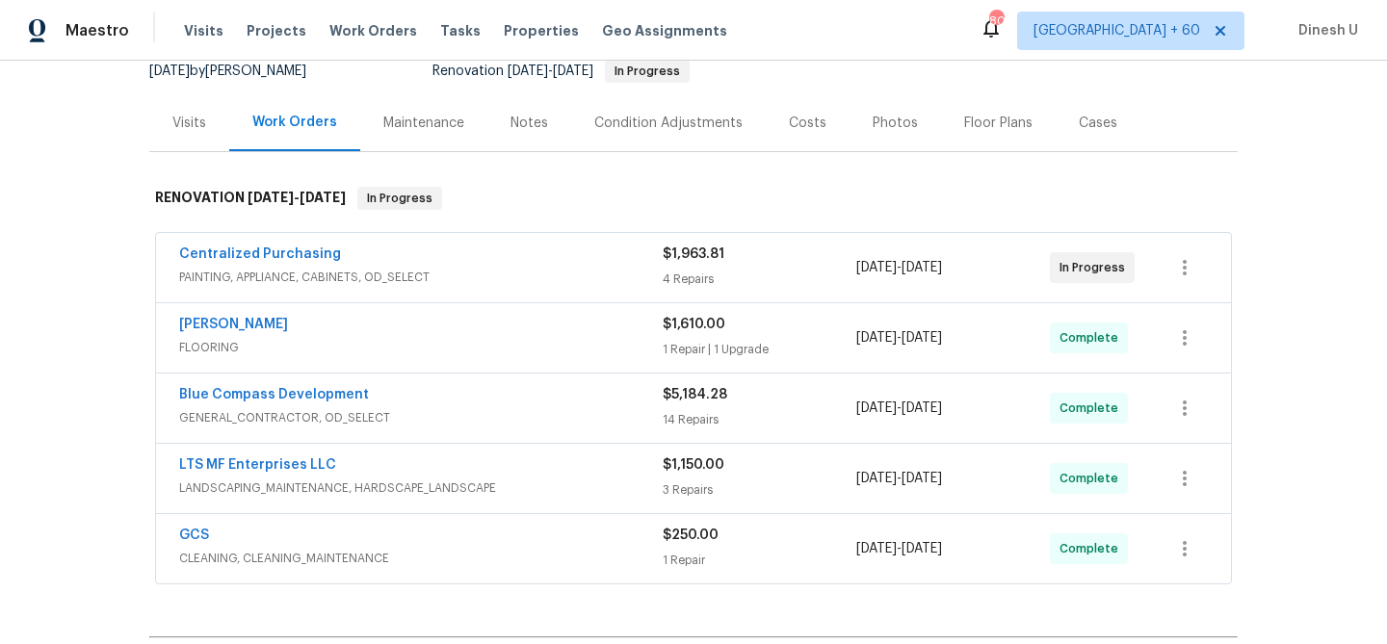
click at [182, 122] on div "Visits" at bounding box center [189, 123] width 34 height 19
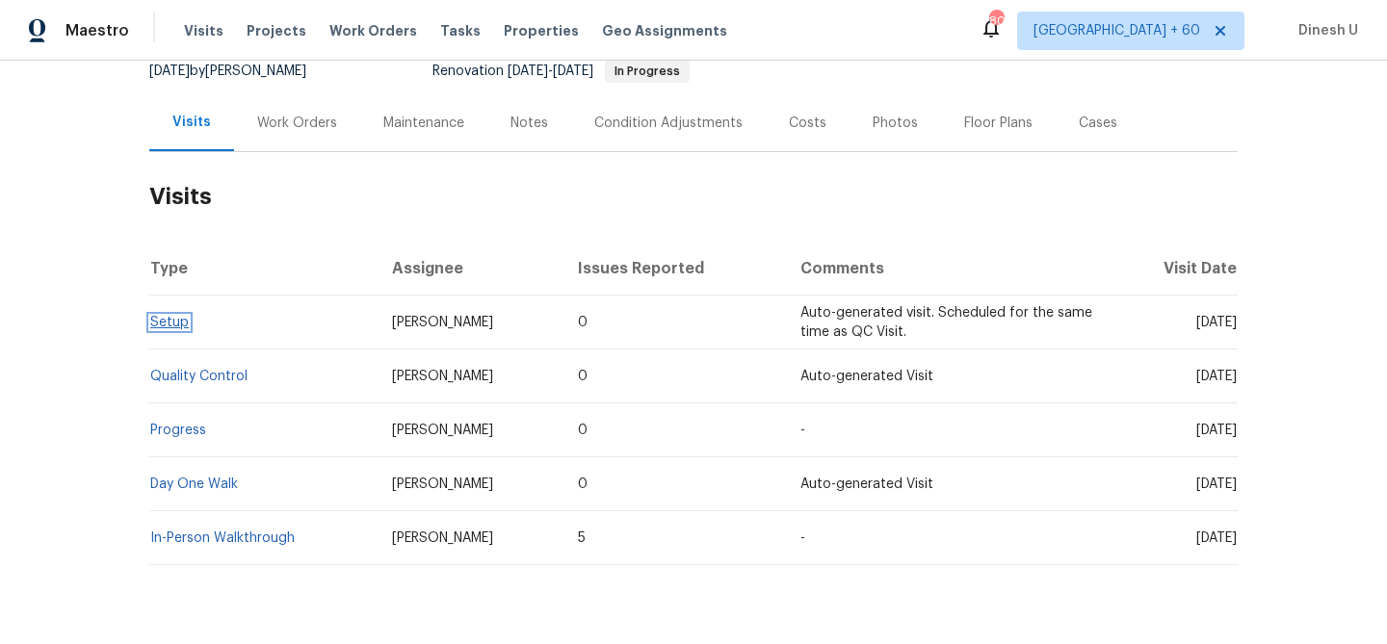
click at [165, 324] on link "Setup" at bounding box center [169, 322] width 39 height 13
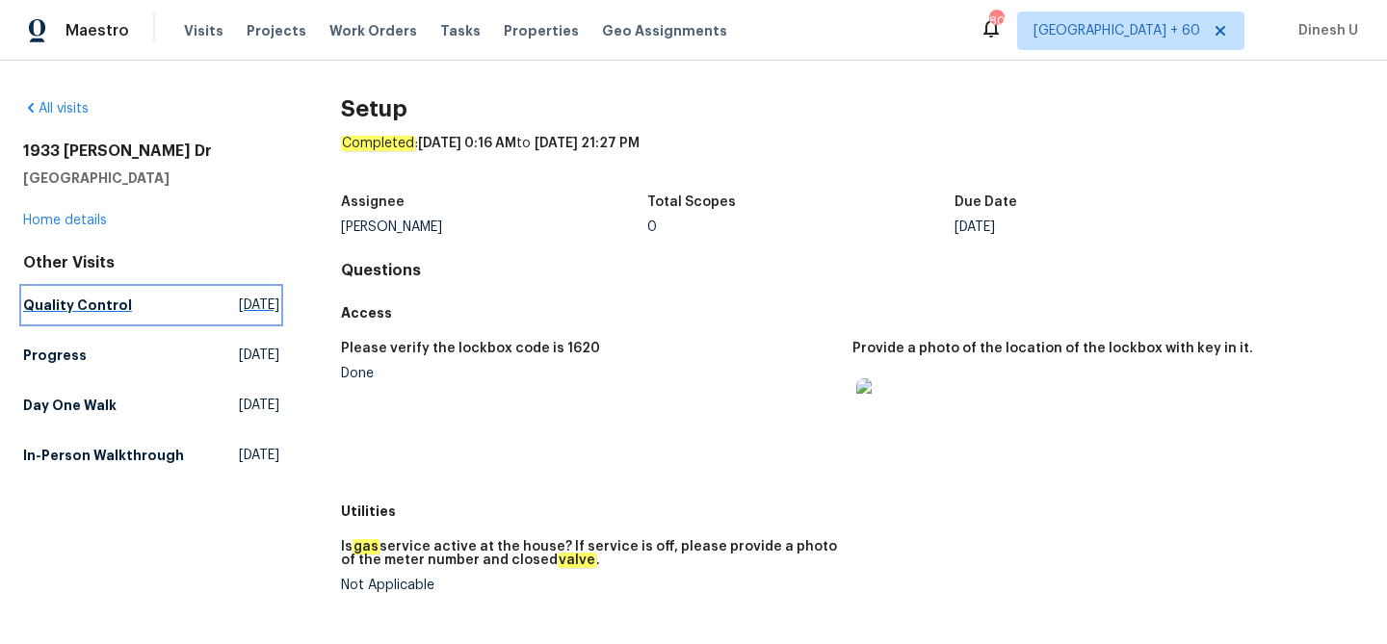
click at [239, 297] on span "[DATE]" at bounding box center [259, 305] width 40 height 19
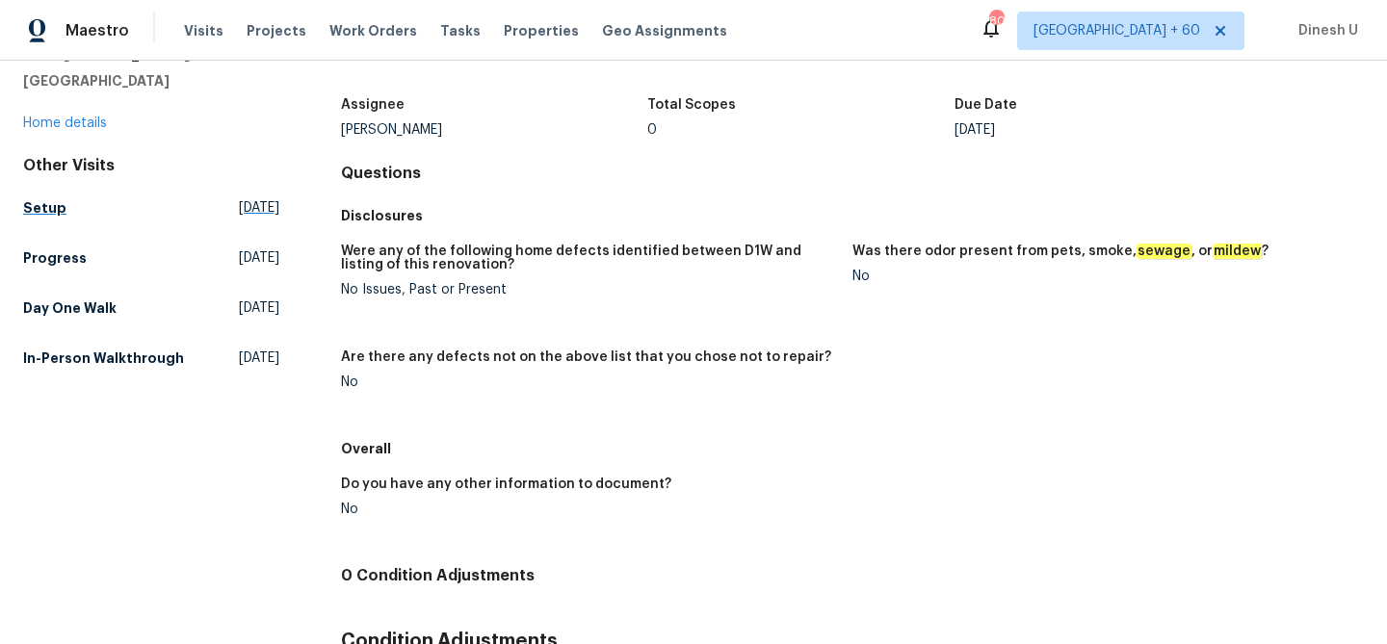
scroll to position [107, 0]
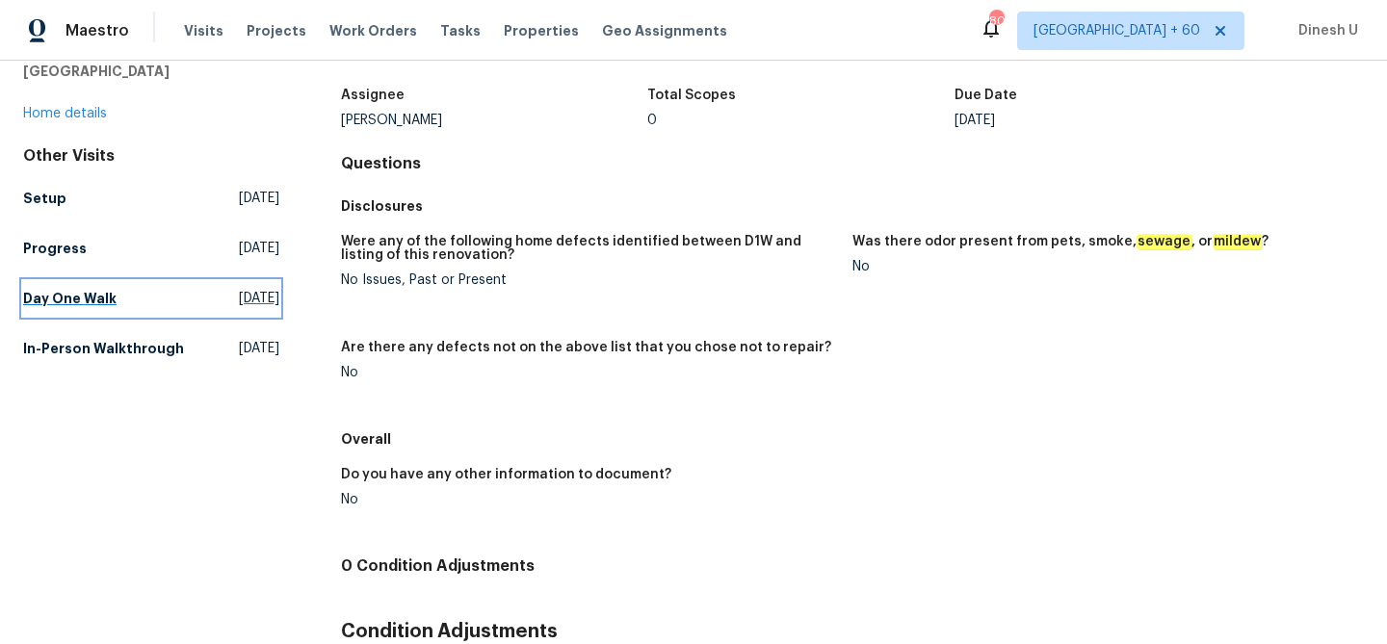
click at [239, 302] on span "Thu, Aug 07 2025" at bounding box center [259, 298] width 40 height 19
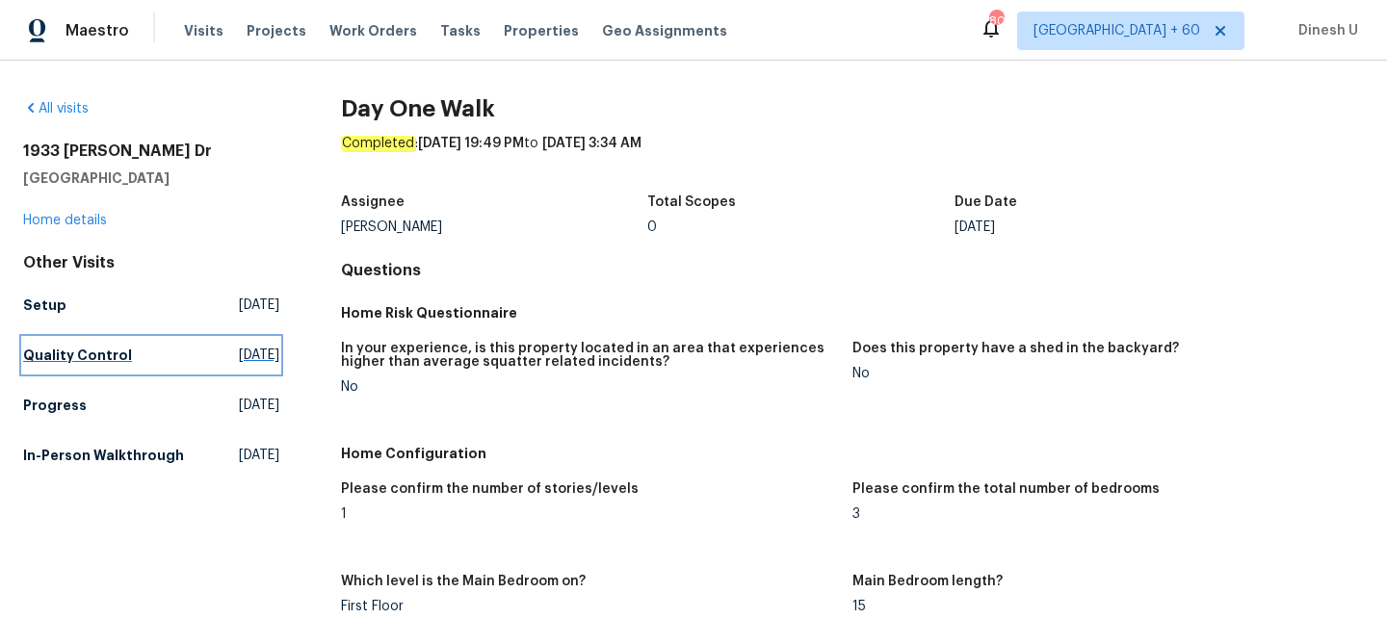
click at [239, 352] on span "Mon, Aug 18 2025" at bounding box center [259, 355] width 40 height 19
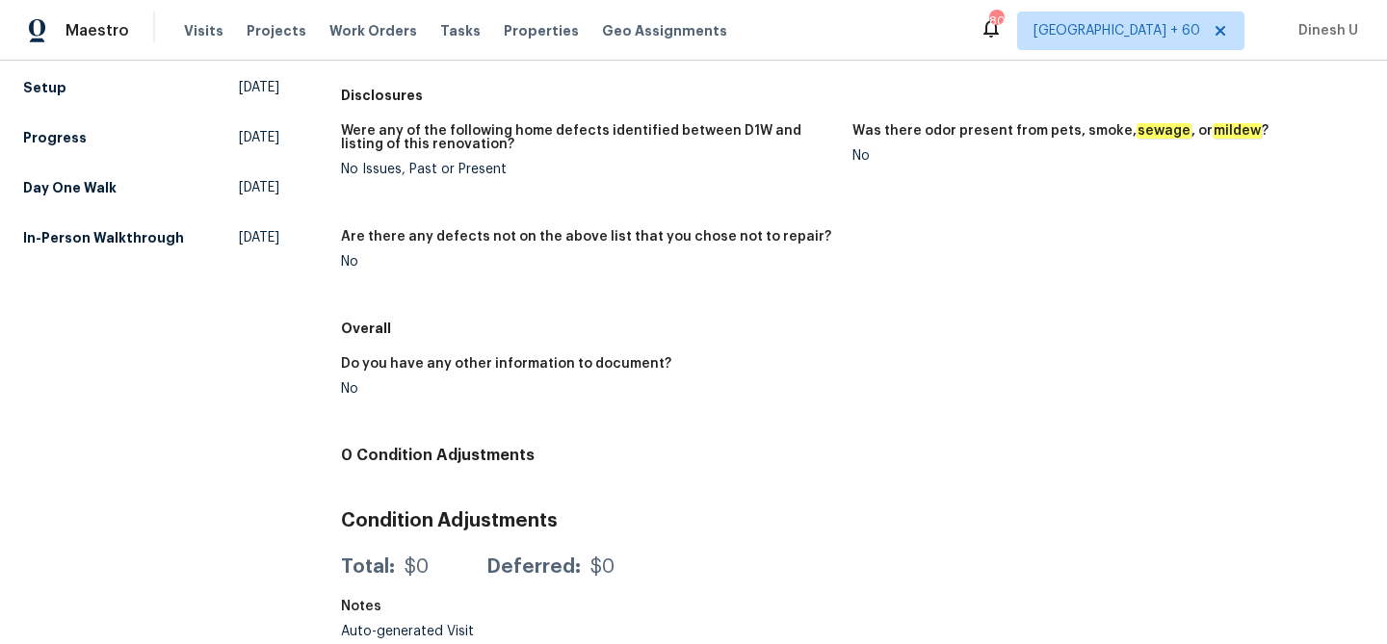
scroll to position [223, 0]
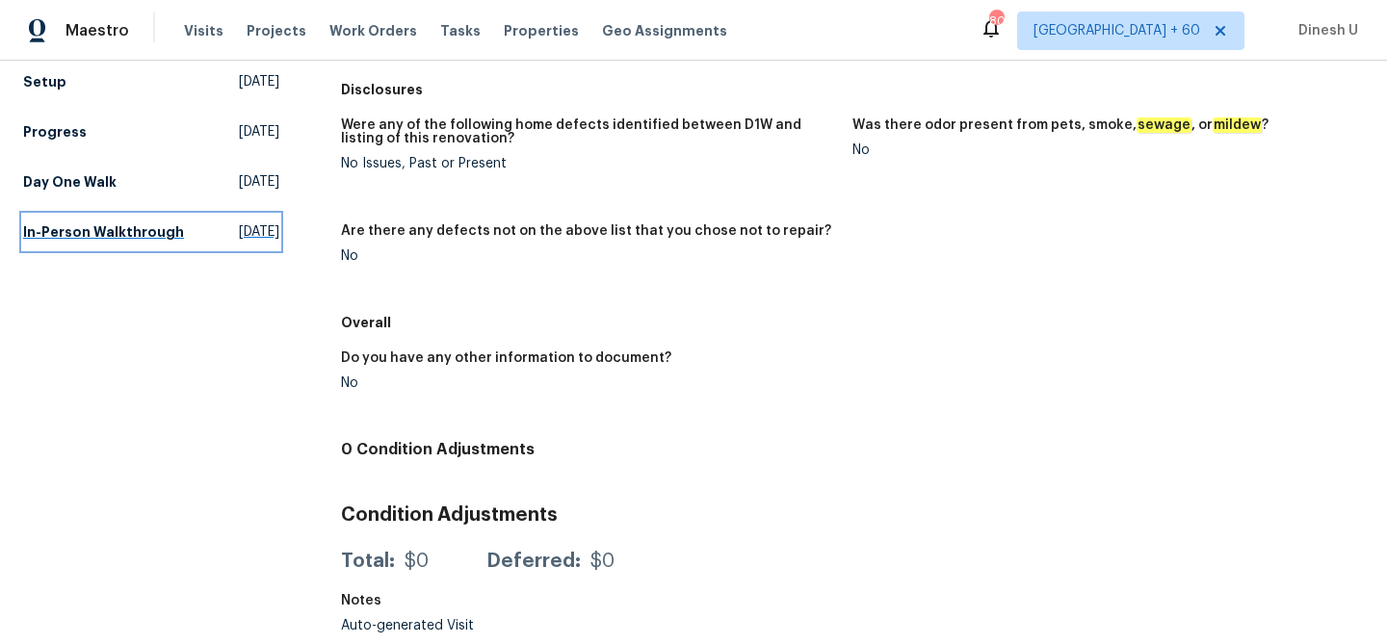
click at [239, 231] on span "Sat, Jul 12 2025" at bounding box center [259, 231] width 40 height 19
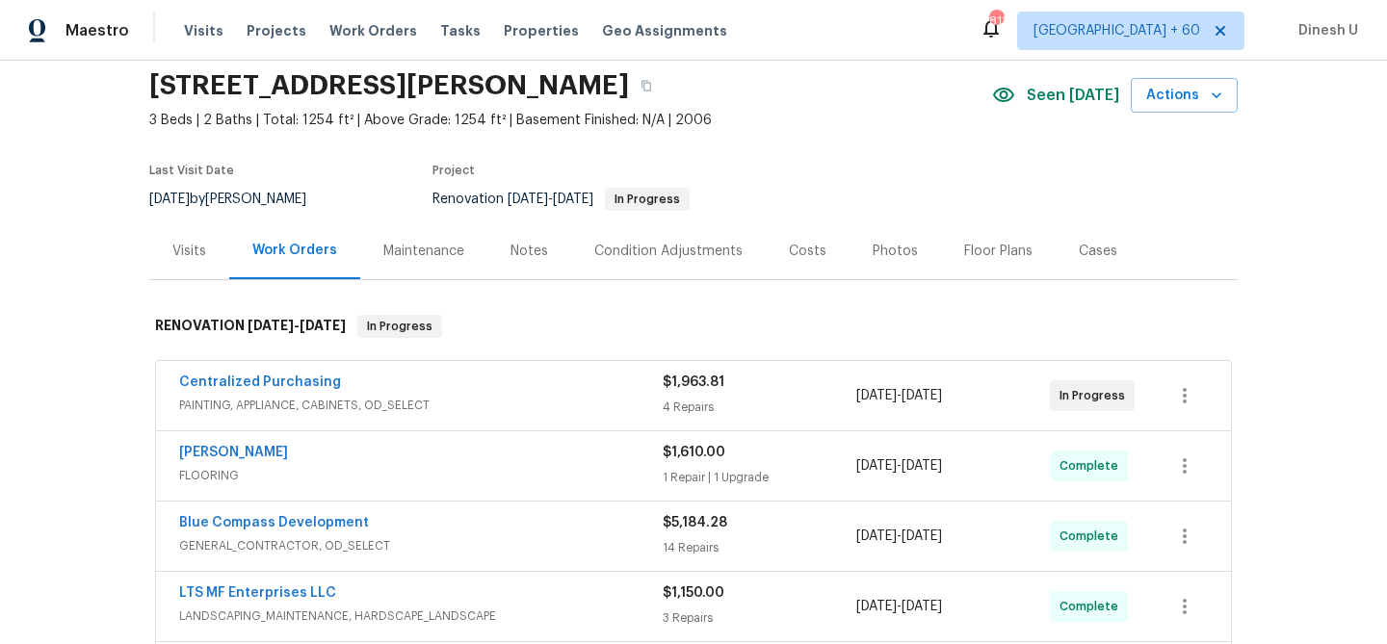
scroll to position [87, 0]
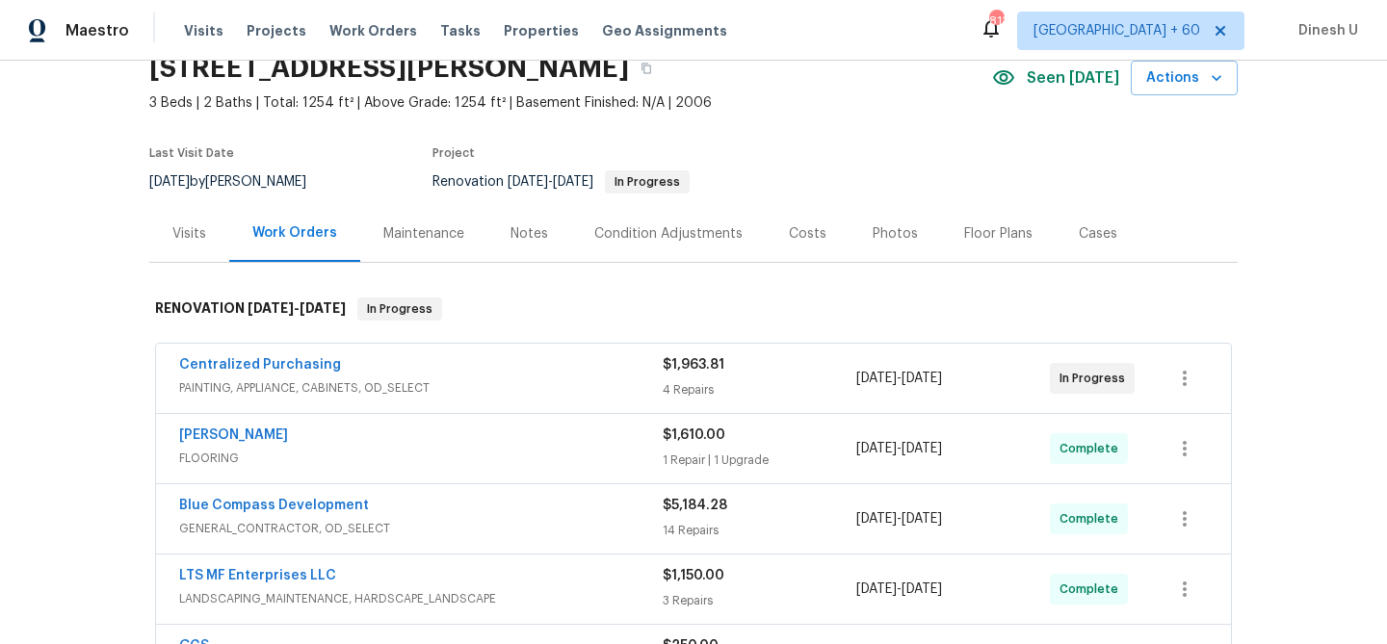
click at [694, 380] on div "4 Repairs" at bounding box center [759, 389] width 194 height 19
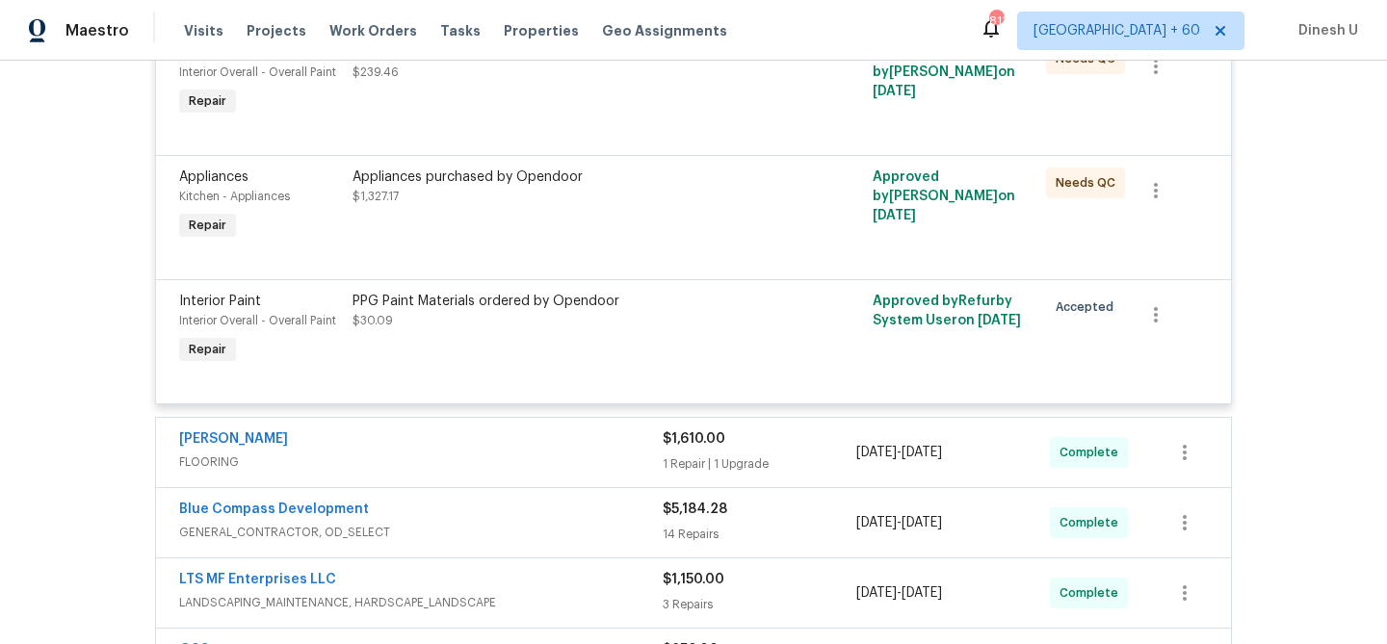
scroll to position [699, 0]
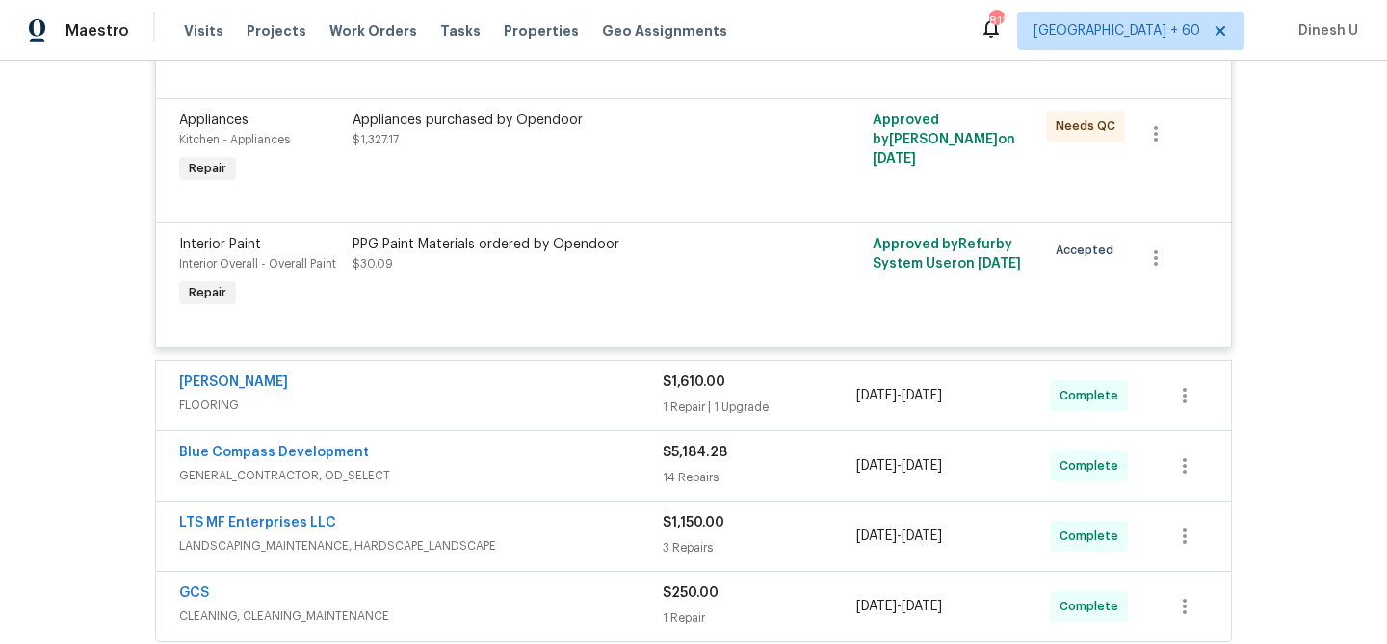
click at [660, 405] on span "FLOORING" at bounding box center [420, 405] width 483 height 19
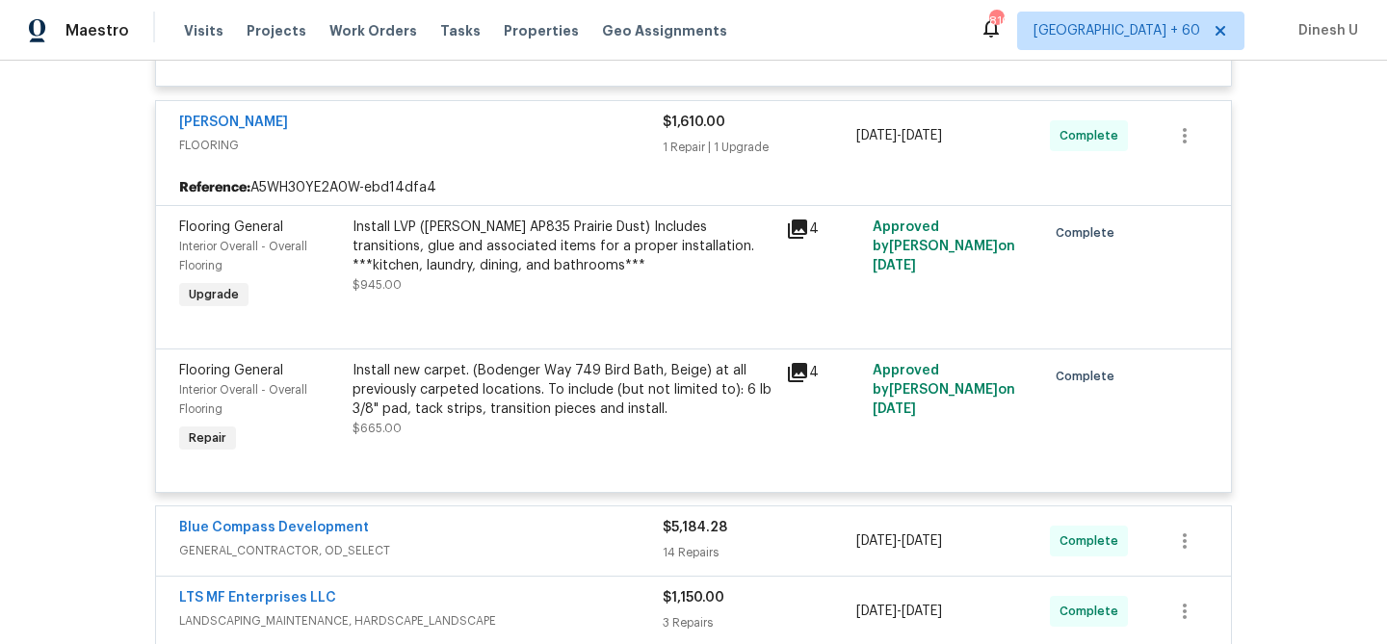
scroll to position [963, 0]
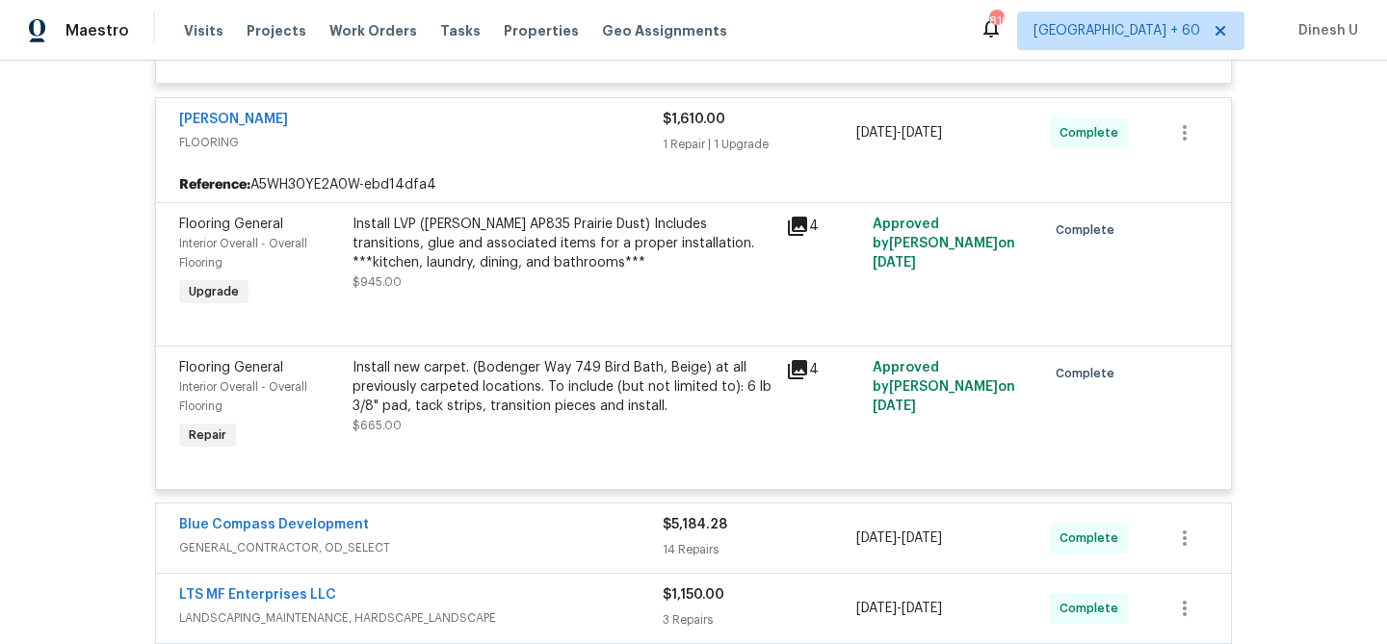
click at [665, 243] on div "Install LVP ([PERSON_NAME] AP835 Prairie Dust) Includes transitions, glue and a…" at bounding box center [563, 244] width 422 height 58
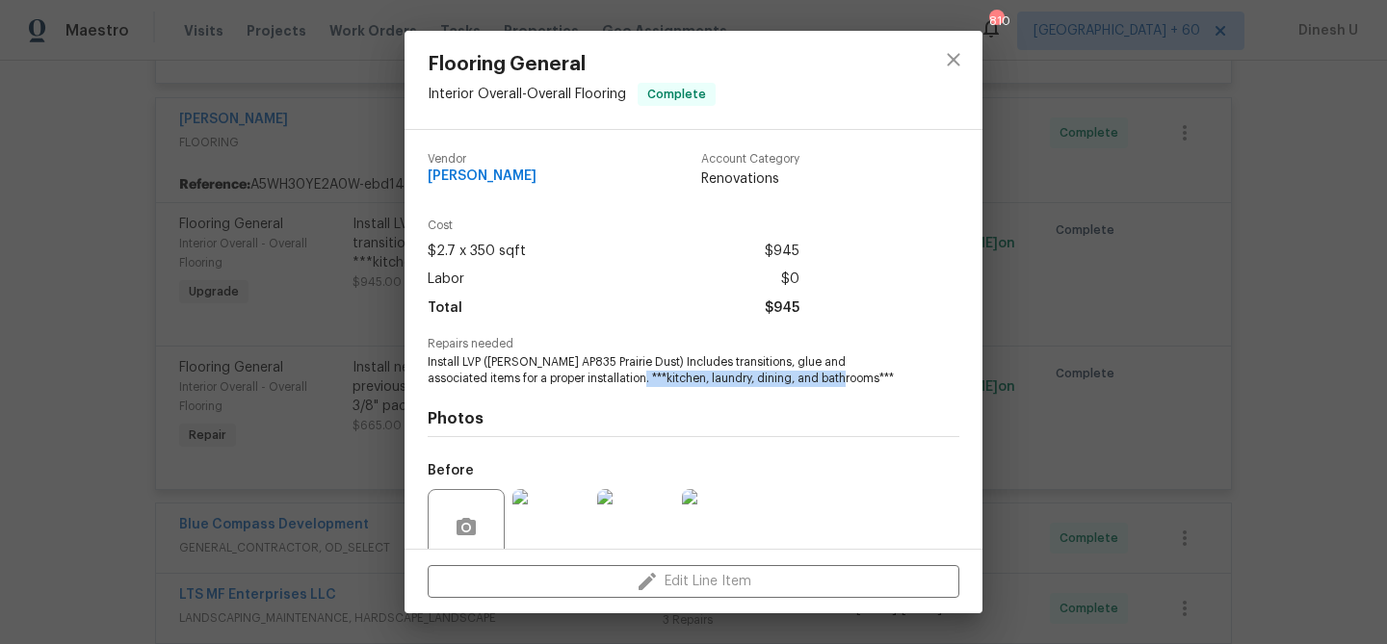
drag, startPoint x: 575, startPoint y: 377, endPoint x: 787, endPoint y: 380, distance: 211.9
click at [787, 379] on span "Install LVP ([PERSON_NAME] AP835 Prairie Dust) Includes transitions, glue and a…" at bounding box center [667, 370] width 479 height 33
copy span "kitchen, laundry, dining, and bathrooms"
click at [384, 353] on div "Flooring General Interior Overall - Overall Flooring Complete Vendor [PERSON_NA…" at bounding box center [693, 322] width 1387 height 644
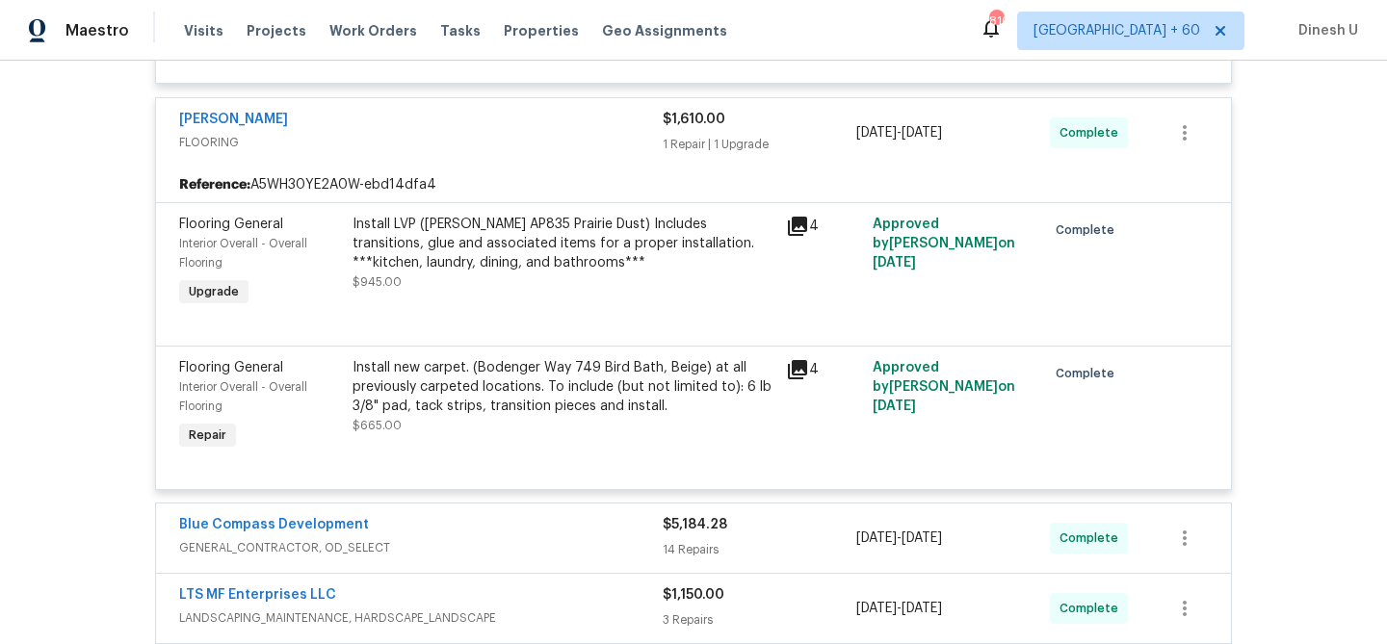
click at [692, 372] on div "Install new carpet. (Bodenger Way 749 Bird Bath, Beige) at all previously carpe…" at bounding box center [563, 387] width 422 height 58
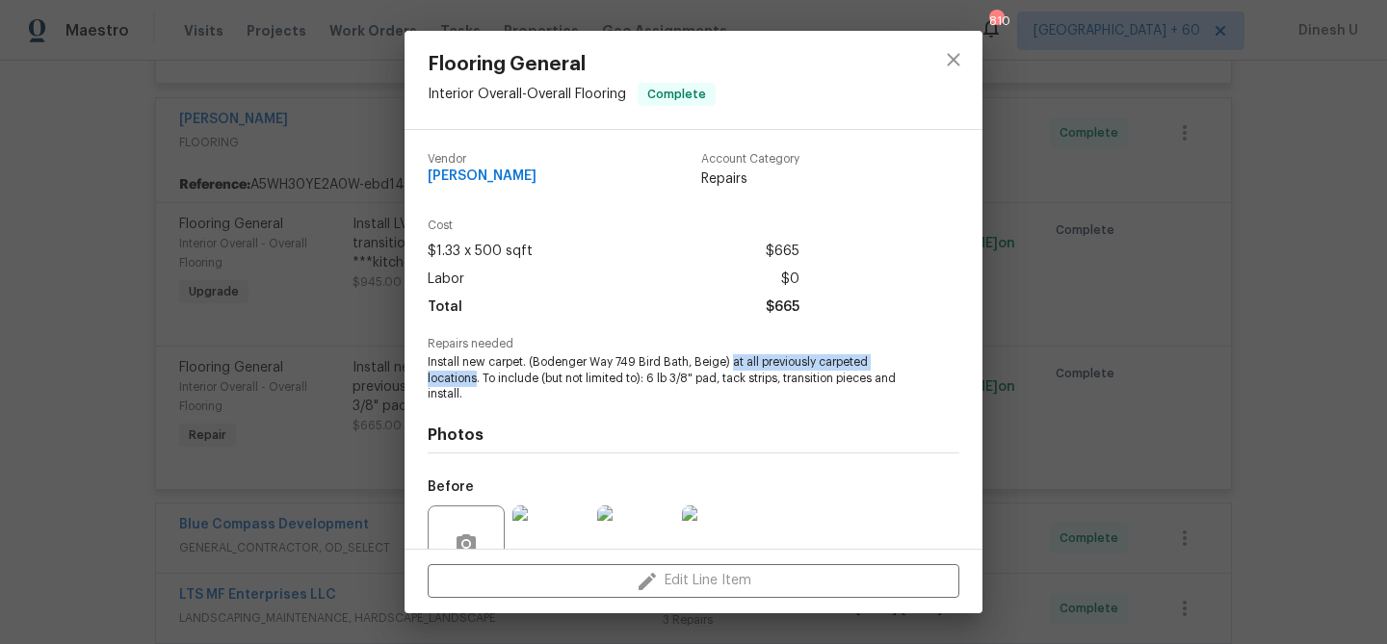
drag, startPoint x: 729, startPoint y: 362, endPoint x: 479, endPoint y: 372, distance: 250.5
click at [479, 372] on span "Install new carpet. (Bodenger Way 749 Bird Bath, Beige) at all previously carpe…" at bounding box center [667, 378] width 479 height 48
copy span "at all previously carpeted locations."
click at [328, 375] on div "Flooring General Interior Overall - Overall Flooring Complete Vendor [PERSON_NA…" at bounding box center [693, 322] width 1387 height 644
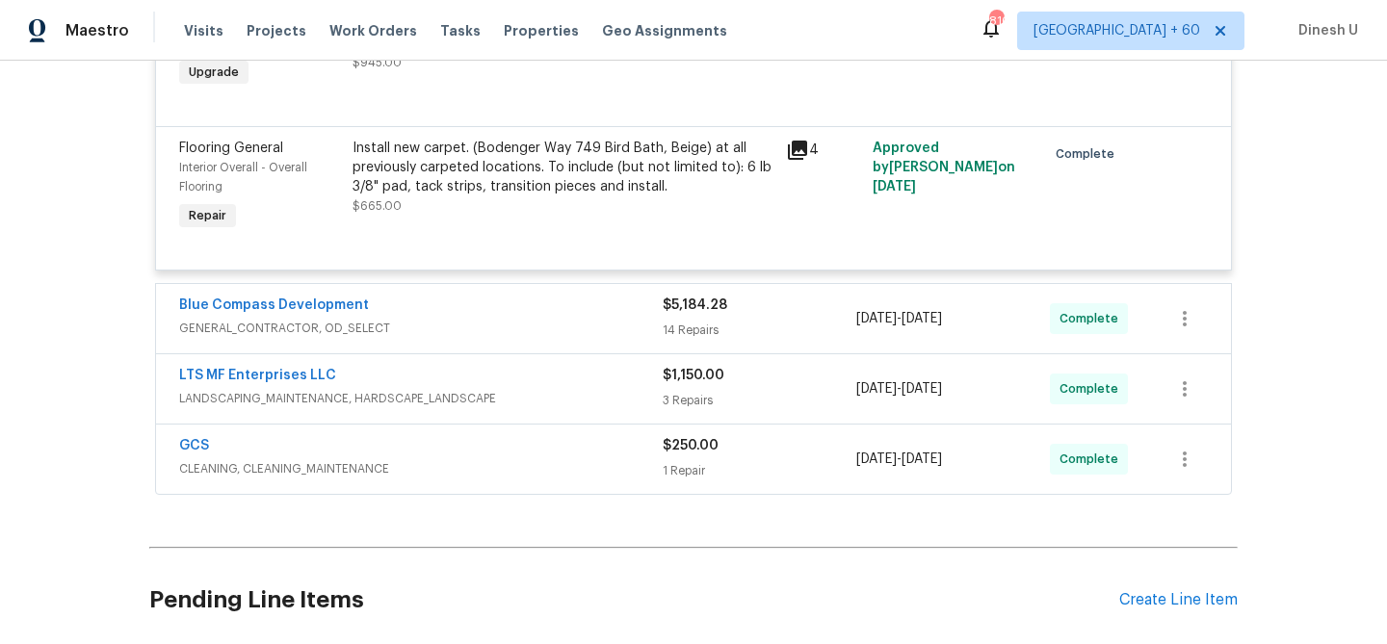
scroll to position [1195, 0]
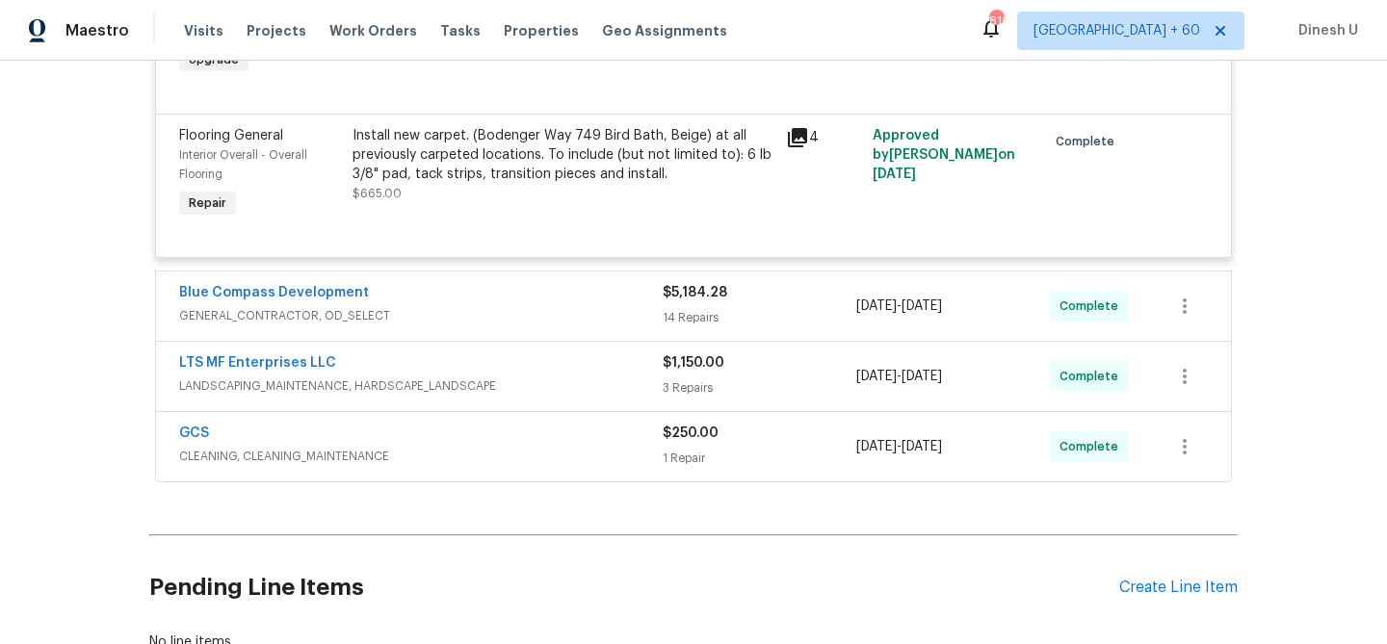
click at [673, 314] on div "14 Repairs" at bounding box center [759, 317] width 194 height 19
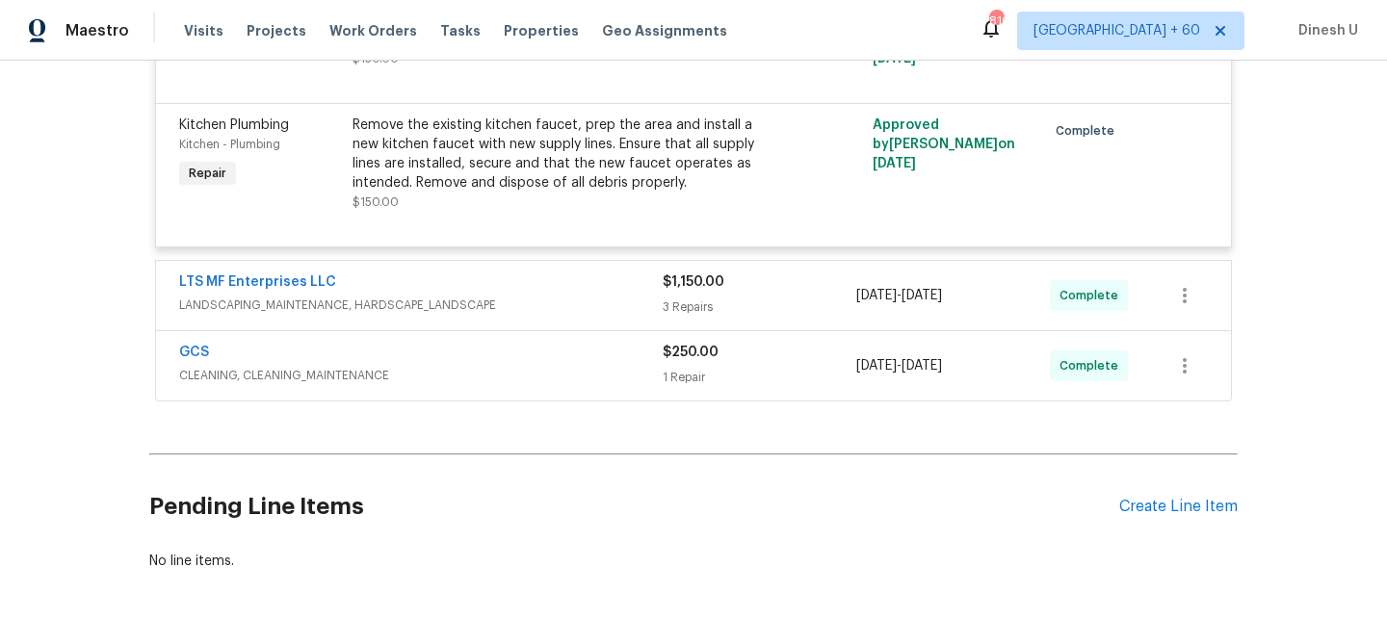
scroll to position [3593, 0]
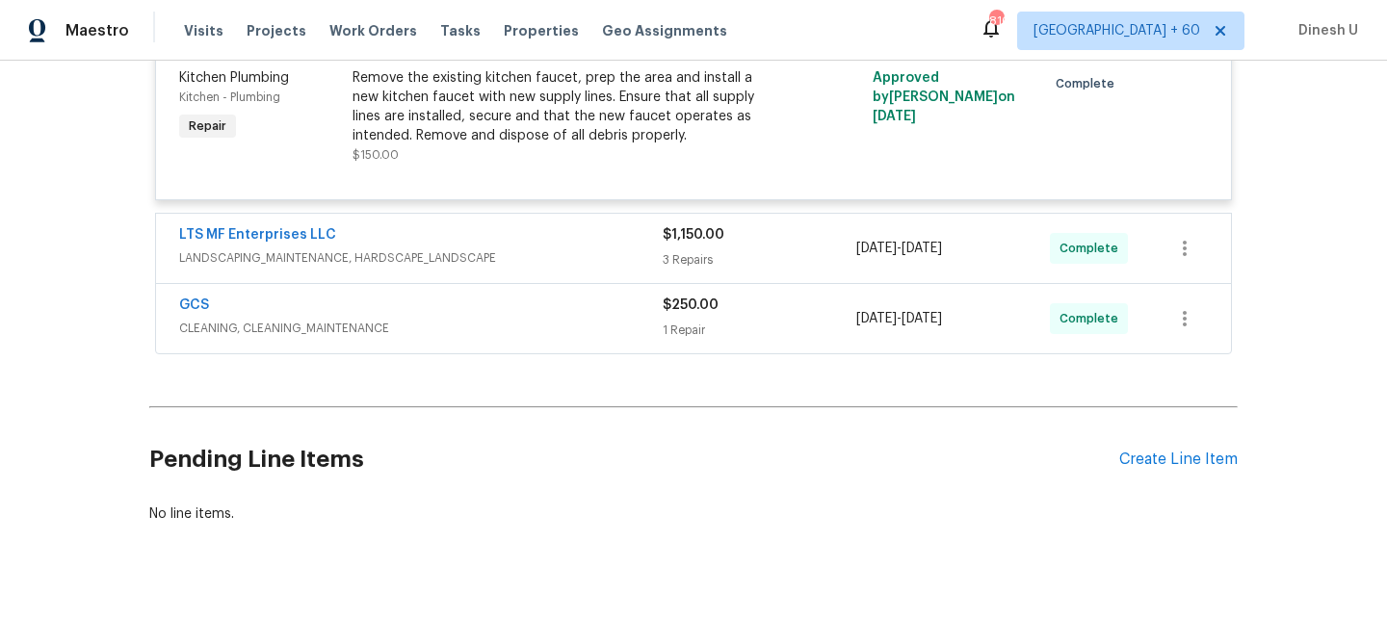
click at [693, 252] on div "3 Repairs" at bounding box center [759, 259] width 194 height 19
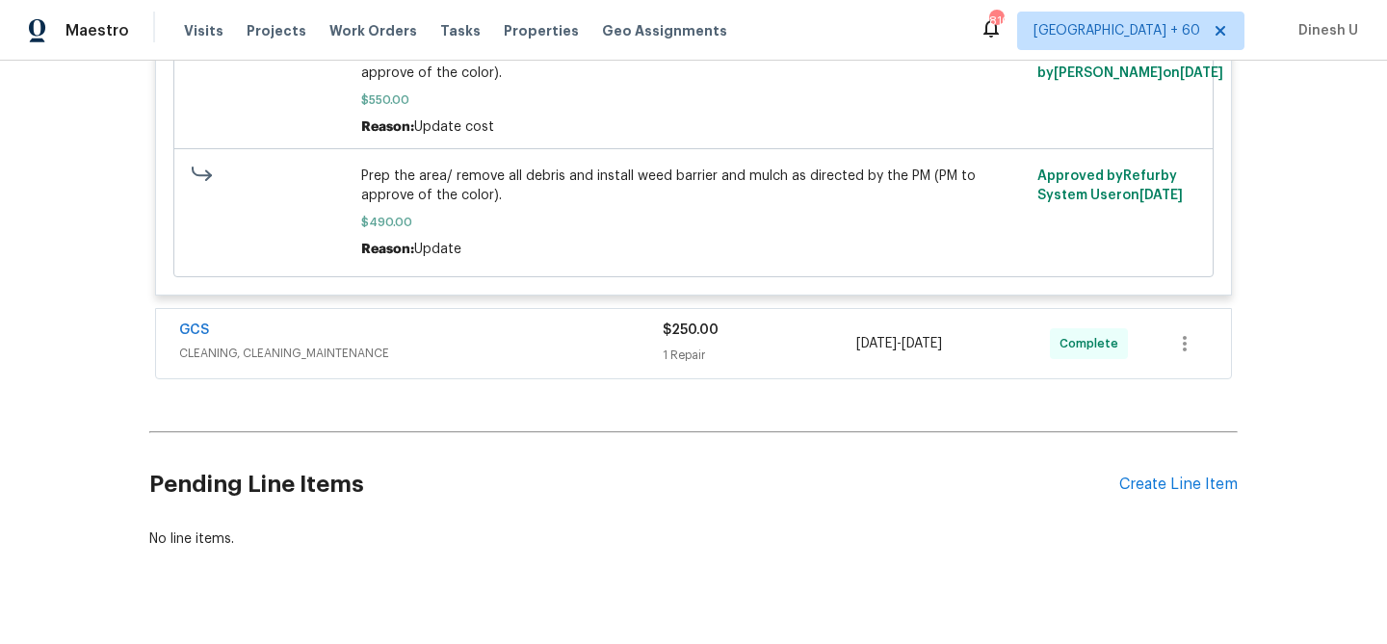
scroll to position [4474, 0]
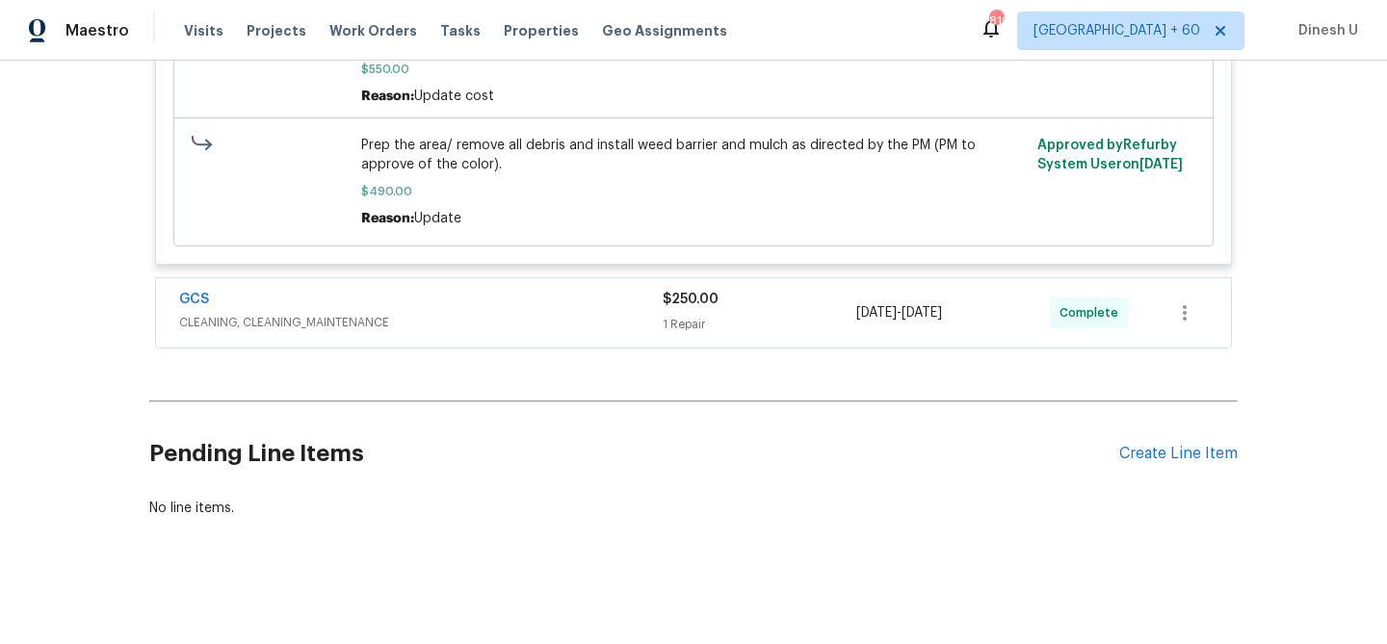
click at [668, 302] on div "$250.00" at bounding box center [759, 299] width 194 height 19
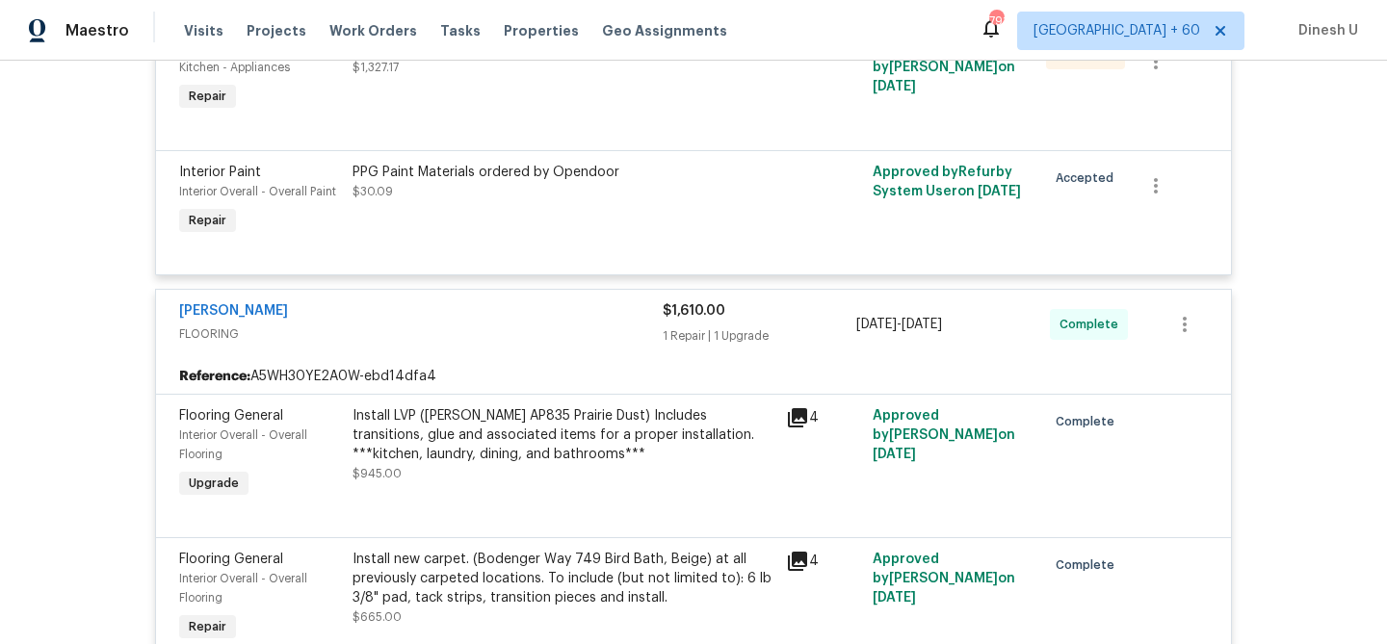
scroll to position [0, 0]
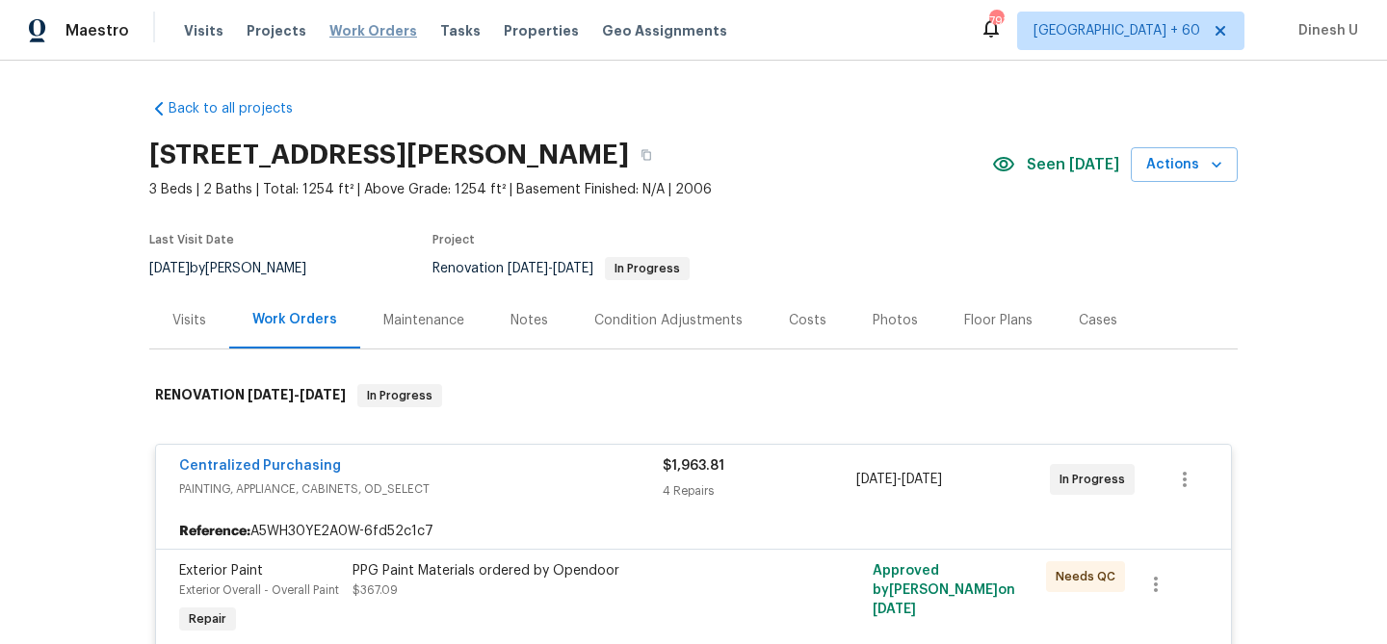
click at [364, 33] on span "Work Orders" at bounding box center [373, 30] width 88 height 19
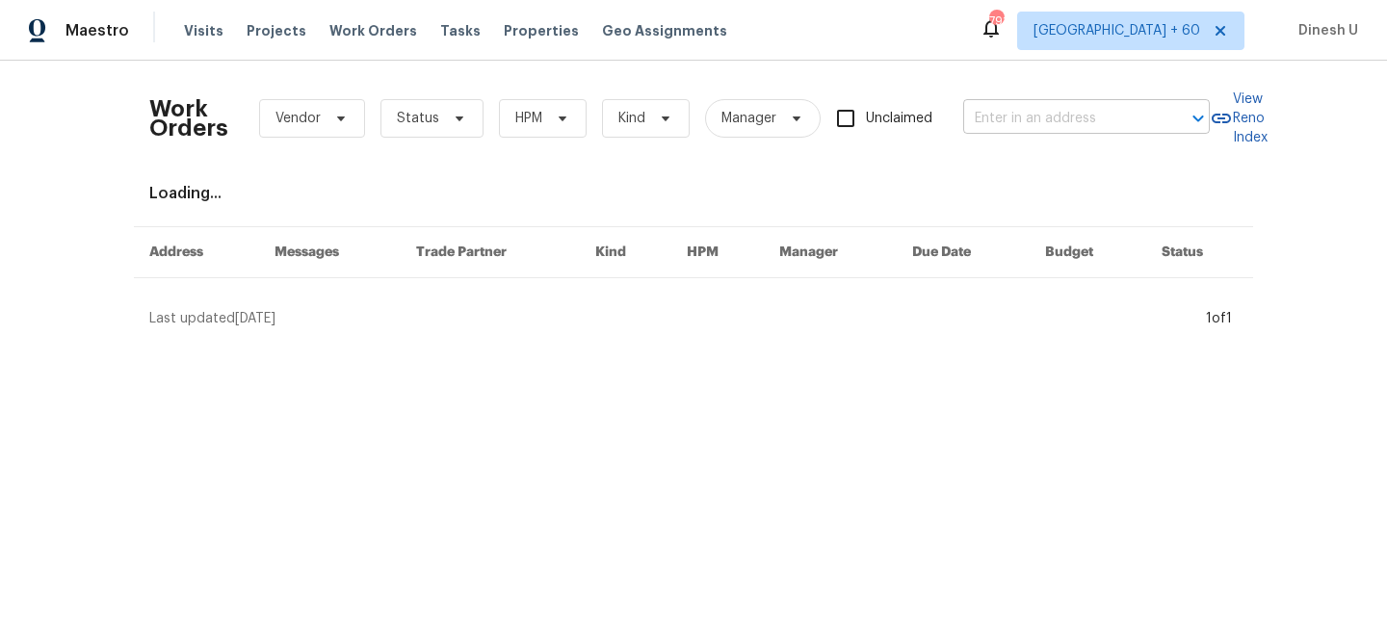
click at [1006, 124] on input "text" at bounding box center [1059, 119] width 193 height 30
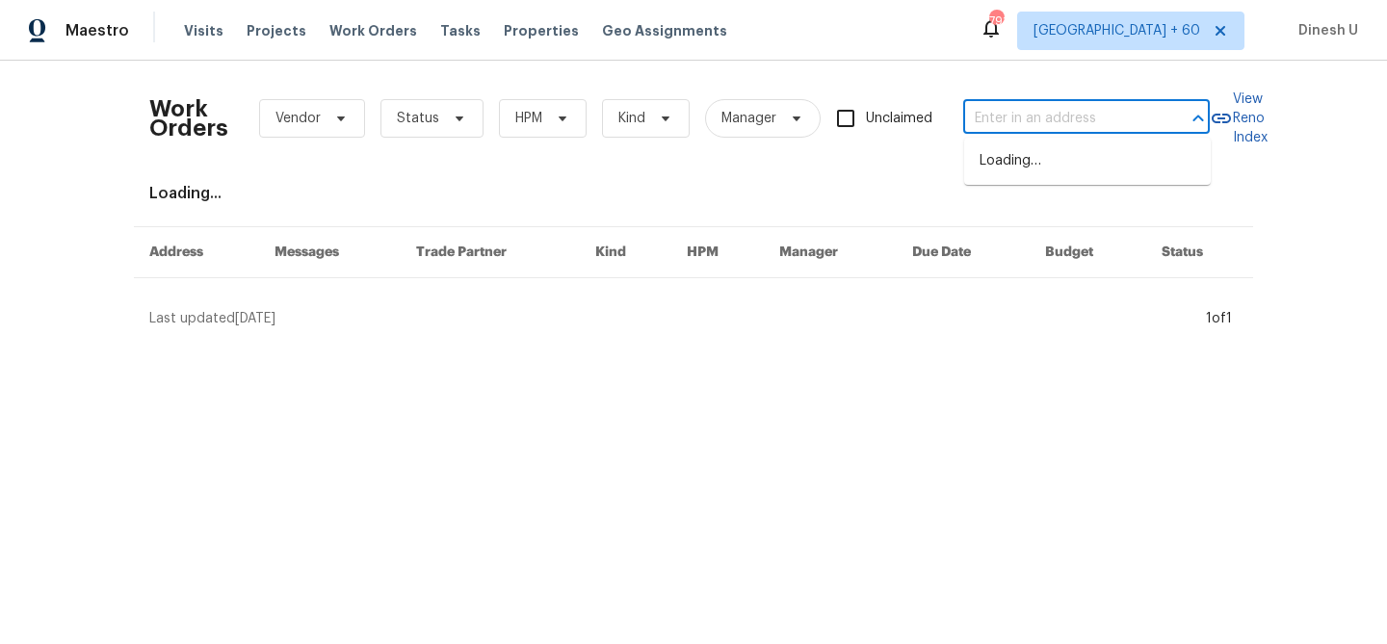
paste input "5754 Kellogg Dr, Yorba Linda, CA 92886"
type input "5754 Kellogg Dr, Yorba Linda, CA 92886"
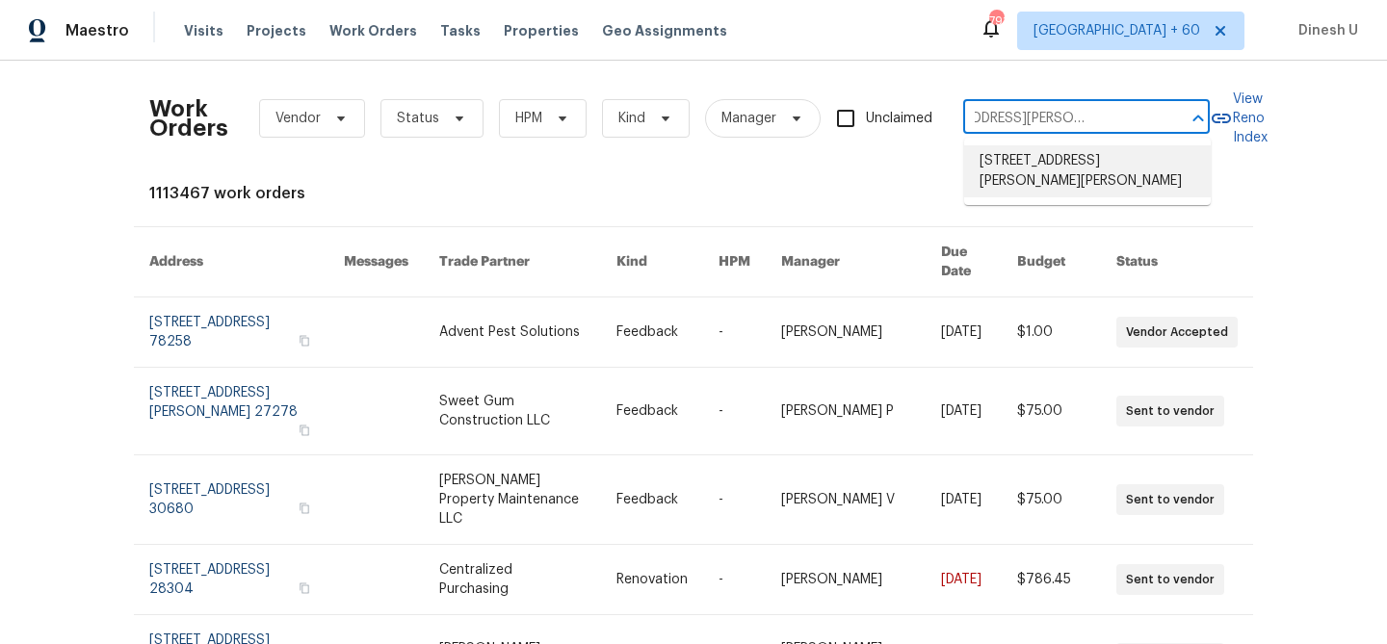
click at [999, 169] on li "5754 Kellogg Dr, Yorba Linda, CA 92886" at bounding box center [1087, 171] width 247 height 52
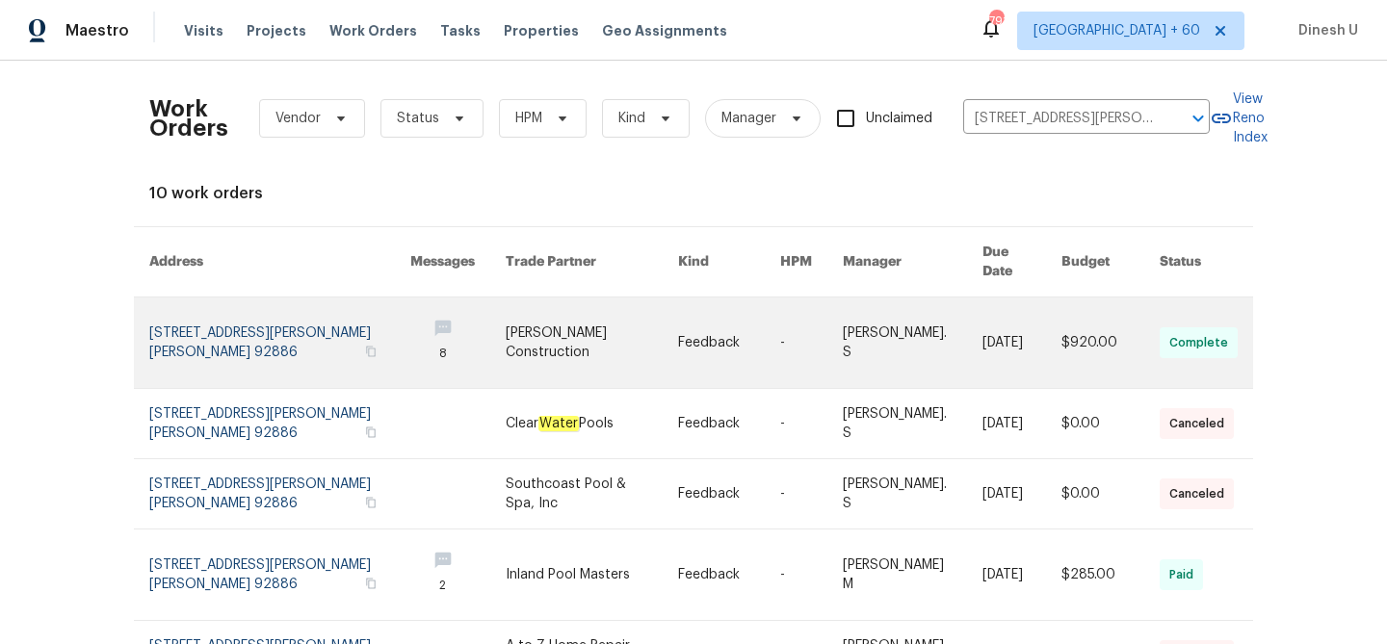
click at [211, 316] on link at bounding box center [279, 343] width 261 height 91
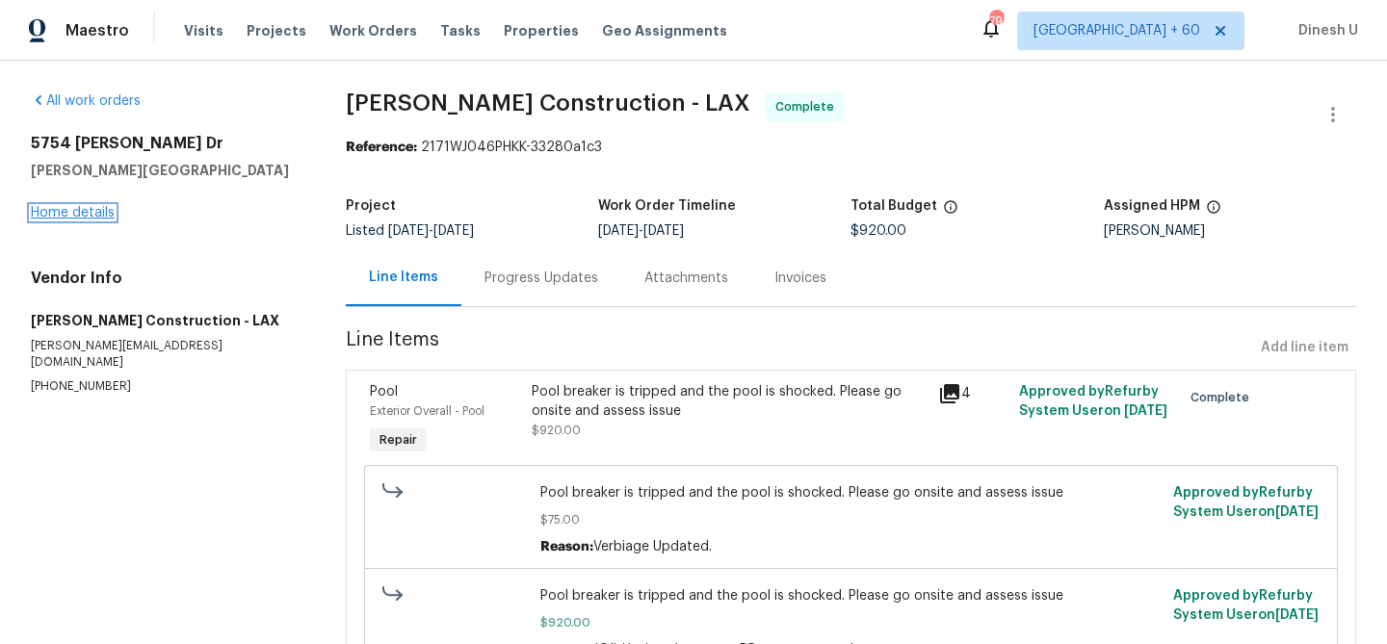
click at [65, 219] on link "Home details" at bounding box center [73, 212] width 84 height 13
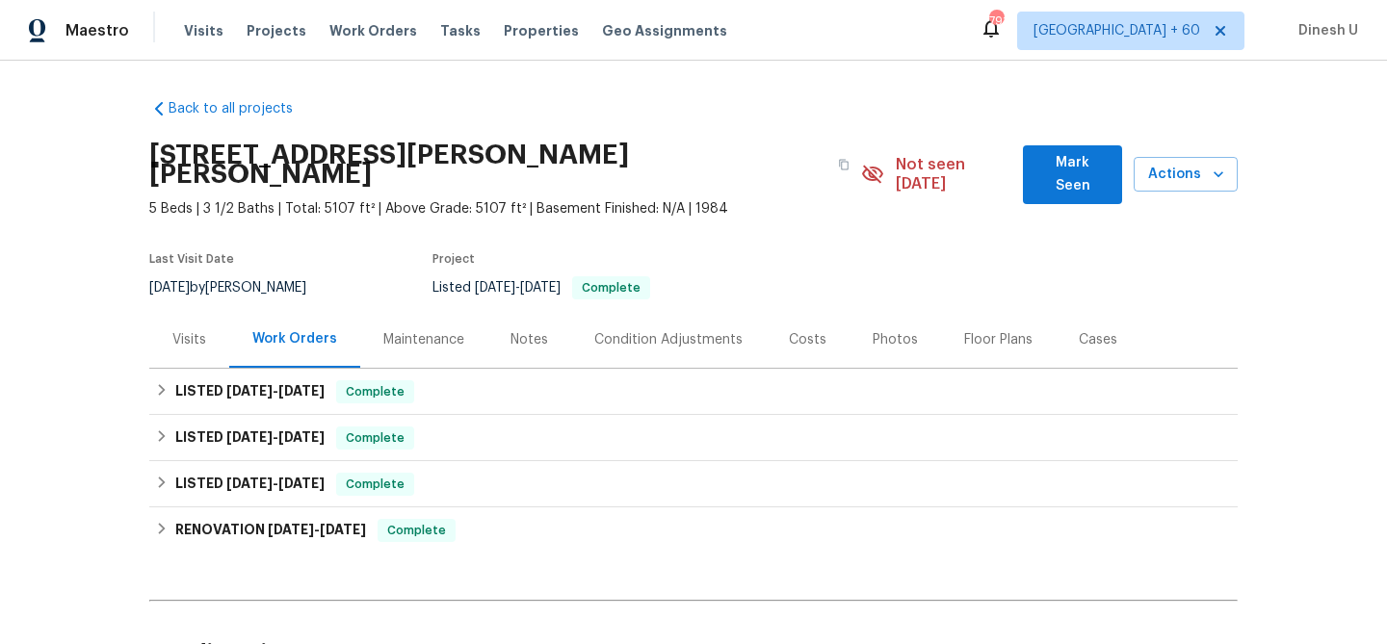
scroll to position [140, 0]
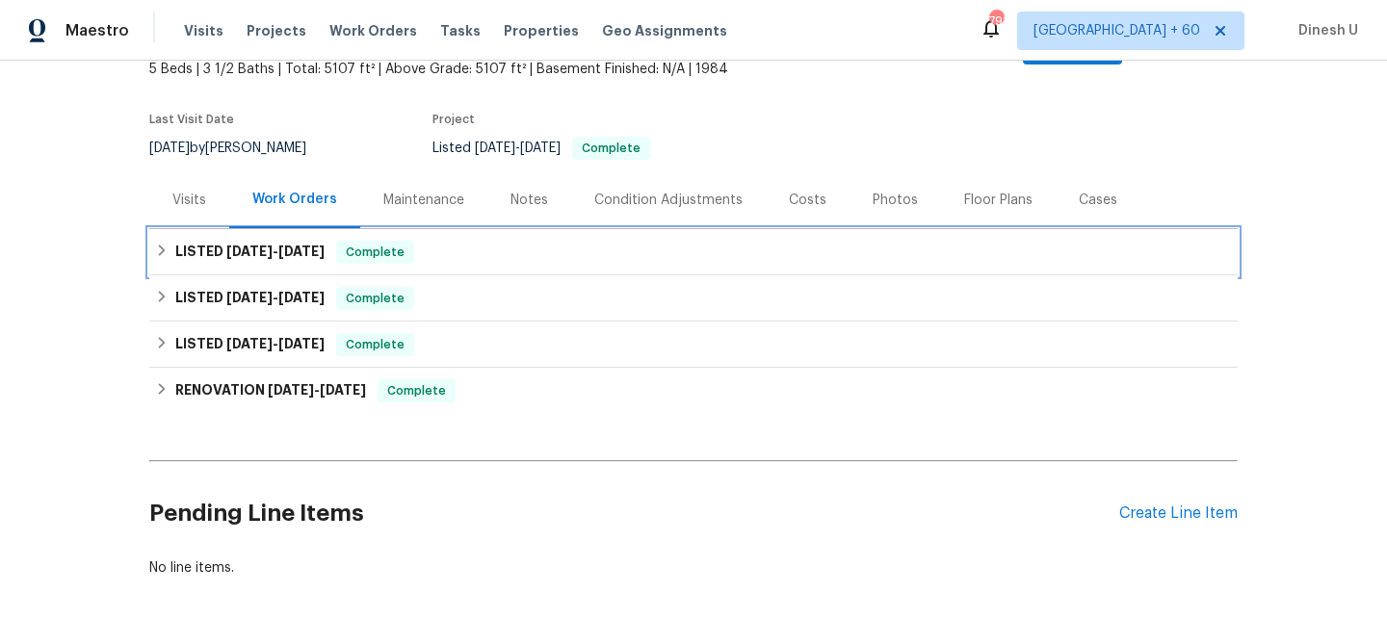
click at [311, 245] on span "8/18/25" at bounding box center [301, 251] width 46 height 13
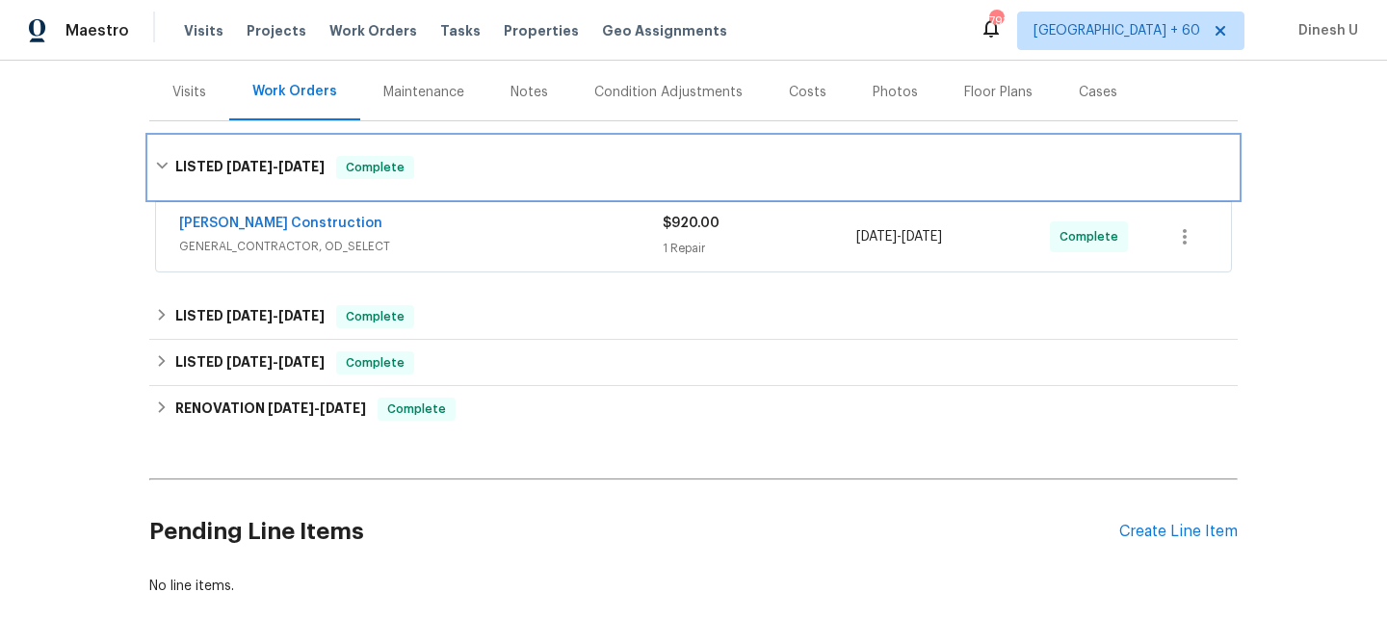
scroll to position [311, 0]
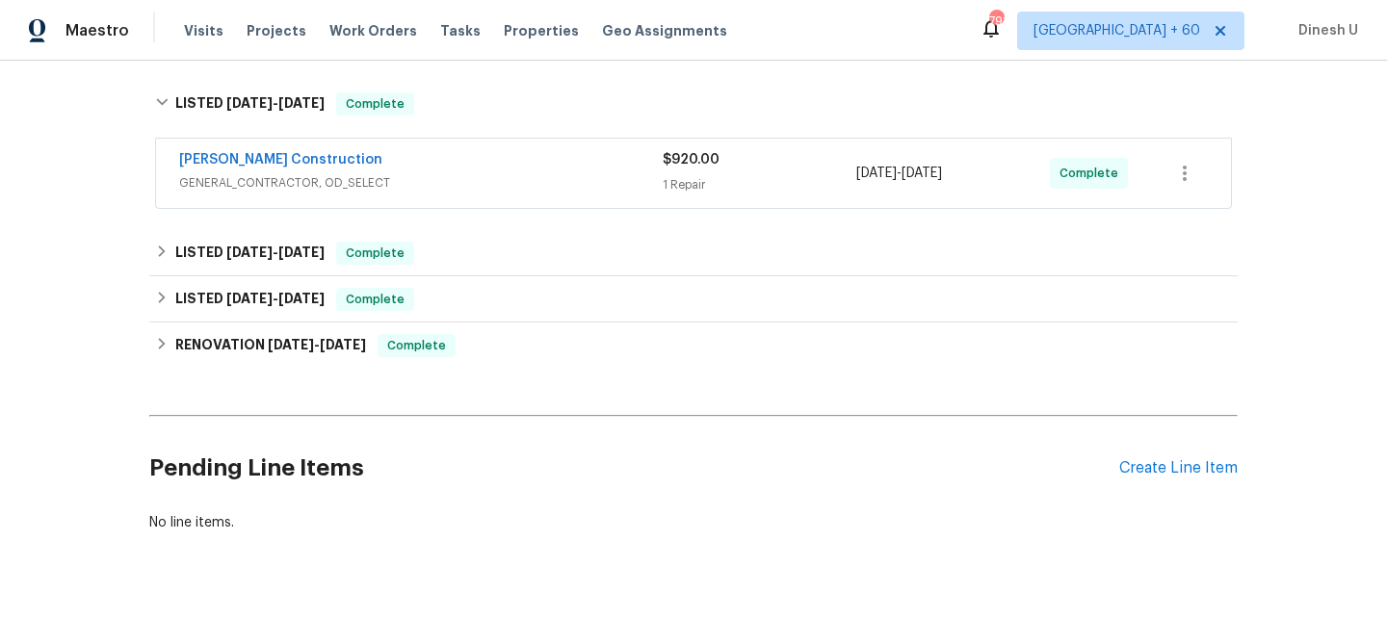
click at [666, 175] on div "1 Repair" at bounding box center [759, 184] width 194 height 19
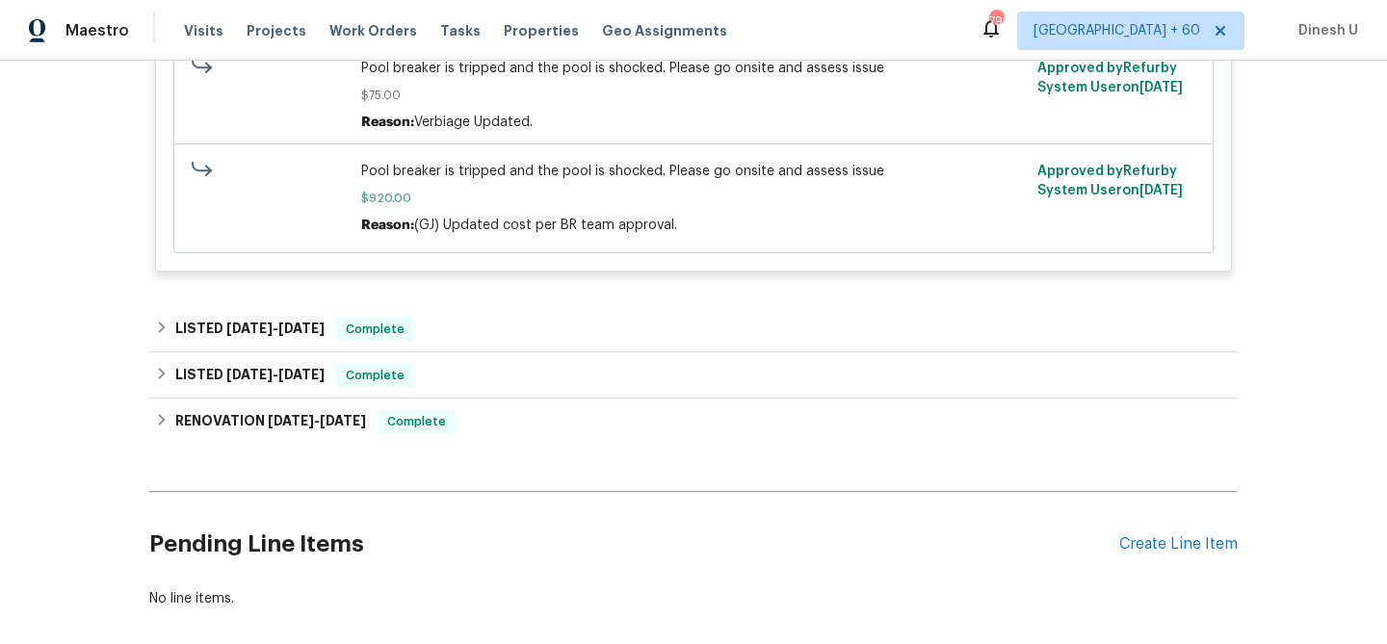
scroll to position [632, 0]
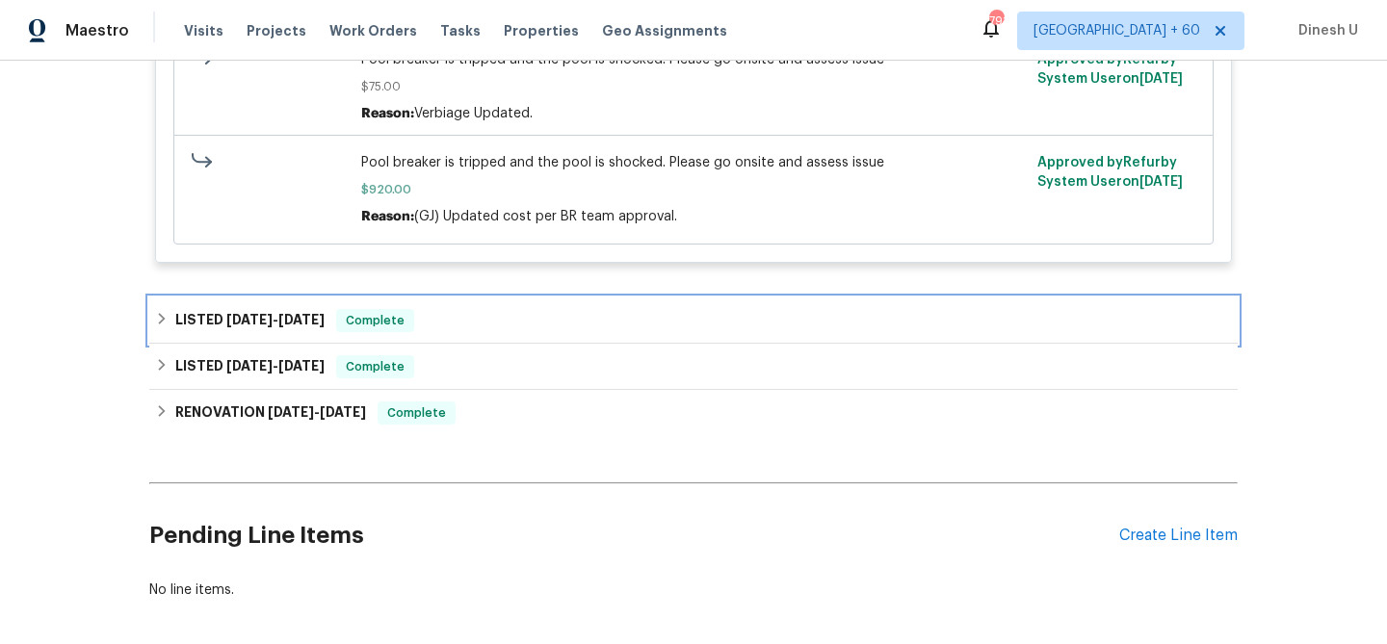
click at [259, 309] on h6 "LISTED 5/13/25 - 6/3/25" at bounding box center [249, 320] width 149 height 23
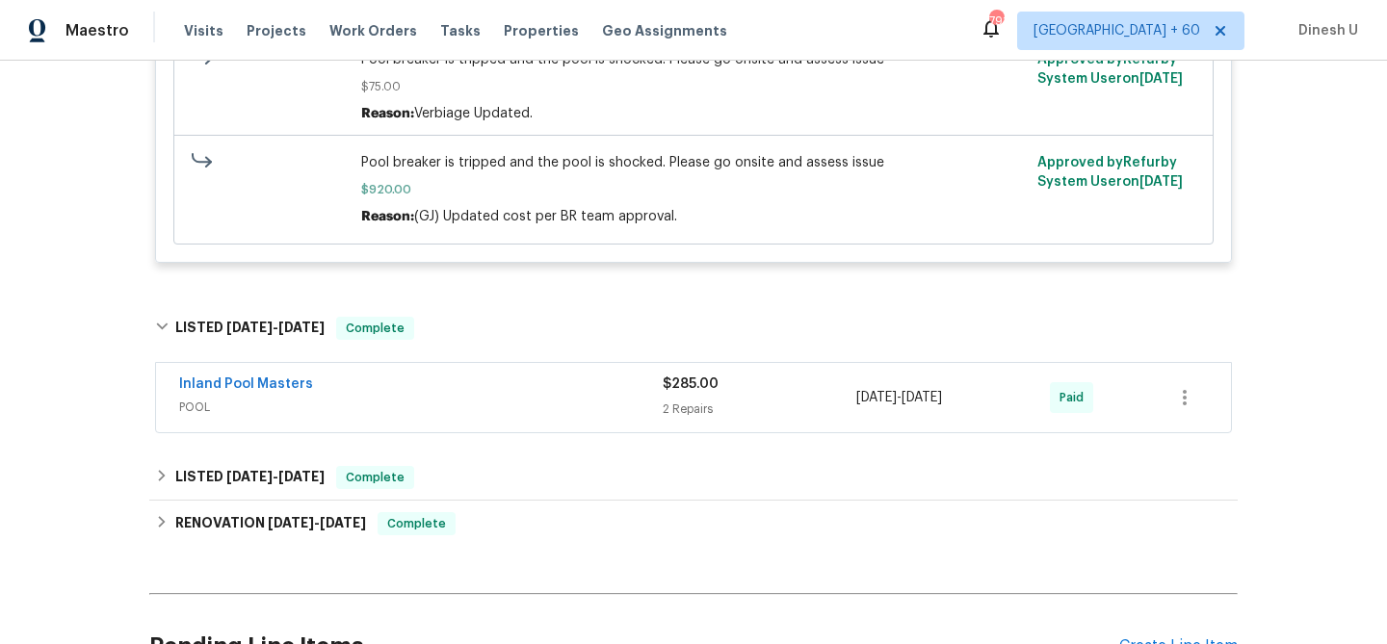
click at [670, 400] on div "2 Repairs" at bounding box center [759, 409] width 194 height 19
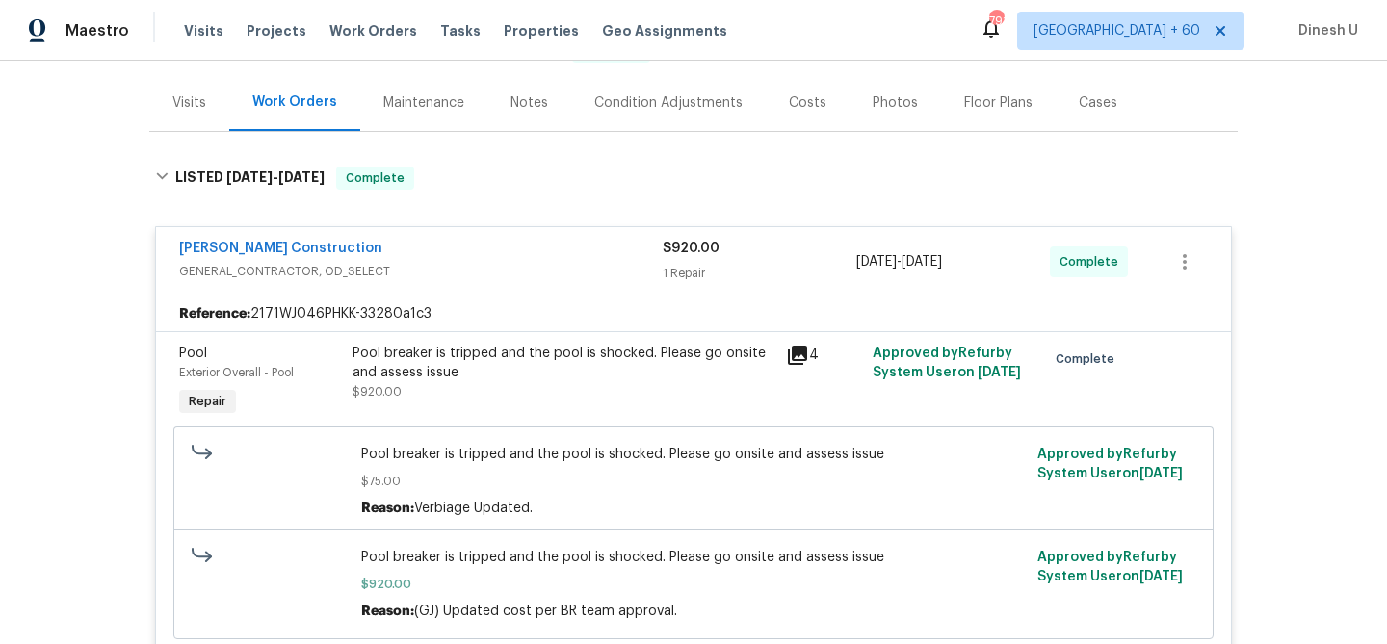
scroll to position [235, 0]
click at [804, 346] on icon at bounding box center [797, 357] width 23 height 23
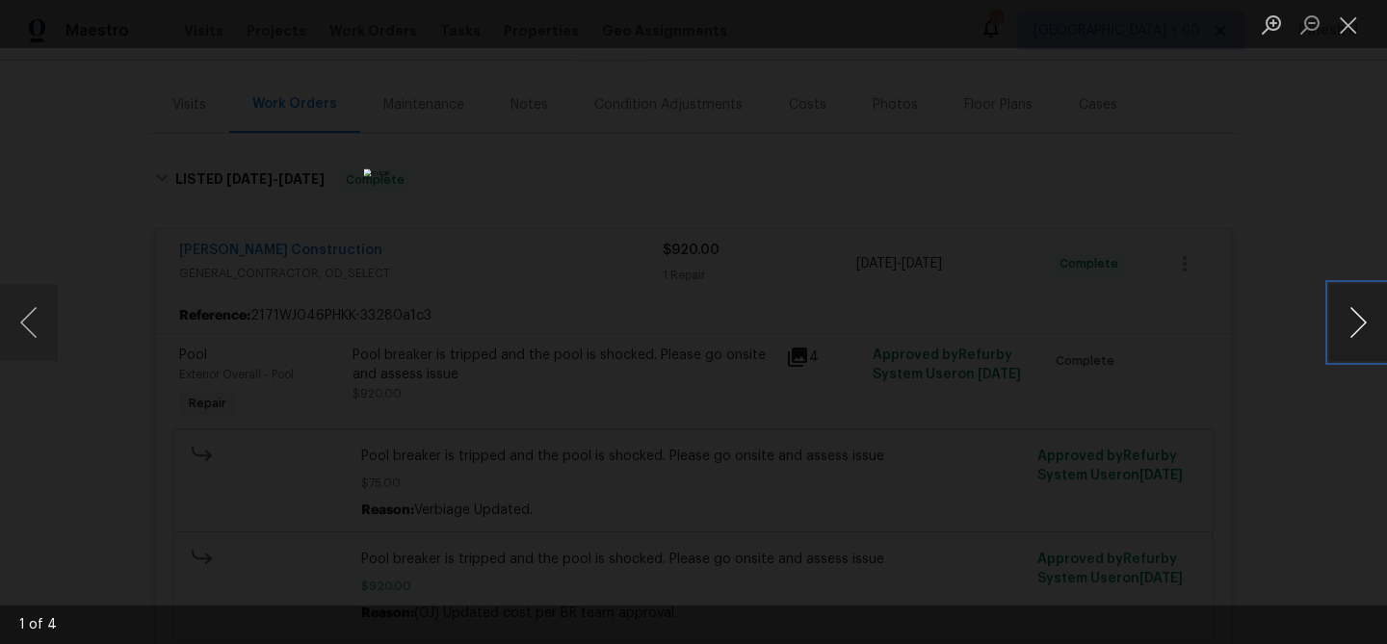
click at [1356, 323] on button "Next image" at bounding box center [1358, 322] width 58 height 77
click at [1342, 27] on button "Close lightbox" at bounding box center [1348, 25] width 39 height 34
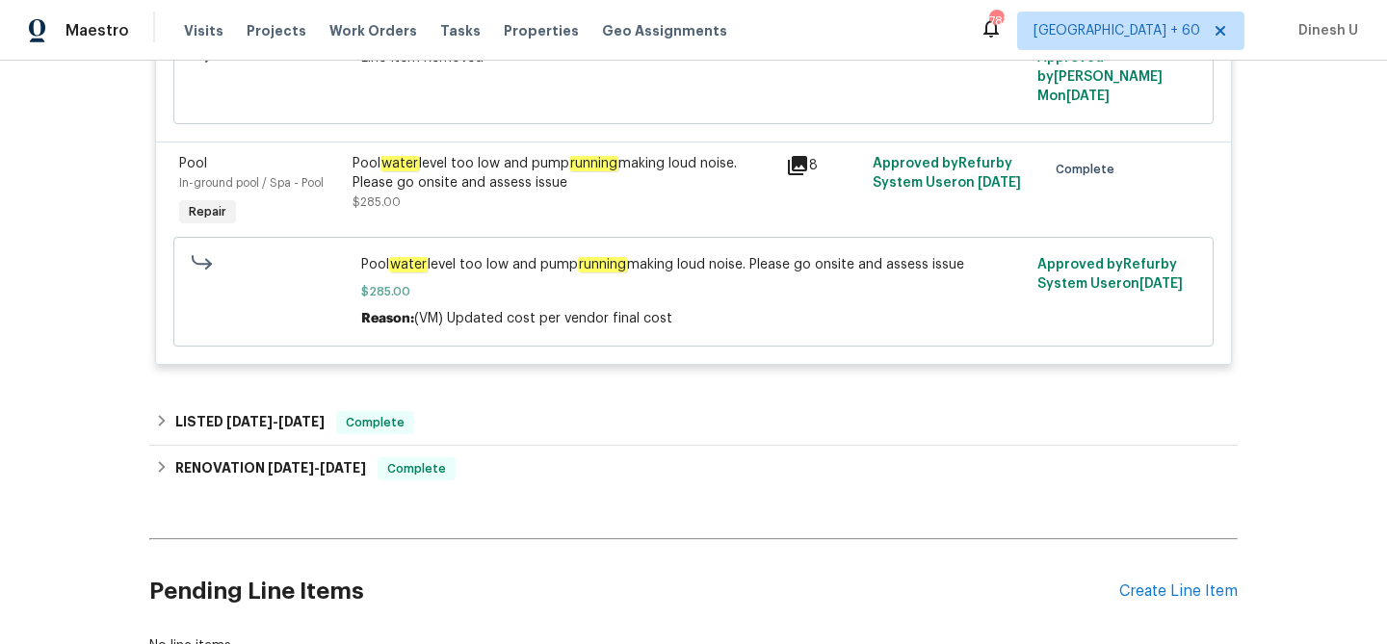
scroll to position [1267, 0]
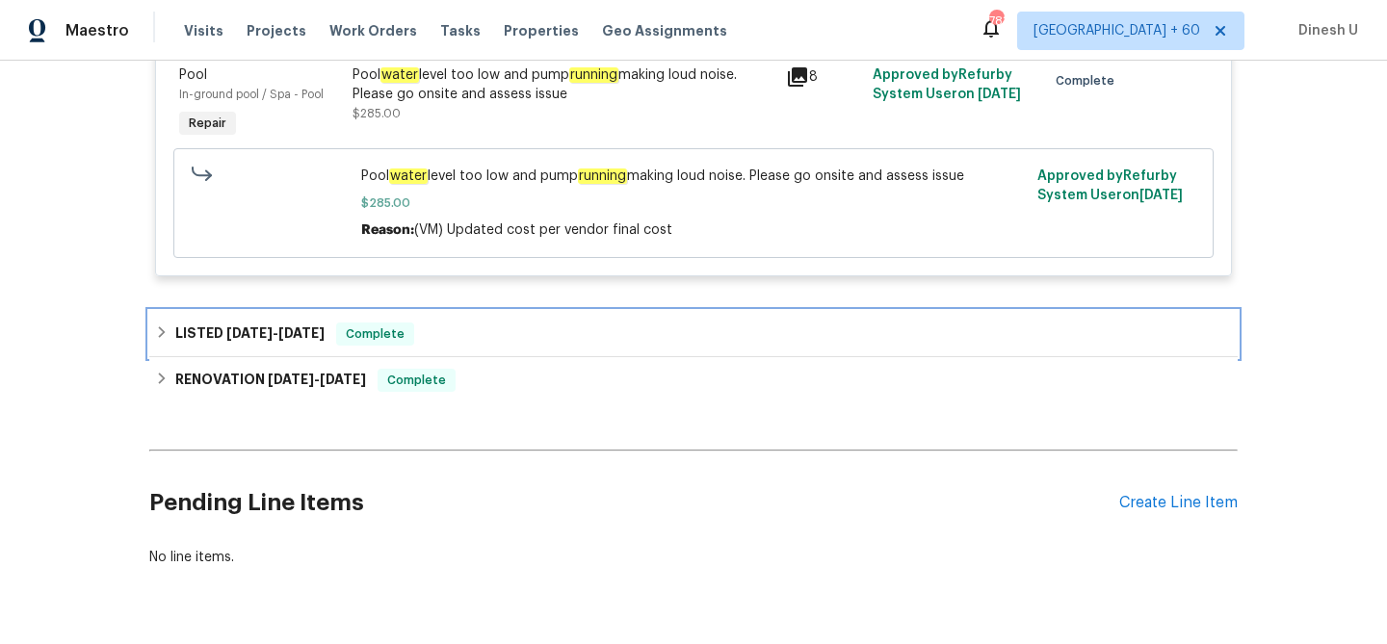
click at [282, 311] on div "LISTED 1/8/25 - 1/9/25 Complete" at bounding box center [693, 334] width 1088 height 46
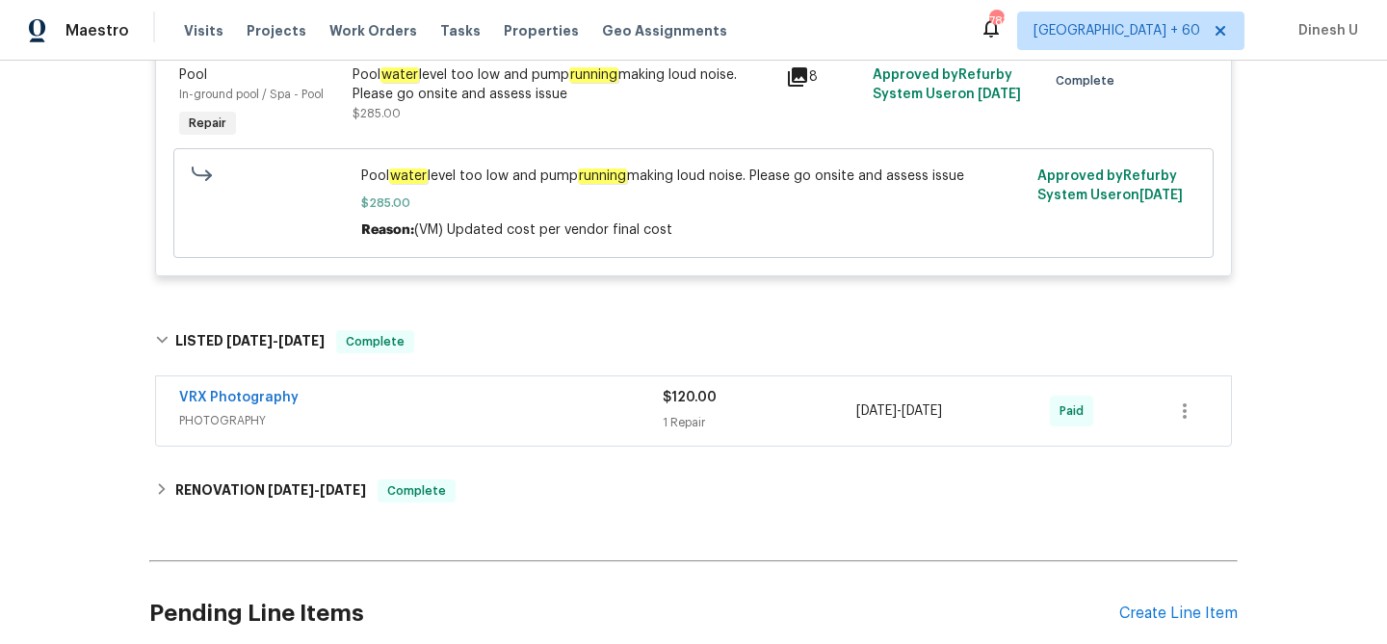
click at [685, 413] on div "1 Repair" at bounding box center [759, 422] width 194 height 19
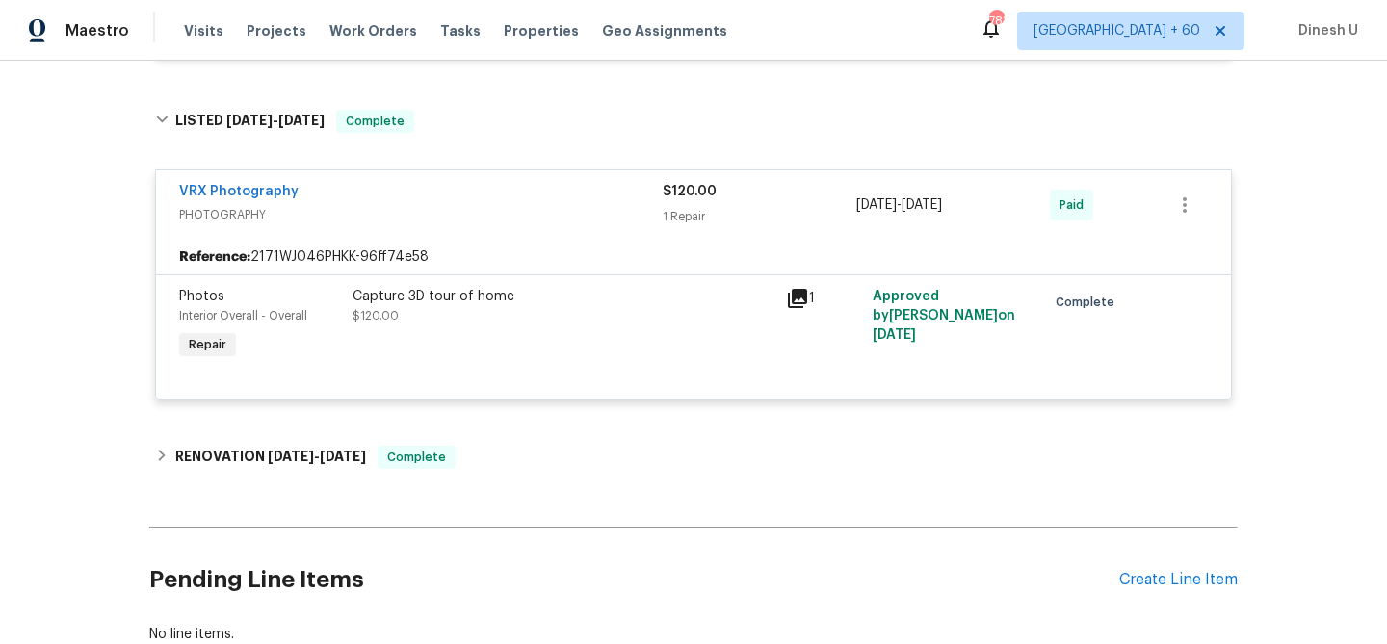
scroll to position [1495, 0]
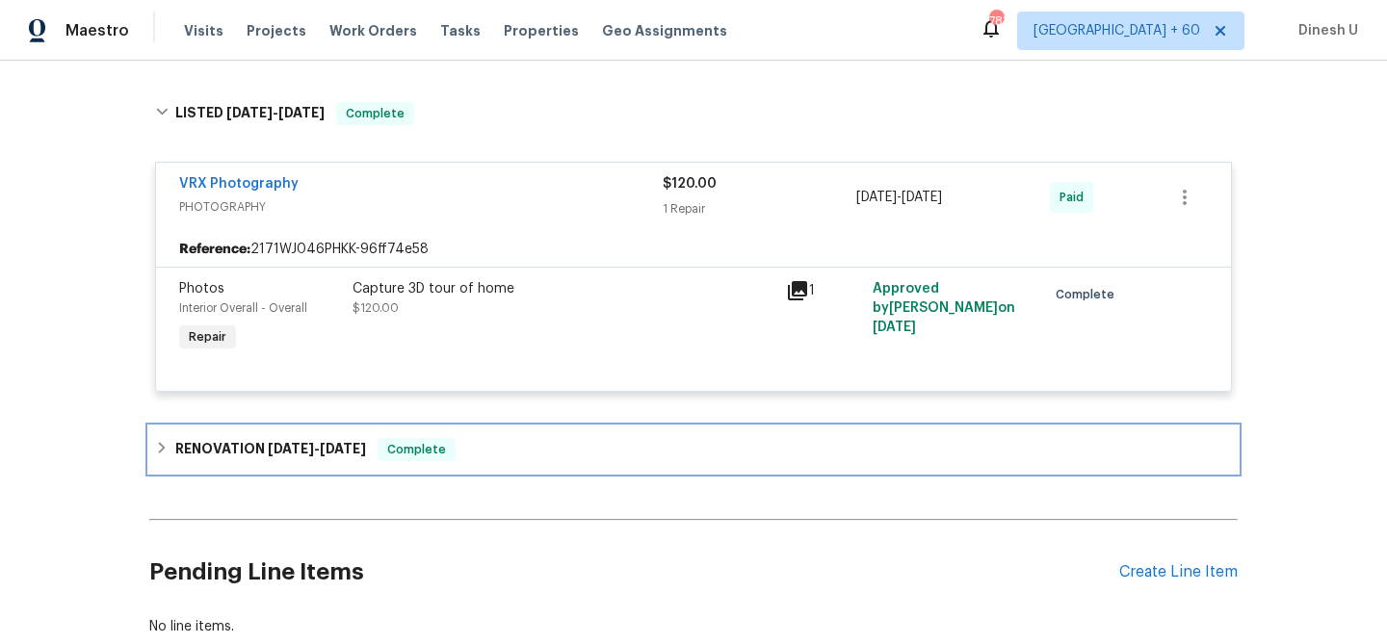
click at [339, 442] on span "1/14/25" at bounding box center [343, 448] width 46 height 13
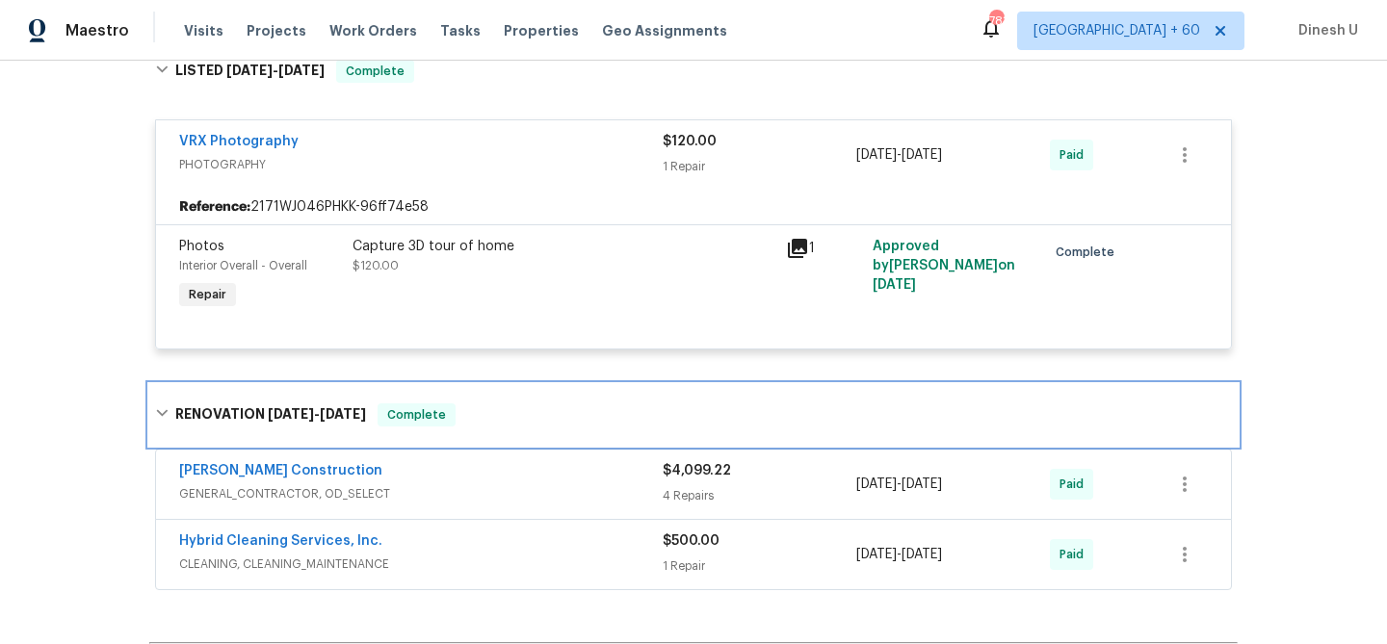
scroll to position [1559, 0]
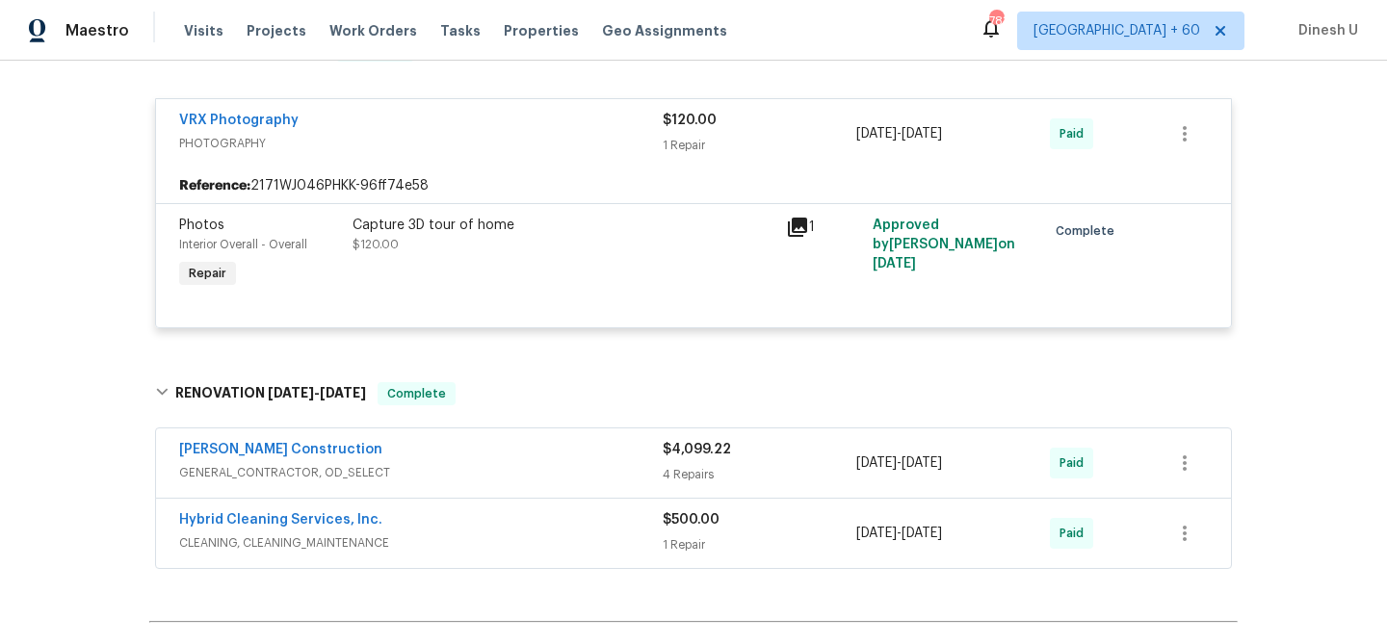
click at [686, 465] on div "4 Repairs" at bounding box center [759, 474] width 194 height 19
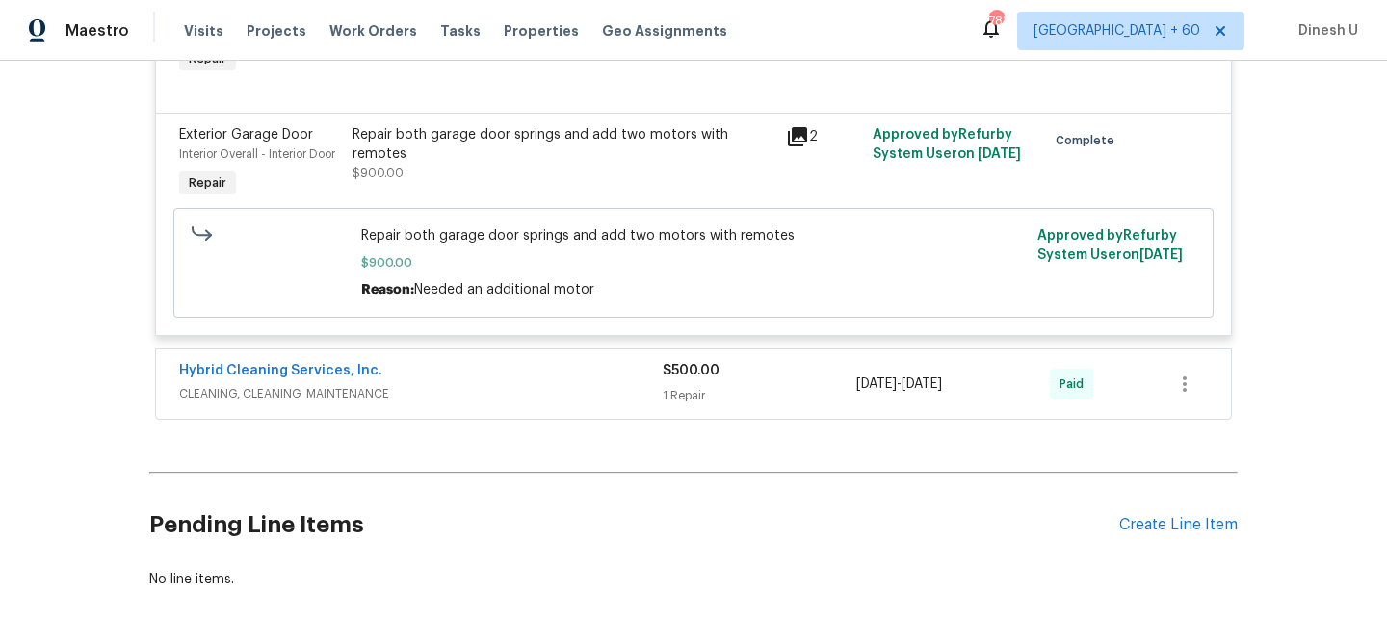
scroll to position [2386, 0]
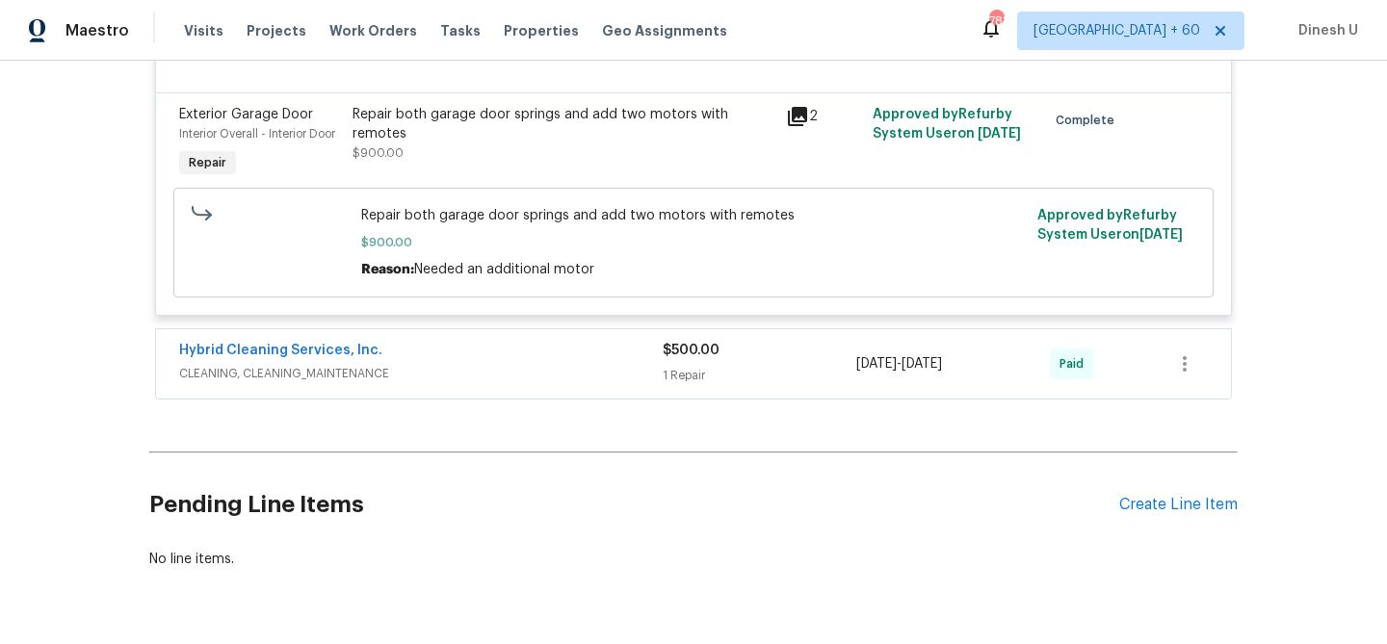
click at [697, 366] on div "1 Repair" at bounding box center [759, 375] width 194 height 19
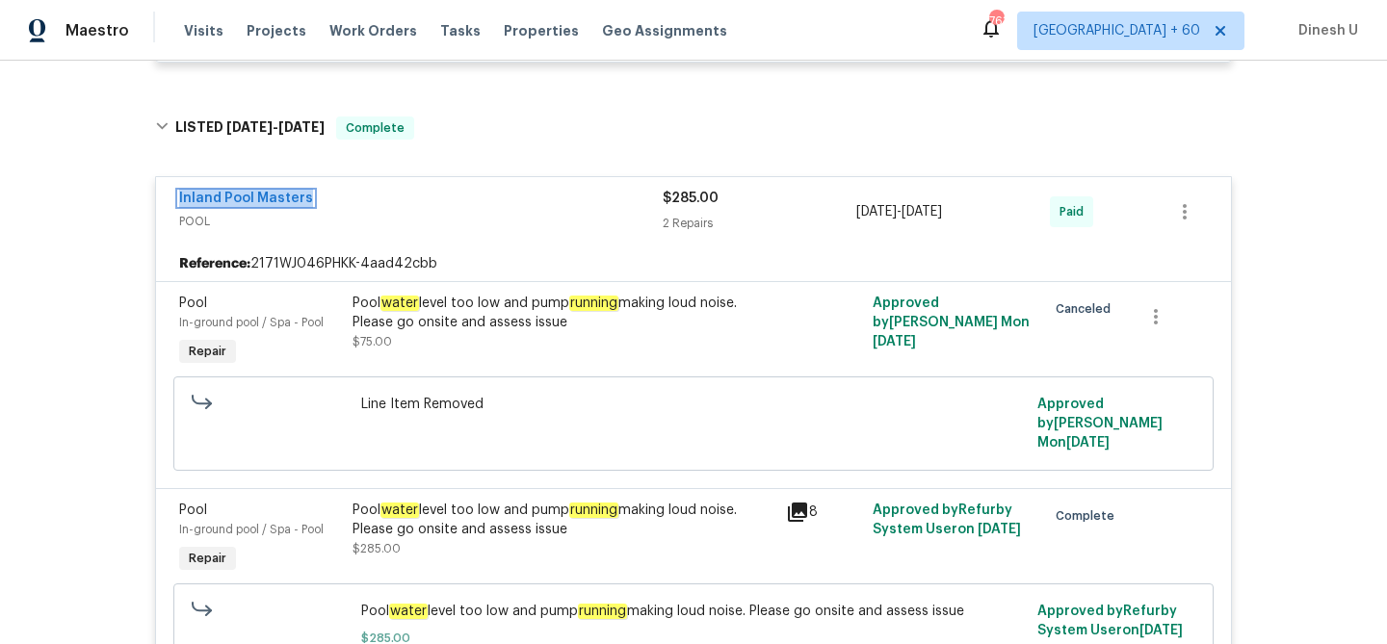
scroll to position [0, 0]
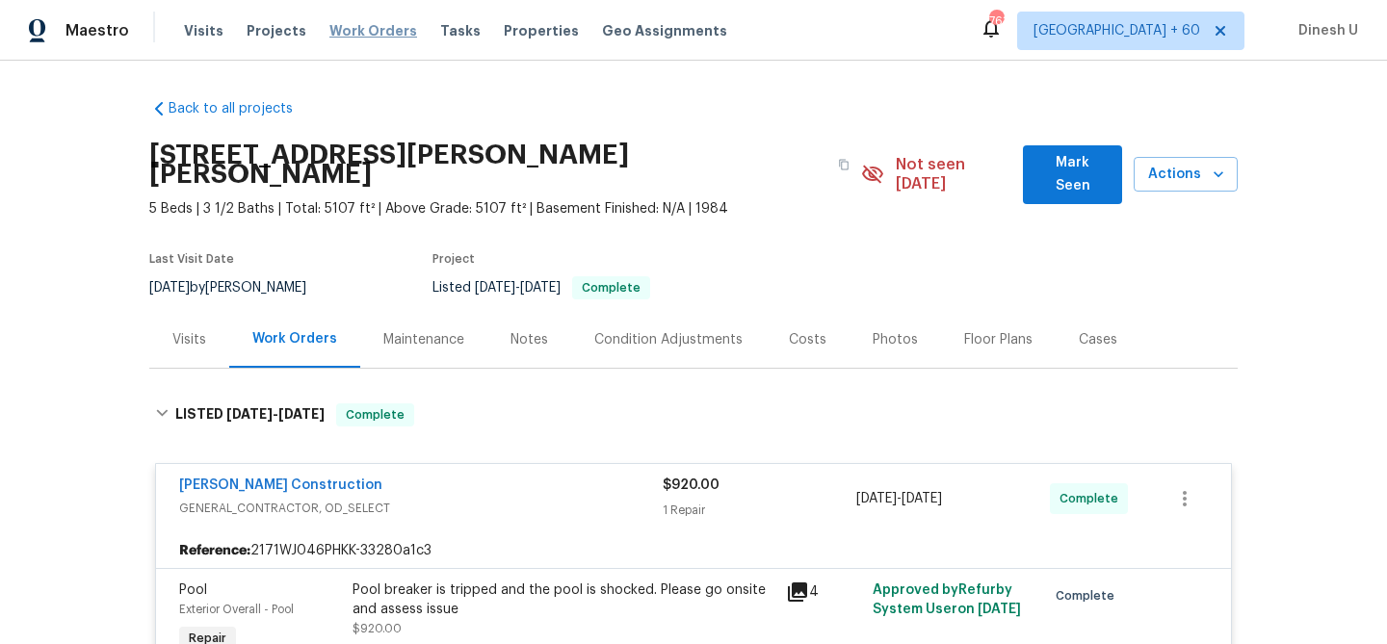
click at [332, 27] on span "Work Orders" at bounding box center [373, 30] width 88 height 19
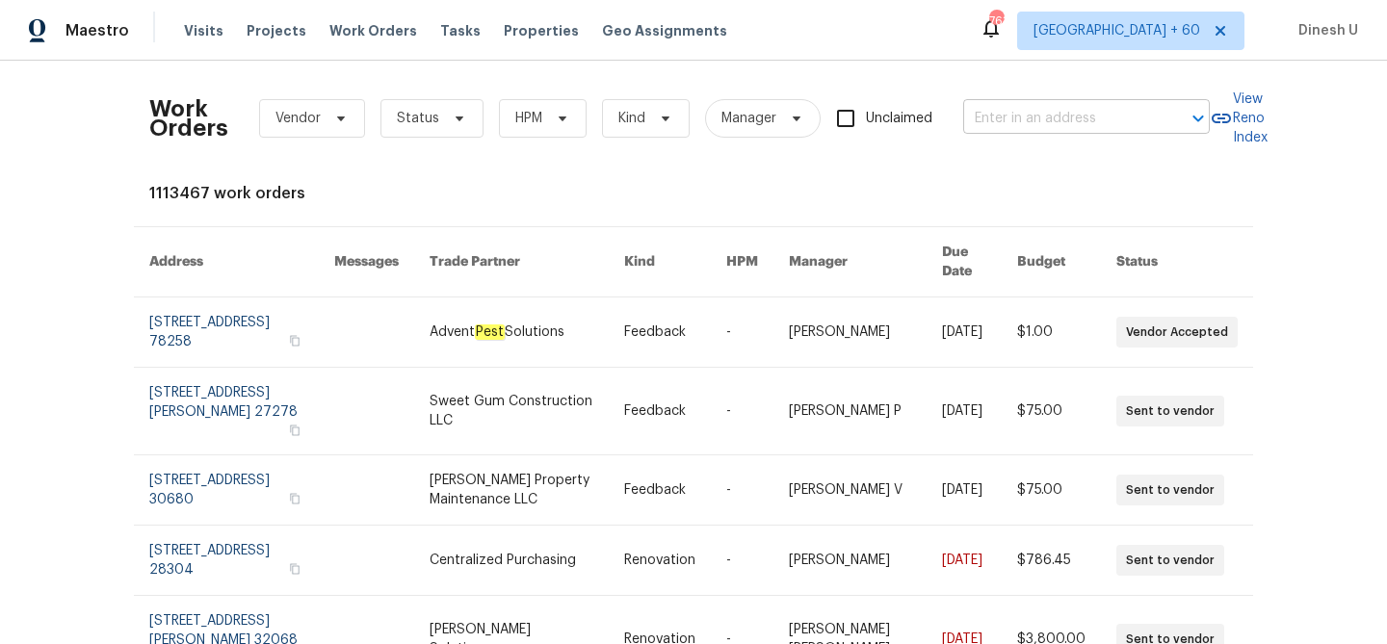
click at [1028, 109] on input "text" at bounding box center [1059, 119] width 193 height 30
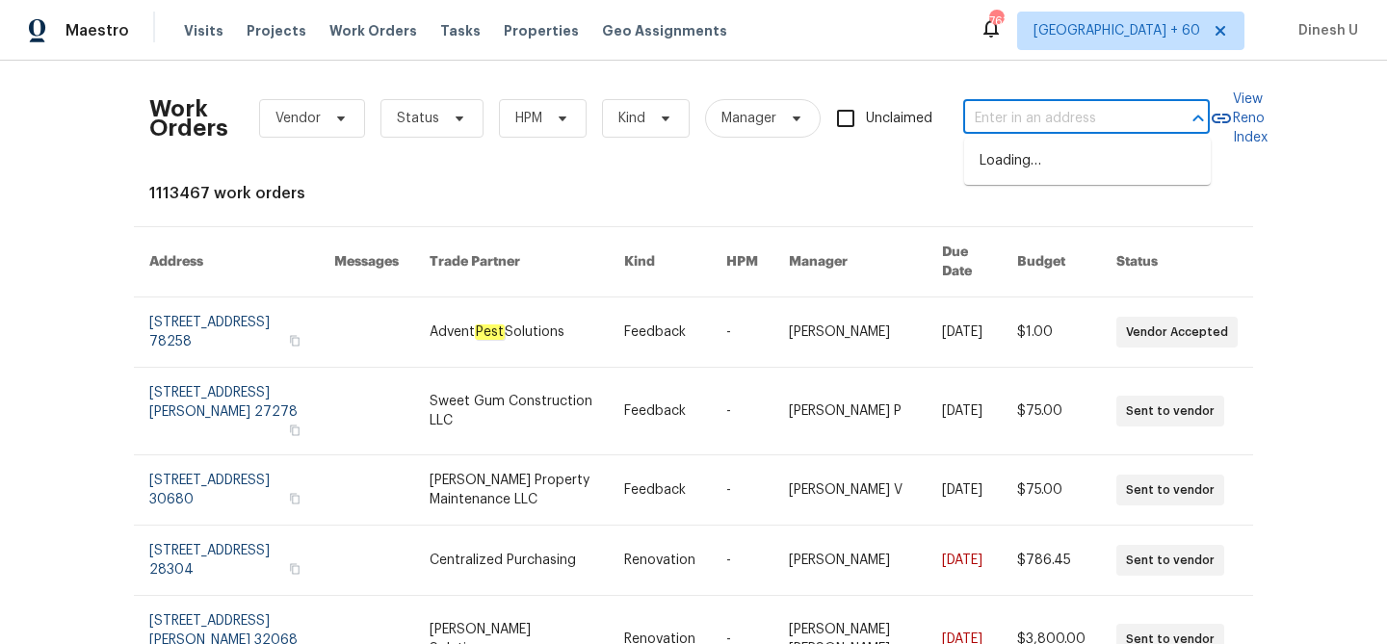
paste input "5661 Lake Park Way Unit 4, La Mesa, CA 91942"
type input "5661 Lake Park Way"
click at [1019, 167] on li "5661 Lake Park Way Unit 4, La Mesa, CA 91942" at bounding box center [1087, 161] width 247 height 32
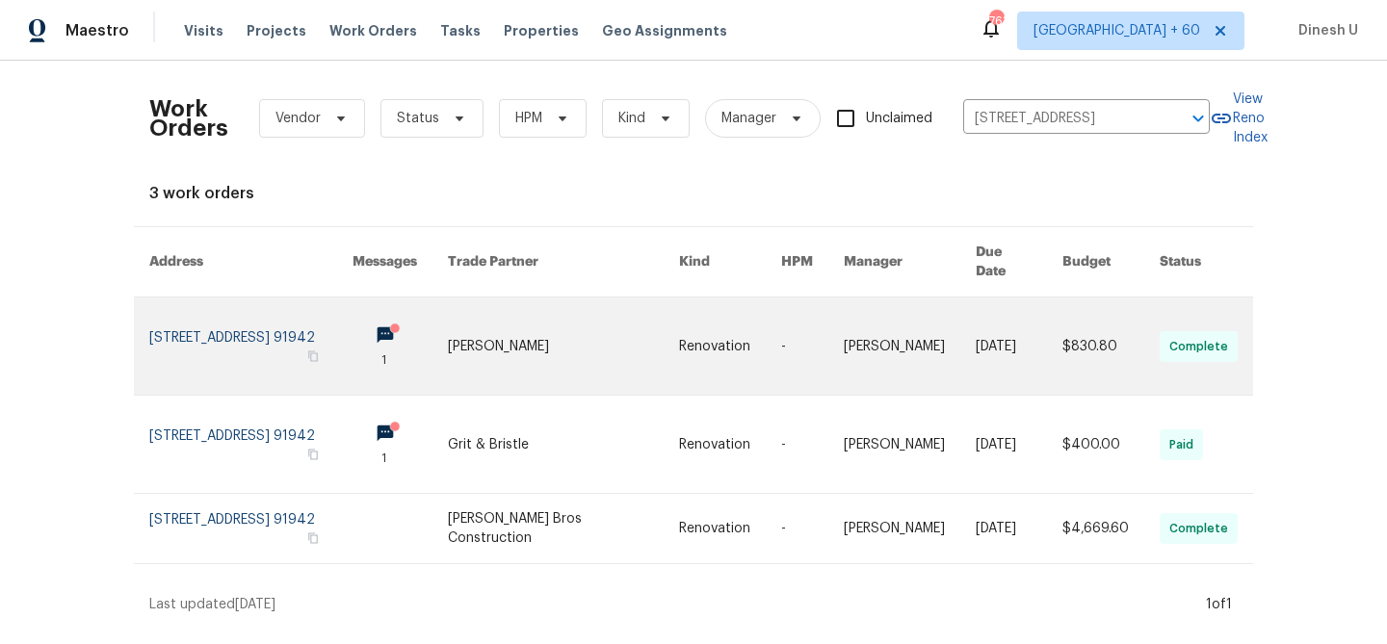
click at [272, 322] on link at bounding box center [250, 346] width 203 height 97
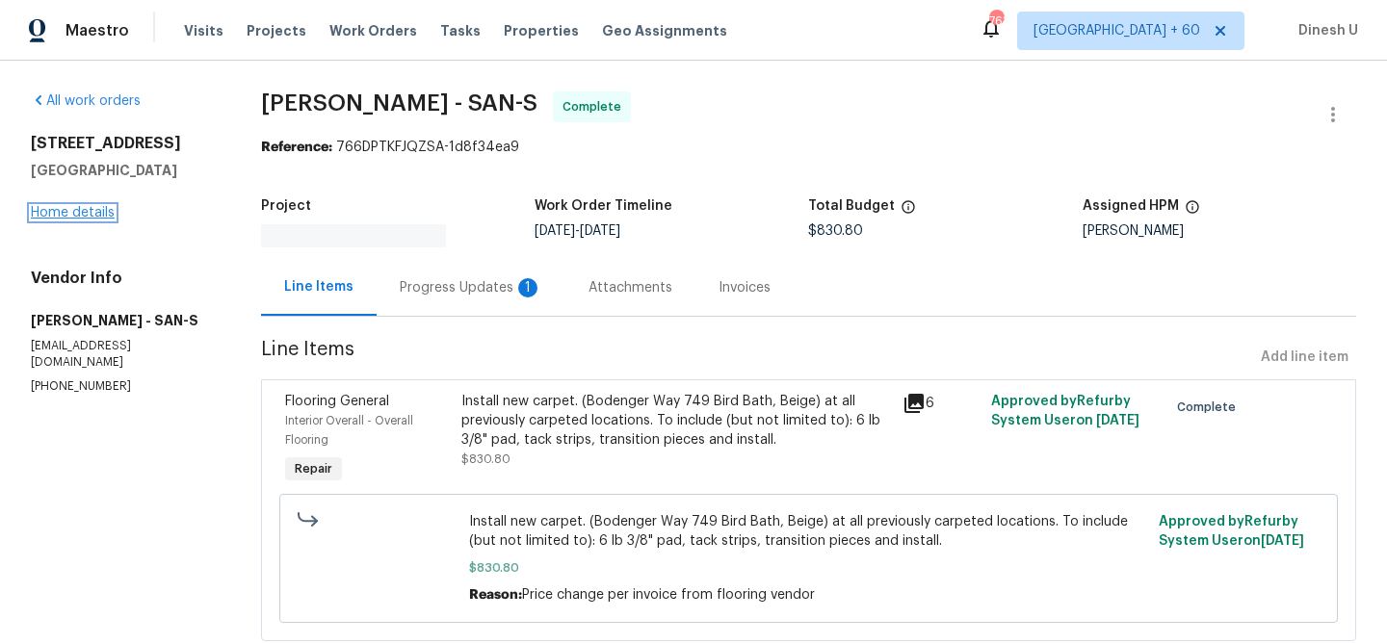
click at [91, 220] on link "Home details" at bounding box center [73, 212] width 84 height 13
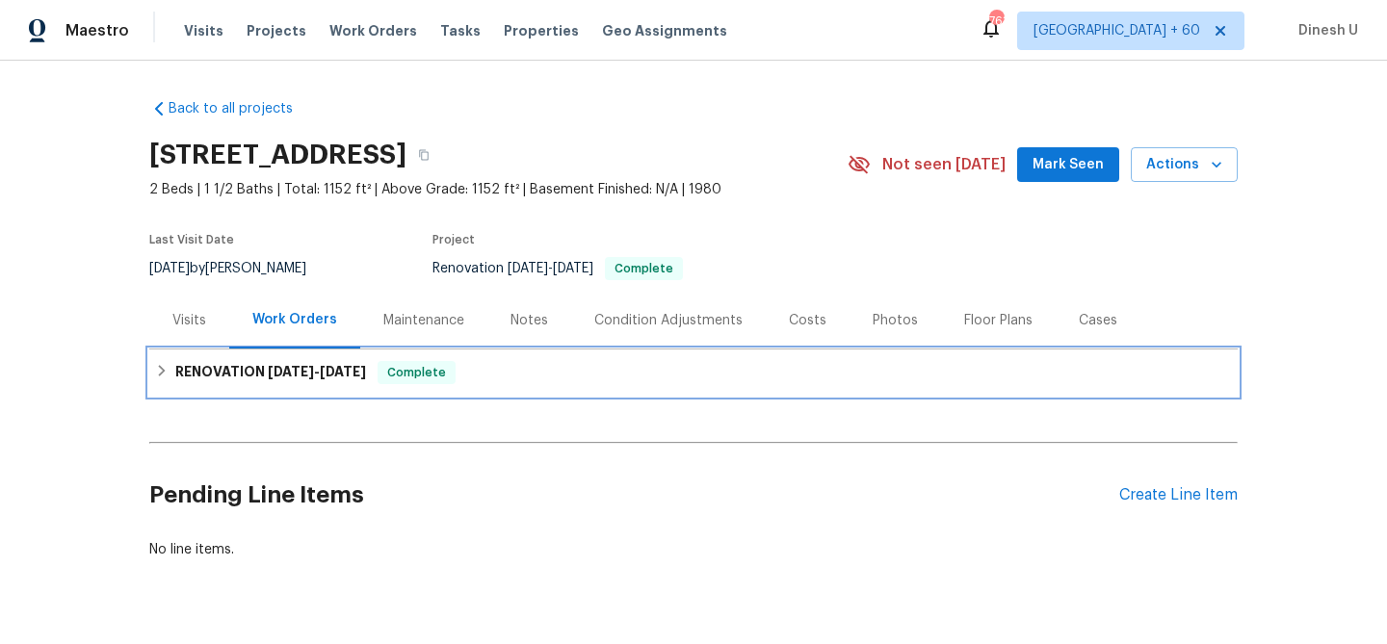
click at [281, 372] on span "7/25/25" at bounding box center [291, 371] width 46 height 13
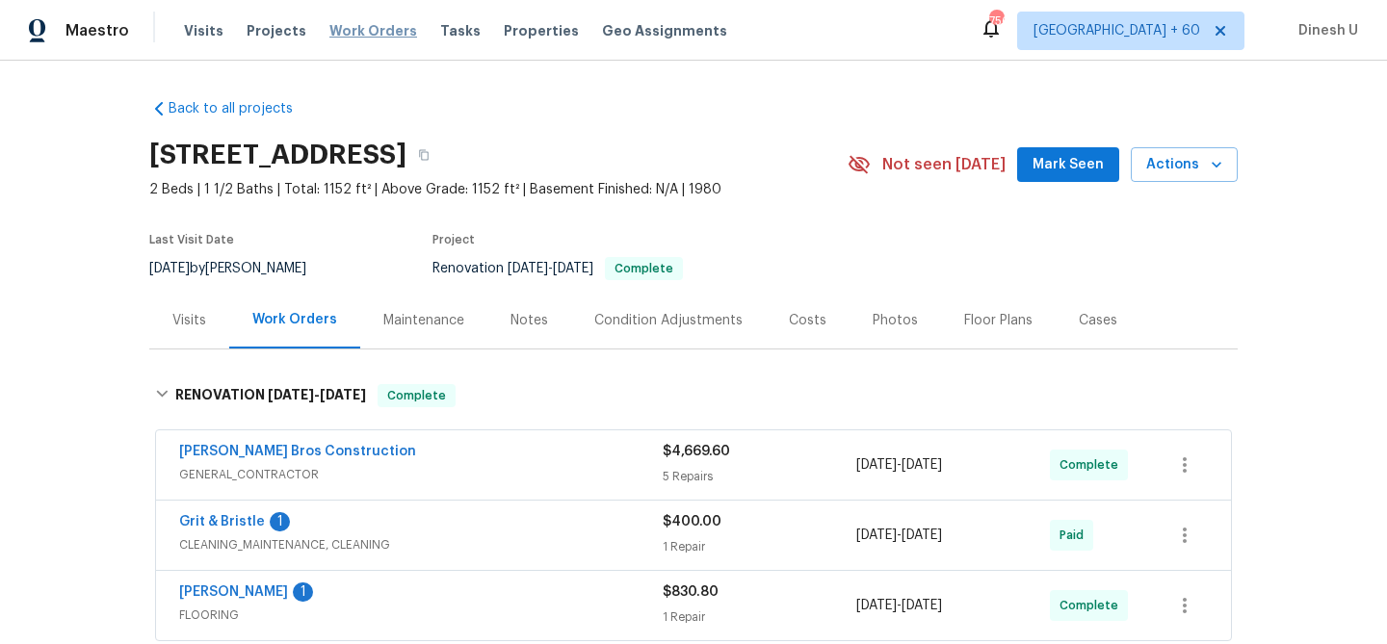
click at [352, 31] on span "Work Orders" at bounding box center [373, 30] width 88 height 19
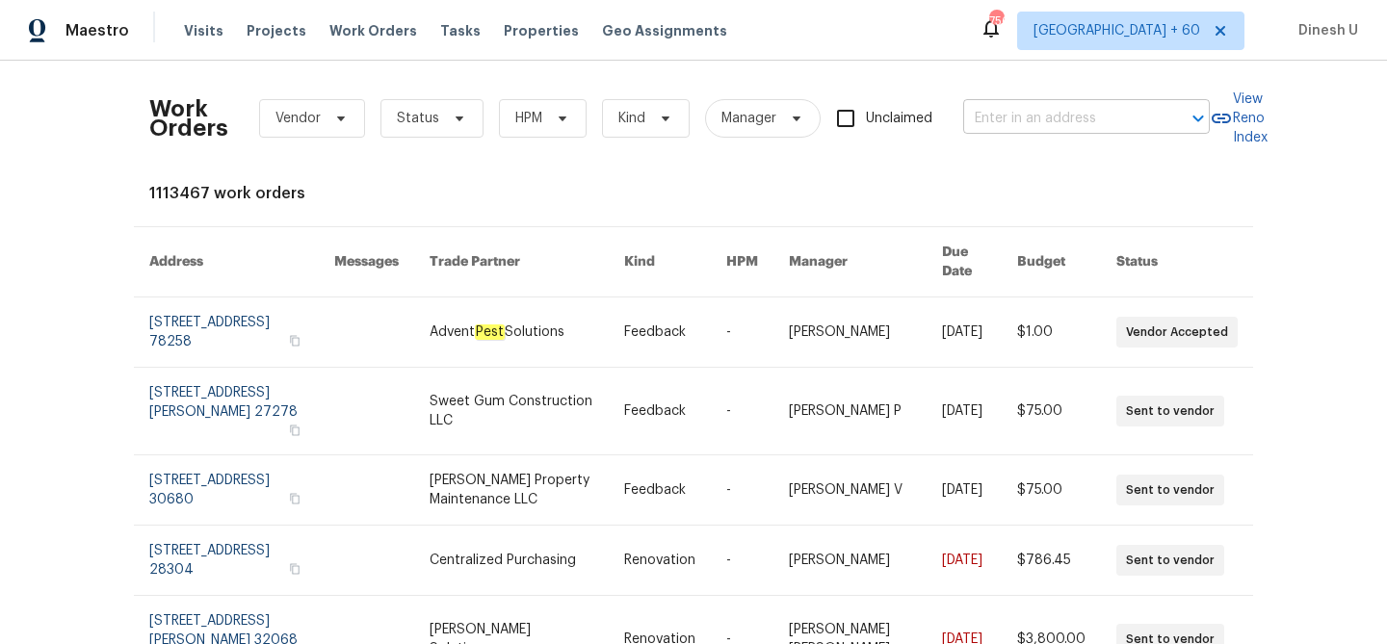
click at [1039, 115] on input "text" at bounding box center [1059, 119] width 193 height 30
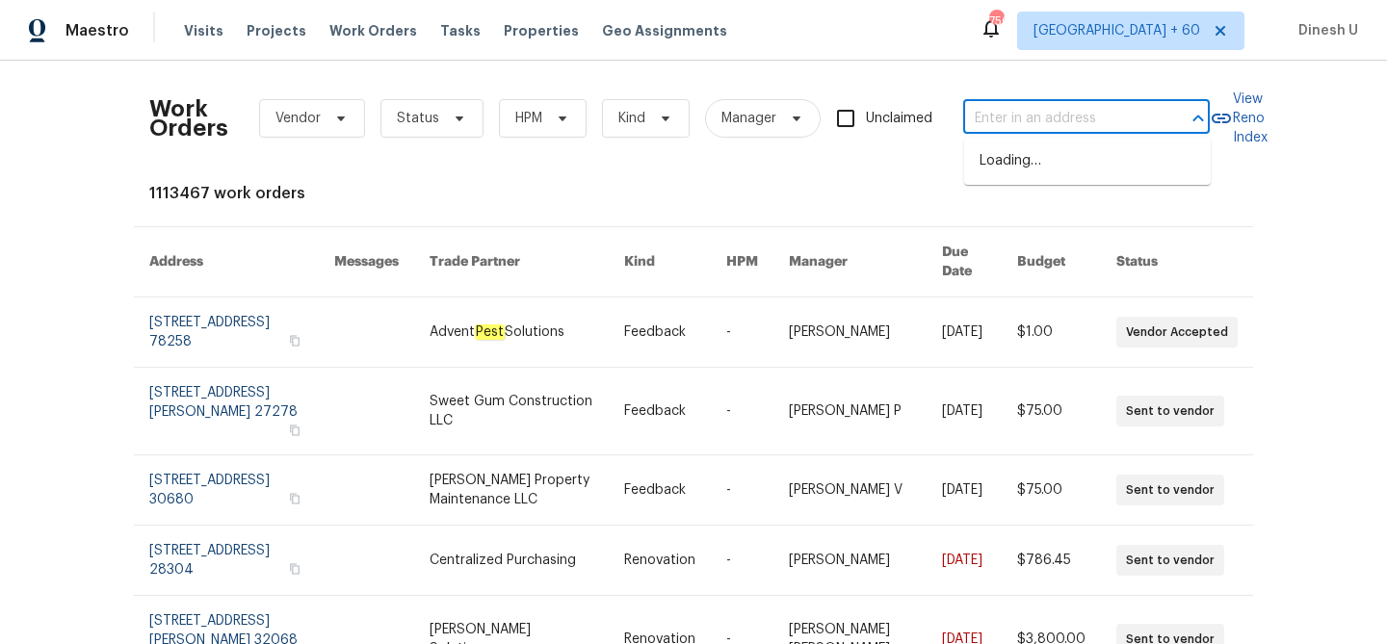
paste input "816 Camelback Pl, Pleasant Hill, CA 94523"
type input "816 Camelback Pl, Pleasant Hill, CA 94523"
click at [1016, 165] on li "816 Camelback Pl, Pleasant Hill, CA 94523" at bounding box center [1087, 161] width 247 height 32
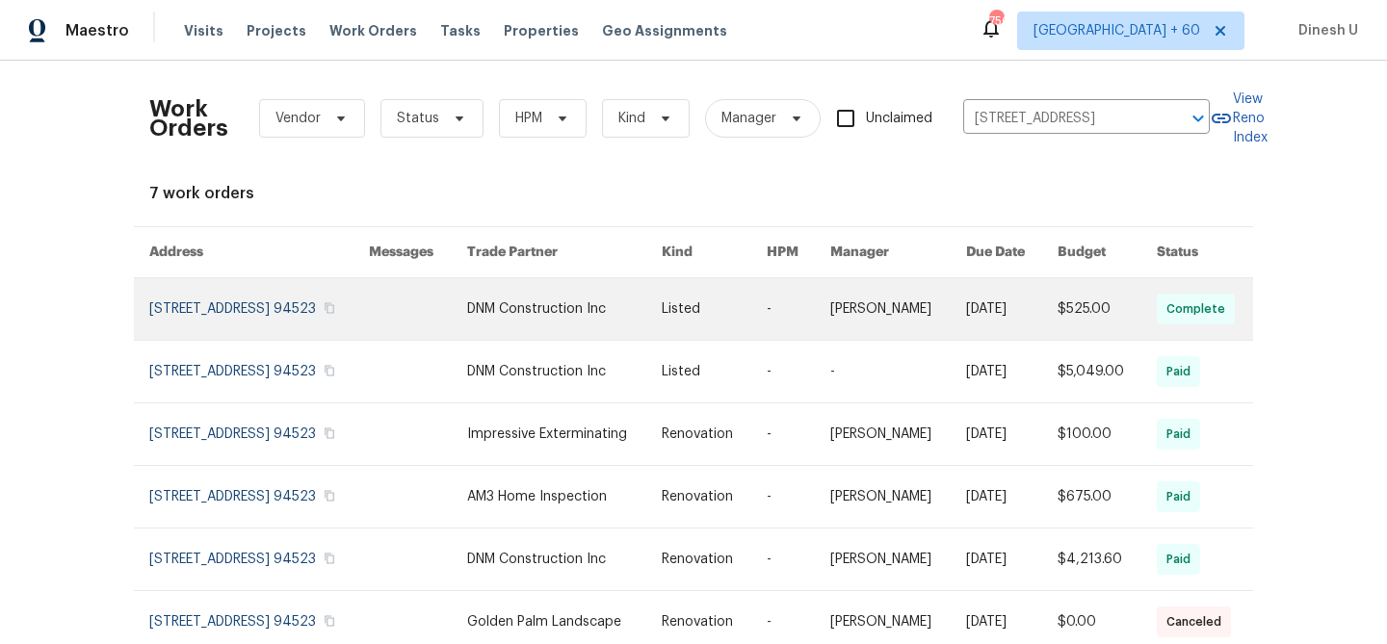
click at [212, 309] on link at bounding box center [259, 309] width 220 height 62
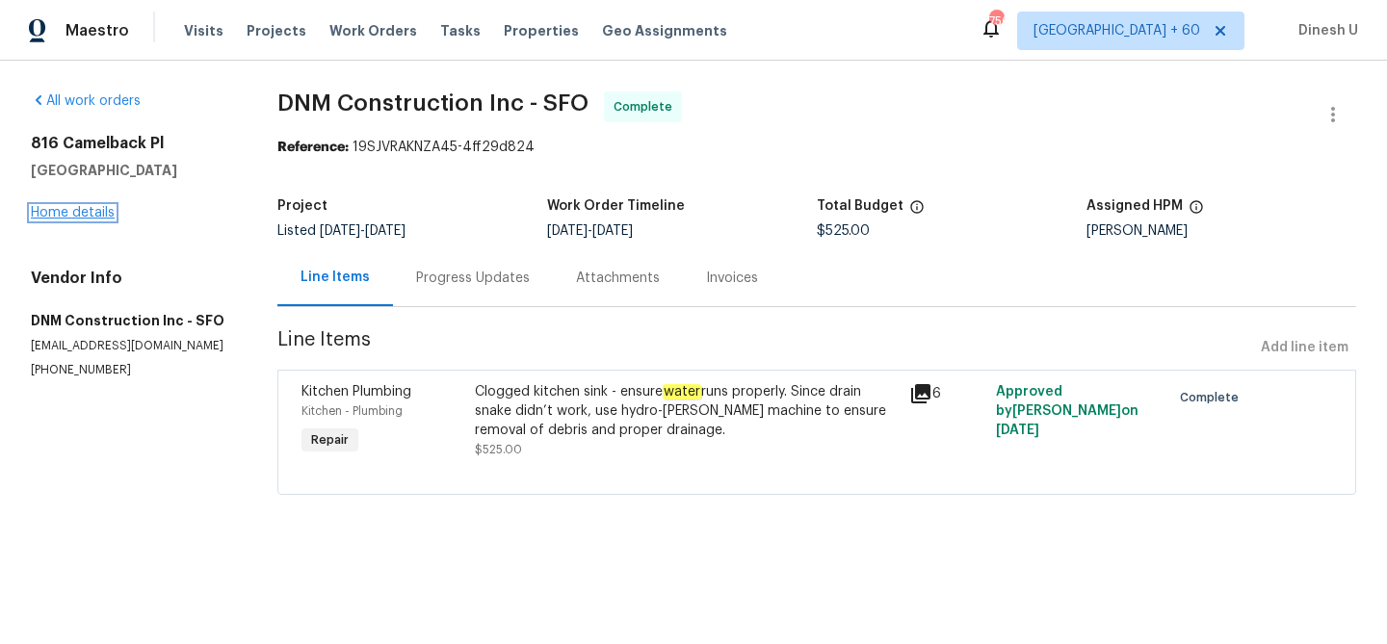
click at [92, 216] on link "Home details" at bounding box center [73, 212] width 84 height 13
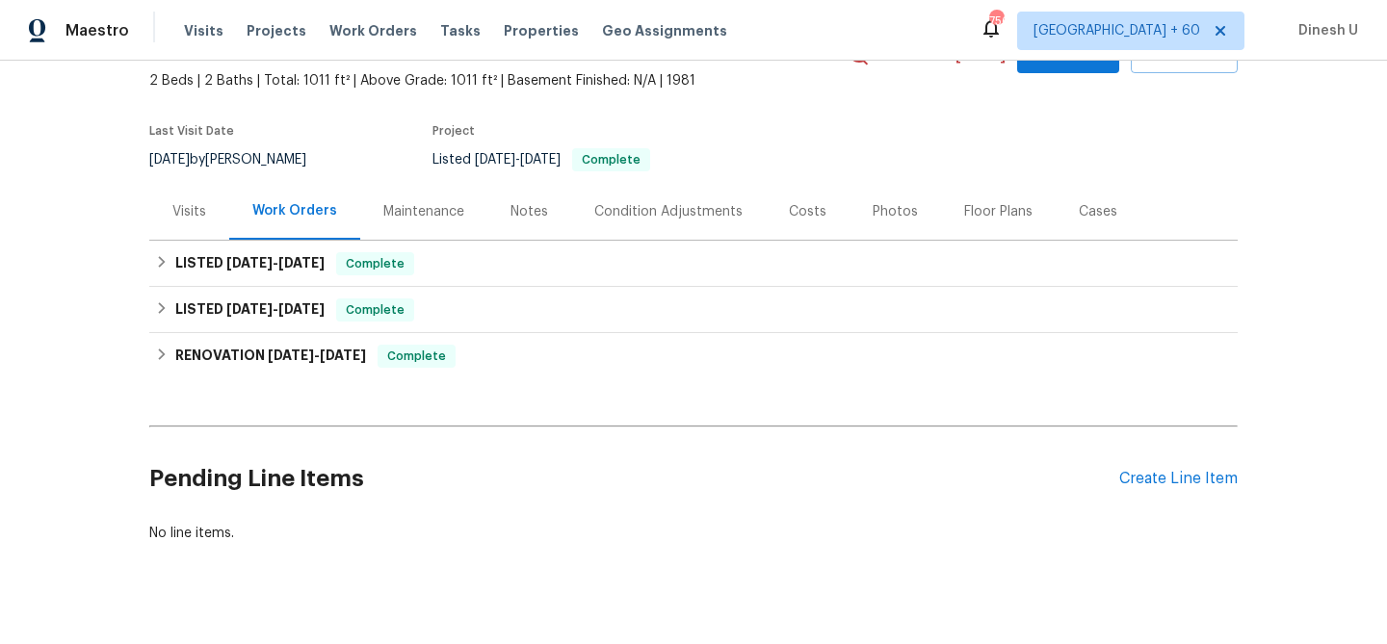
scroll to position [139, 0]
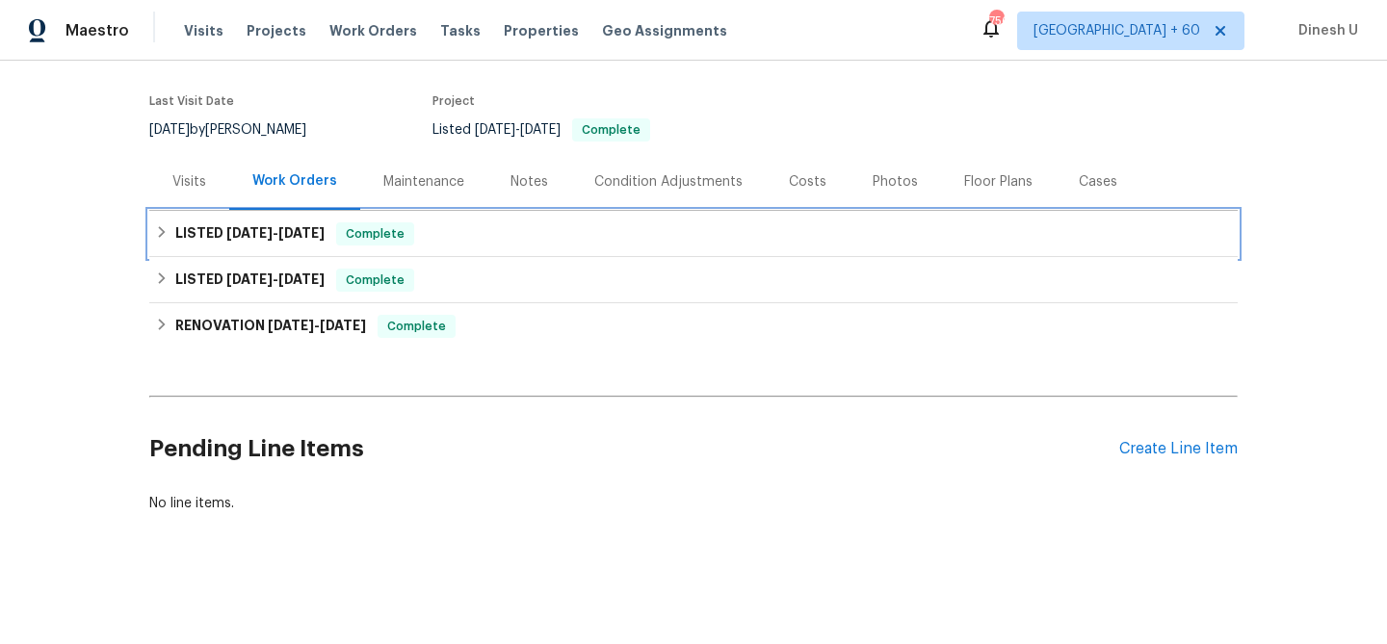
click at [267, 244] on h6 "LISTED 8/11/25 - 8/11/25" at bounding box center [249, 233] width 149 height 23
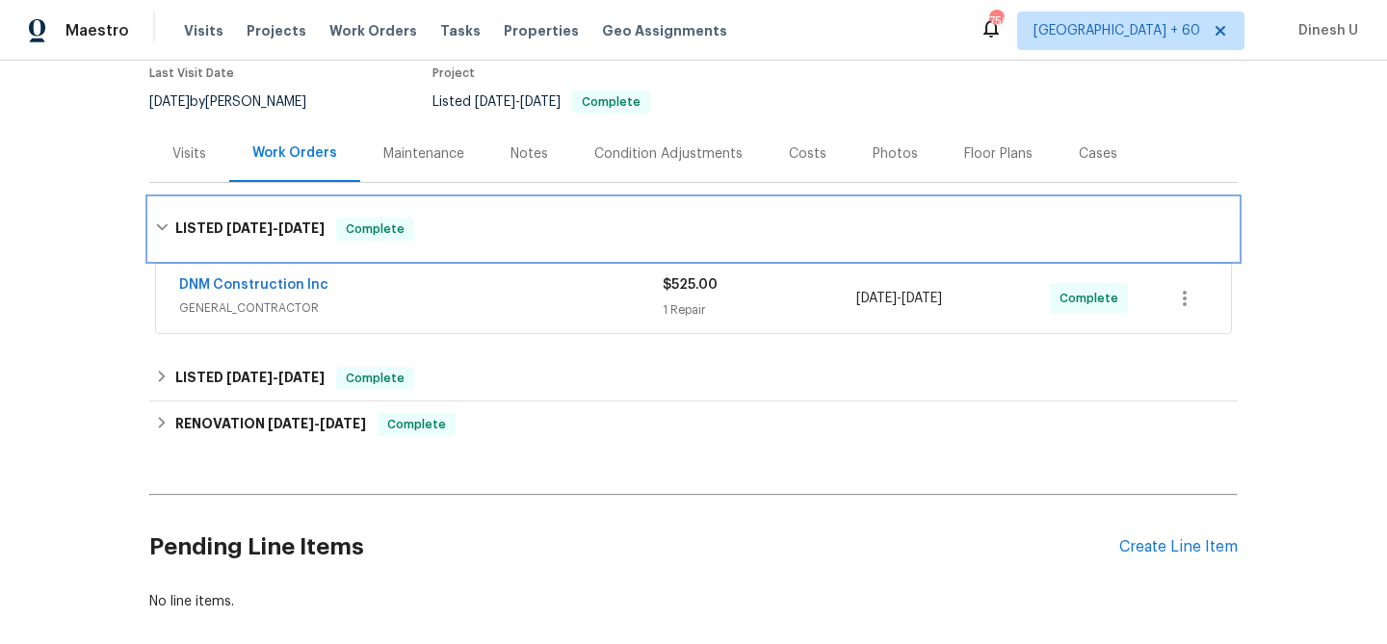
scroll to position [197, 0]
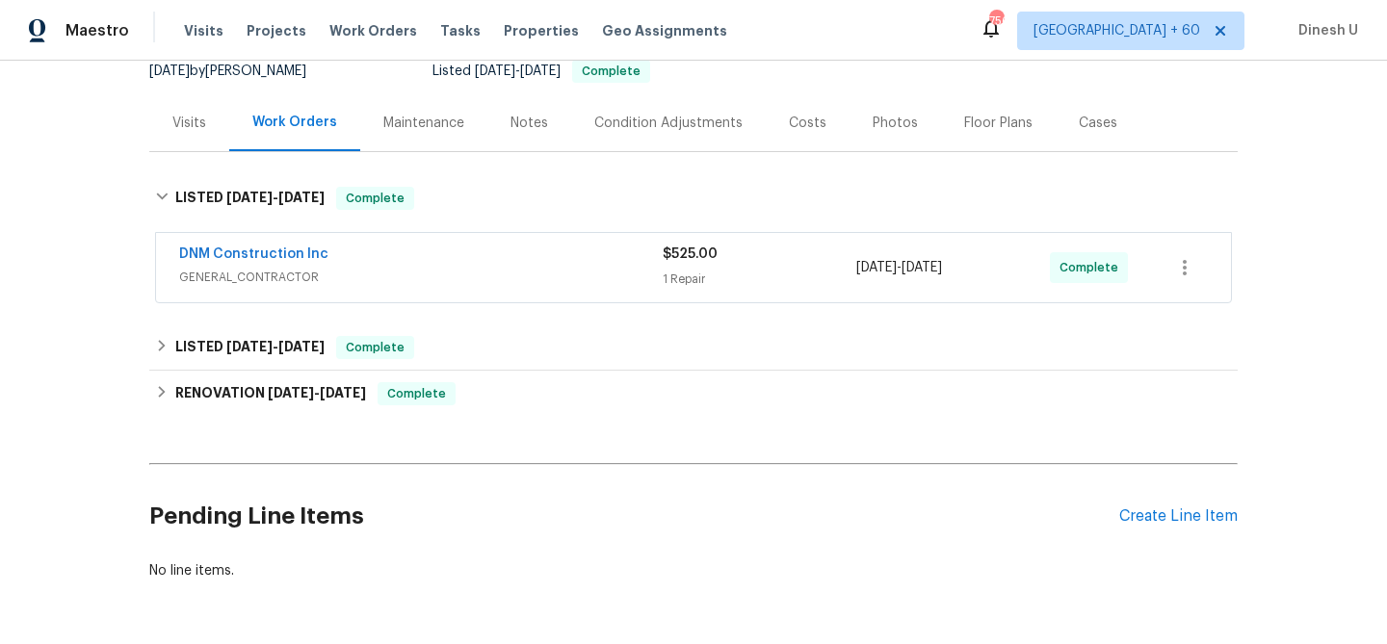
click at [683, 268] on div "$525.00 1 Repair" at bounding box center [759, 268] width 194 height 46
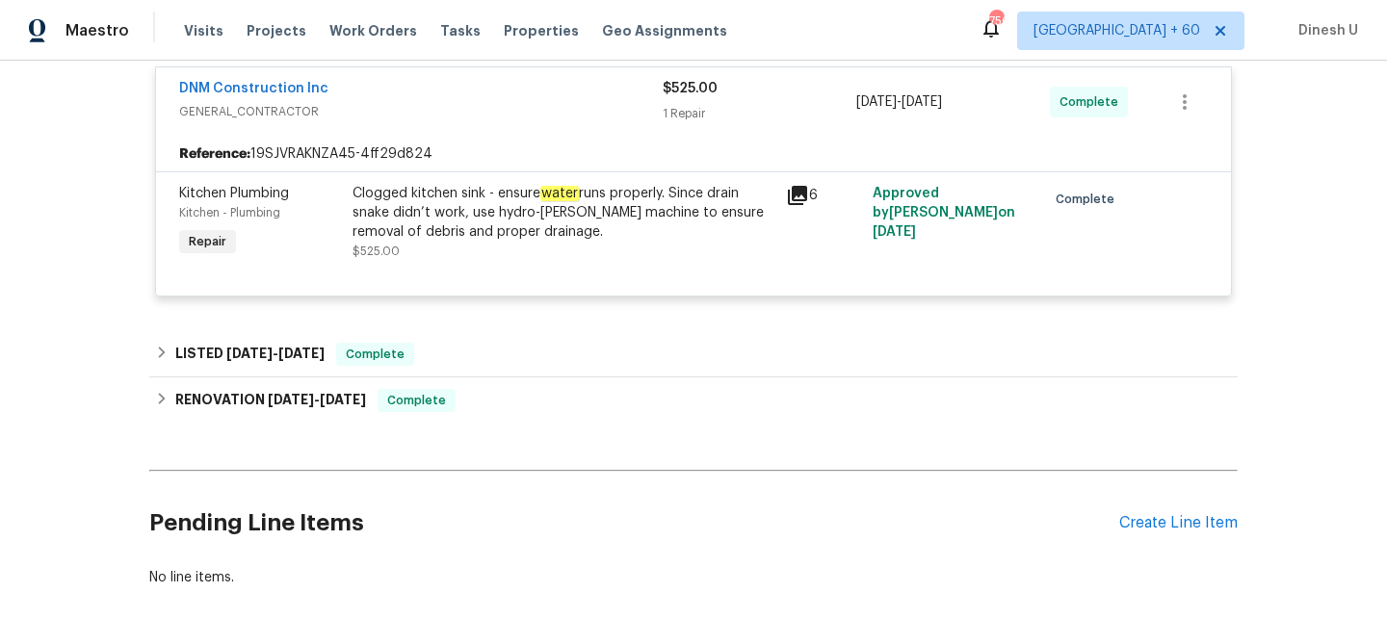
scroll to position [378, 0]
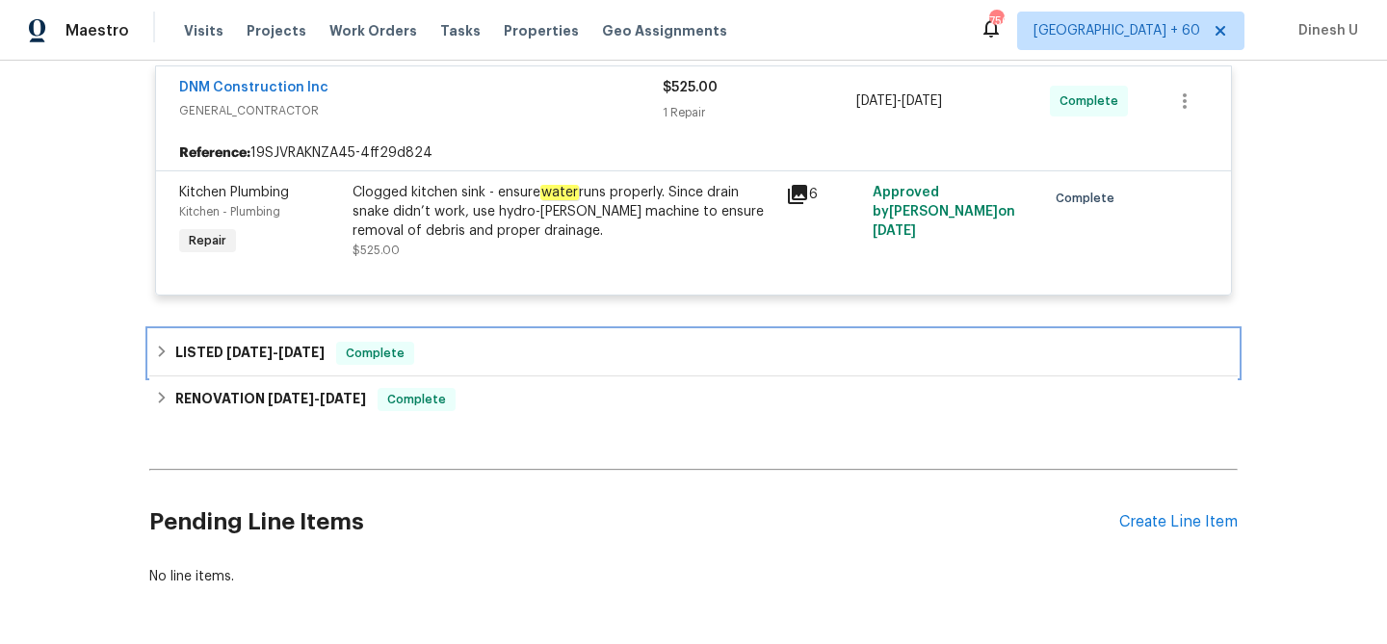
click at [283, 355] on span "8/4/25" at bounding box center [301, 352] width 46 height 13
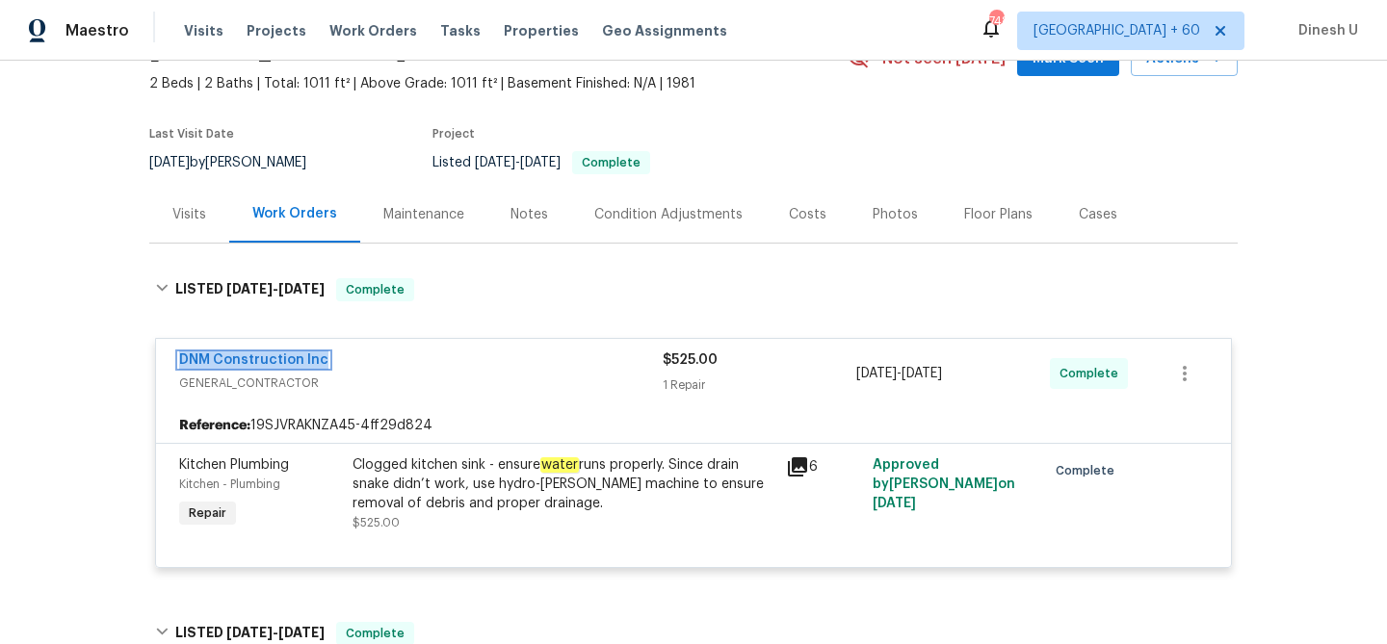
scroll to position [121, 0]
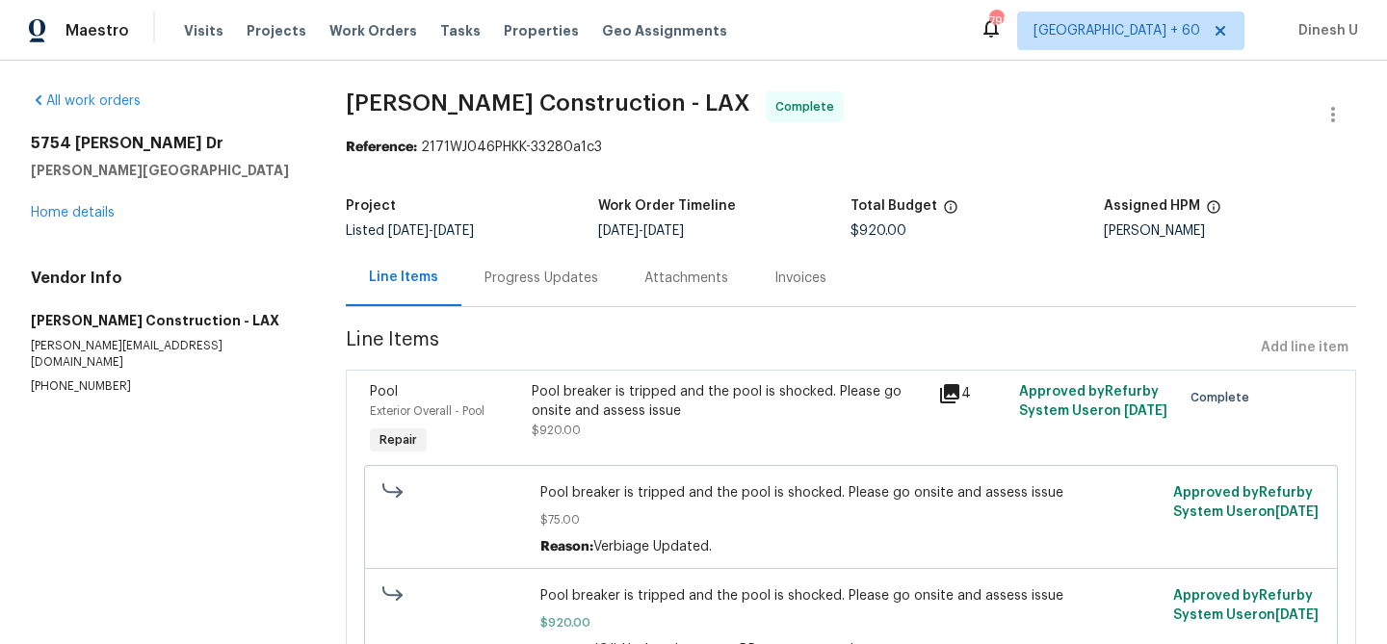
click at [558, 280] on div "Progress Updates" at bounding box center [541, 278] width 114 height 19
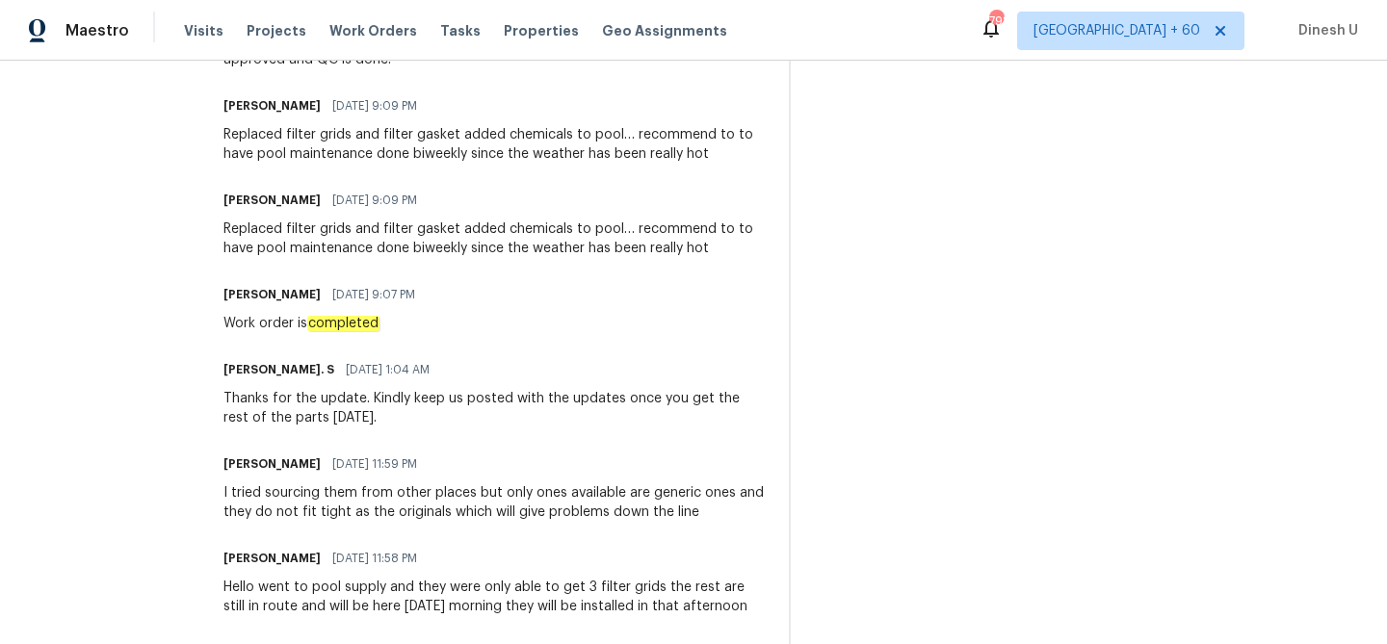
scroll to position [635, 0]
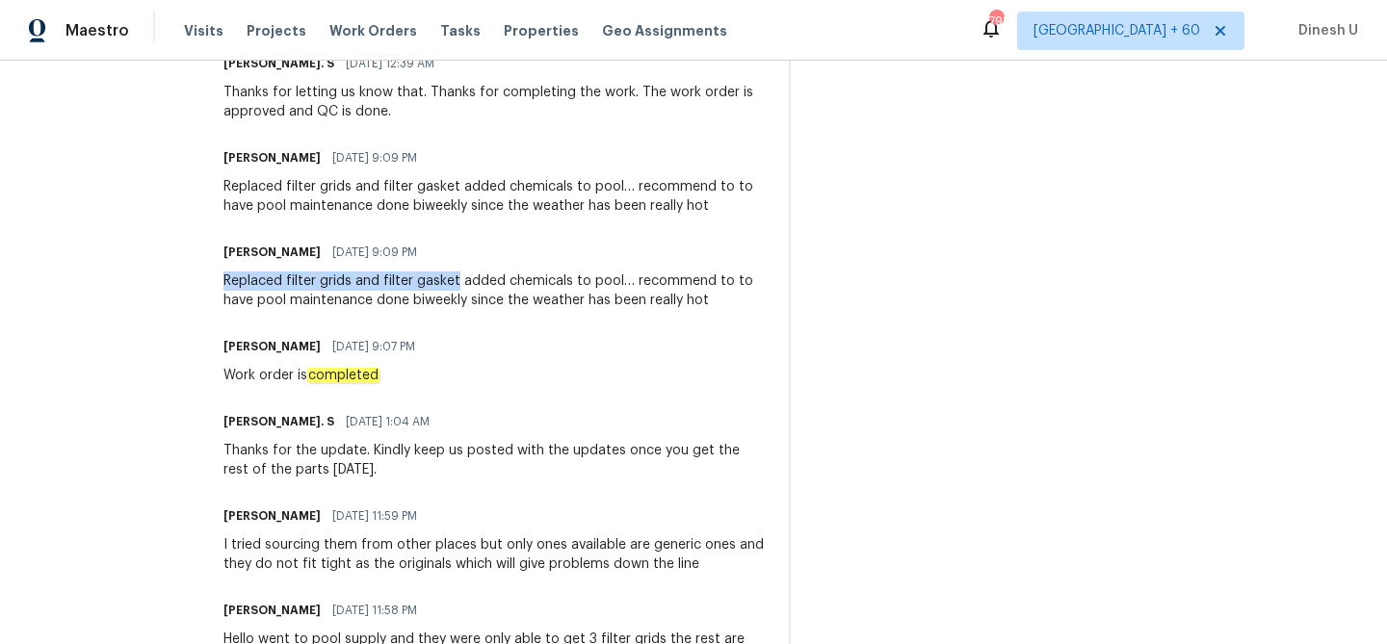
drag, startPoint x: 277, startPoint y: 279, endPoint x: 508, endPoint y: 285, distance: 231.2
click at [508, 285] on div "Replaced filter grids and filter gasket added chemicals to pool… recommend to t…" at bounding box center [494, 291] width 542 height 39
copy div "Replaced filter grids and filter gasket"
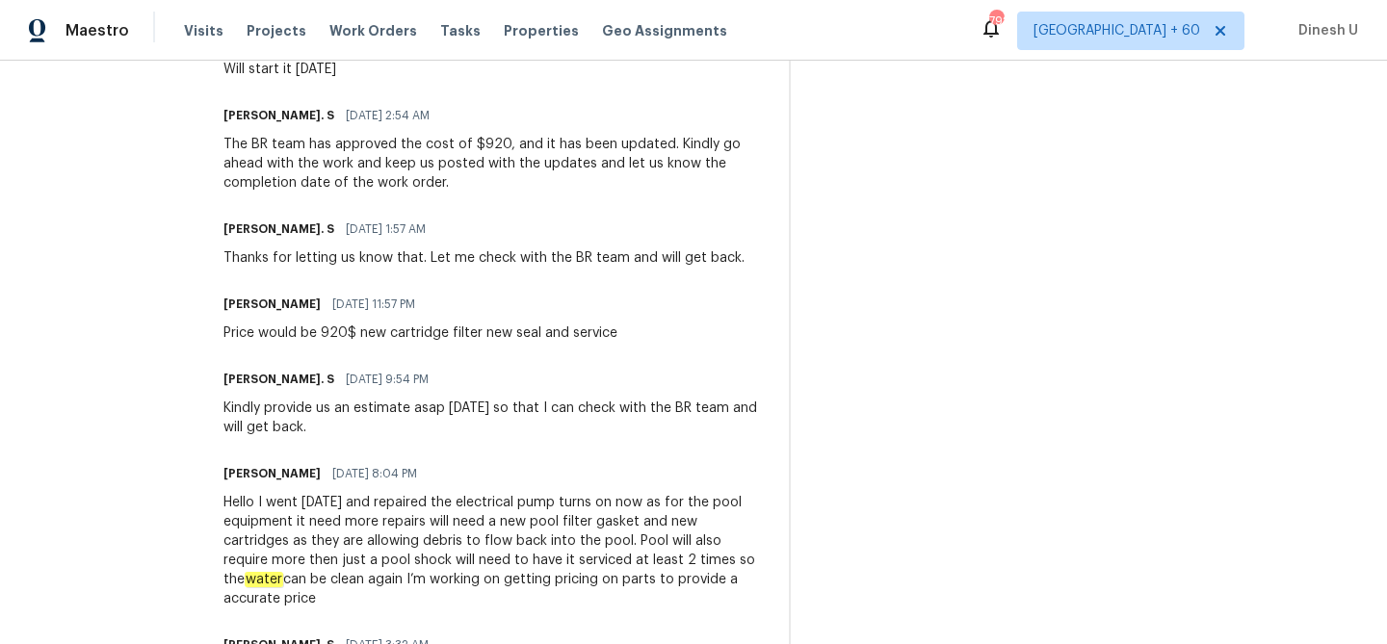
scroll to position [0, 0]
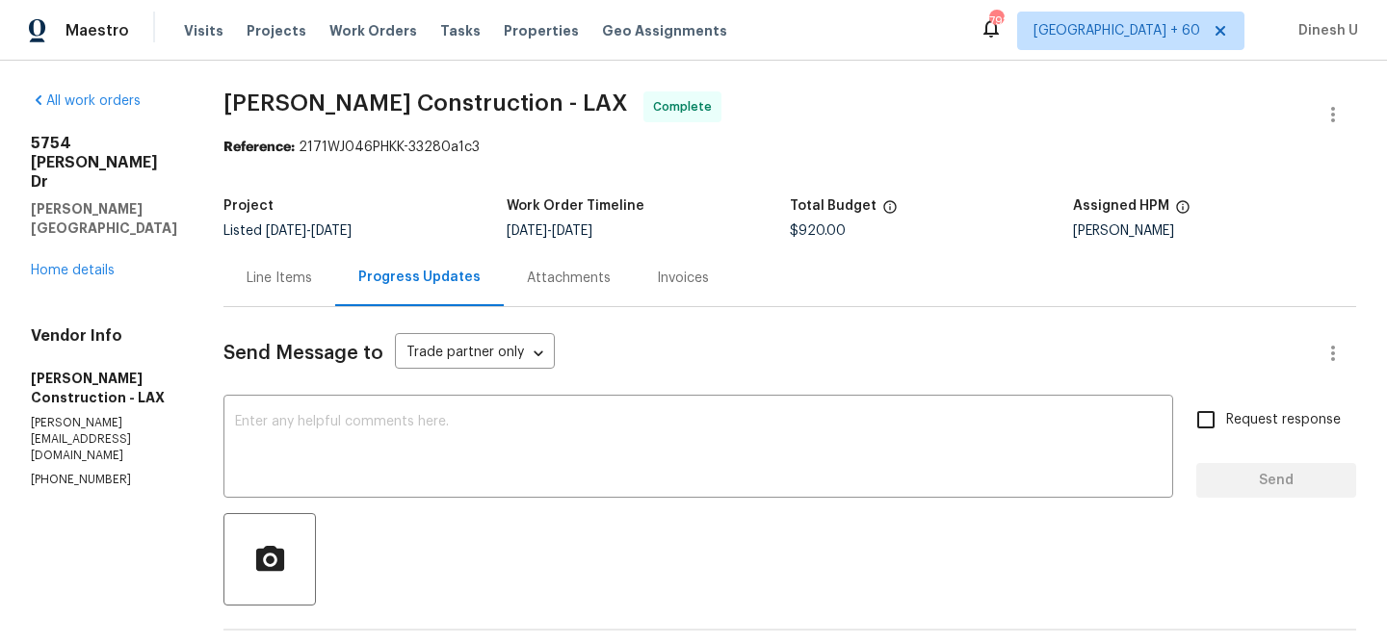
click at [311, 263] on div "Line Items" at bounding box center [279, 277] width 112 height 57
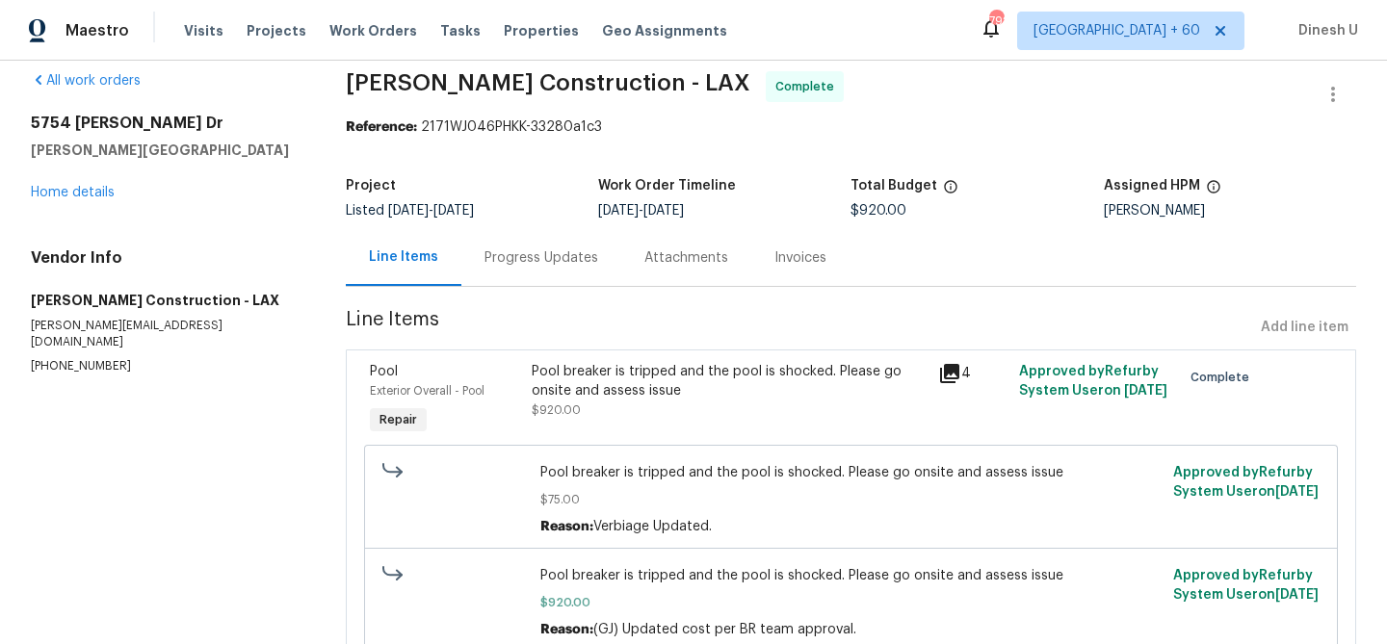
scroll to position [24, 0]
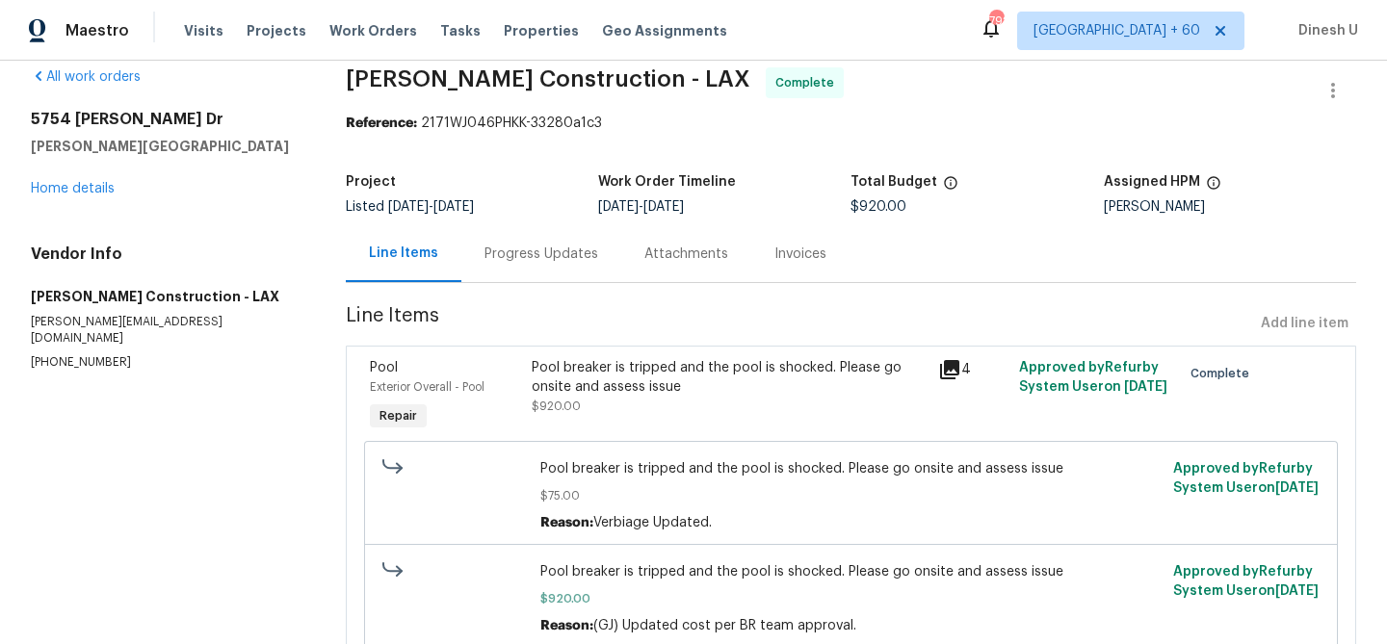
click at [65, 292] on h5 "[PERSON_NAME] Construction - LAX" at bounding box center [165, 296] width 269 height 19
click at [65, 292] on h5 "Navarro Construction - LAX" at bounding box center [165, 296] width 269 height 19
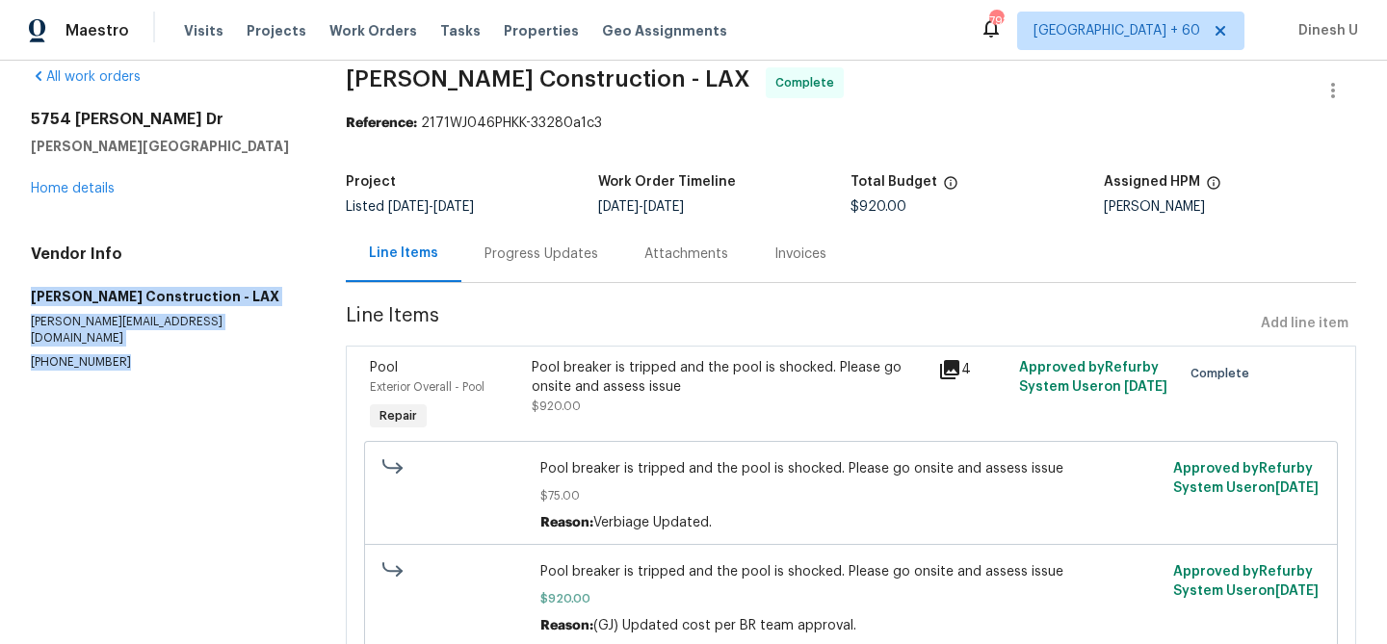
copy div "Navarro Construction - LAX navarro.construction310@gmail.com (310) 701-8078"
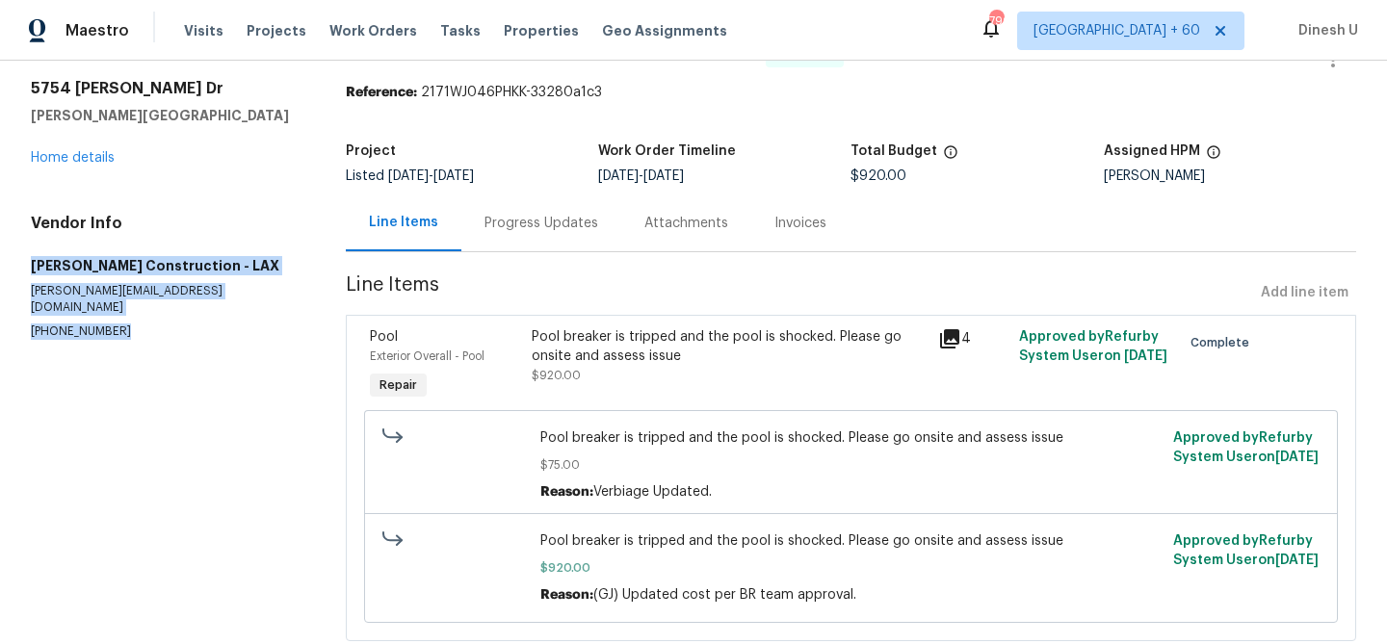
scroll to position [58, 0]
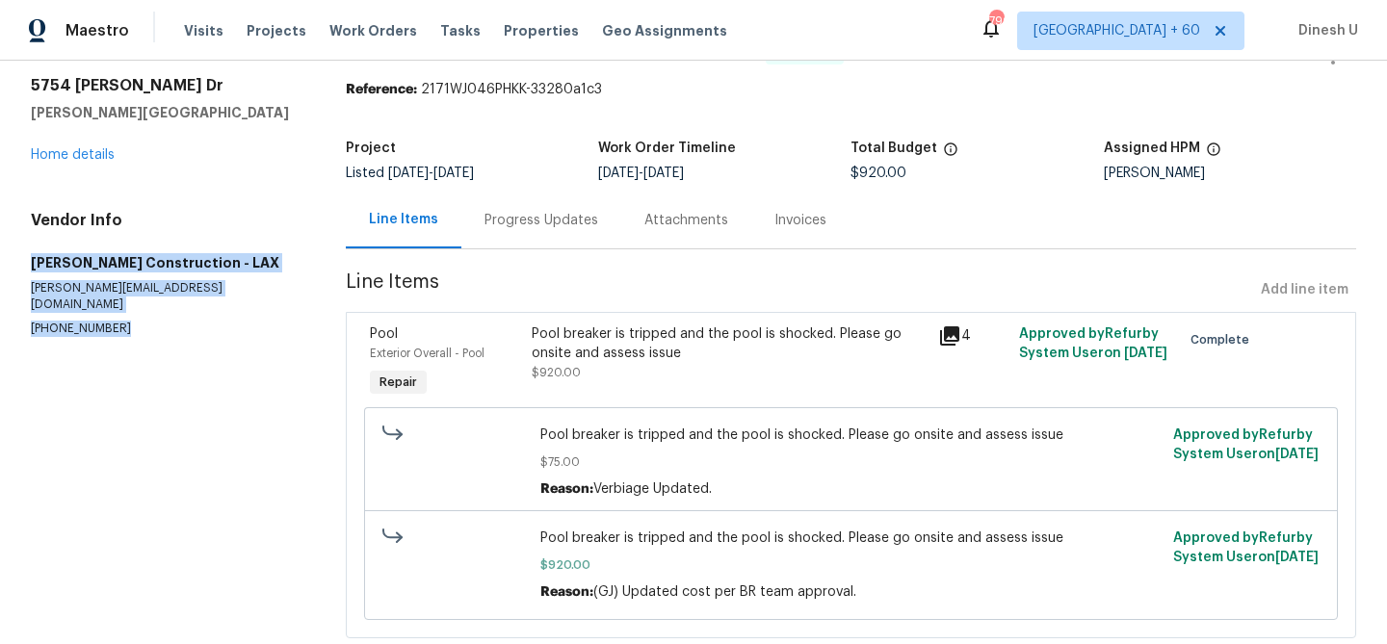
click at [531, 221] on div "Progress Updates" at bounding box center [541, 220] width 114 height 19
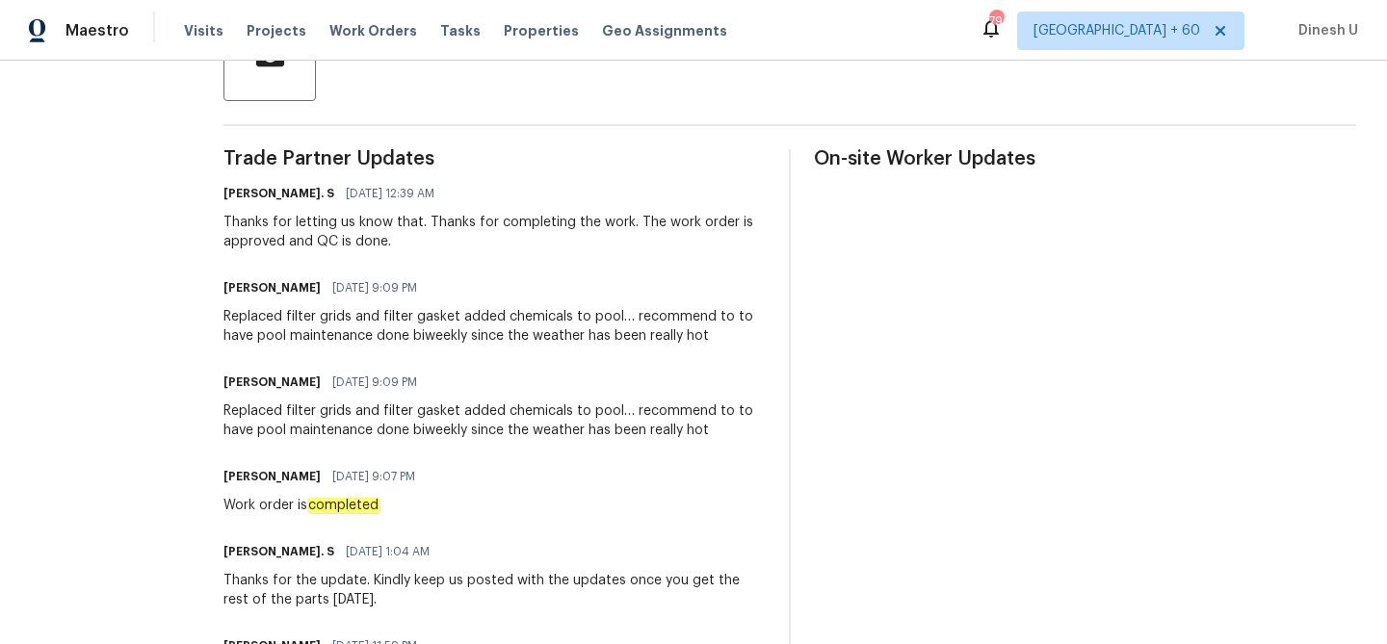
scroll to position [500, 0]
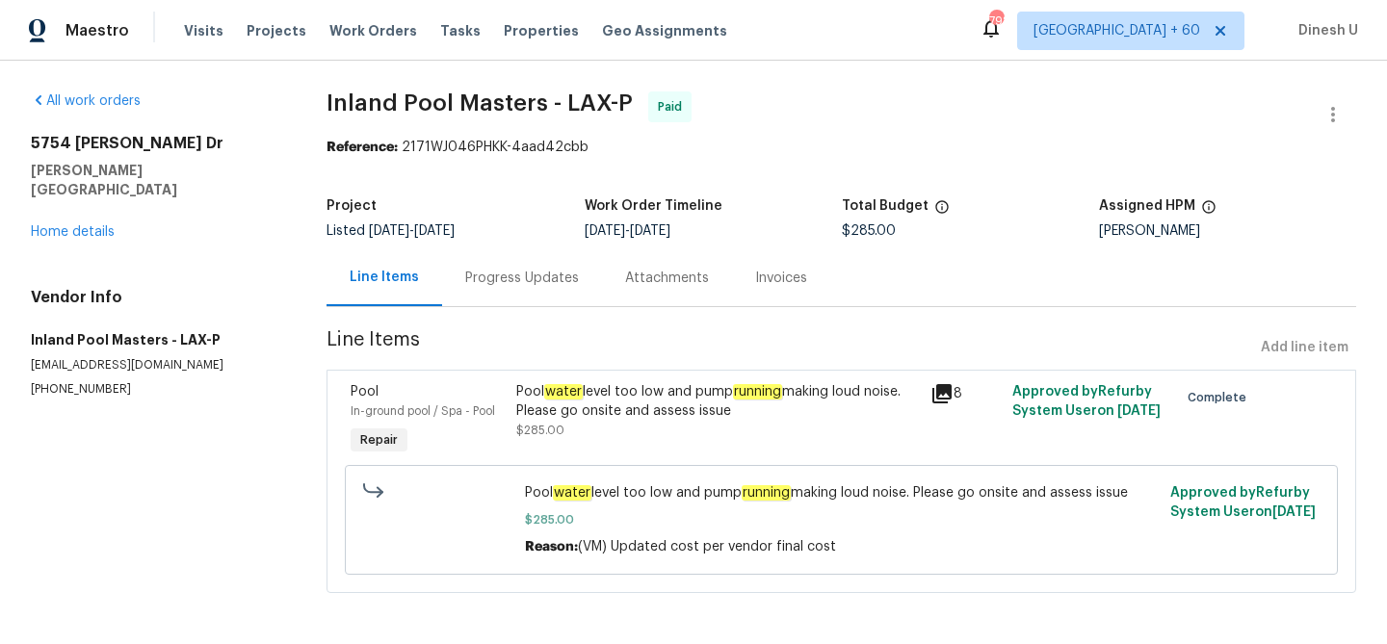
click at [563, 275] on div "Progress Updates" at bounding box center [522, 278] width 114 height 19
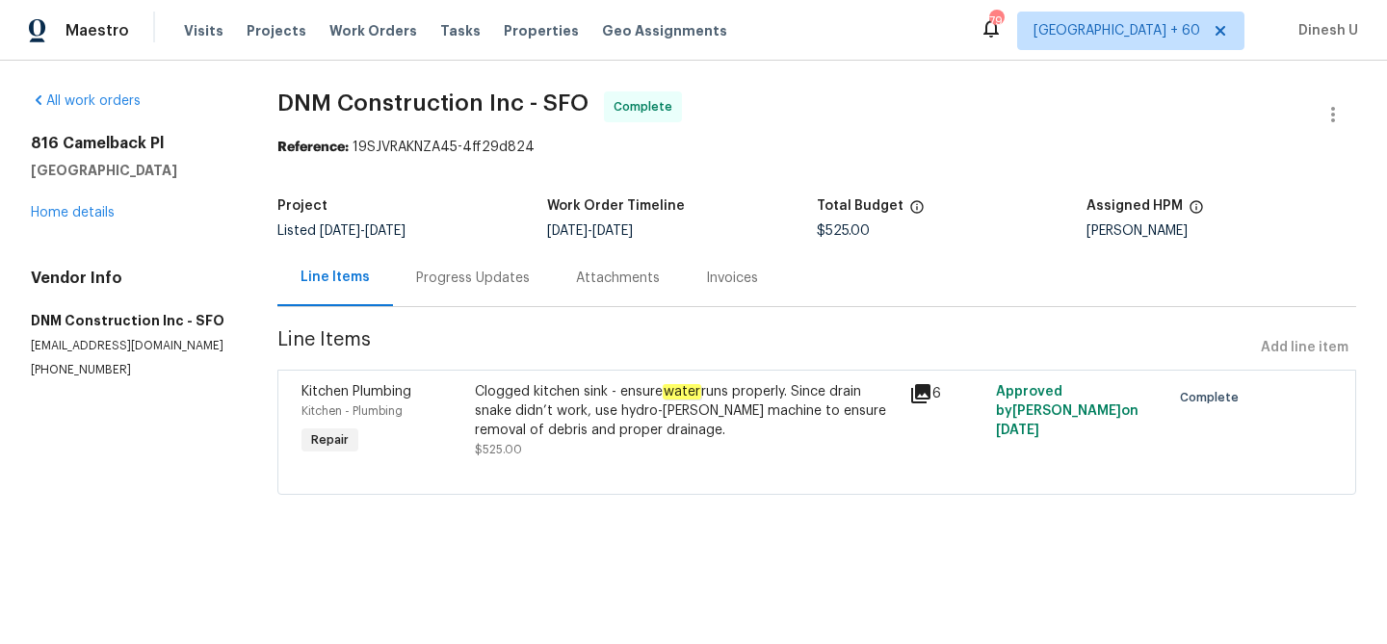
click at [44, 320] on h5 "DNM Construction Inc - SFO" at bounding box center [131, 320] width 200 height 19
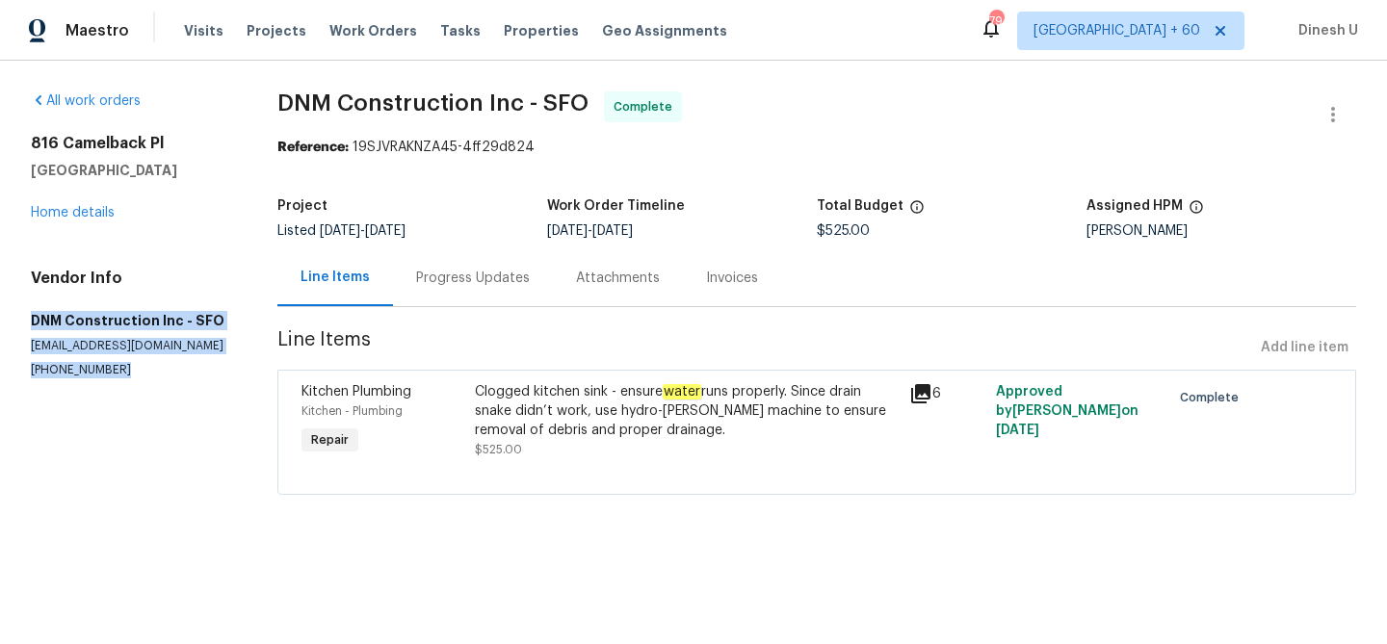
copy div "DNM Construction Inc - SFO dnmconstruction1990@gmail.com (909) 587-8409"
